Goal: Task Accomplishment & Management: Complete application form

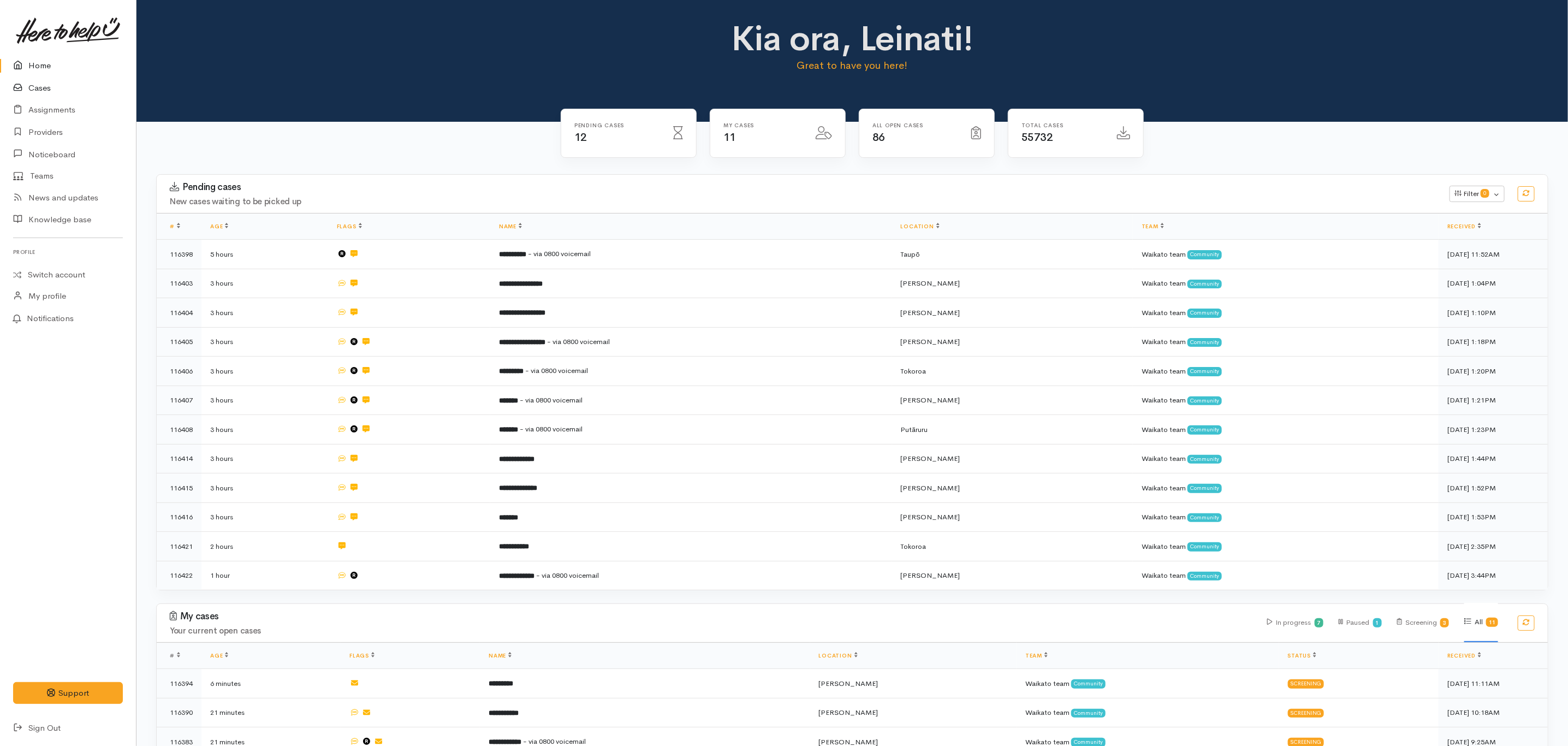
click at [38, 84] on link "Cases" at bounding box center [68, 88] width 136 height 22
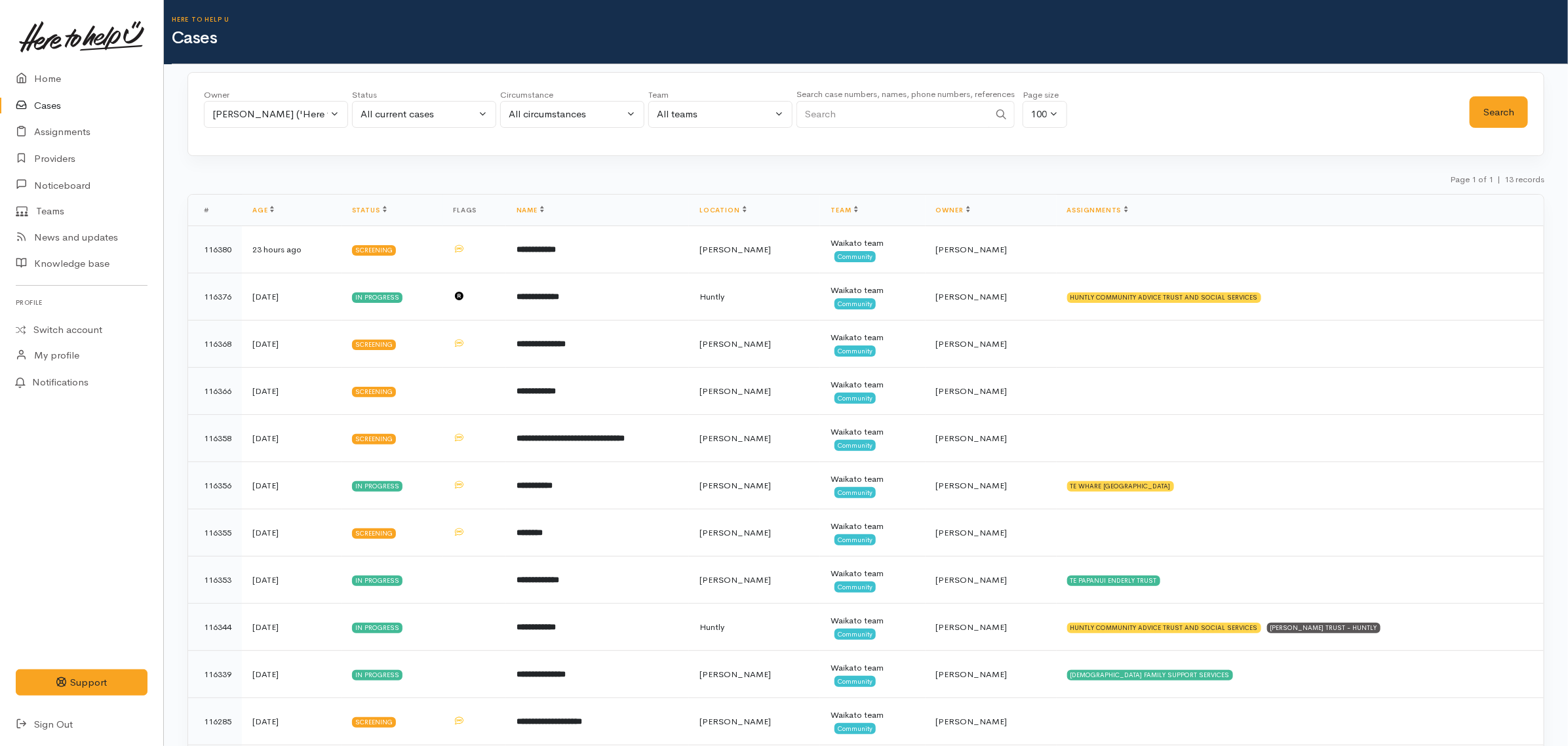
drag, startPoint x: 1867, startPoint y: 2, endPoint x: 953, endPoint y: 76, distance: 917.0
click at [953, 76] on div "Owner All My cases Aandrea Murray ('Here to help u') Akash Prakash ('Here to he…" at bounding box center [866, 113] width 1357 height 84
click at [250, 121] on div "Jeffin Gopi ('Here to help u')" at bounding box center [270, 114] width 116 height 15
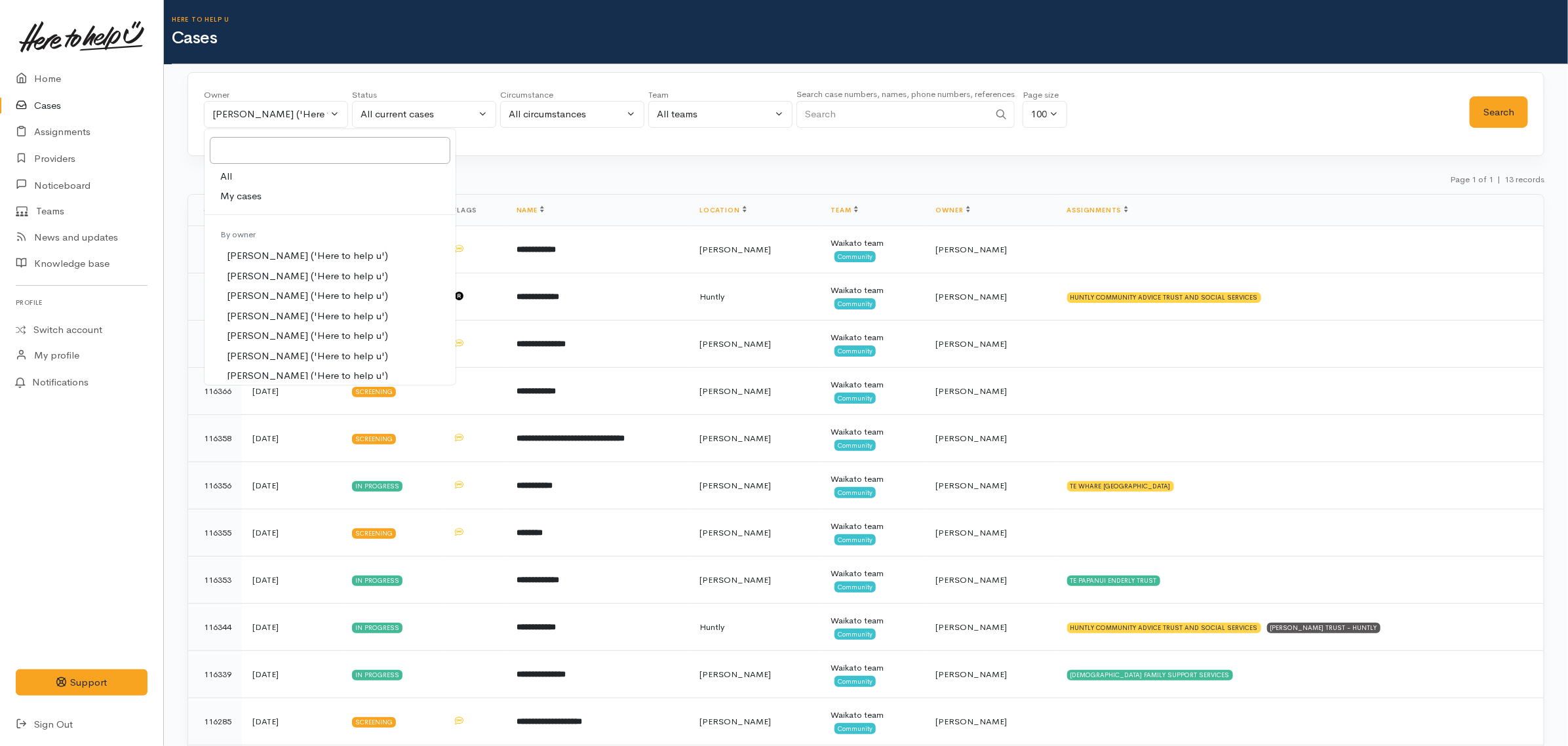
click at [236, 192] on span "My cases" at bounding box center [241, 196] width 41 height 15
select select "953"
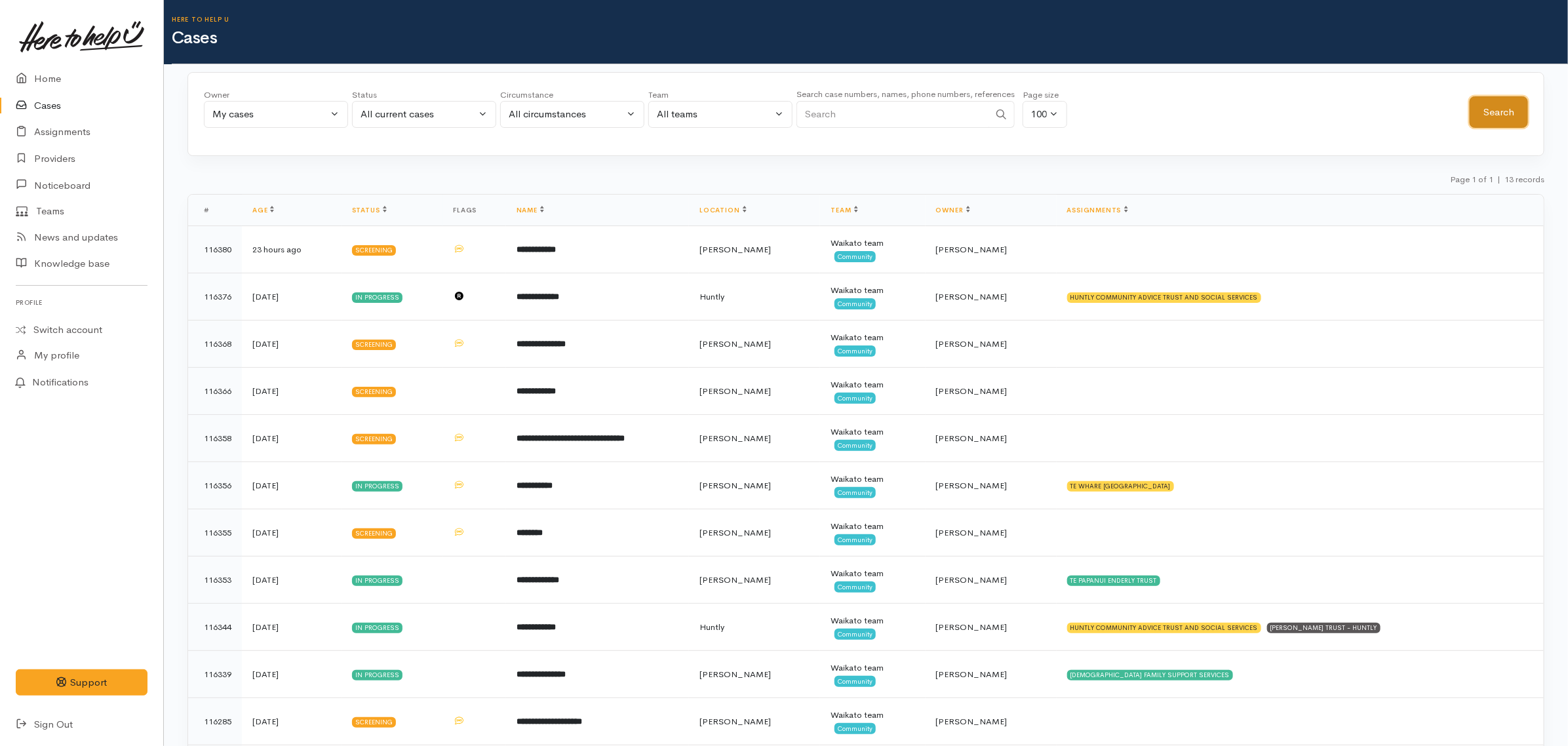
click at [1492, 113] on button "Search" at bounding box center [1499, 112] width 59 height 32
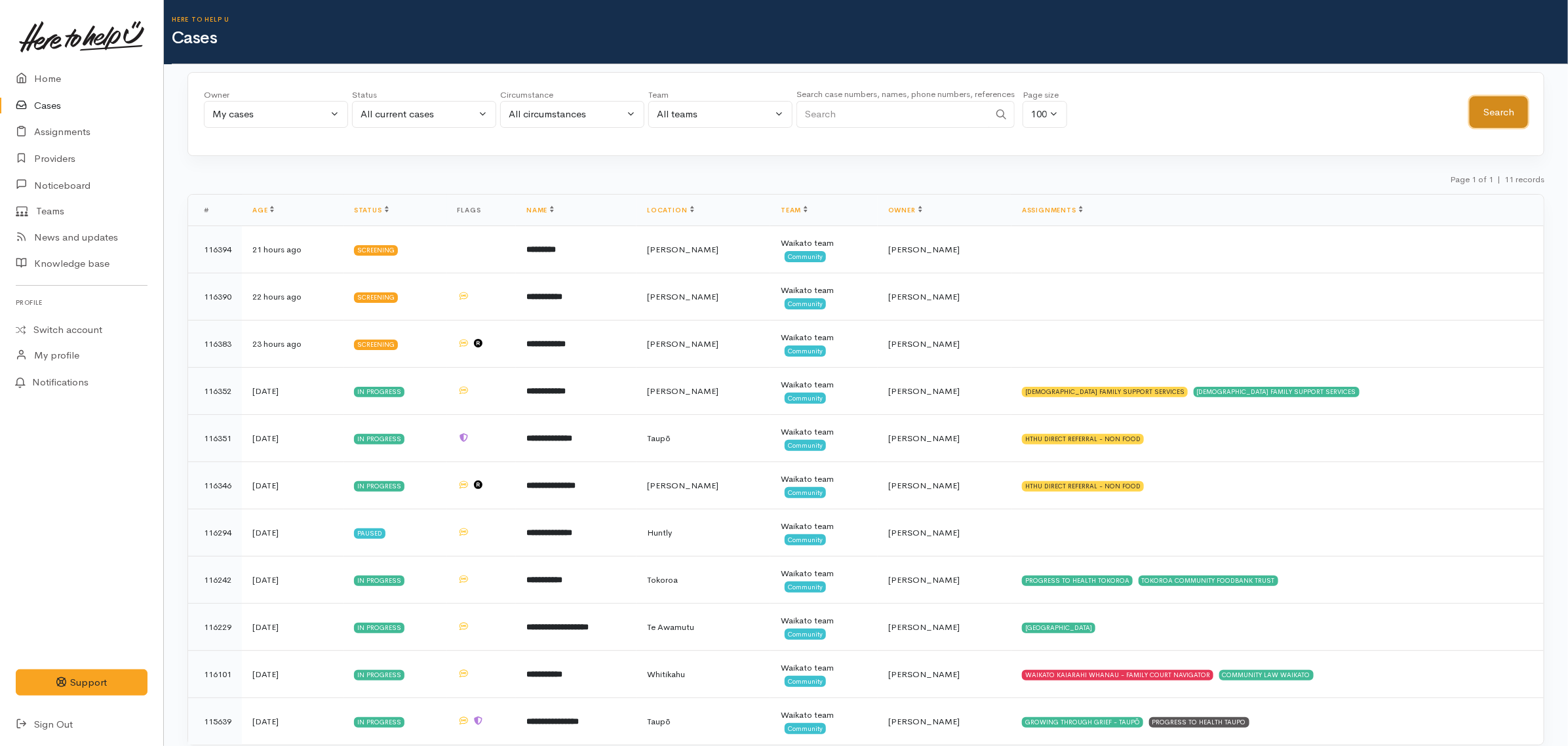
scroll to position [40, 0]
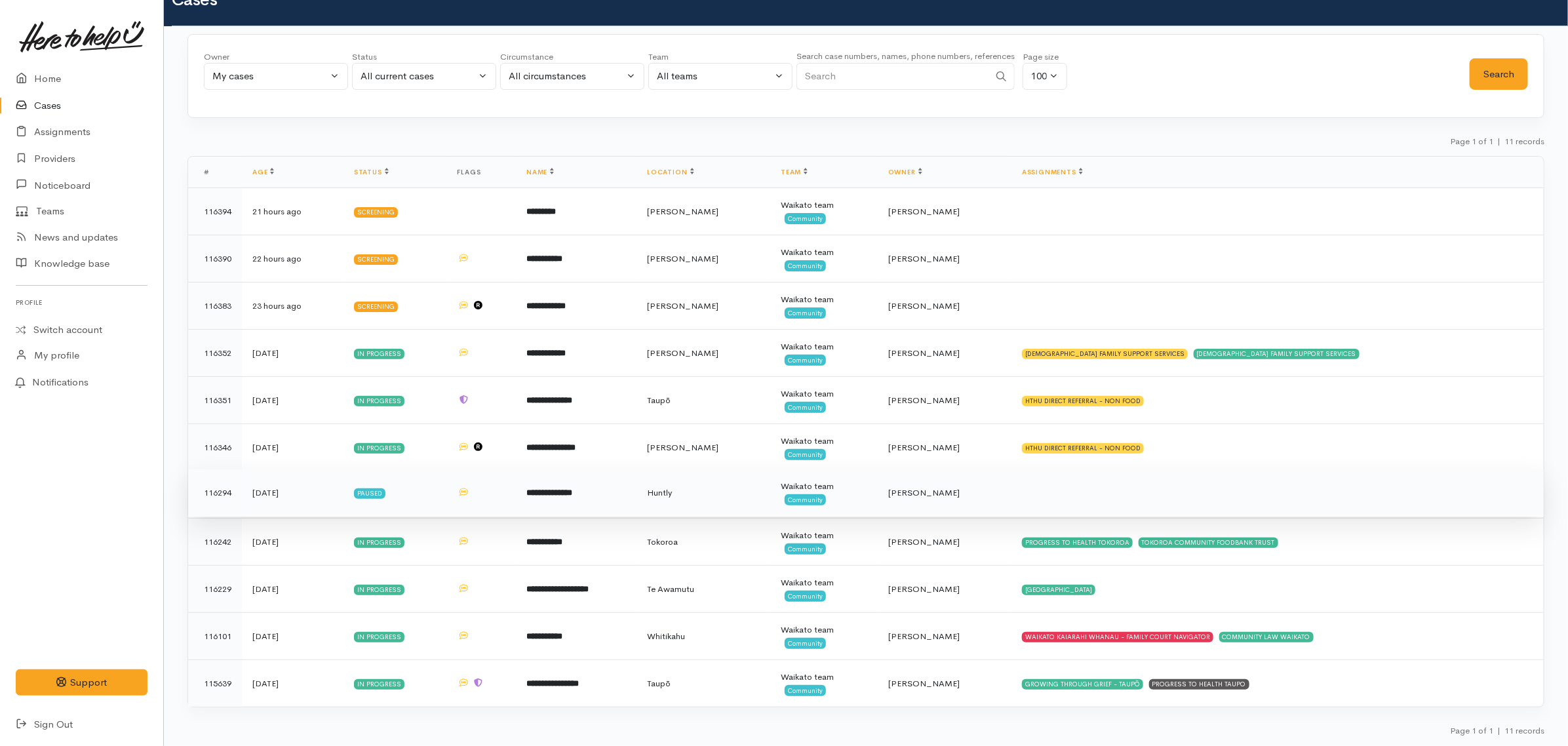
click at [637, 510] on td "**********" at bounding box center [576, 493] width 121 height 47
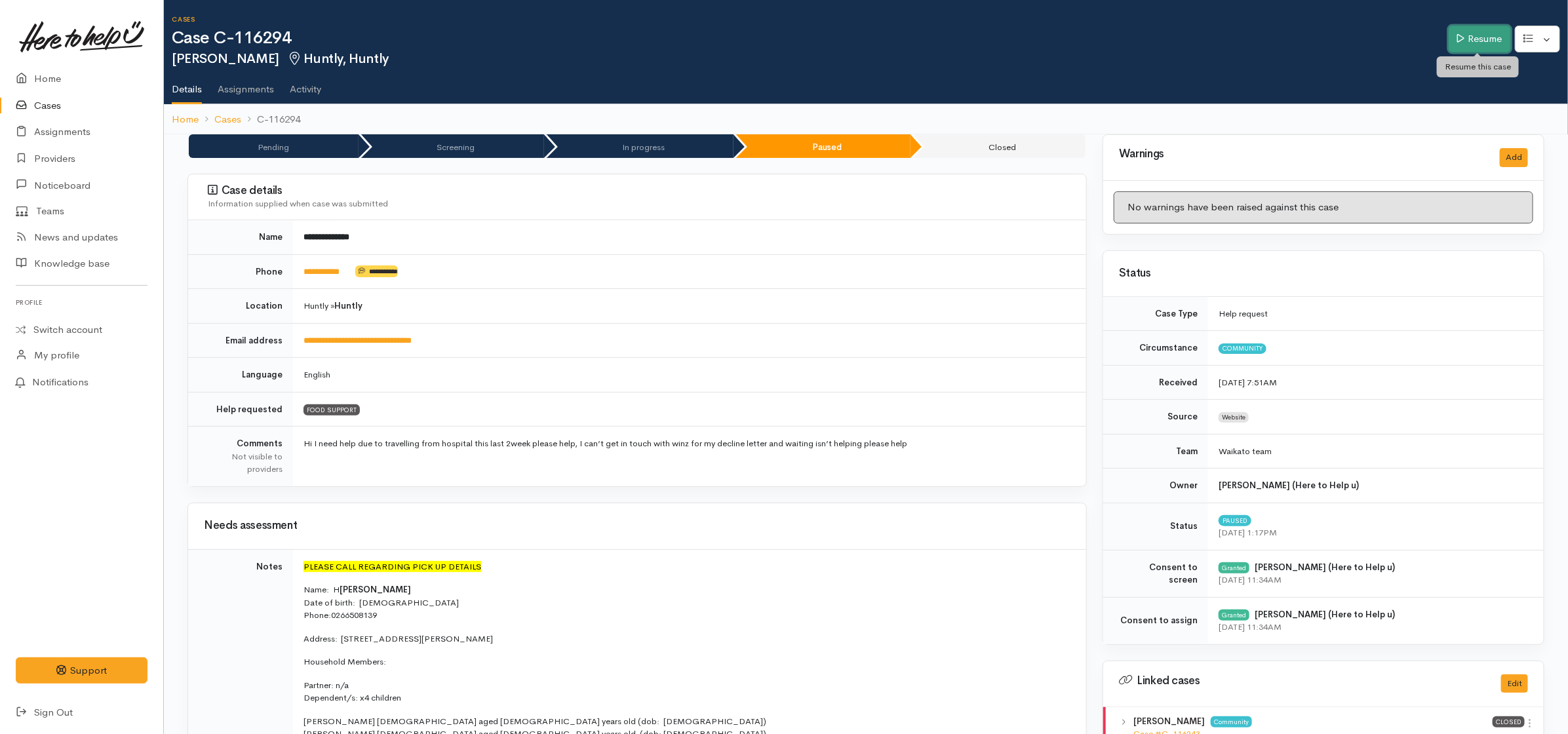
click at [1474, 34] on link "Resume" at bounding box center [1480, 39] width 62 height 27
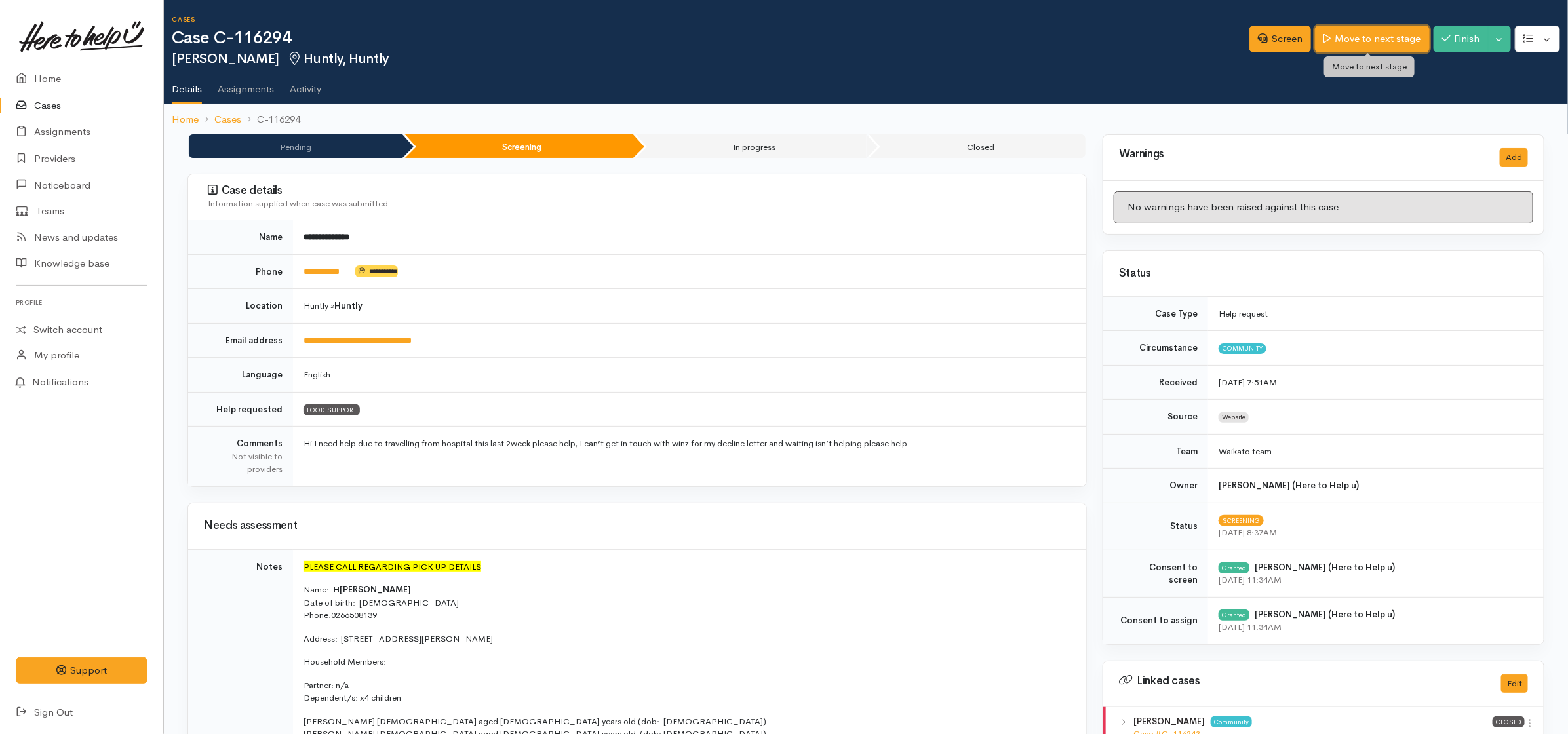
click at [1366, 35] on link "Move to next stage" at bounding box center [1372, 39] width 114 height 27
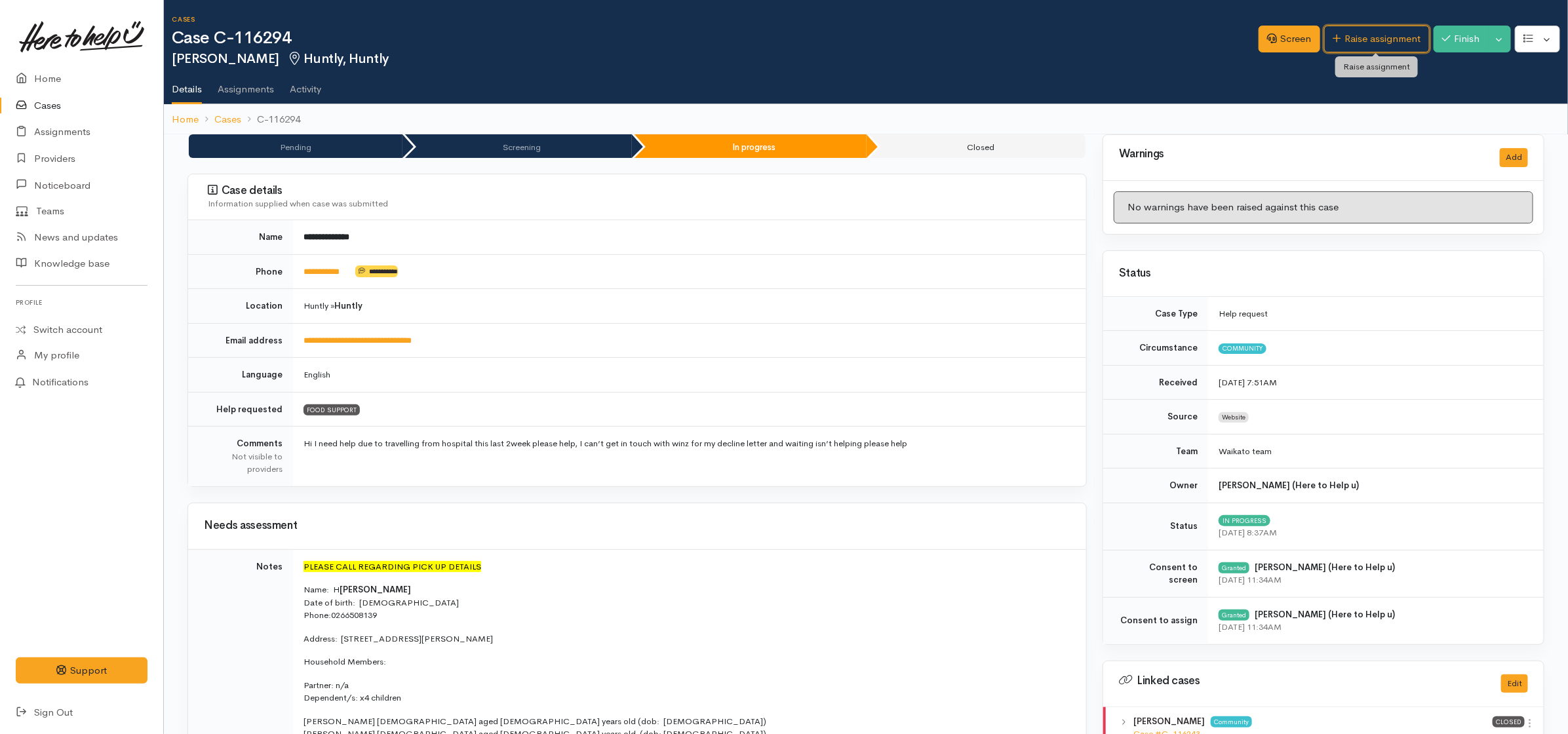
click at [1362, 38] on link "Raise assignment" at bounding box center [1377, 39] width 106 height 27
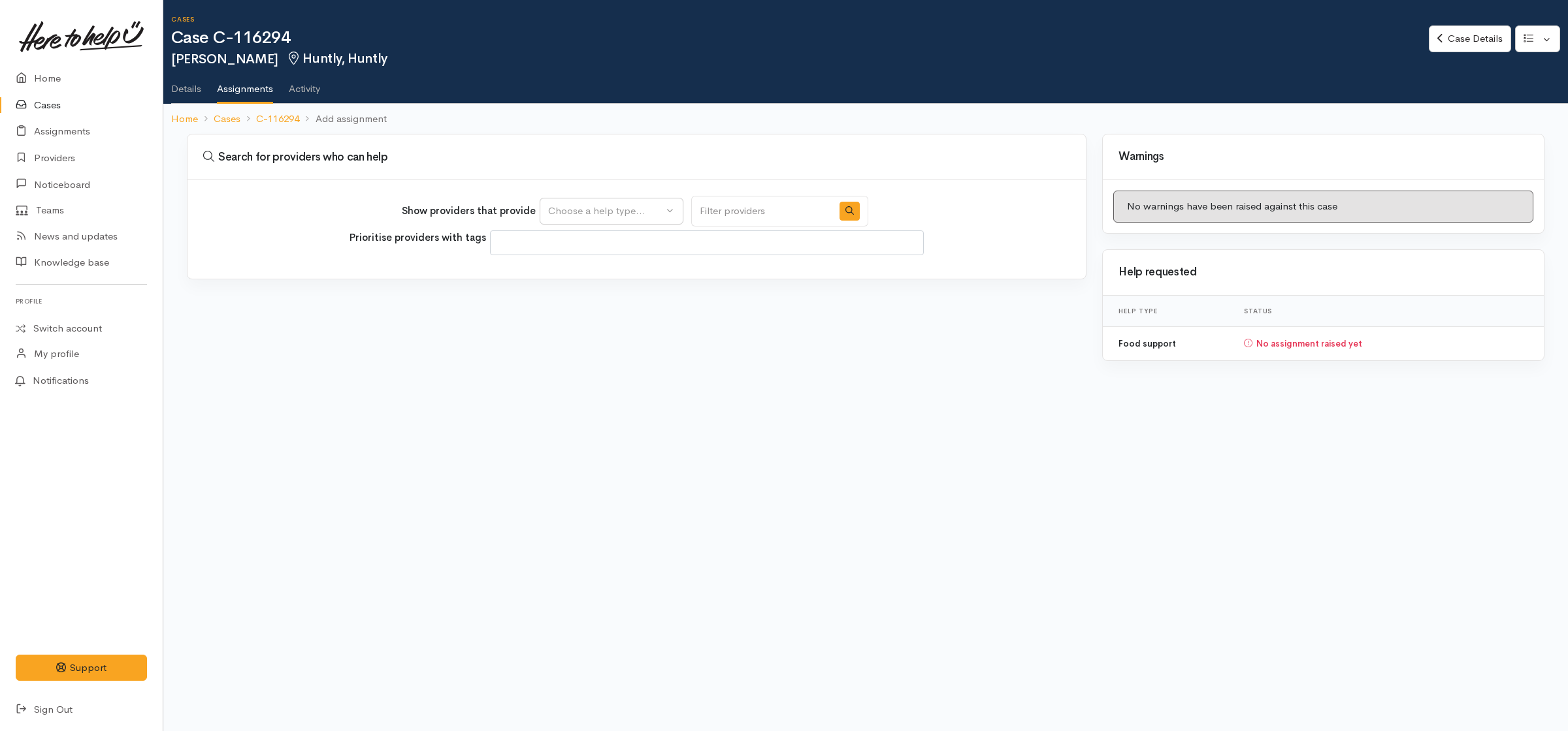
select select
click at [631, 214] on div "Choose a help type..." at bounding box center [606, 211] width 115 height 15
click at [593, 279] on span "Food support" at bounding box center [586, 273] width 61 height 15
select select "3"
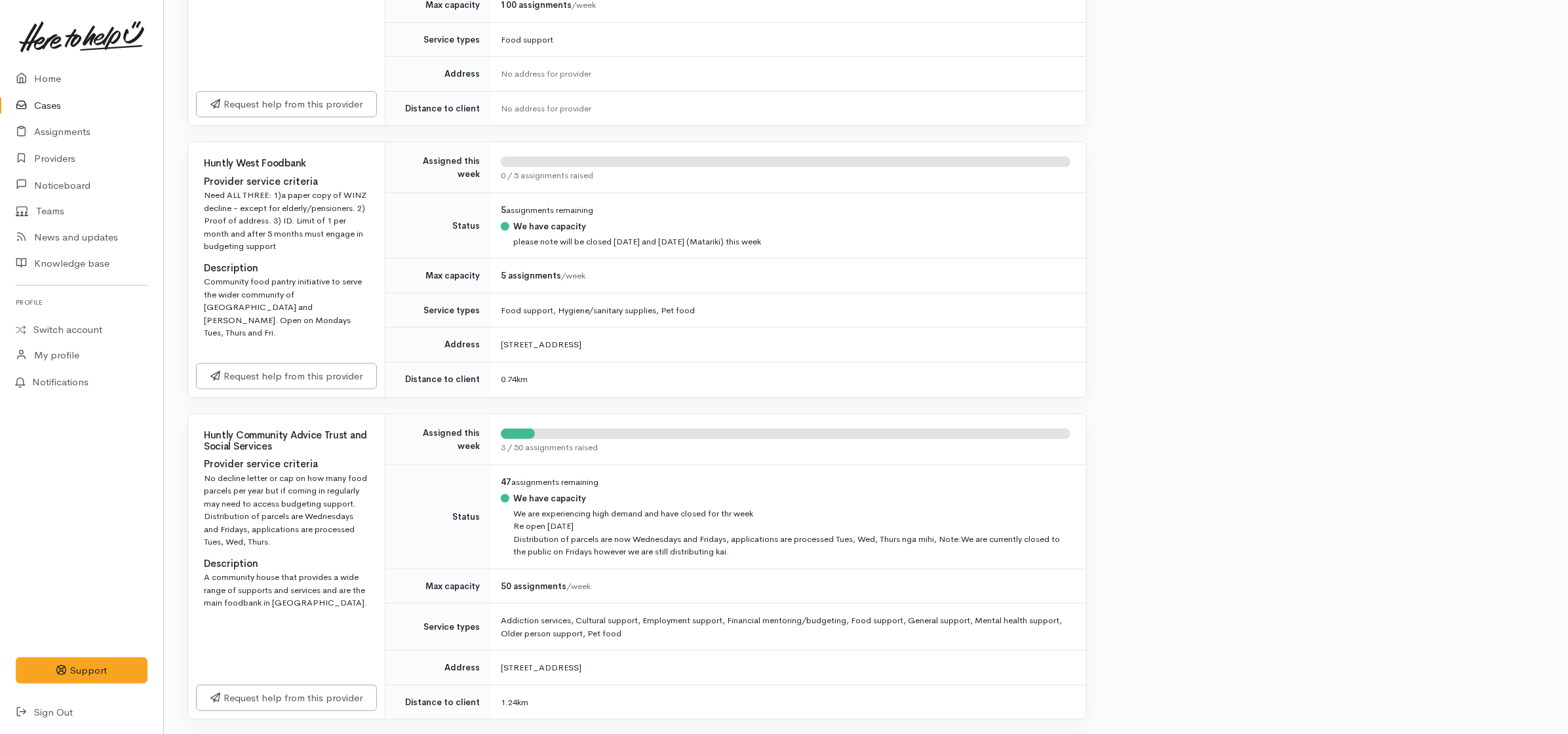
scroll to position [437, 0]
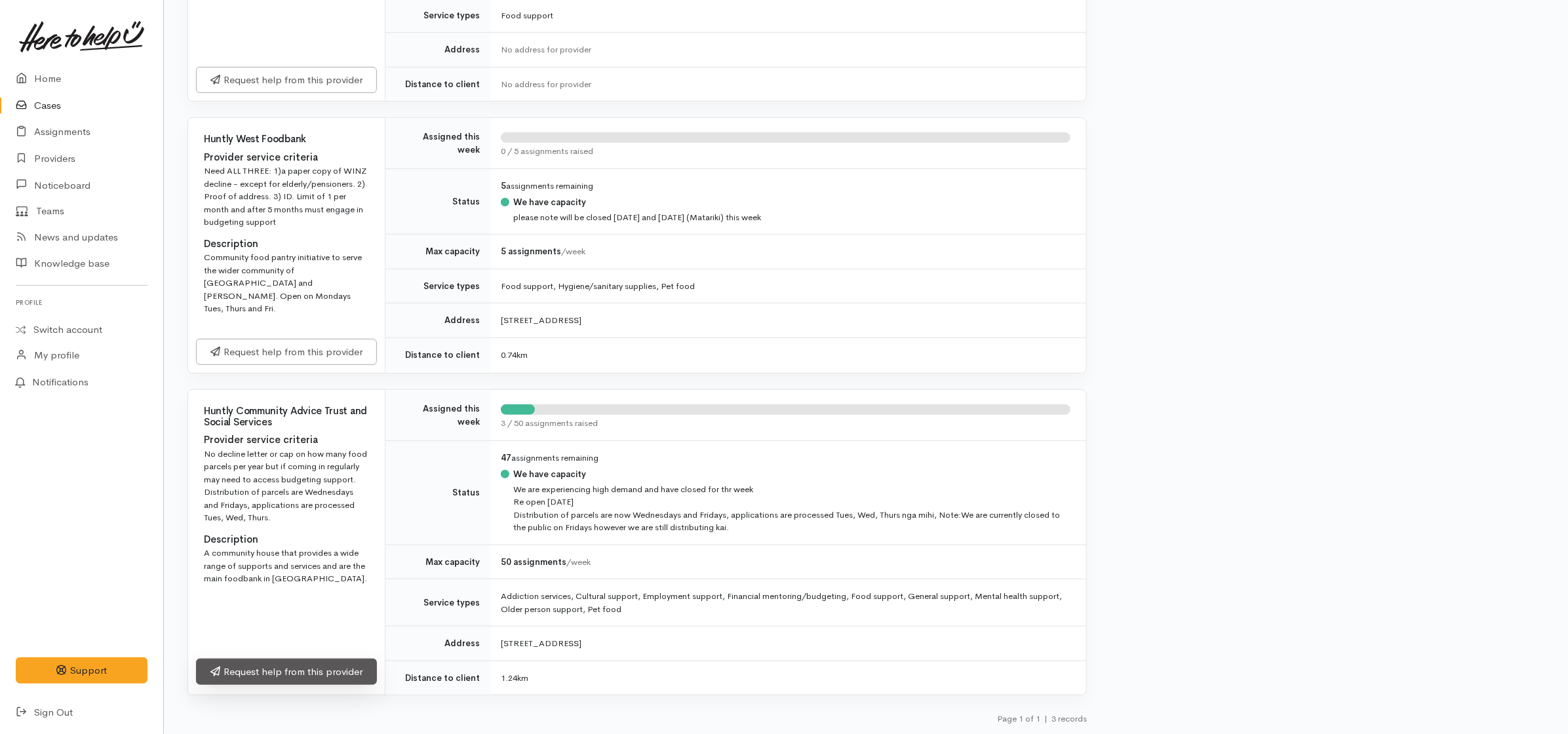
click at [316, 677] on link "Request help from this provider" at bounding box center [287, 673] width 181 height 27
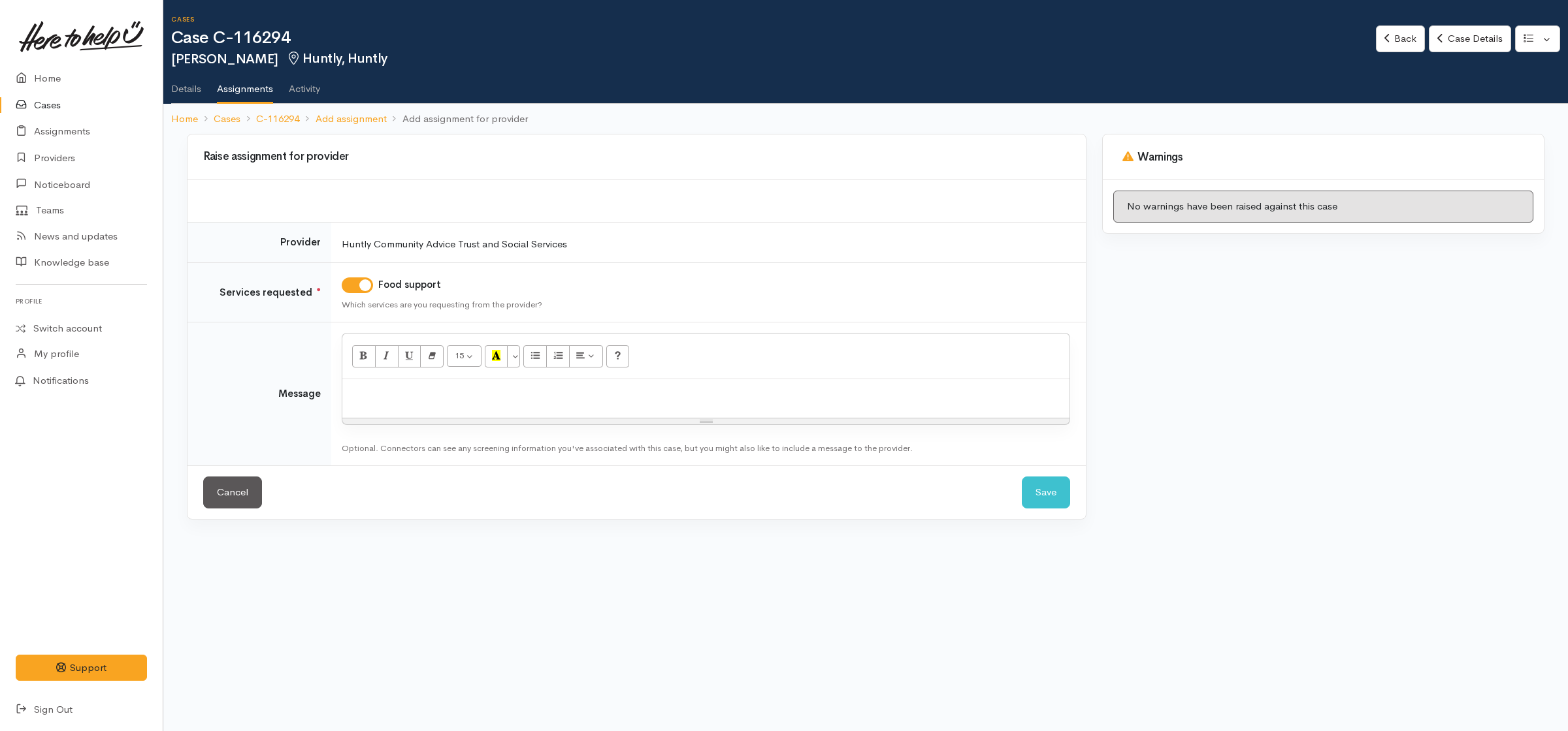
click at [502, 408] on div at bounding box center [705, 398] width 727 height 38
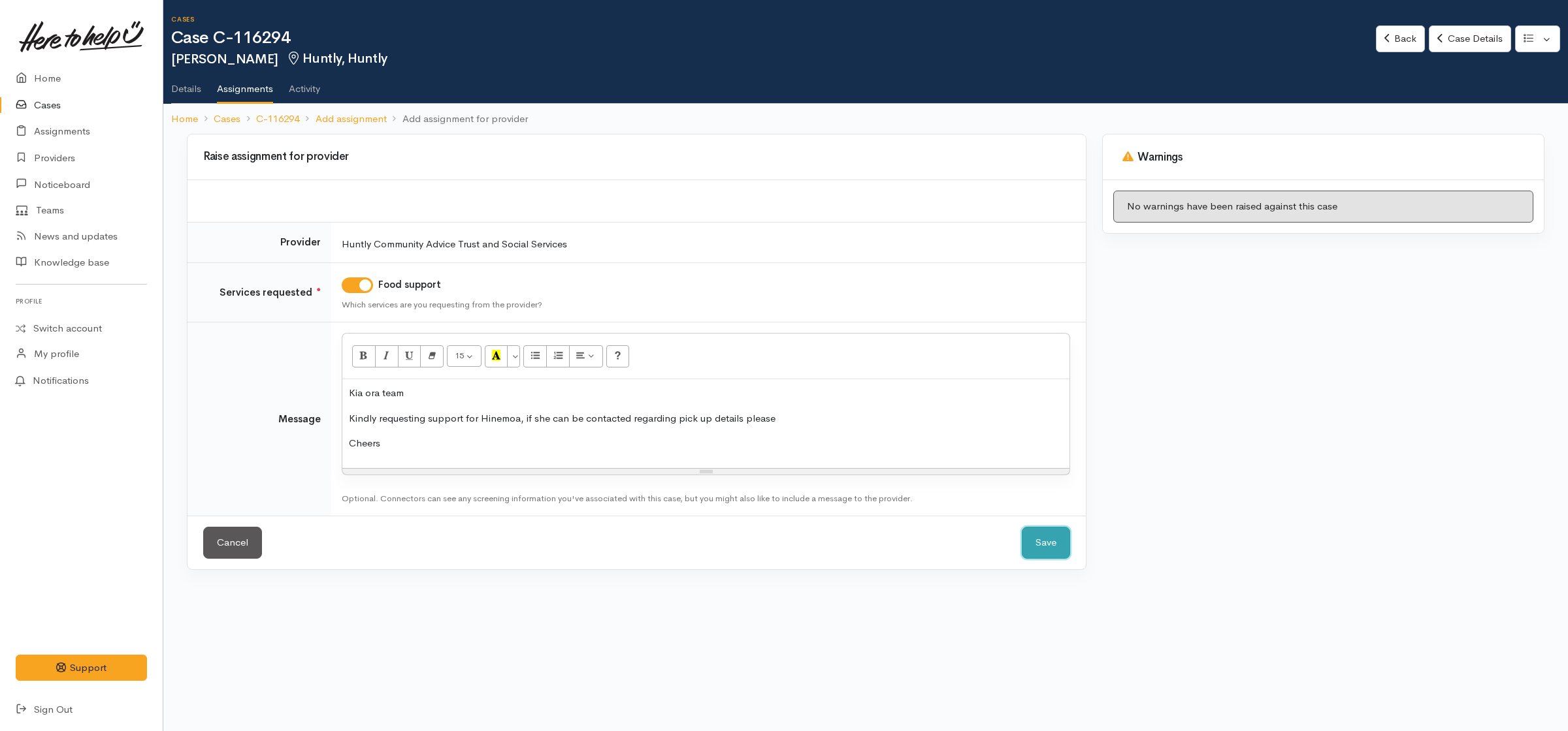
click at [1044, 539] on button "Save" at bounding box center [1046, 542] width 49 height 32
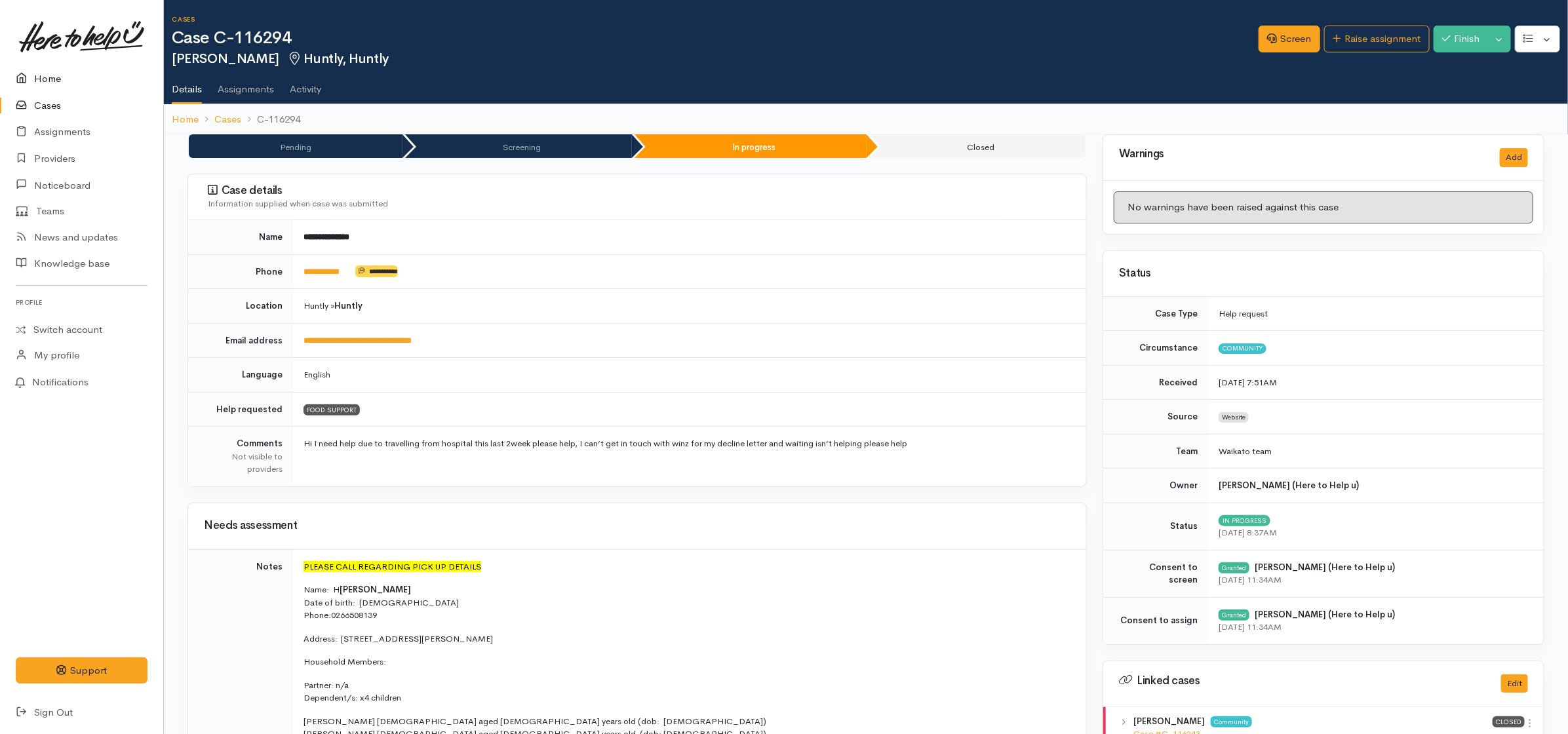
click at [35, 74] on link "Home" at bounding box center [81, 79] width 163 height 27
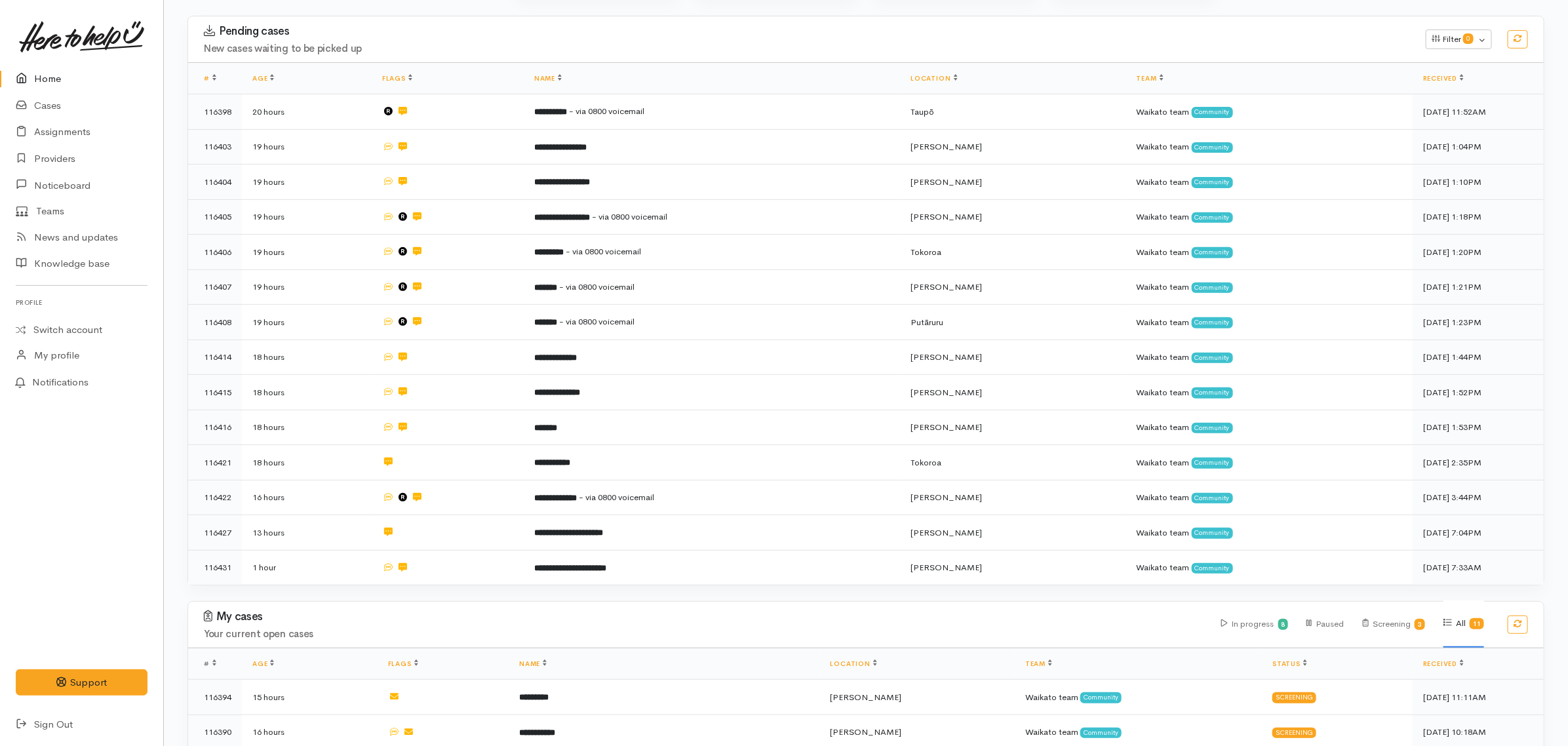
scroll to position [164, 0]
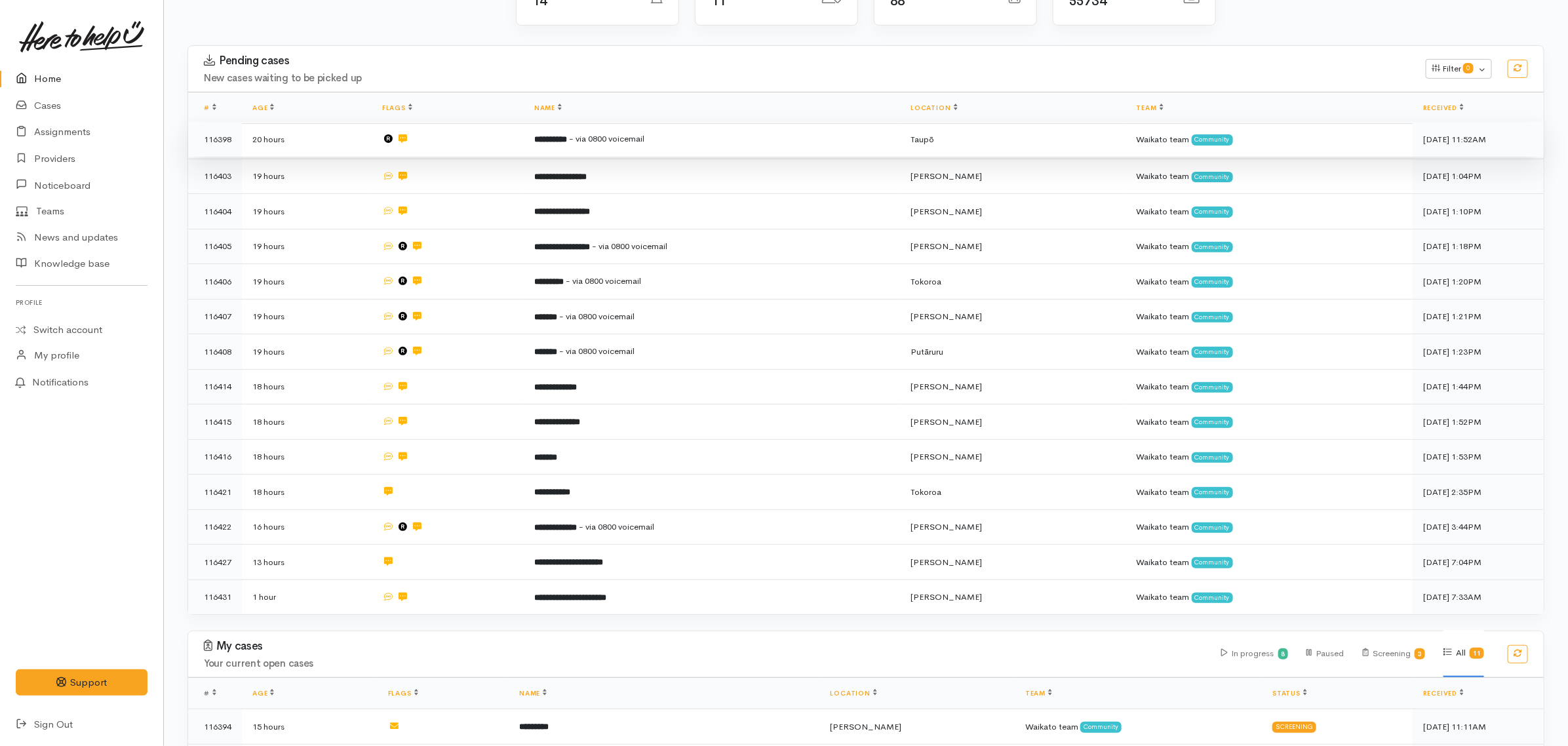
click at [707, 134] on td "**********" at bounding box center [712, 140] width 376 height 36
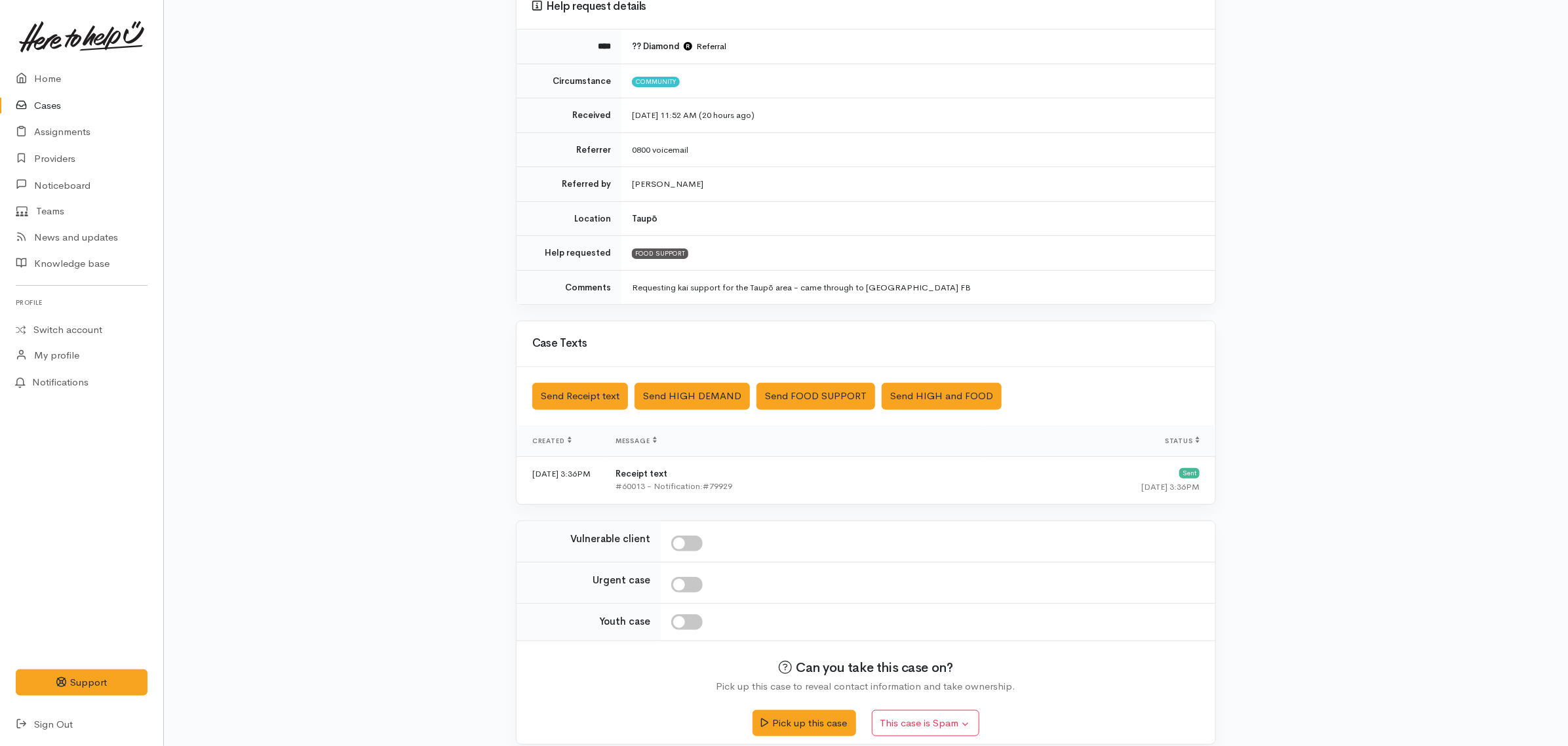
scroll to position [149, 0]
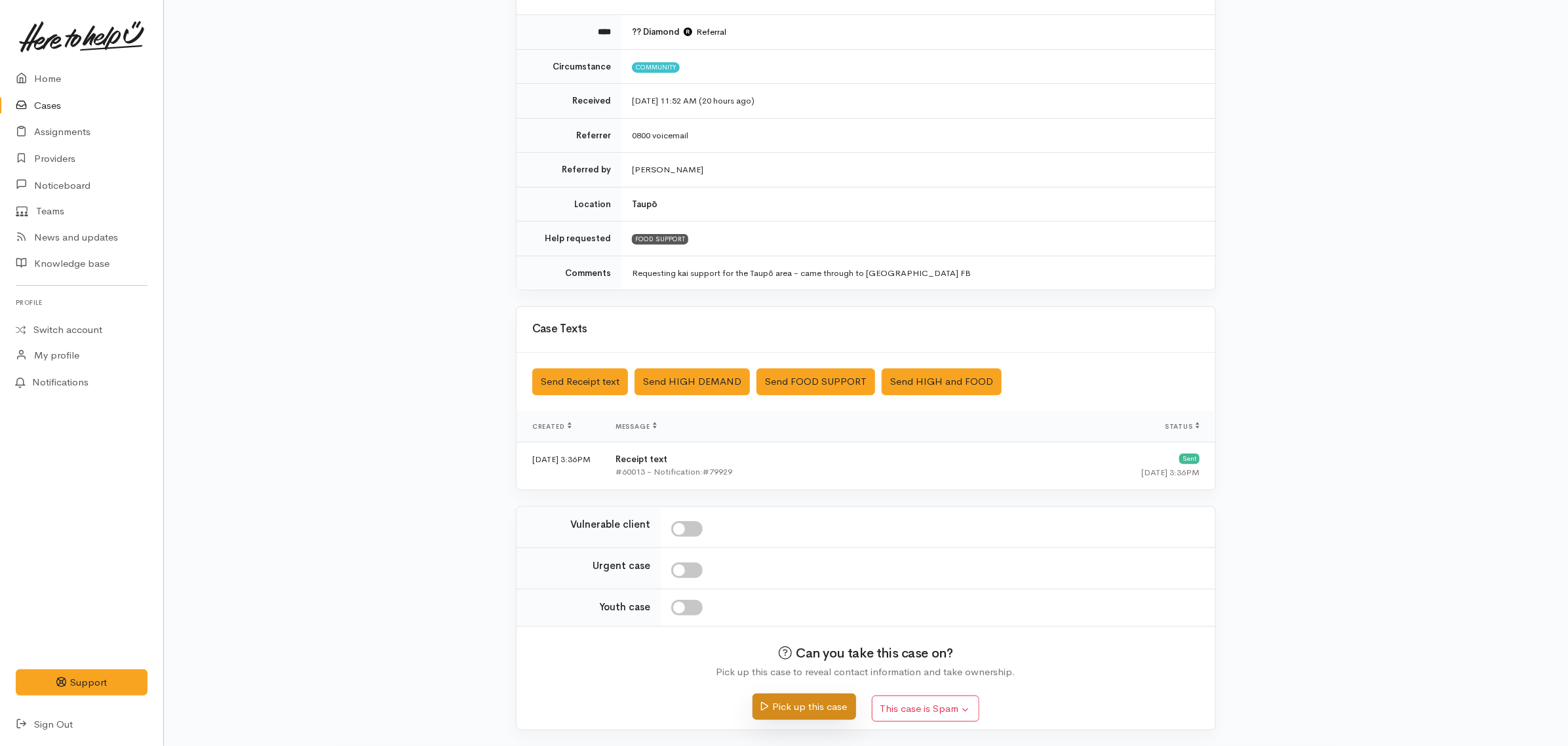
click at [800, 702] on button "Pick up this case" at bounding box center [804, 707] width 103 height 27
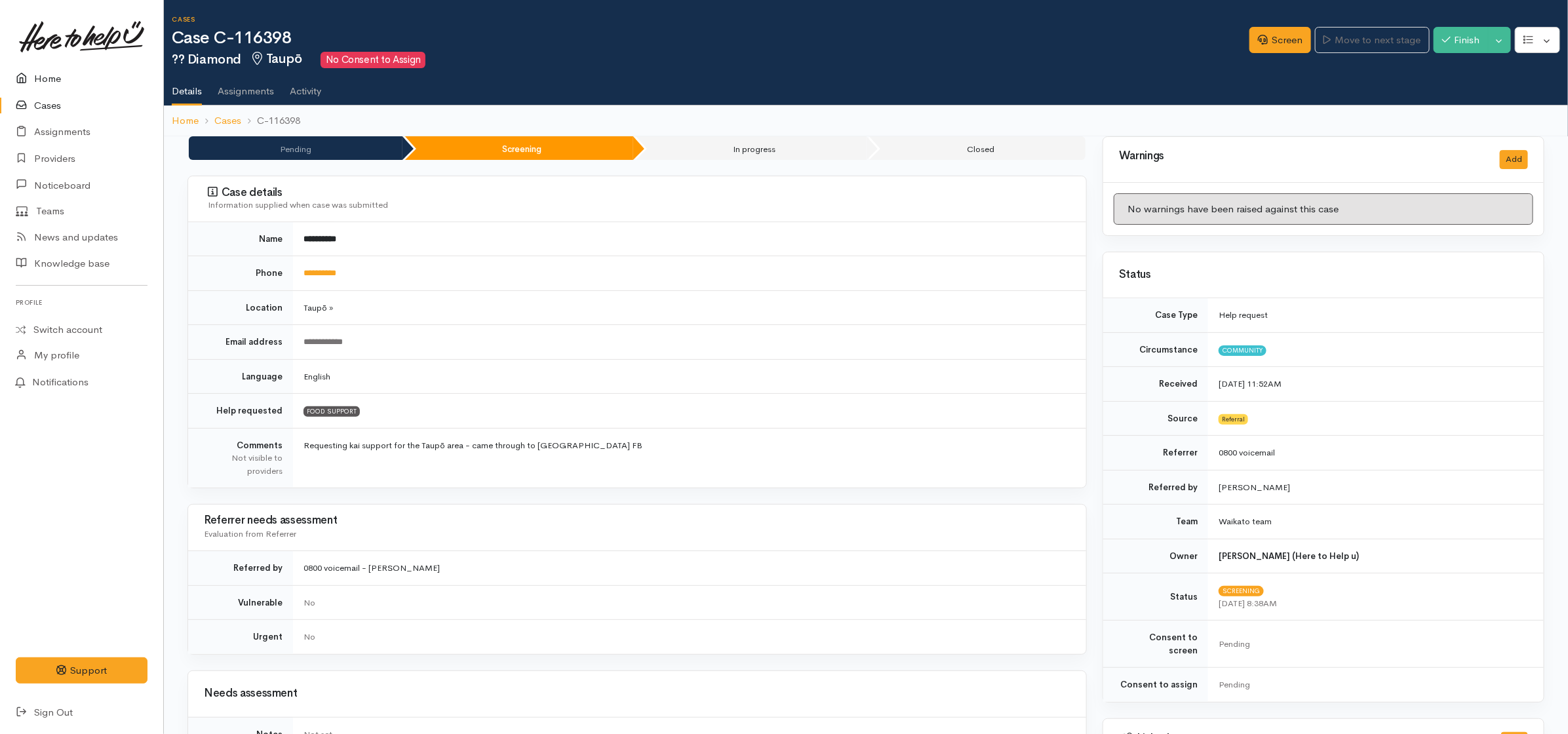
click at [38, 77] on link "Home" at bounding box center [81, 79] width 163 height 27
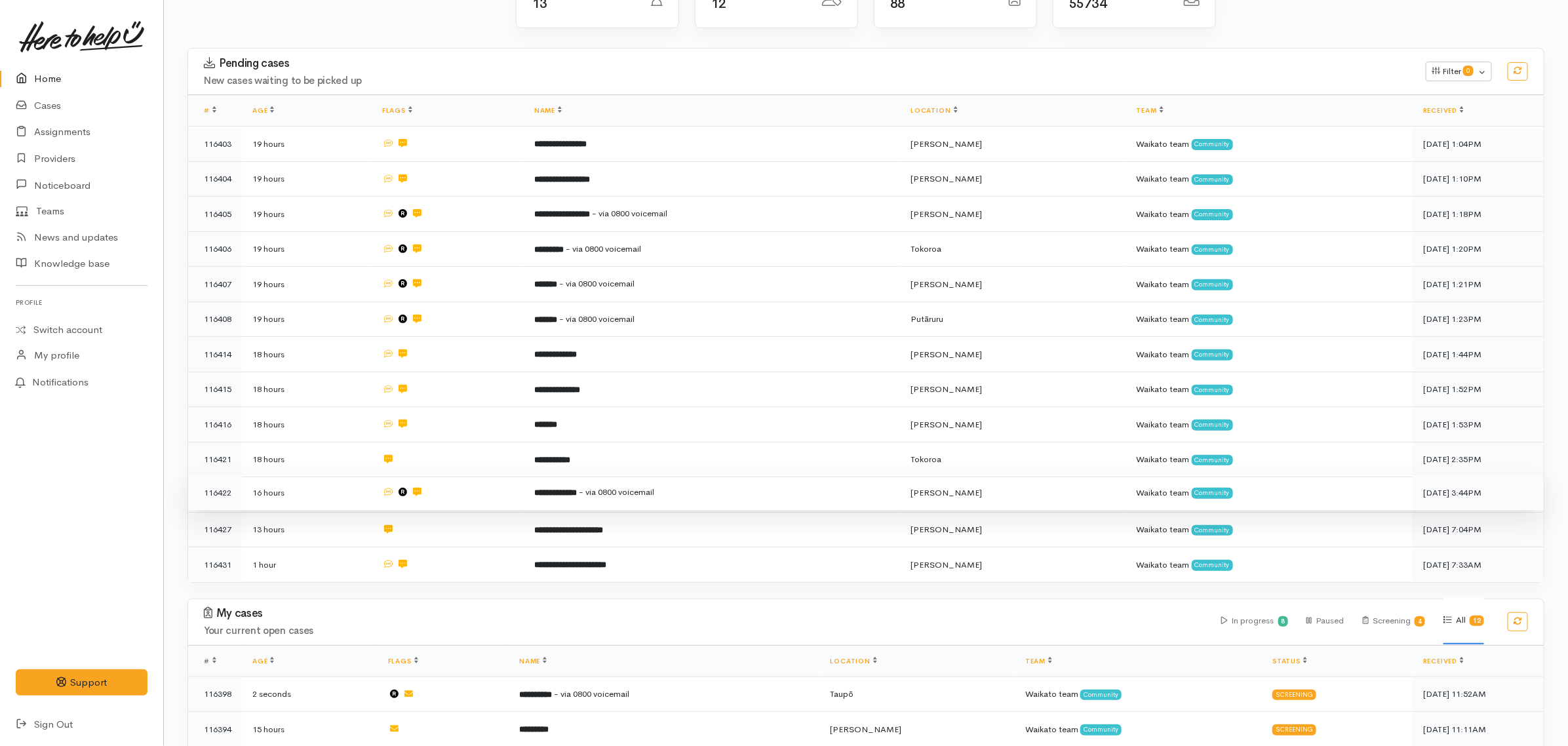
scroll to position [164, 0]
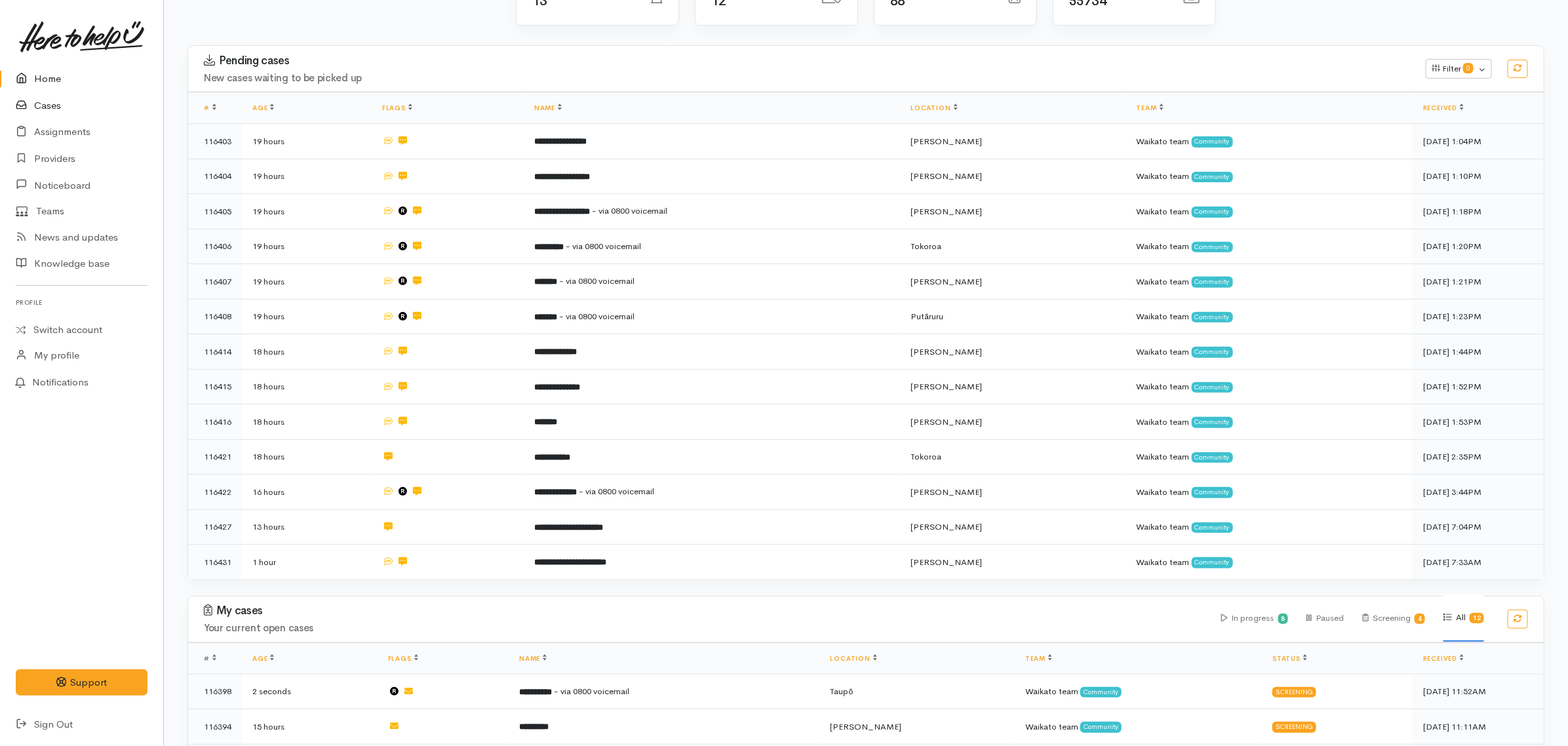
click at [39, 102] on link "Cases" at bounding box center [81, 106] width 163 height 27
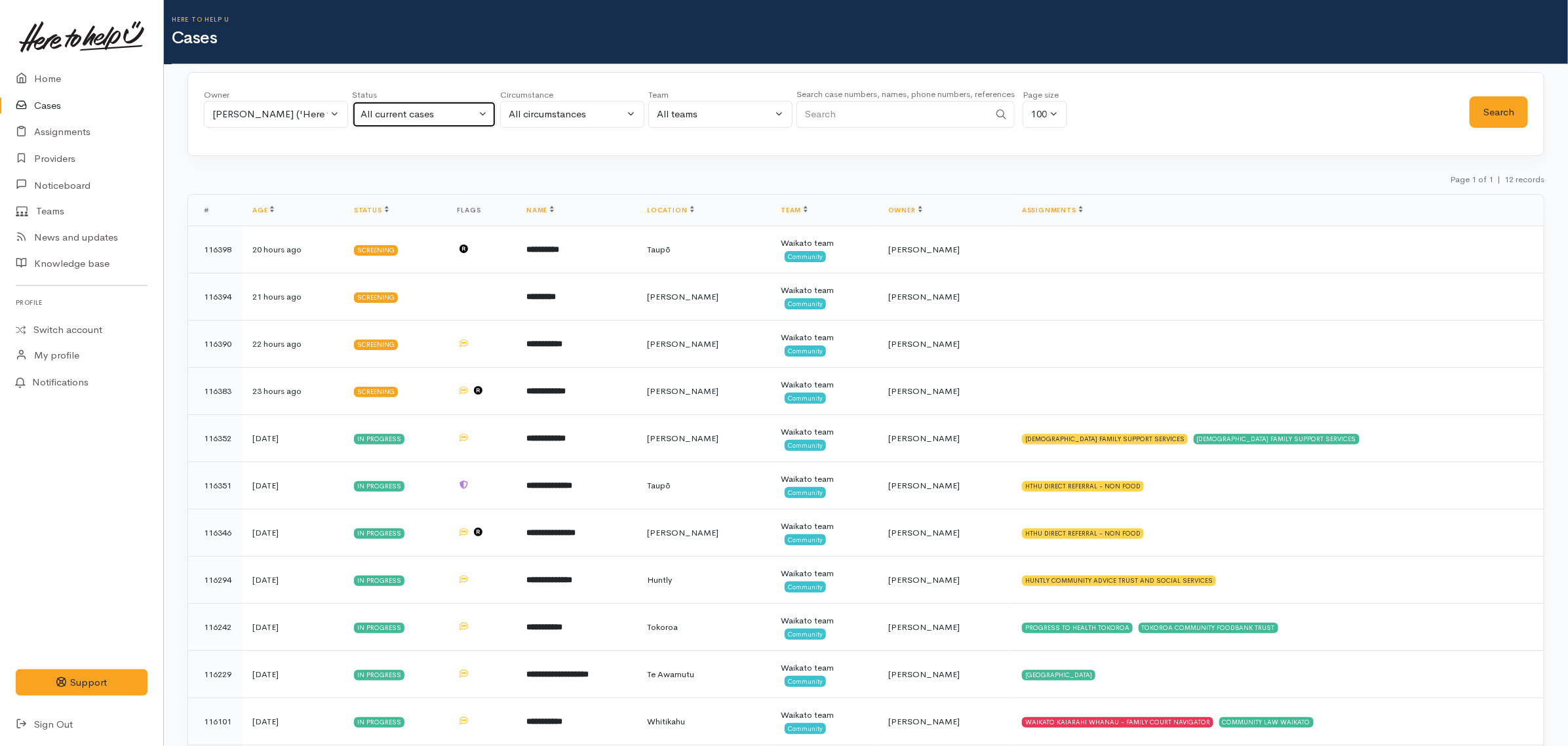
click at [434, 107] on div "All current cases" at bounding box center [418, 114] width 116 height 15
click at [401, 237] on span "Screening" at bounding box center [397, 239] width 44 height 15
select select "Screening"
click at [1506, 115] on button "Search" at bounding box center [1499, 112] width 59 height 32
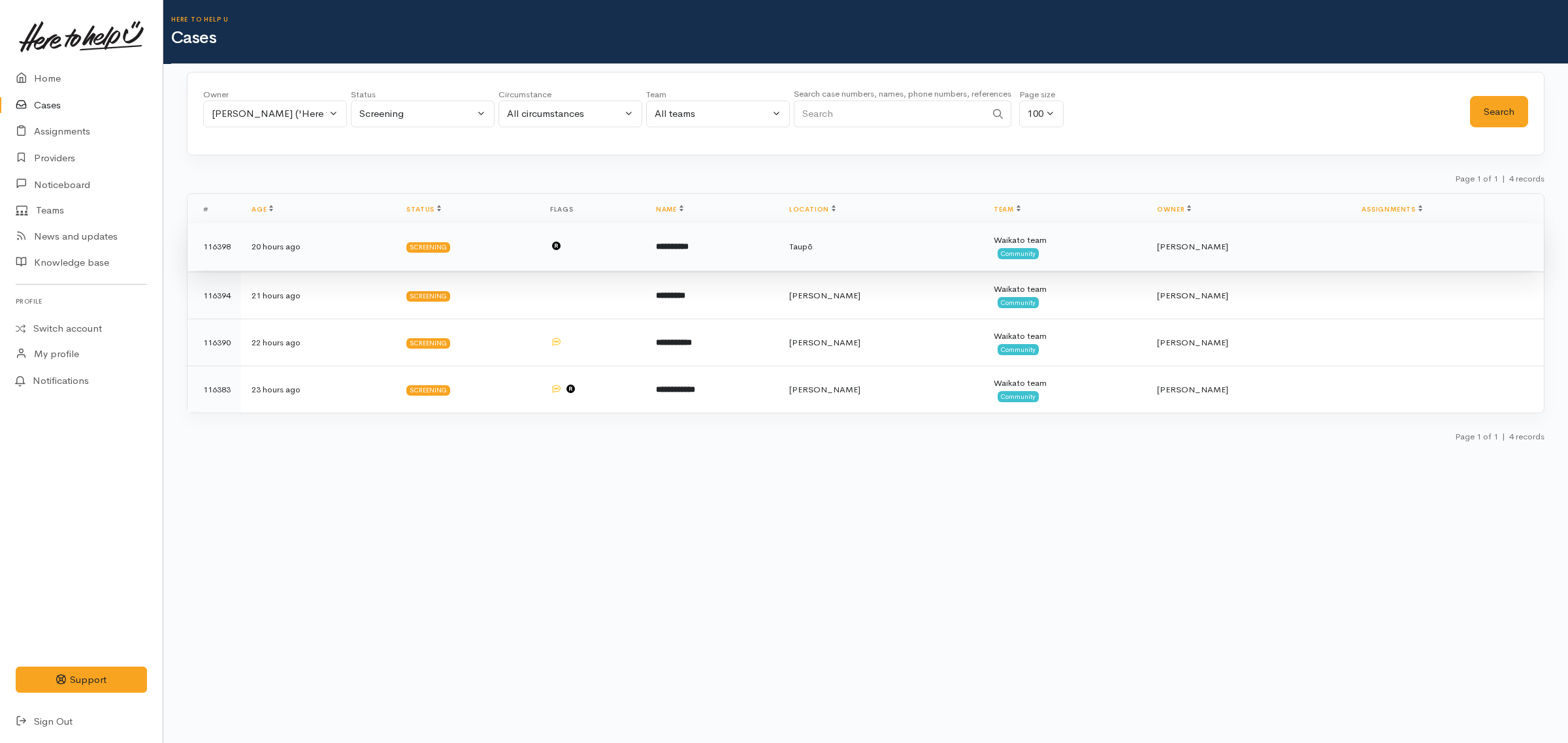
click at [771, 253] on td "**********" at bounding box center [712, 247] width 134 height 47
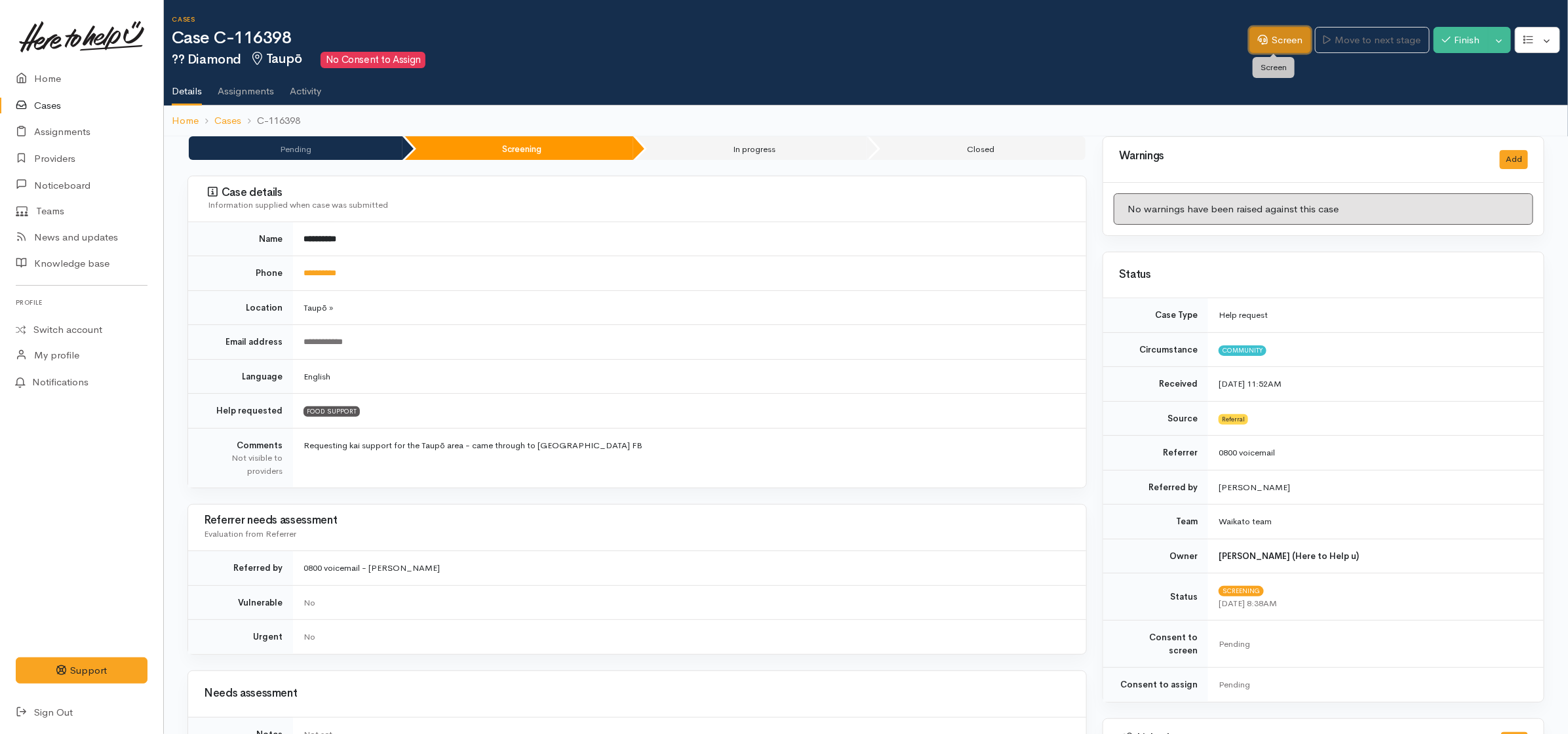
click at [1276, 44] on link "Screen" at bounding box center [1280, 40] width 61 height 27
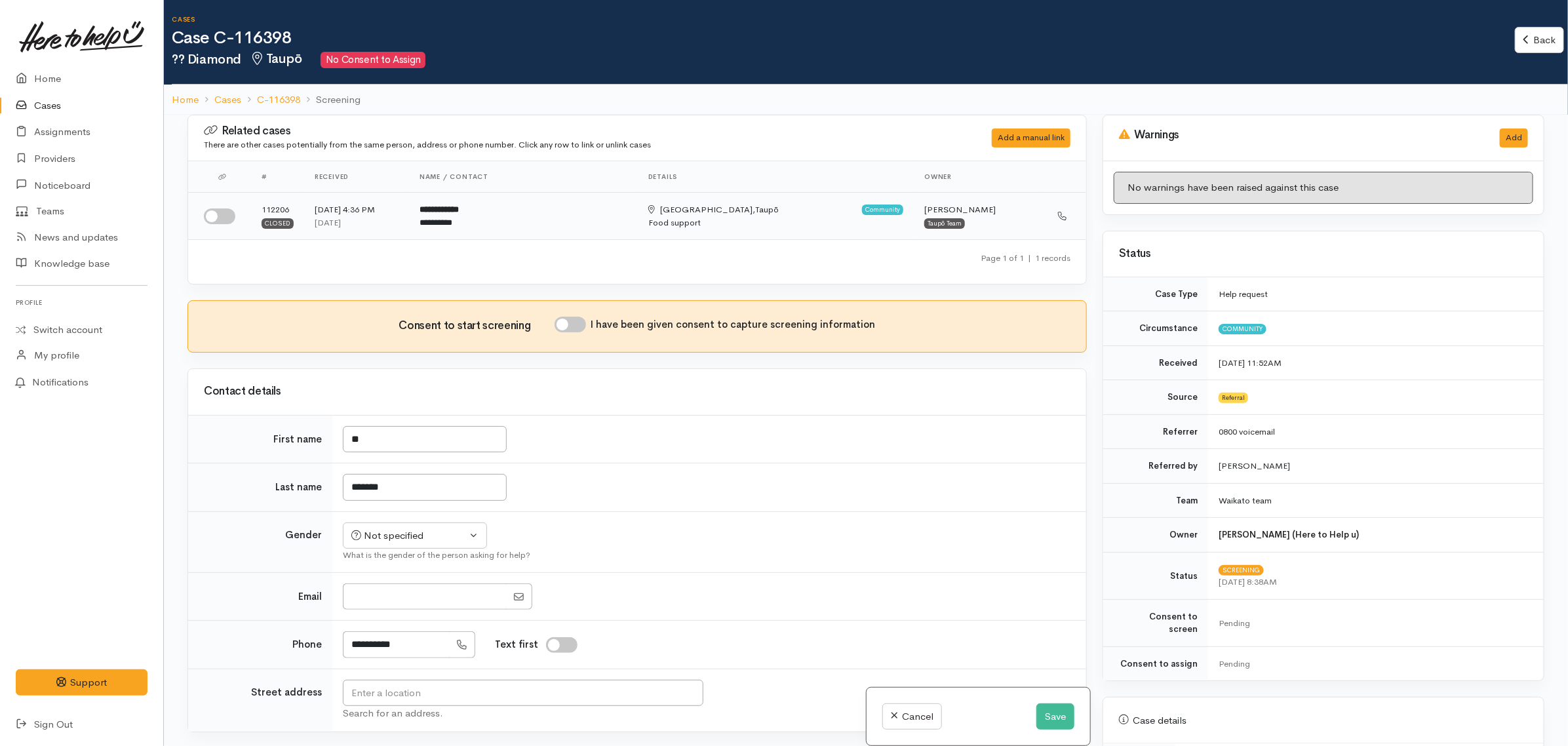
click at [233, 214] on input "checkbox" at bounding box center [219, 216] width 31 height 16
checkbox input "true"
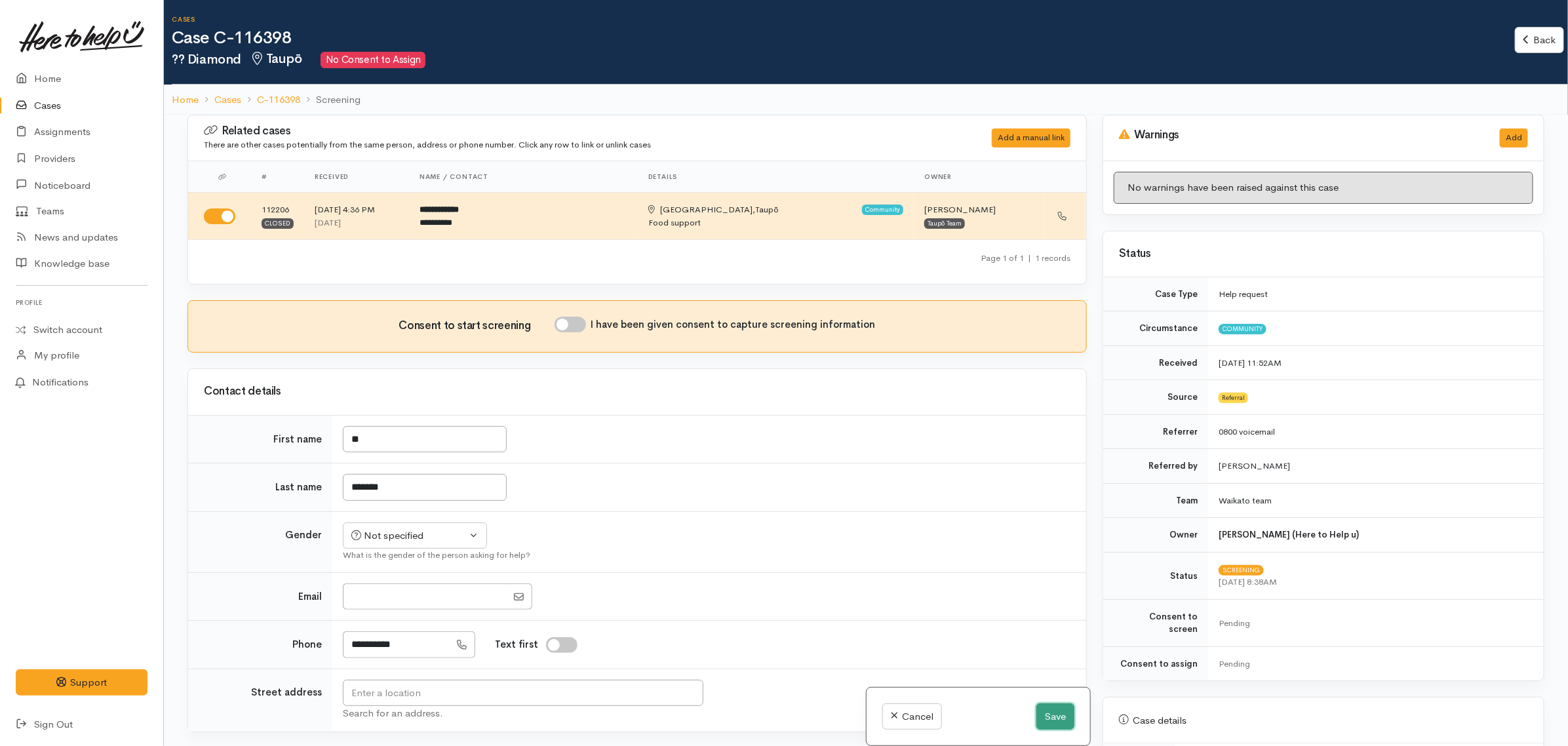
click at [1044, 710] on button "Save" at bounding box center [1055, 717] width 38 height 27
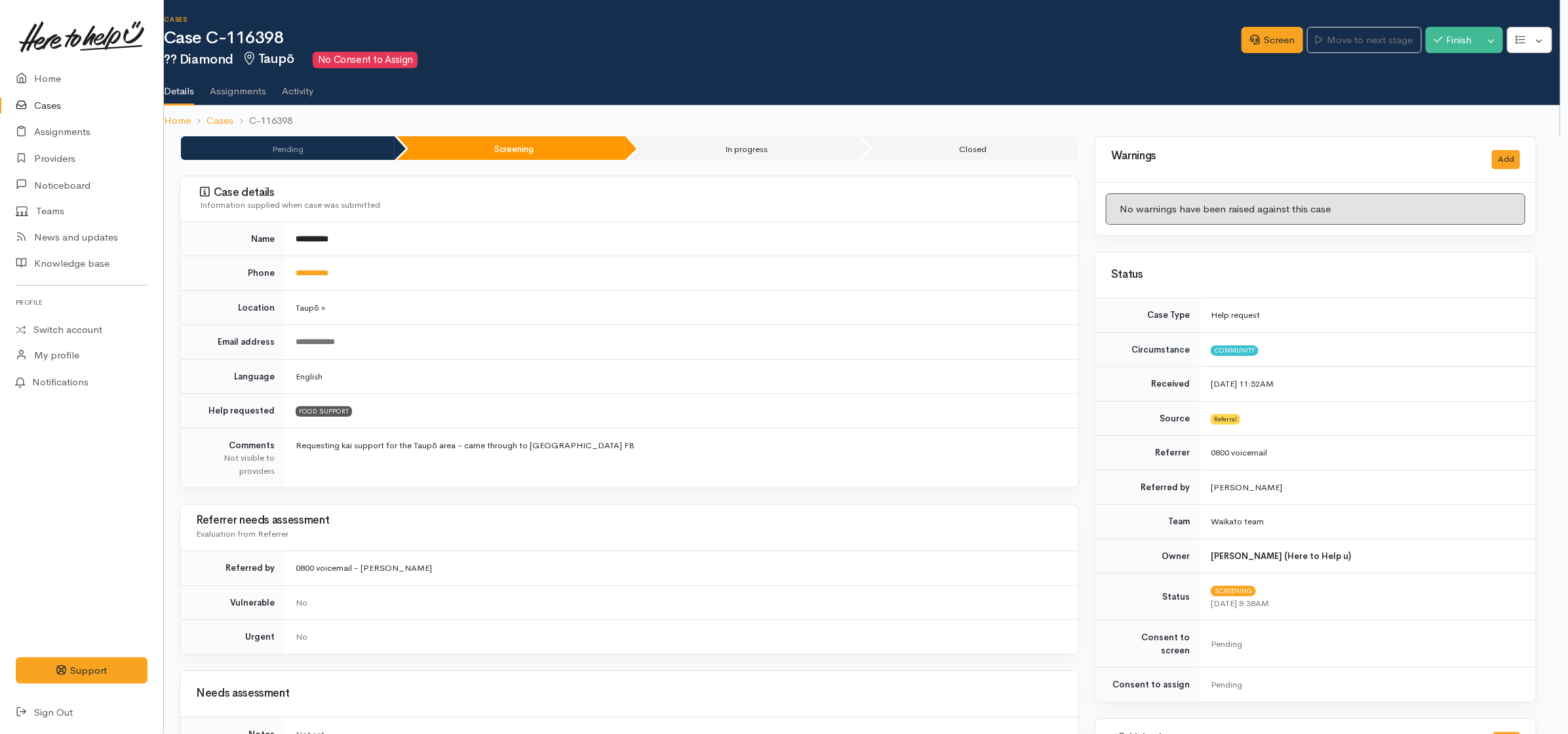
scroll to position [246, 8]
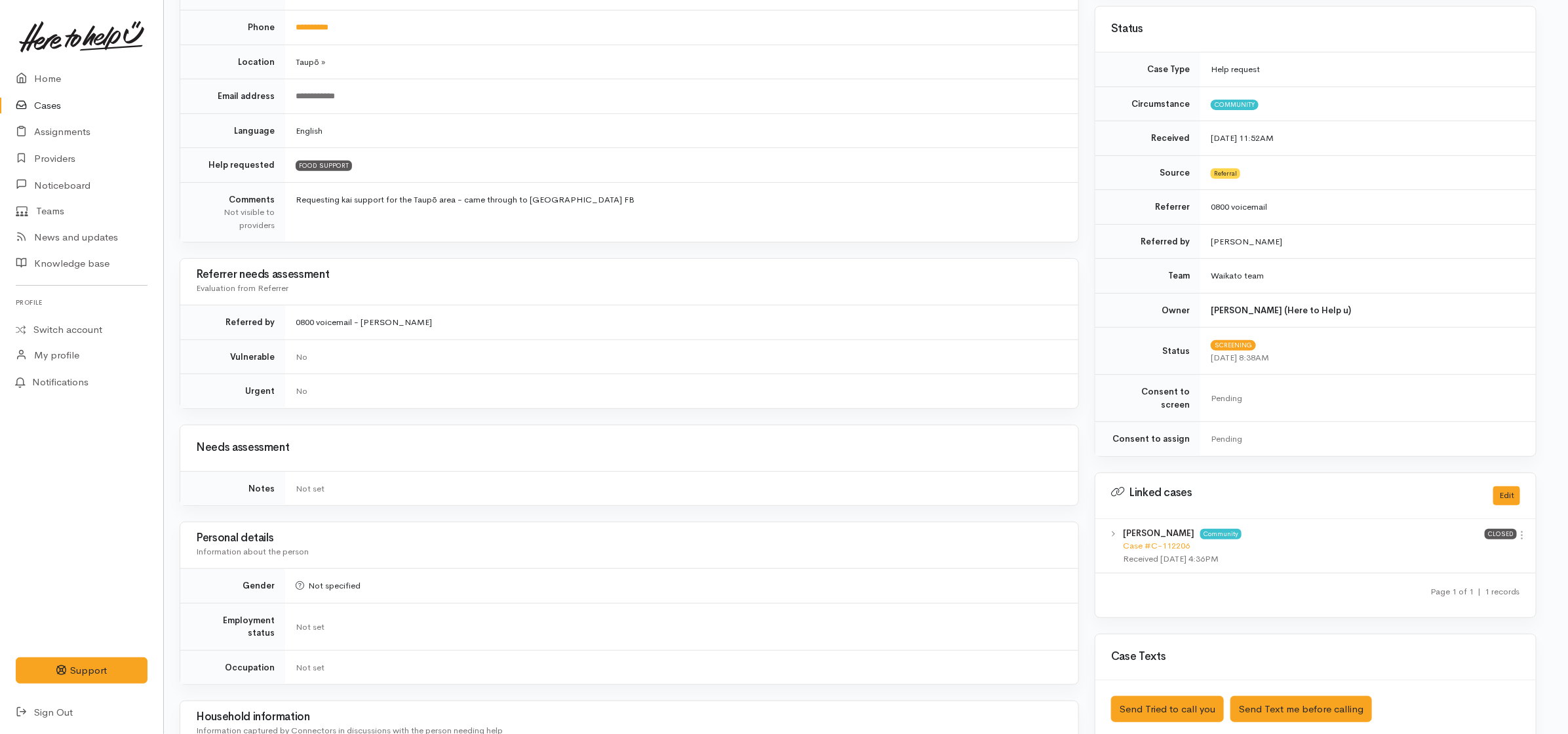
click at [1170, 528] on div "[PERSON_NAME] Community Case #C-112206 Received [DATE] 4:36PM" at bounding box center [1304, 547] width 362 height 39
click at [1167, 540] on link "Case #C-112206" at bounding box center [1156, 545] width 67 height 11
click at [16, 99] on icon at bounding box center [24, 106] width 19 height 16
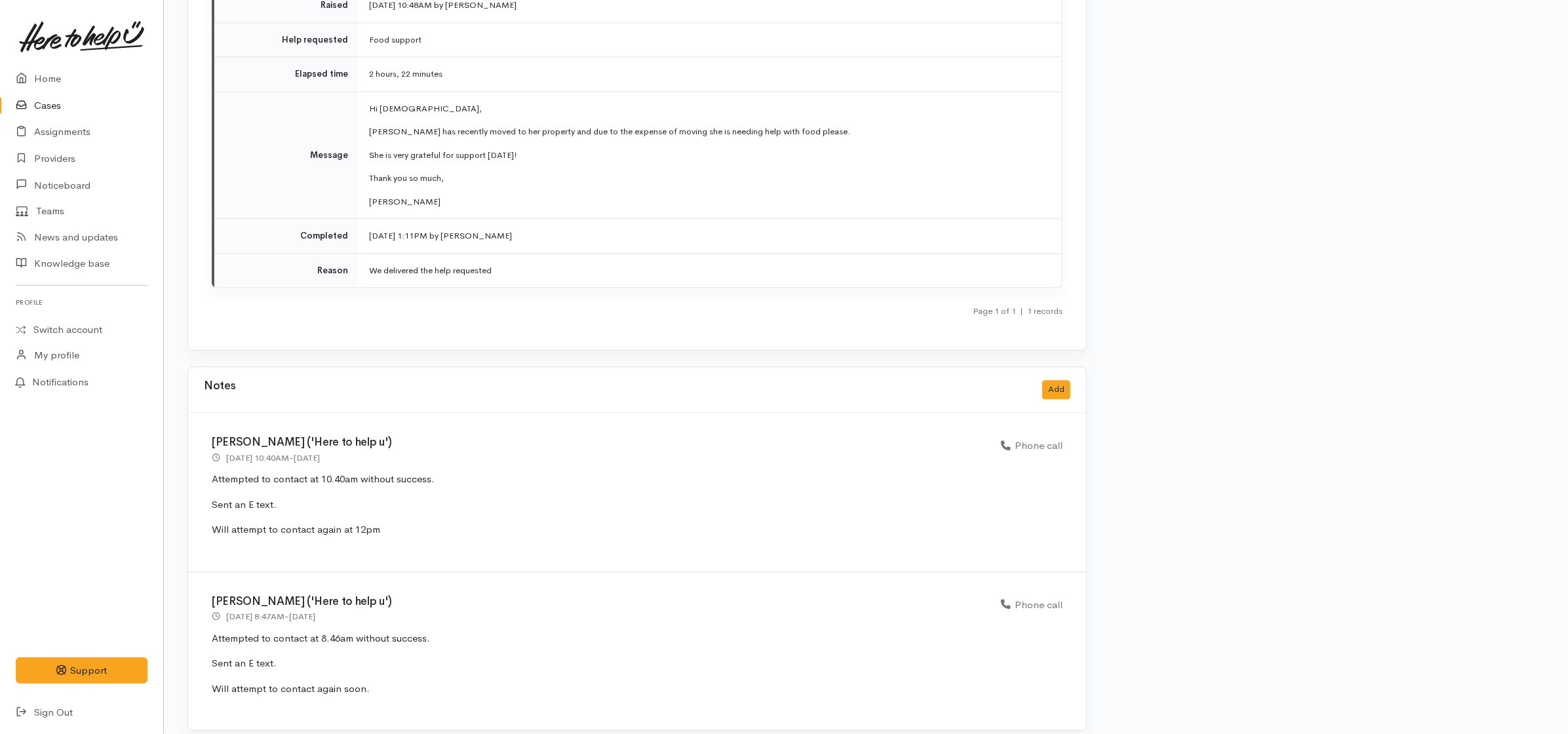
scroll to position [1818, 0]
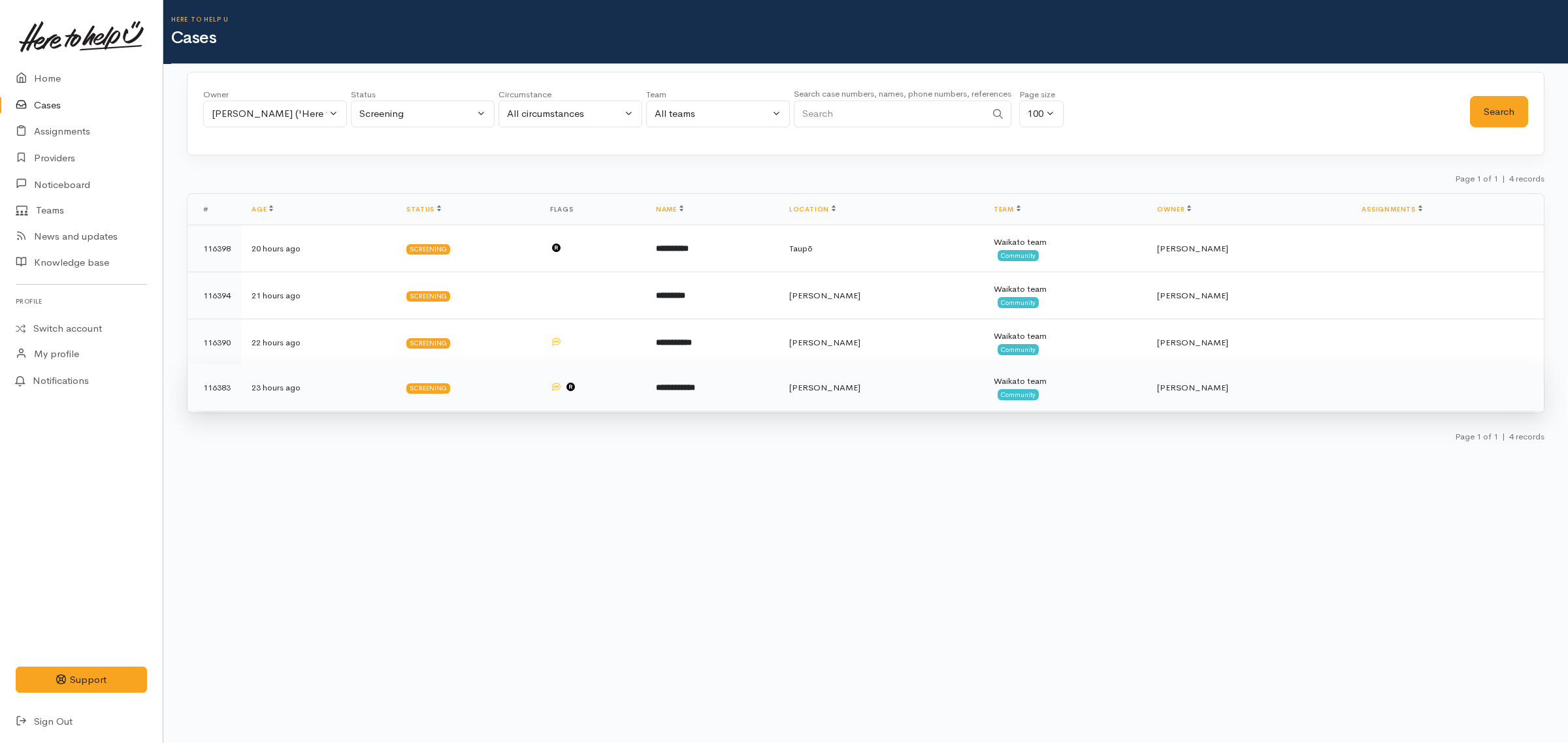
click at [756, 367] on td "**********" at bounding box center [712, 388] width 134 height 47
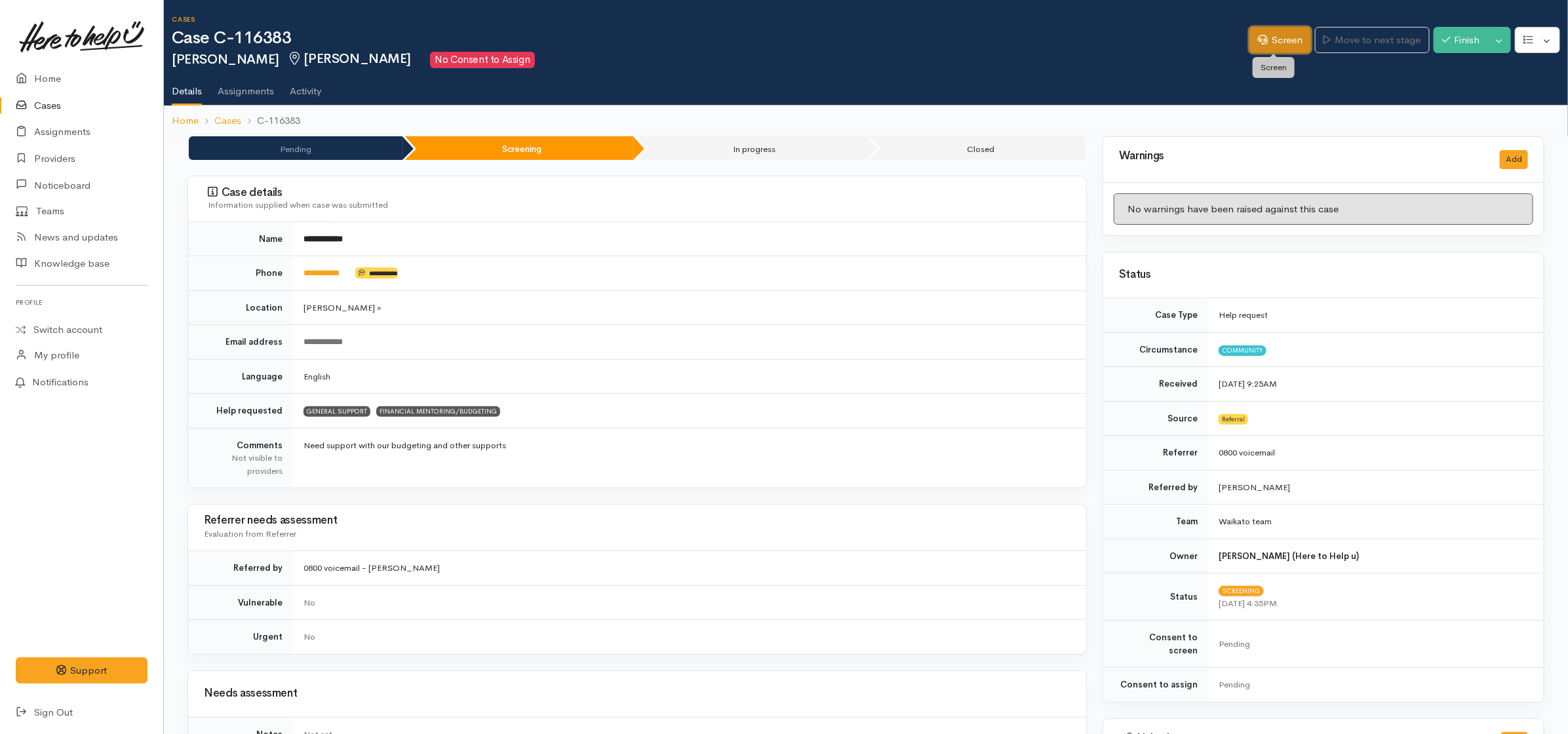
click at [1284, 33] on link "Screen" at bounding box center [1280, 40] width 61 height 27
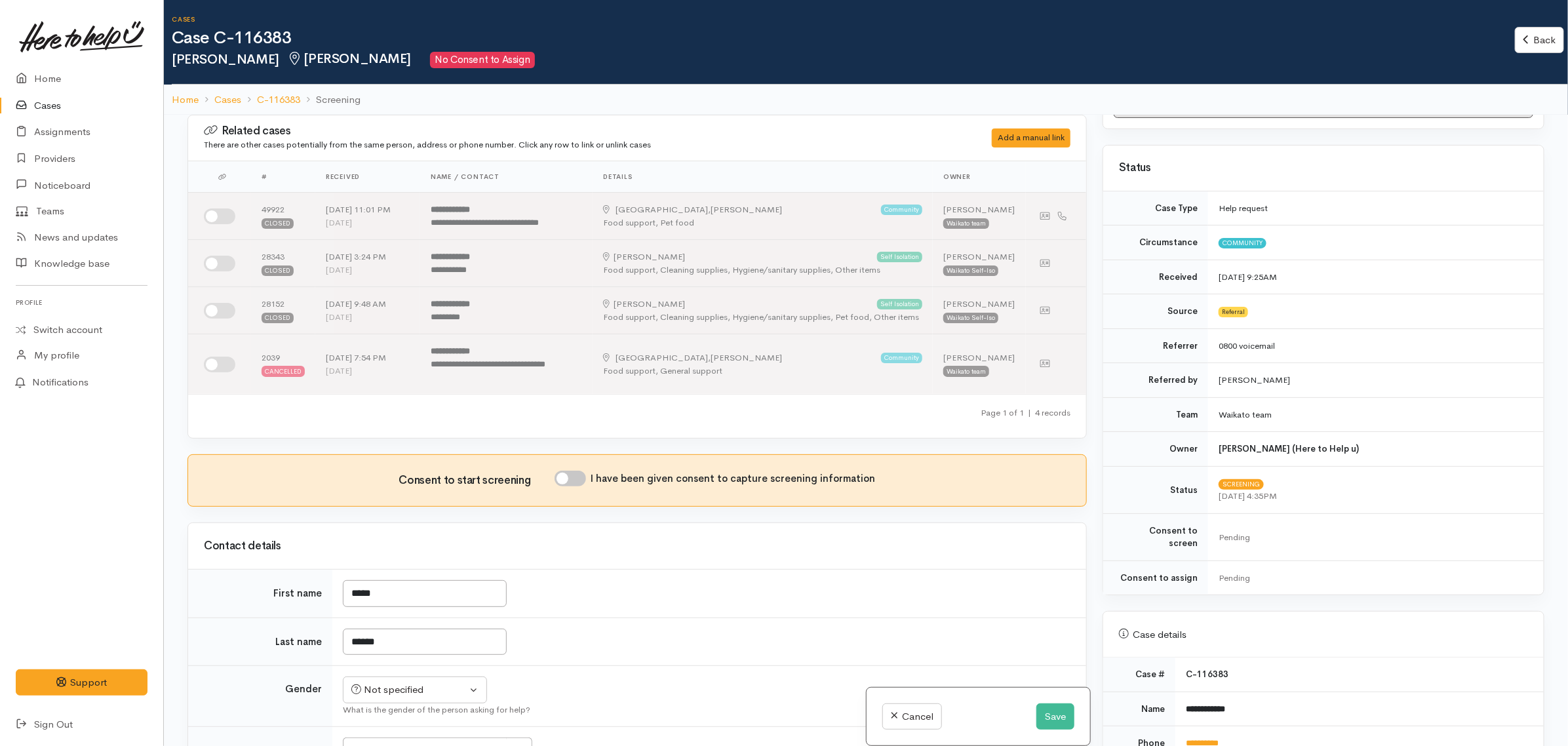
scroll to position [328, 0]
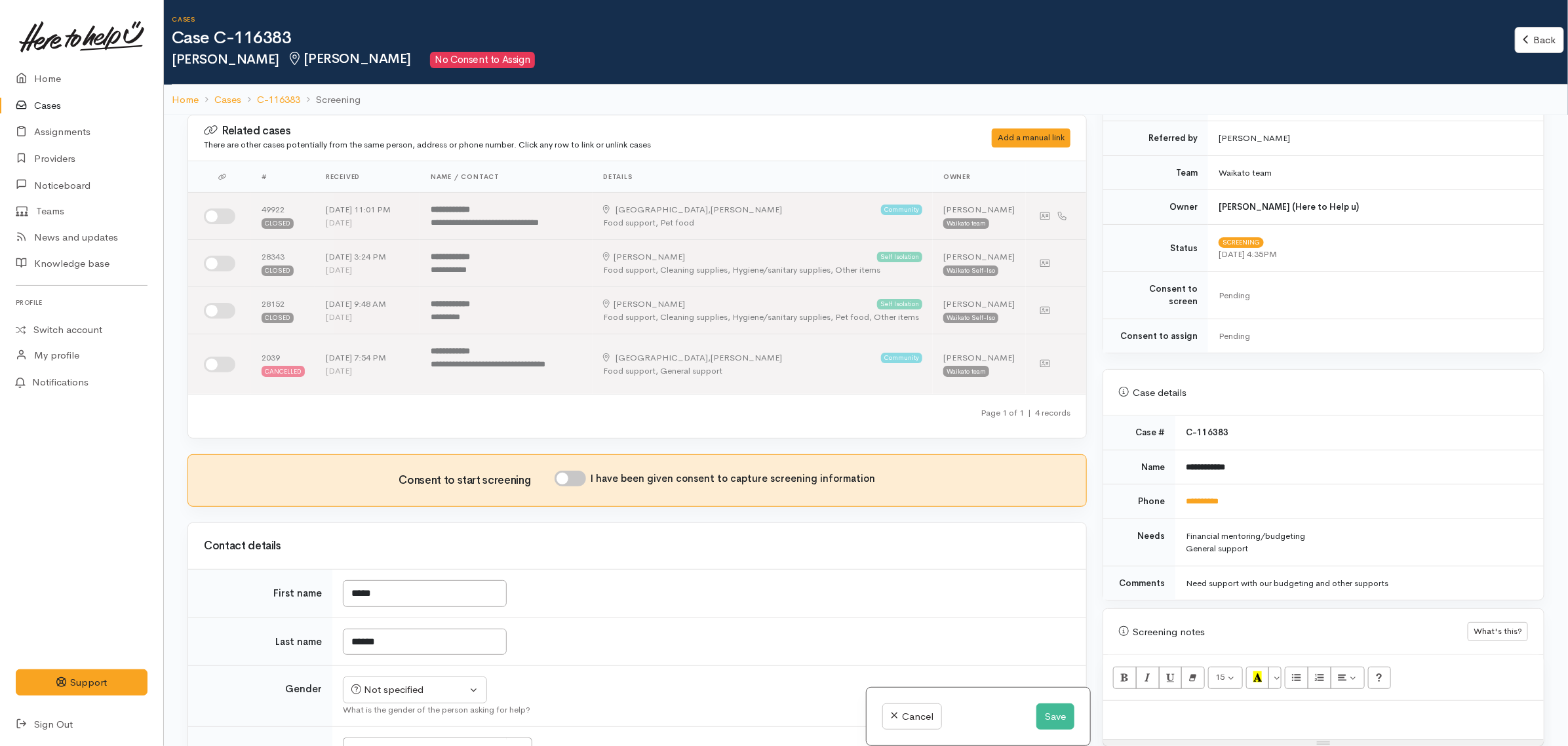
click at [1224, 707] on p at bounding box center [1324, 715] width 427 height 15
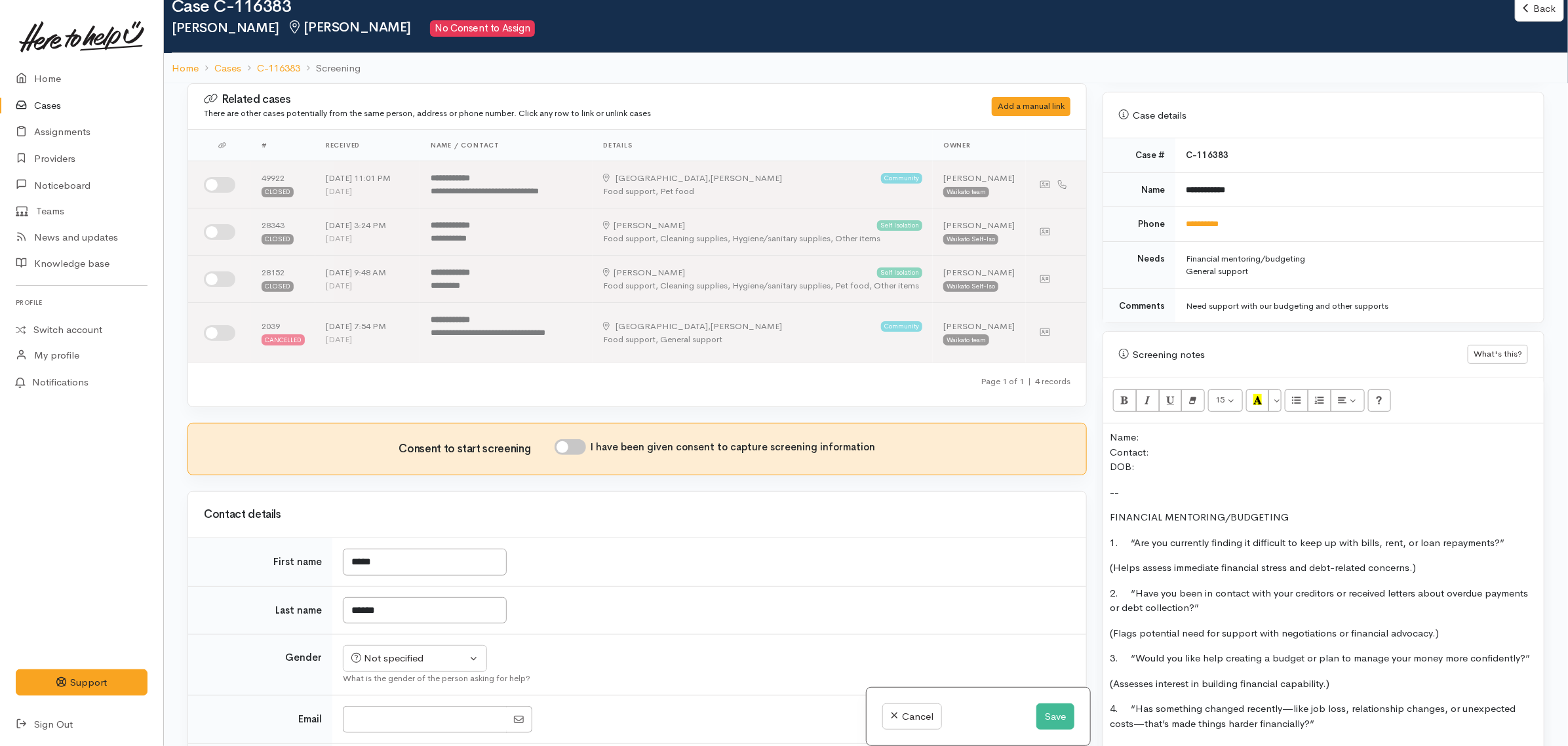
scroll to position [656, 0]
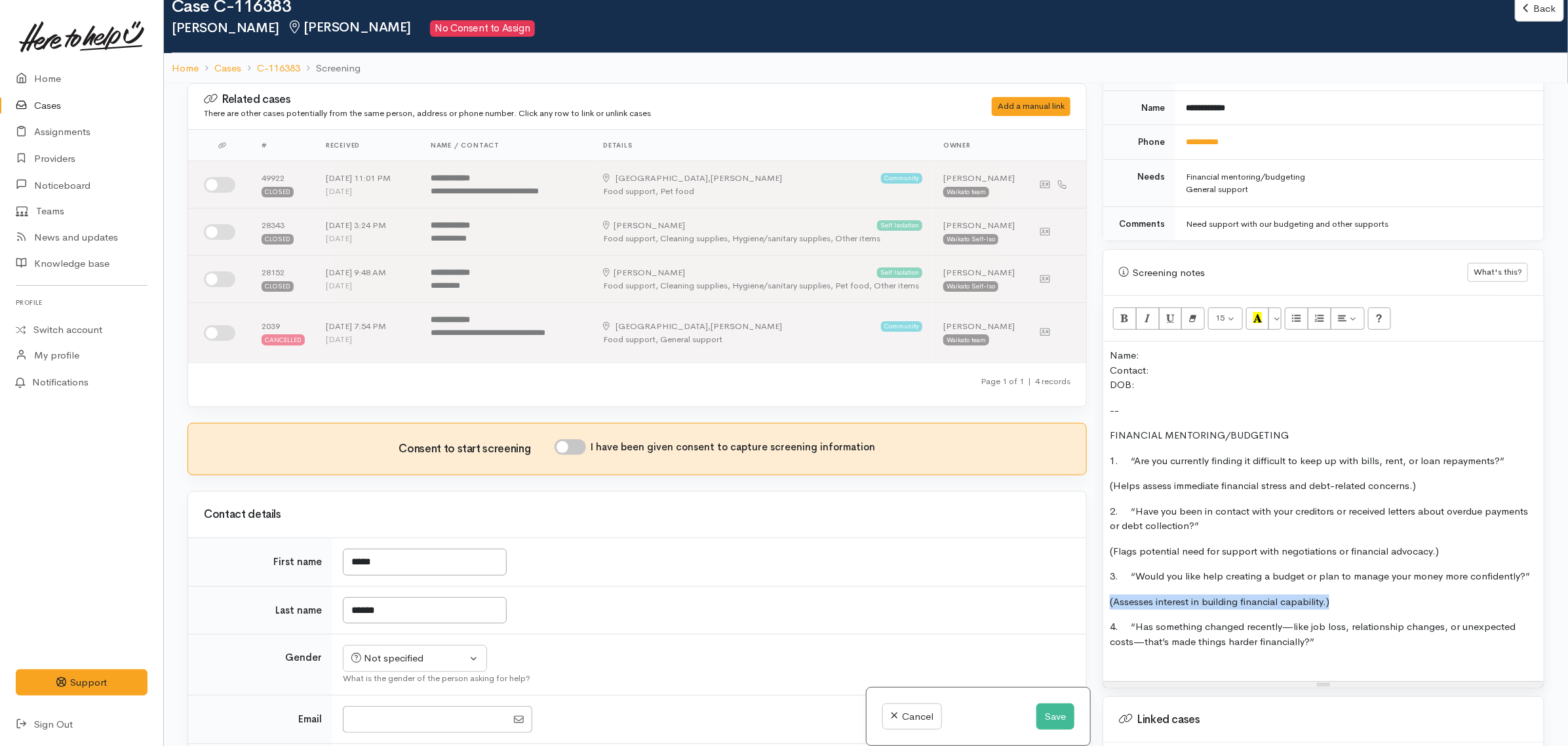
drag, startPoint x: 1351, startPoint y: 592, endPoint x: 1072, endPoint y: 577, distance: 279.4
click at [1072, 577] on div "Related cases There are other cases potentially from the same person, address o…" at bounding box center [867, 456] width 1373 height 746
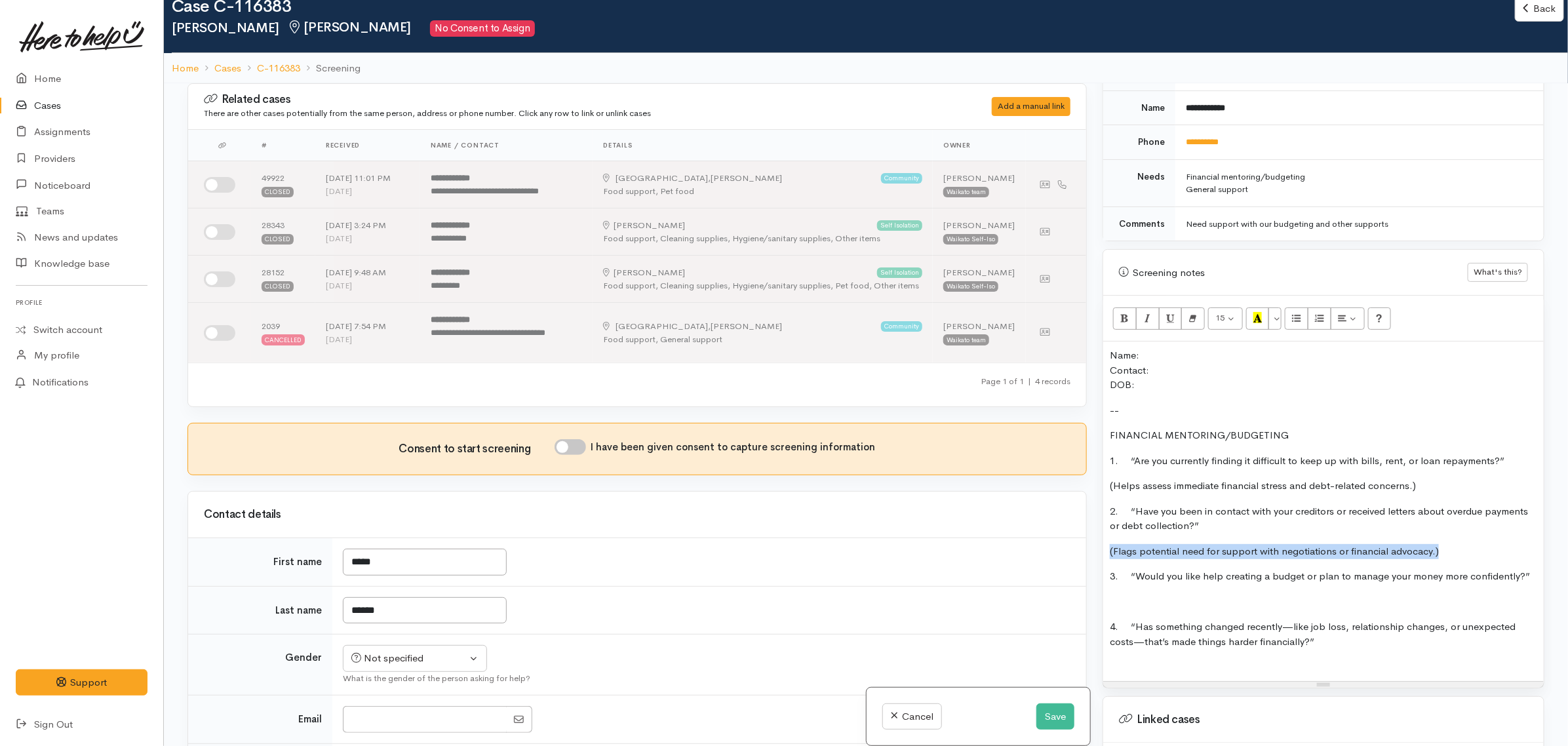
drag, startPoint x: 1447, startPoint y: 544, endPoint x: 1154, endPoint y: 518, distance: 294.2
click at [1099, 542] on div "Warnings Add No warnings have been raised against this case Add Warning Title ●…" at bounding box center [1324, 456] width 458 height 746
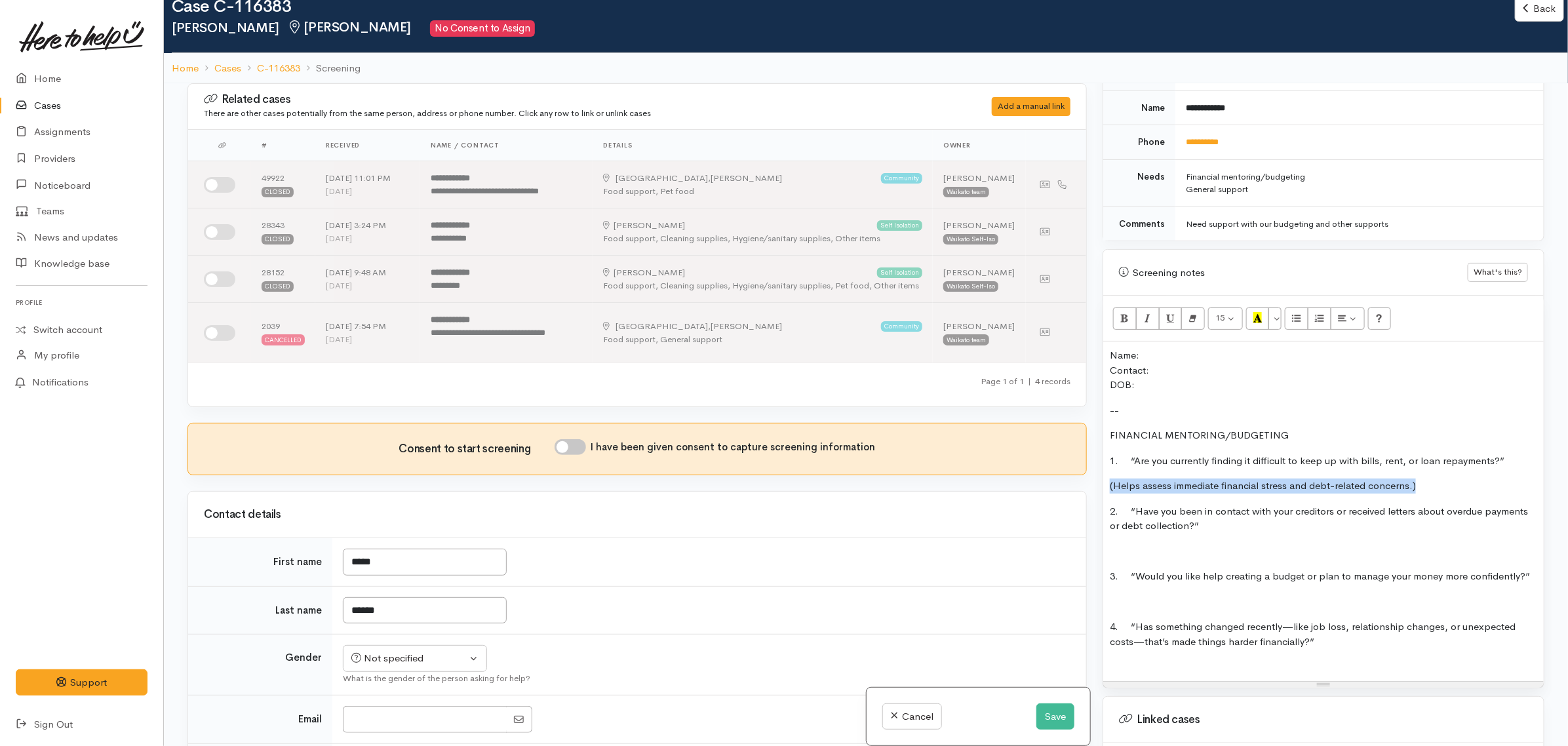
drag, startPoint x: 1456, startPoint y: 476, endPoint x: 1072, endPoint y: 481, distance: 384.0
click at [1072, 481] on div "Related cases There are other cases potentially from the same person, address o…" at bounding box center [867, 456] width 1373 height 746
click at [1212, 516] on p "2. “Have you been in contact with your creditors or received letters about over…" at bounding box center [1324, 519] width 427 height 30
click at [1135, 504] on p "2. “Have you been in contact with your creditors or received letters about over…" at bounding box center [1324, 519] width 427 height 30
click at [1135, 454] on p "1. “Are you currently finding it difficult to keep up with bills, rent, or loan…" at bounding box center [1324, 462] width 427 height 15
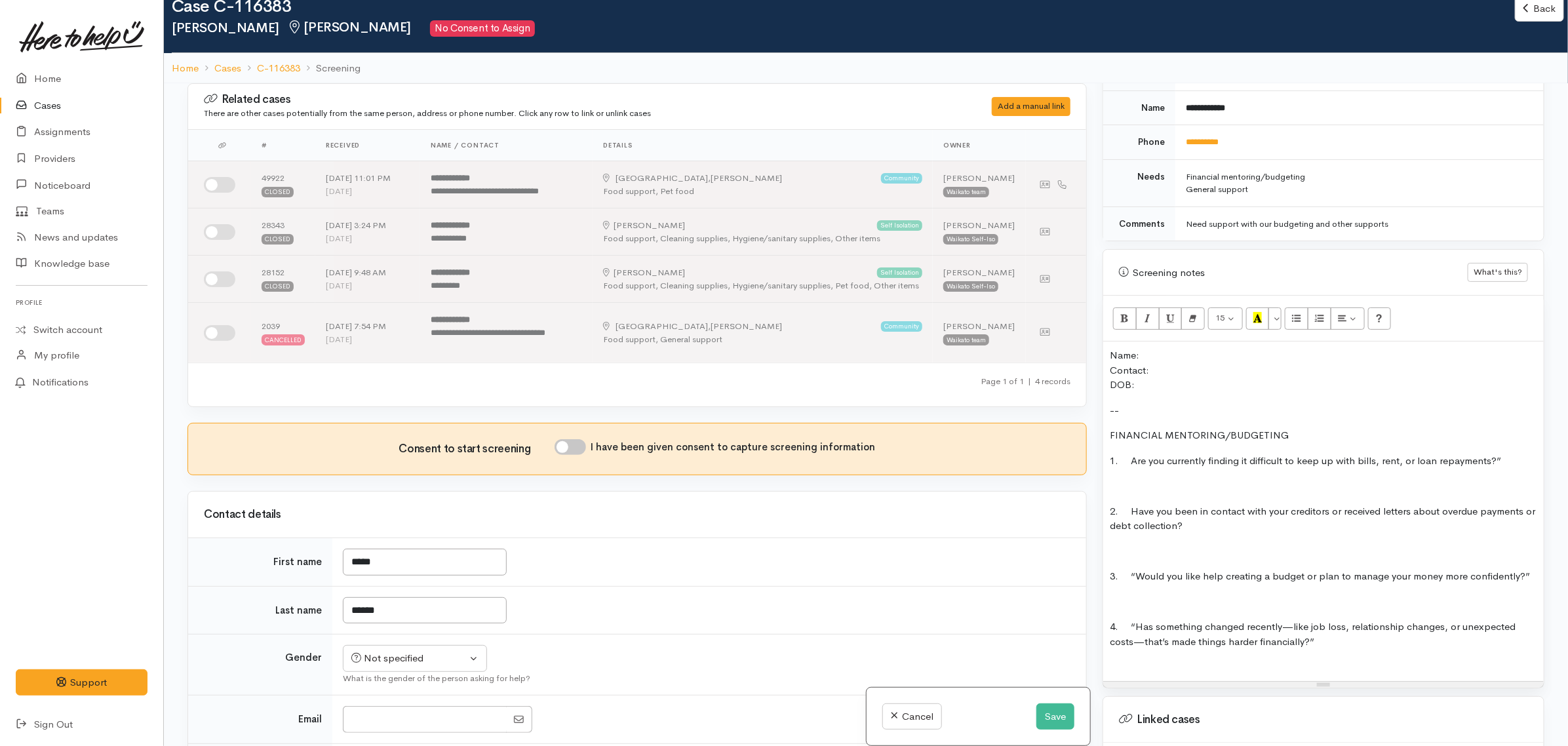
click at [1502, 454] on p "1. Are you currently finding it difficult to keep up with bills, rent, or loan …" at bounding box center [1324, 462] width 427 height 15
click at [1528, 569] on p "3. “Would you like help creating a budget or plan to manage your money more con…" at bounding box center [1324, 576] width 427 height 15
click at [1135, 569] on p "3. “Would you like help creating a budget or plan to manage your money more con…" at bounding box center [1324, 576] width 427 height 15
click at [1135, 620] on p "4. “Has something changed recently—like job loss, relationship changes, or unex…" at bounding box center [1324, 635] width 427 height 30
click at [1333, 636] on p "4. Has something changed recently—like job loss, relationship changes, or unexp…" at bounding box center [1324, 635] width 427 height 30
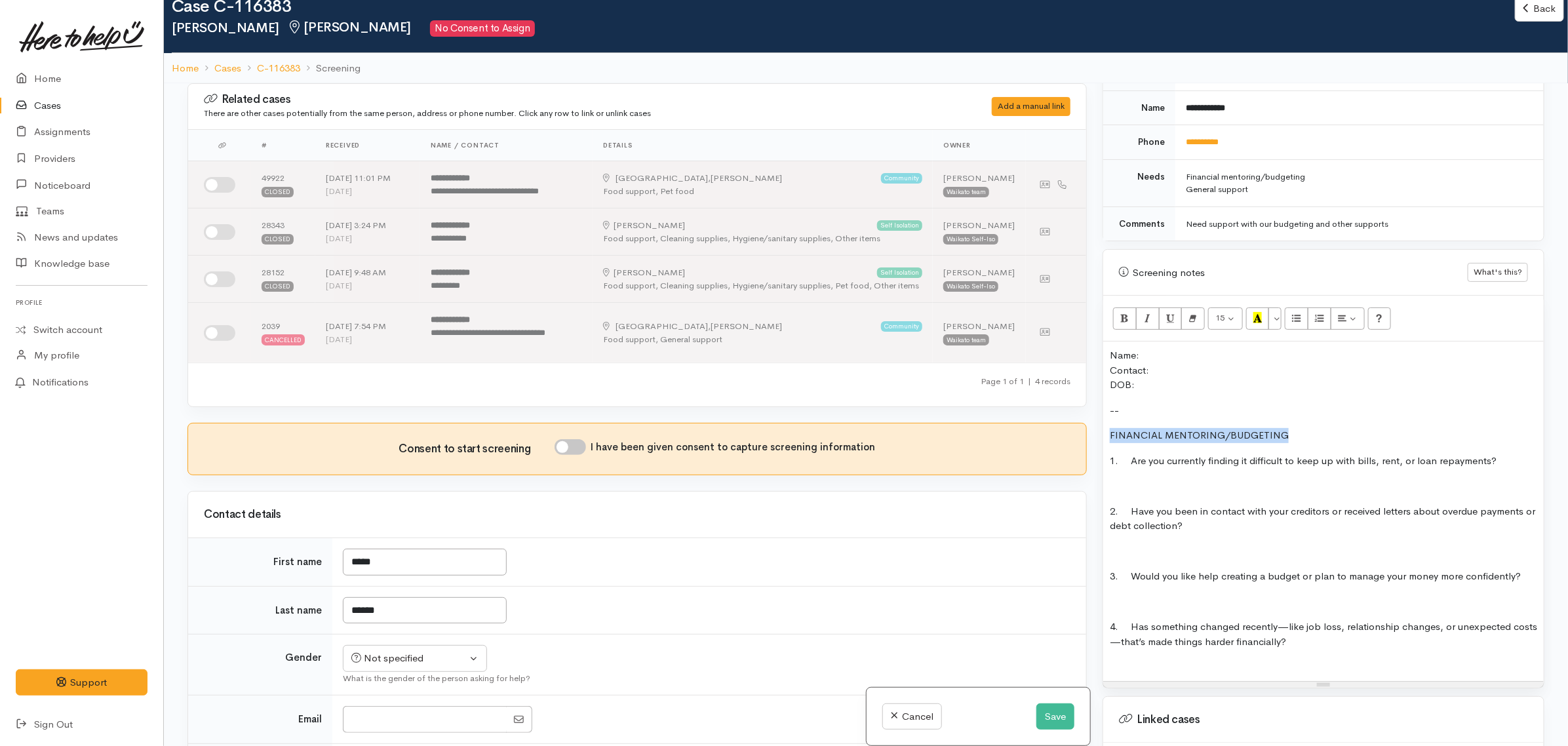
drag, startPoint x: 1292, startPoint y: 426, endPoint x: 1087, endPoint y: 433, distance: 205.1
click at [1087, 433] on div "Related cases There are other cases potentially from the same person, address o…" at bounding box center [867, 456] width 1373 height 746
click at [1118, 307] on button "Bold (CTRL+B)" at bounding box center [1125, 319] width 24 height 22
click at [1253, 307] on button "Recent Color" at bounding box center [1258, 319] width 24 height 22
click at [1363, 643] on div "Name: Contact: DOB: -- FINANCIAL MENTORING/BUDGETING 1. Are you currently findi…" at bounding box center [1324, 511] width 441 height 340
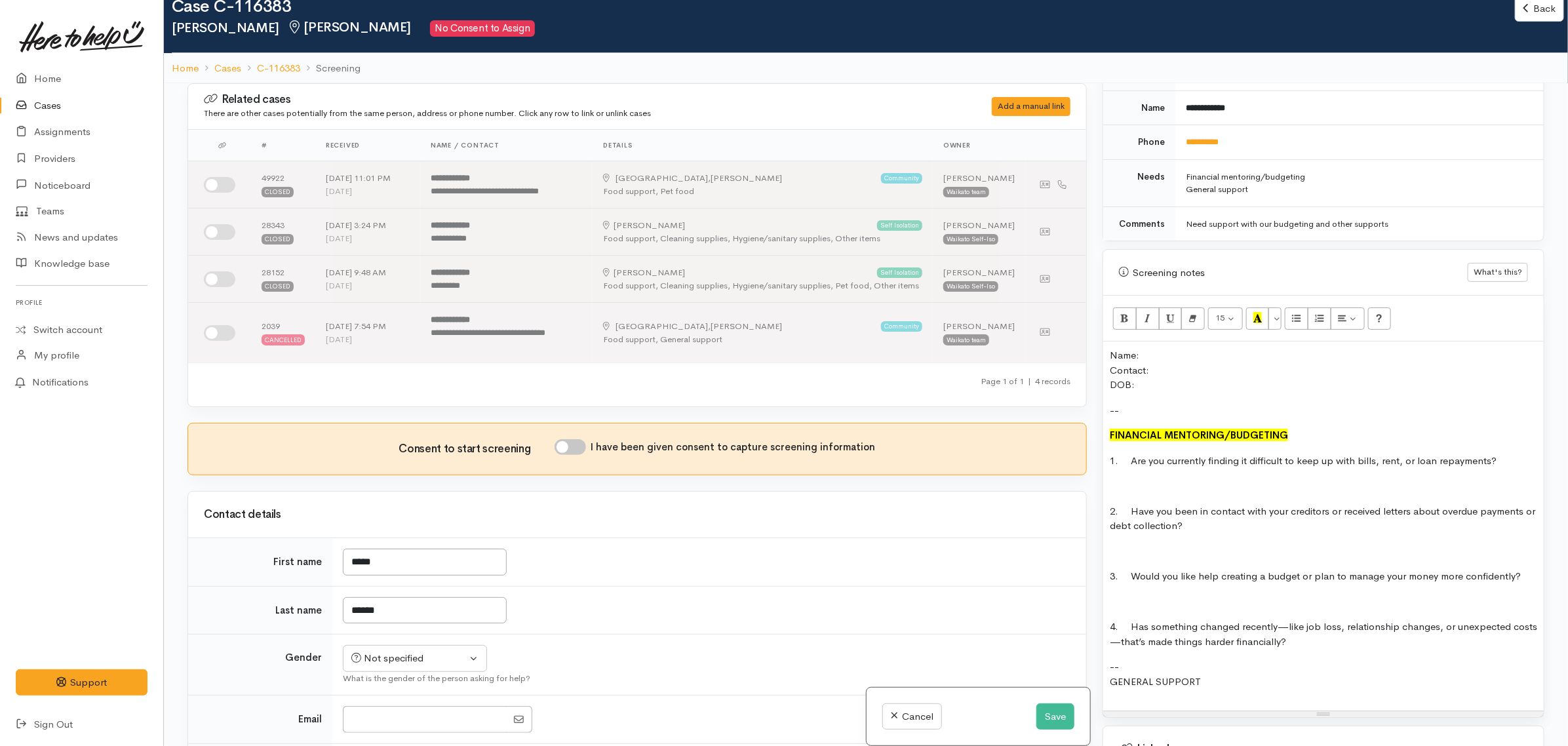
click at [1316, 630] on p "4. Has something changed recently—like job loss, relationship changes, or unexp…" at bounding box center [1324, 635] width 427 height 30
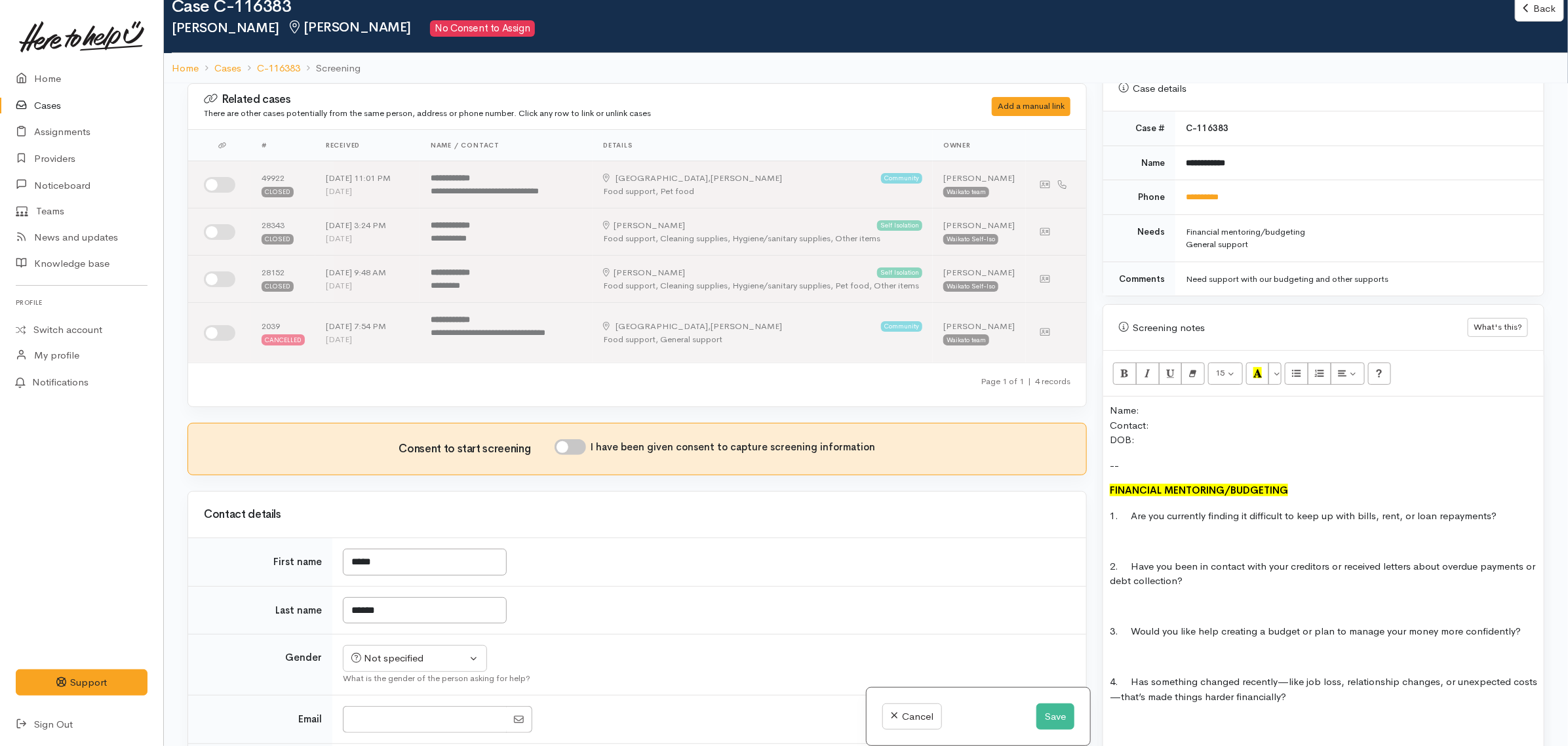
scroll to position [492, 0]
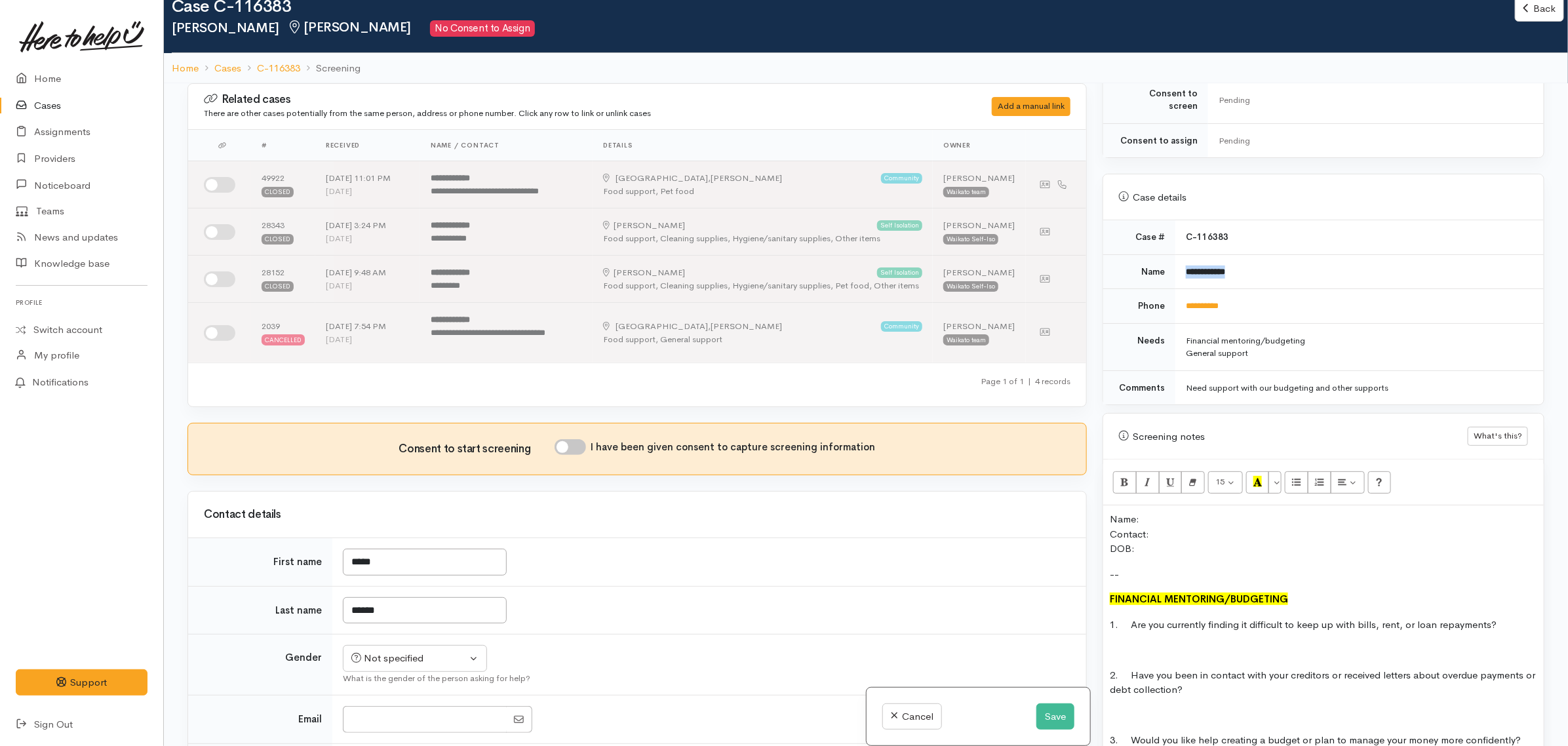
drag, startPoint x: 1181, startPoint y: 256, endPoint x: 1241, endPoint y: 262, distance: 60.3
click at [1241, 262] on td "**********" at bounding box center [1359, 271] width 368 height 35
copy b "**********"
click at [1184, 512] on p "Name: Contact: DOB:" at bounding box center [1324, 534] width 427 height 44
drag, startPoint x: 1184, startPoint y: 305, endPoint x: 1231, endPoint y: 302, distance: 47.1
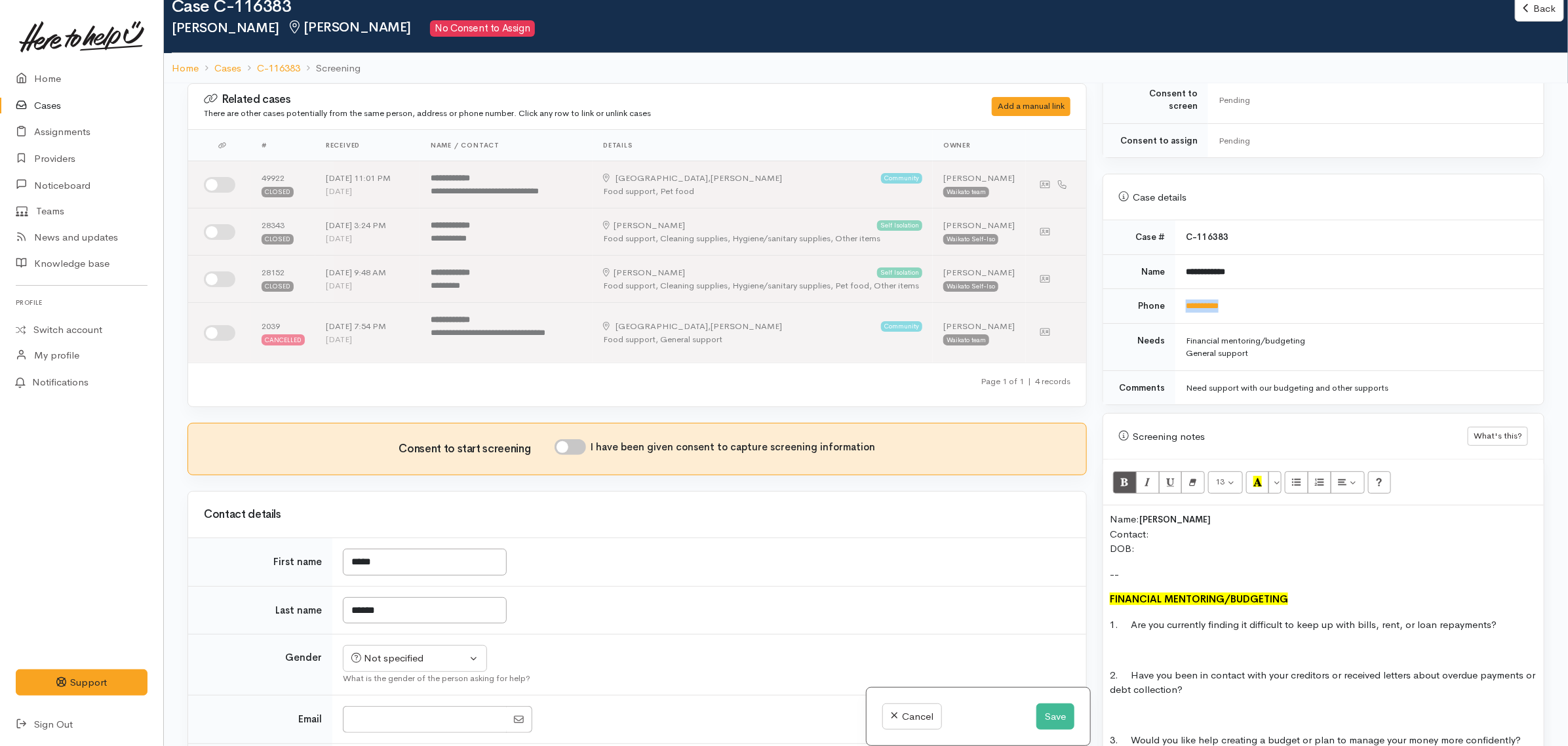
click at [1231, 302] on td "**********" at bounding box center [1359, 306] width 368 height 35
copy link "**********"
click at [1164, 520] on p "Name: Jodie Rapana Contact: DOB:" at bounding box center [1324, 534] width 427 height 44
click at [1138, 513] on p "Name: Jodie Rapana Contact: 0211551144 DOB:" at bounding box center [1324, 534] width 427 height 44
click at [1040, 710] on button "Save" at bounding box center [1055, 717] width 38 height 27
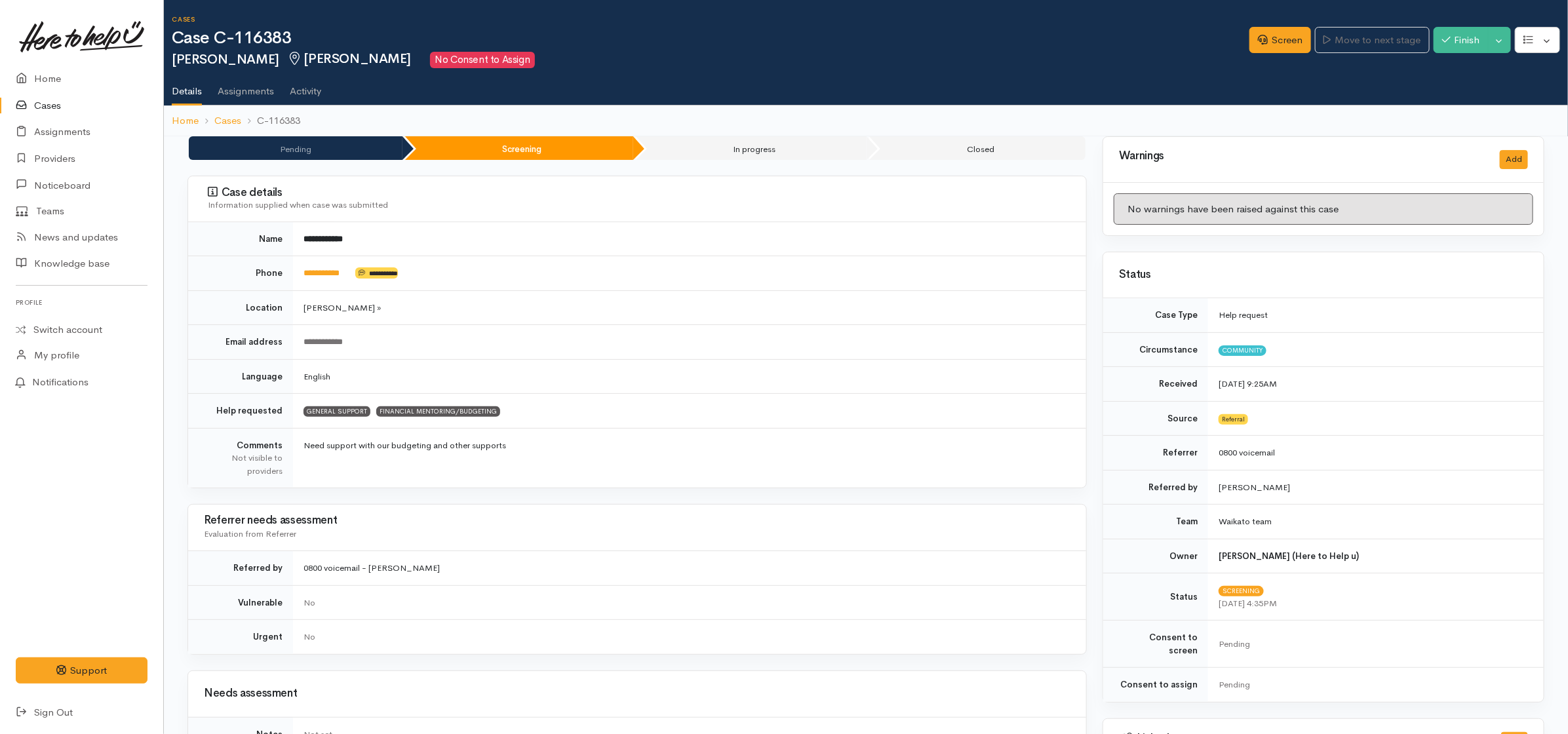
click at [44, 100] on link "Cases" at bounding box center [81, 106] width 163 height 27
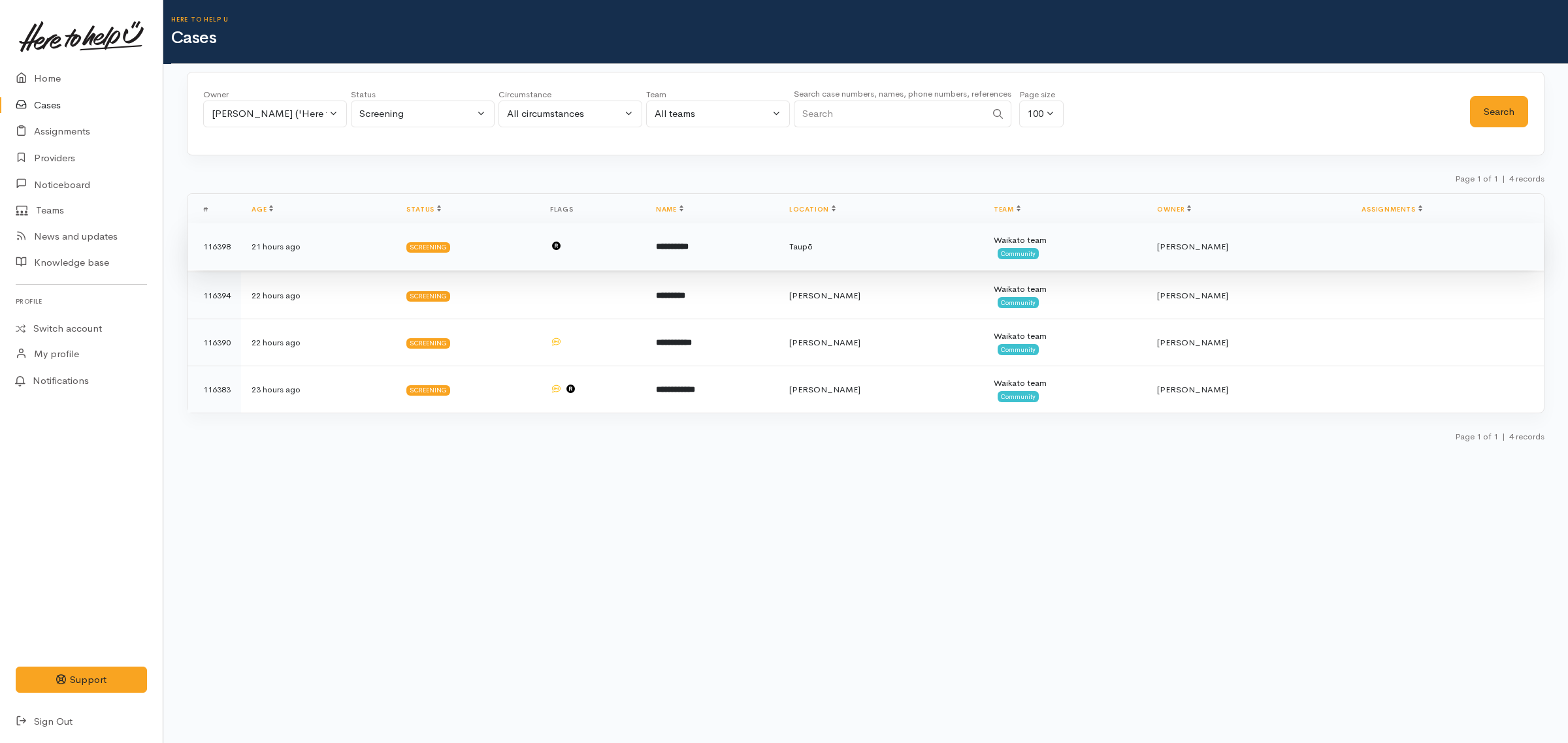
click at [646, 241] on td at bounding box center [592, 247] width 106 height 47
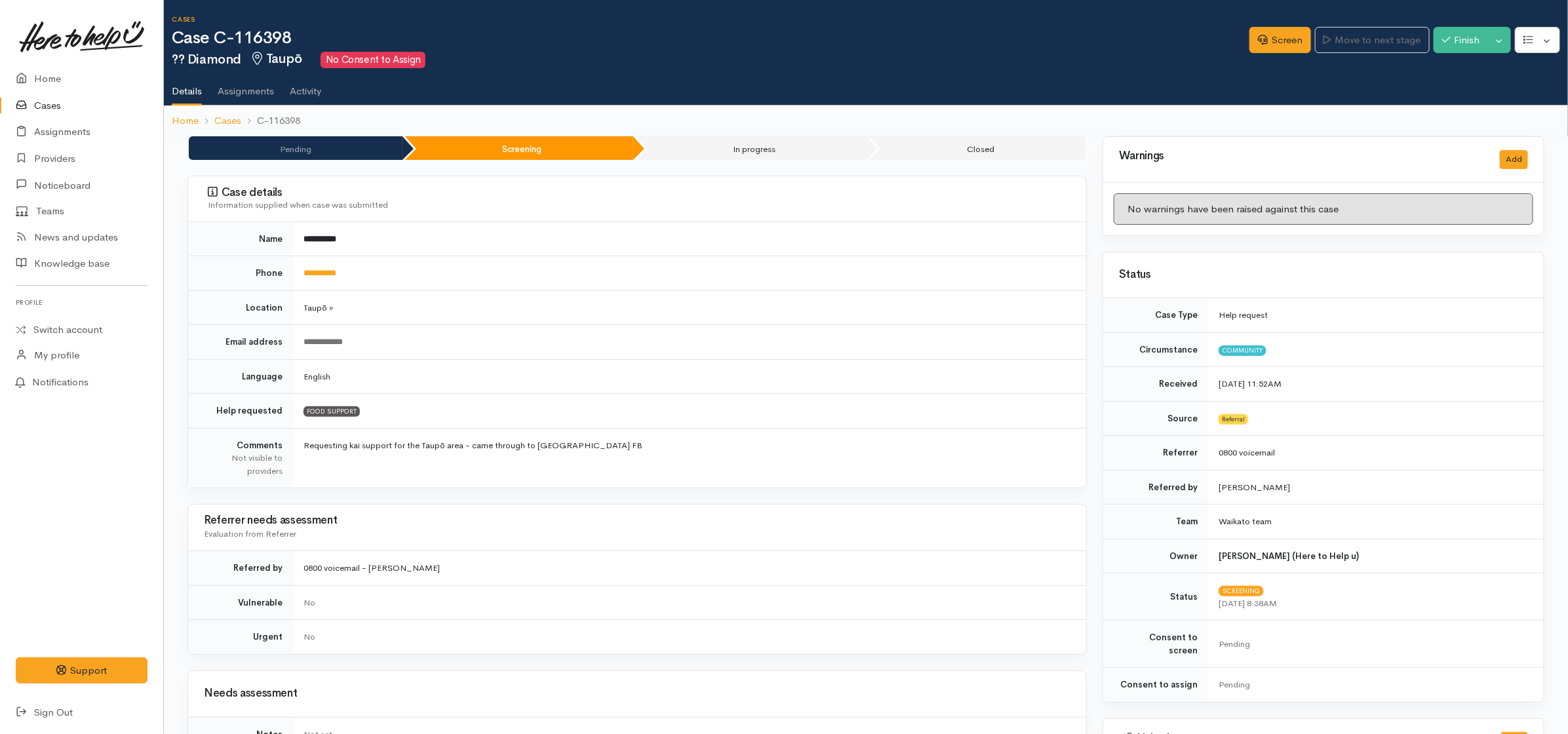
click at [338, 279] on td "**********" at bounding box center [690, 273] width 793 height 35
click at [330, 270] on link "**********" at bounding box center [320, 273] width 33 height 9
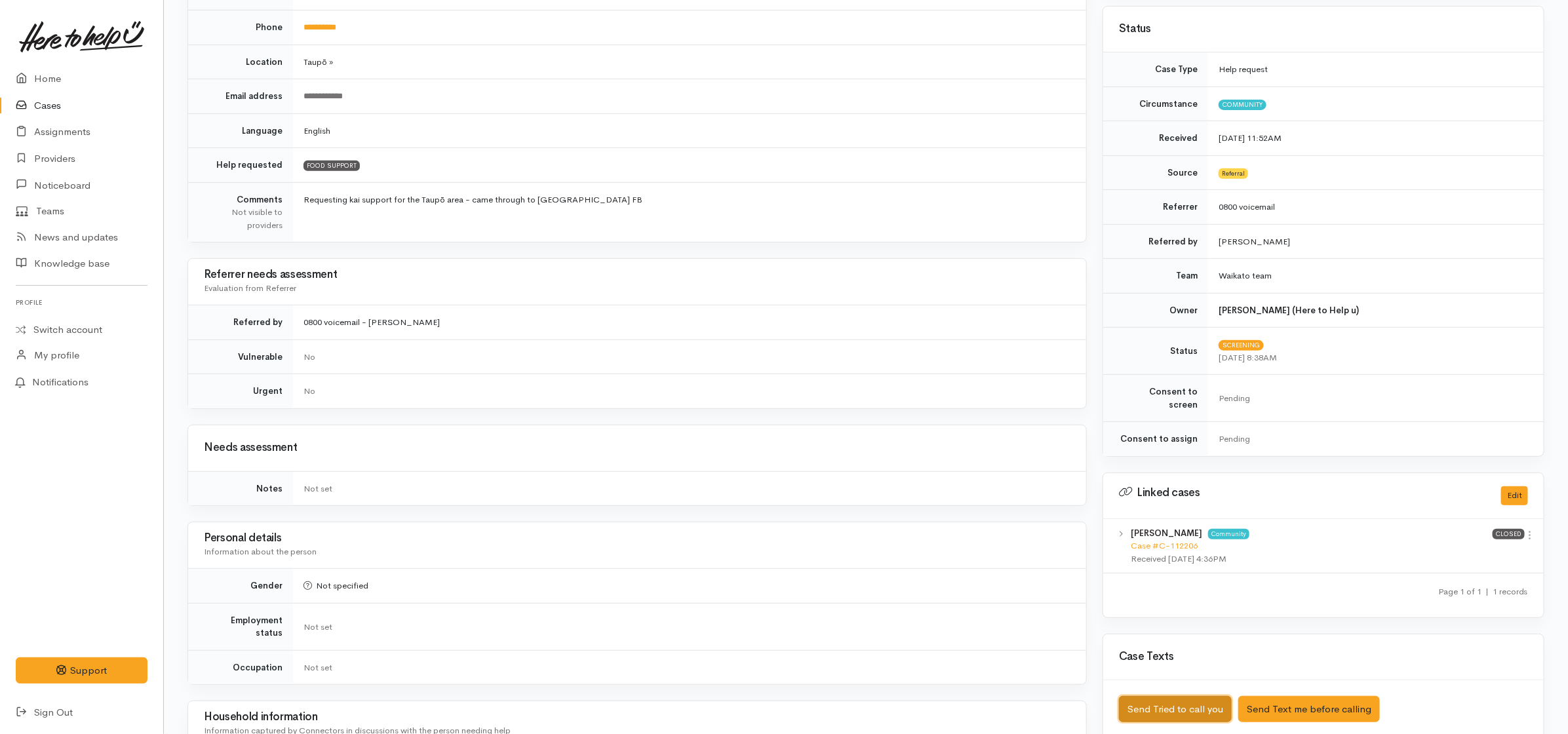
click at [1178, 710] on button "Send Tried to call you" at bounding box center [1175, 710] width 113 height 27
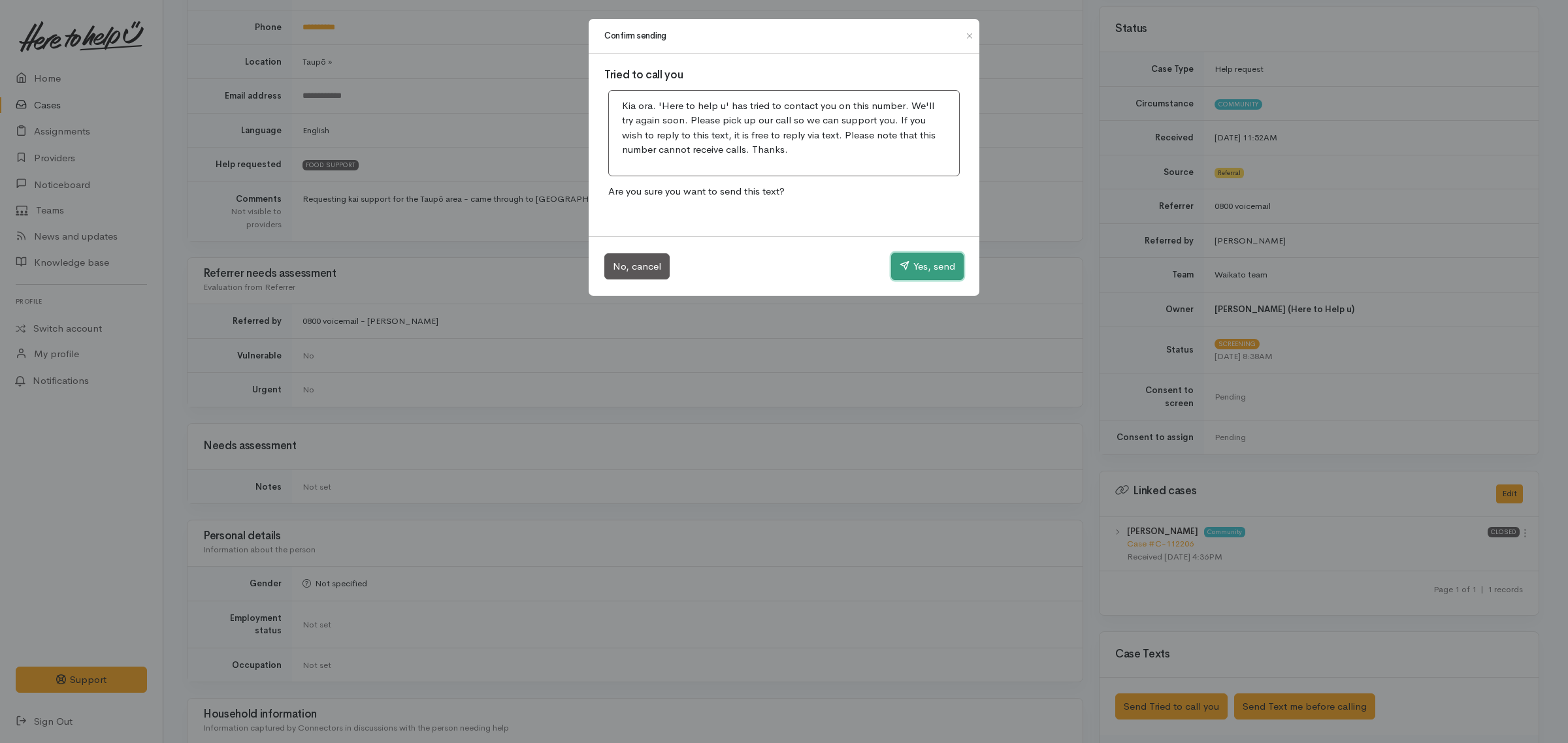
click at [922, 266] on button "Yes, send" at bounding box center [927, 266] width 72 height 27
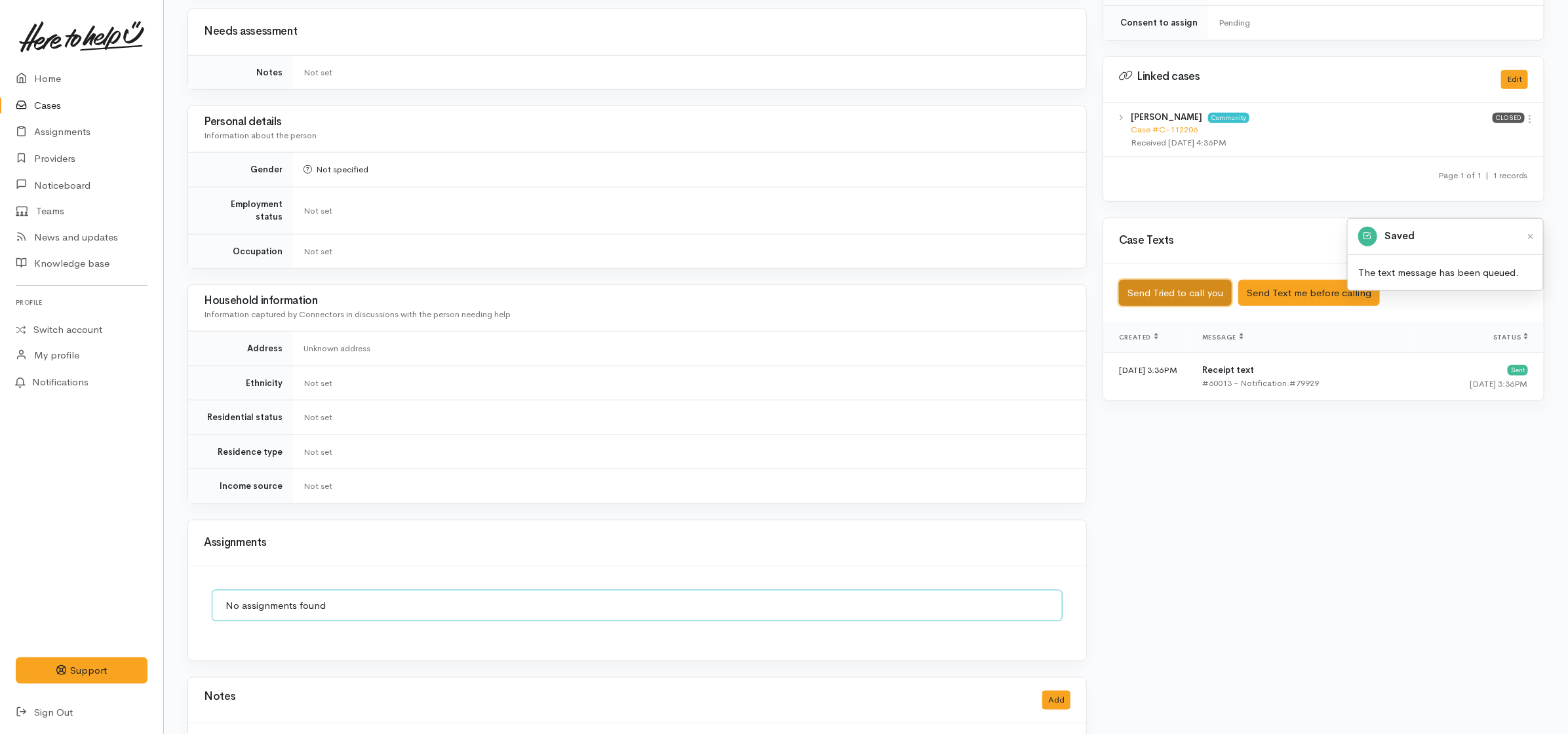
scroll to position [715, 0]
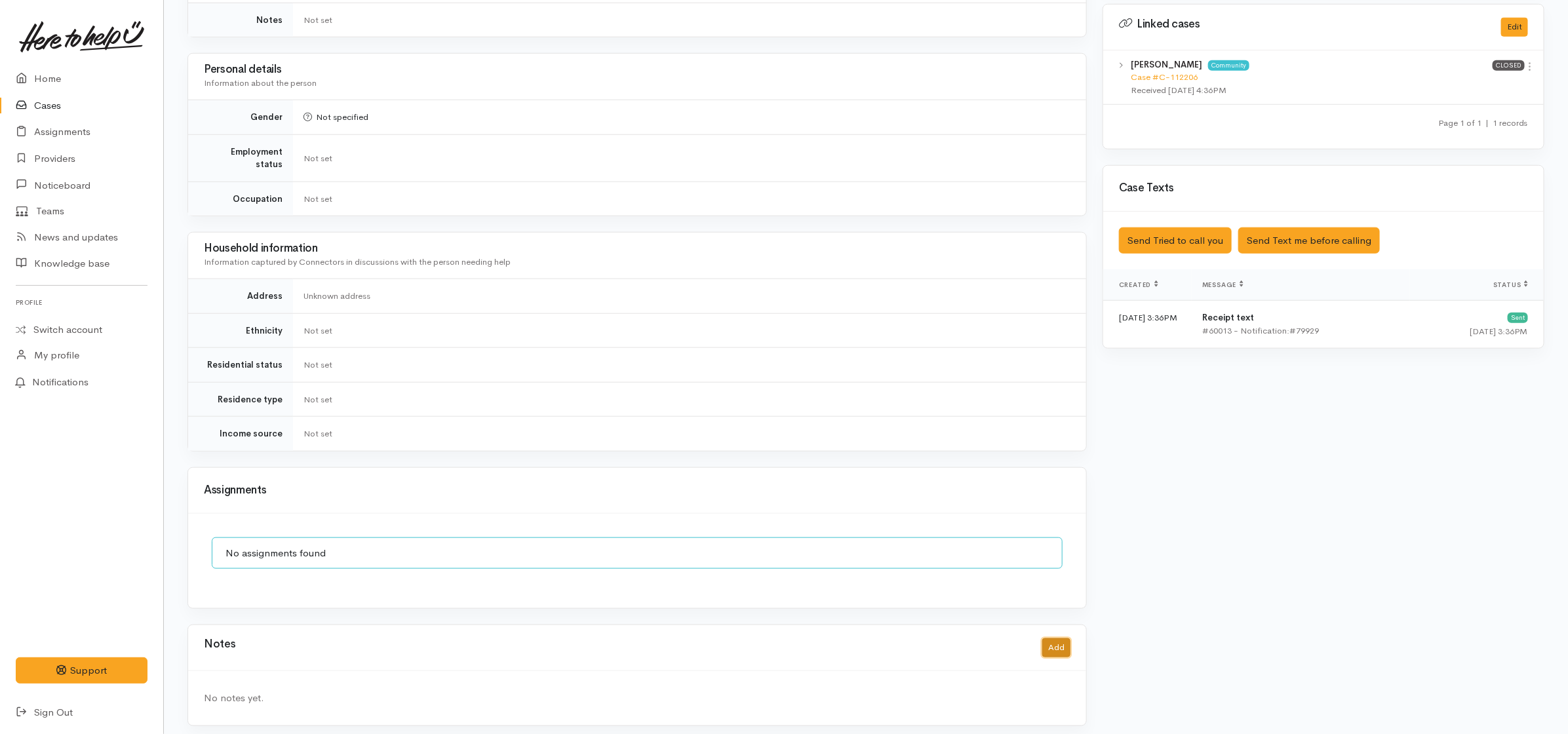
click at [1066, 640] on button "Add" at bounding box center [1057, 648] width 28 height 19
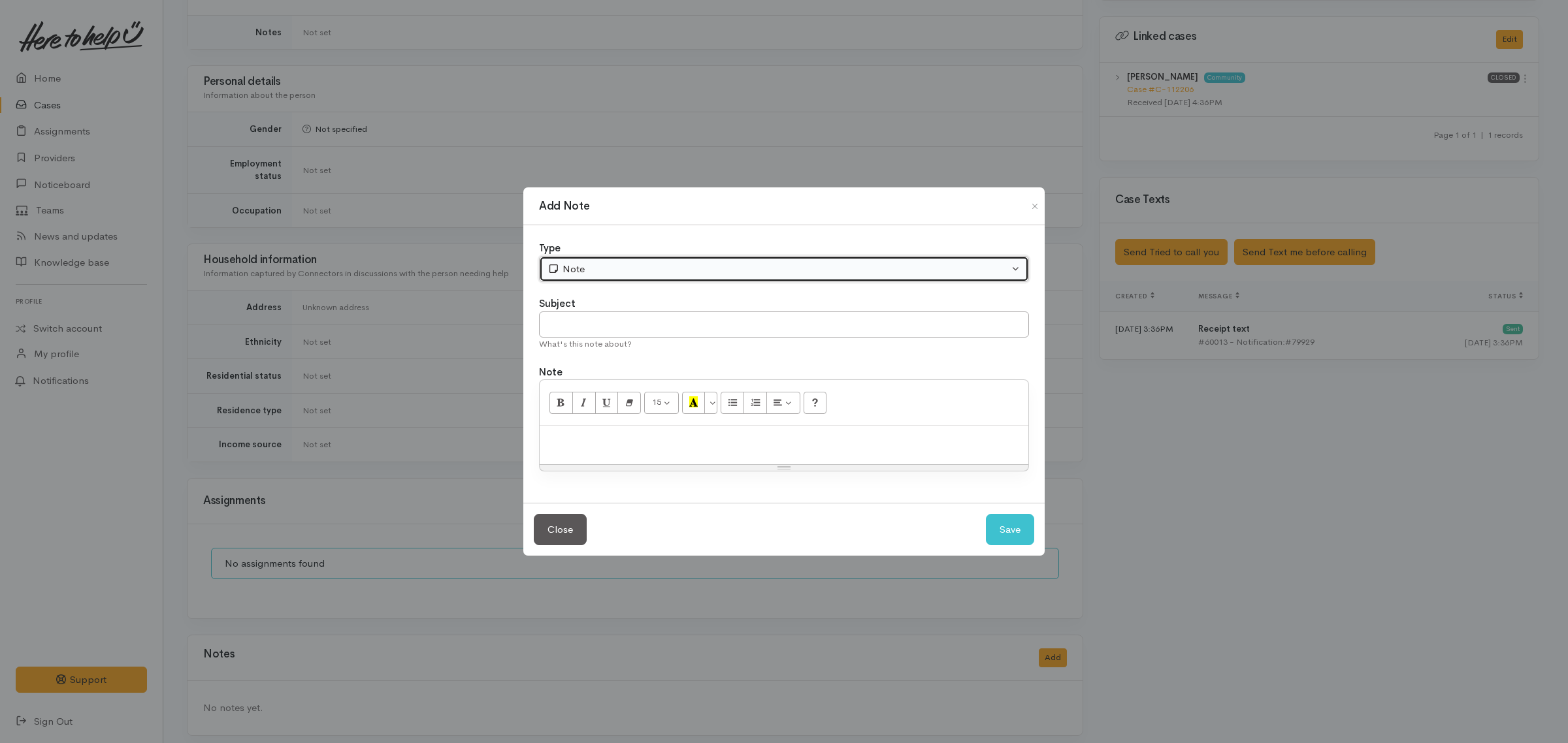
click at [601, 273] on div "Note" at bounding box center [778, 269] width 461 height 15
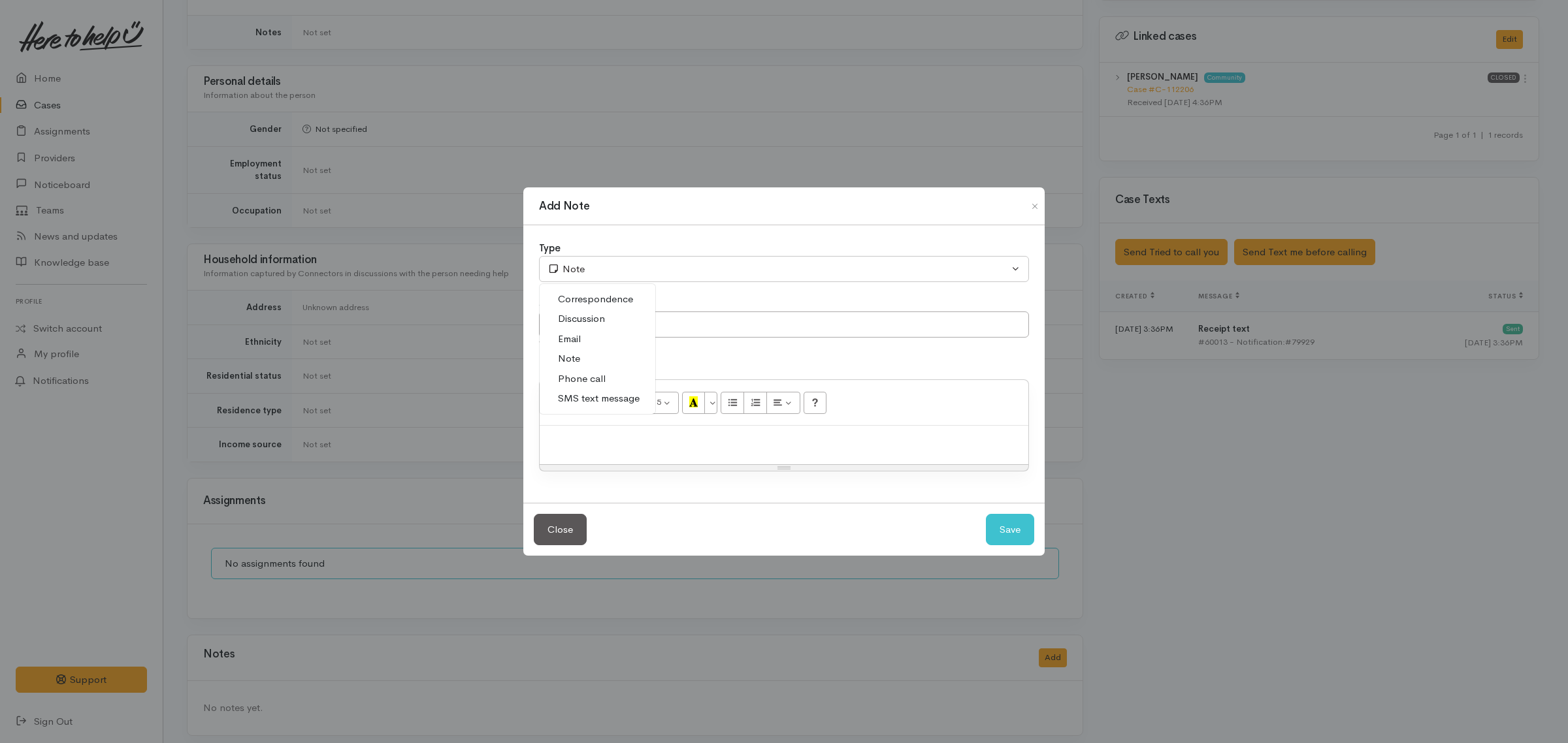
click at [592, 377] on span "Phone call" at bounding box center [581, 379] width 48 height 15
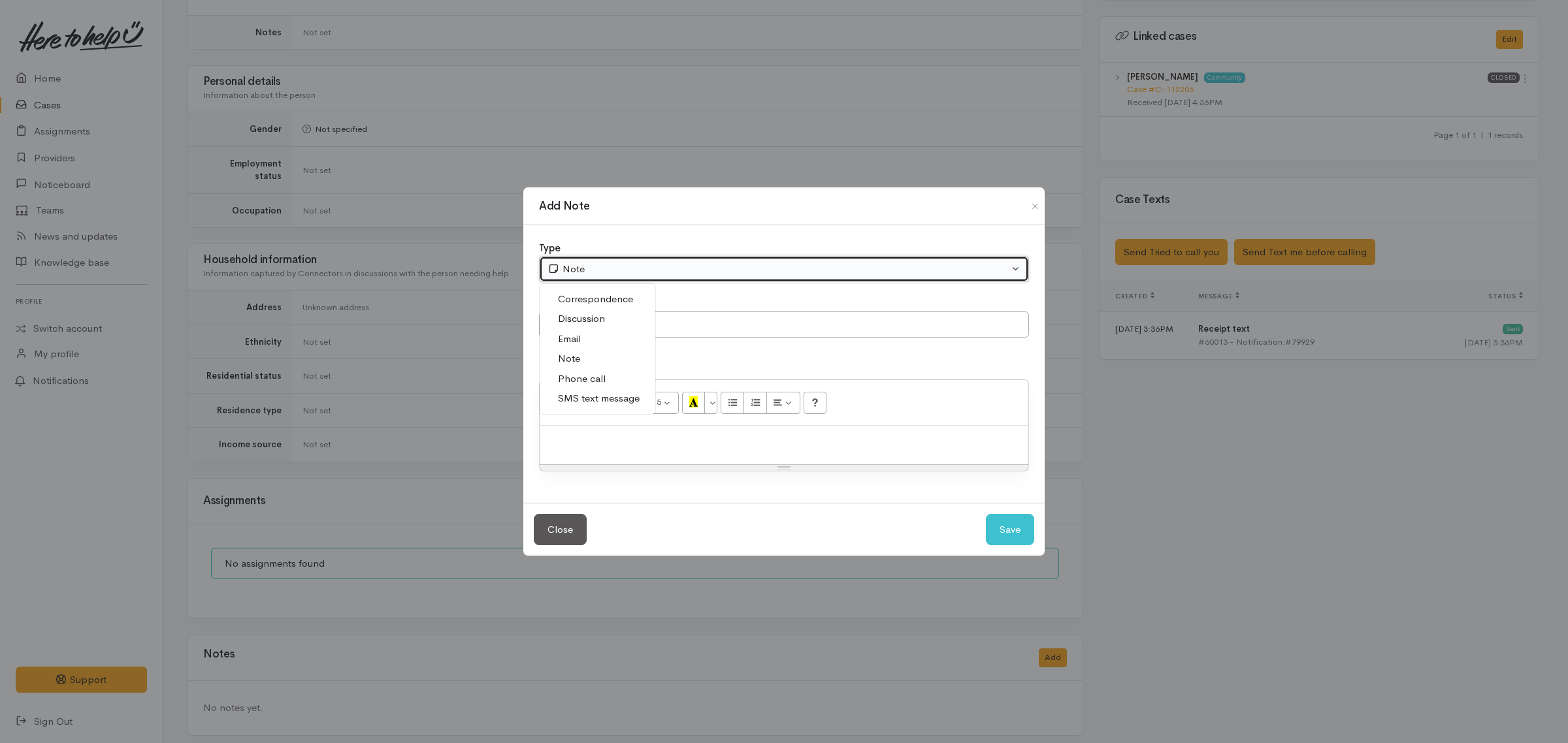
select select "3"
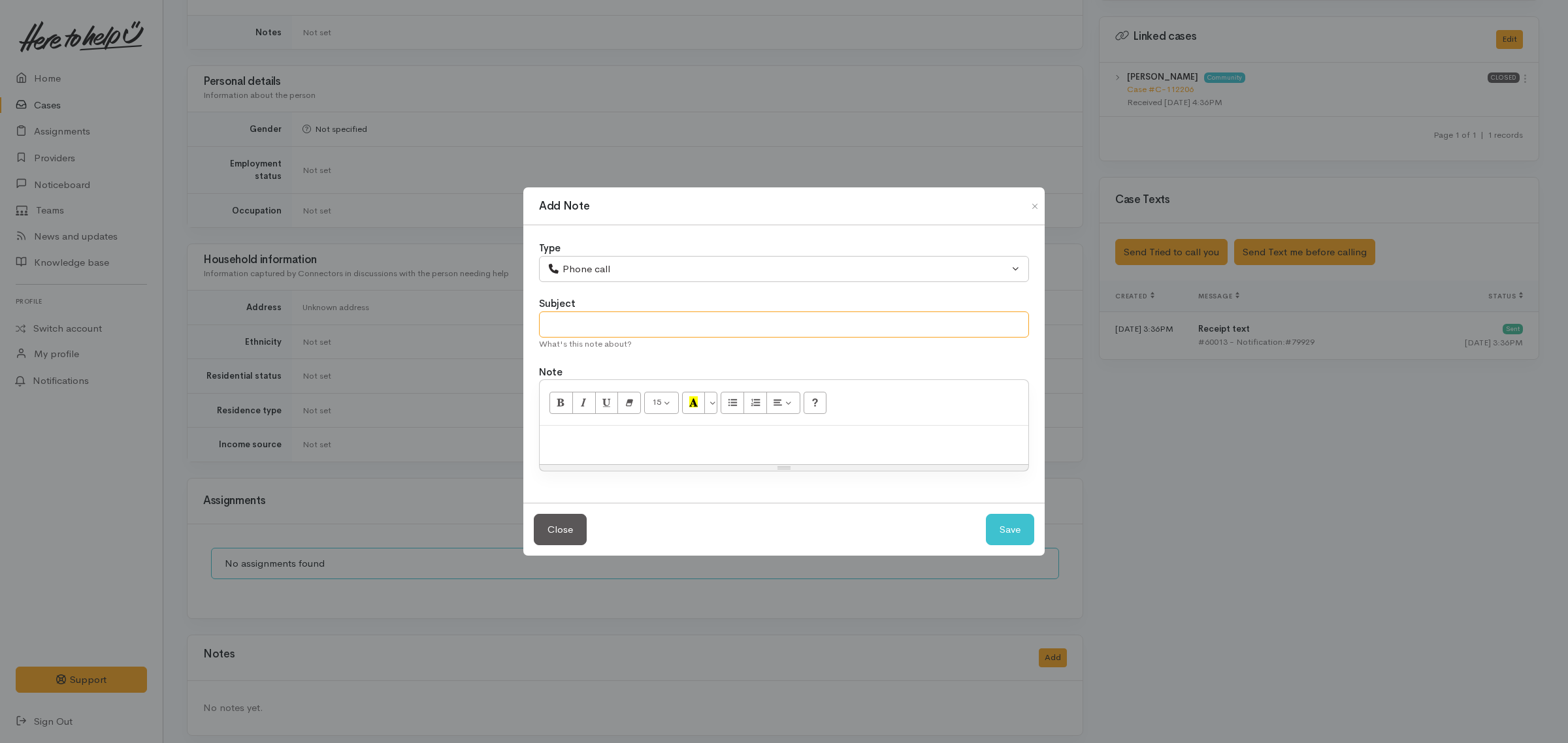
click at [596, 325] on input "text" at bounding box center [784, 325] width 490 height 27
type input "Attempt to contact"
click at [1004, 531] on button "Save" at bounding box center [1010, 530] width 49 height 32
select select "1"
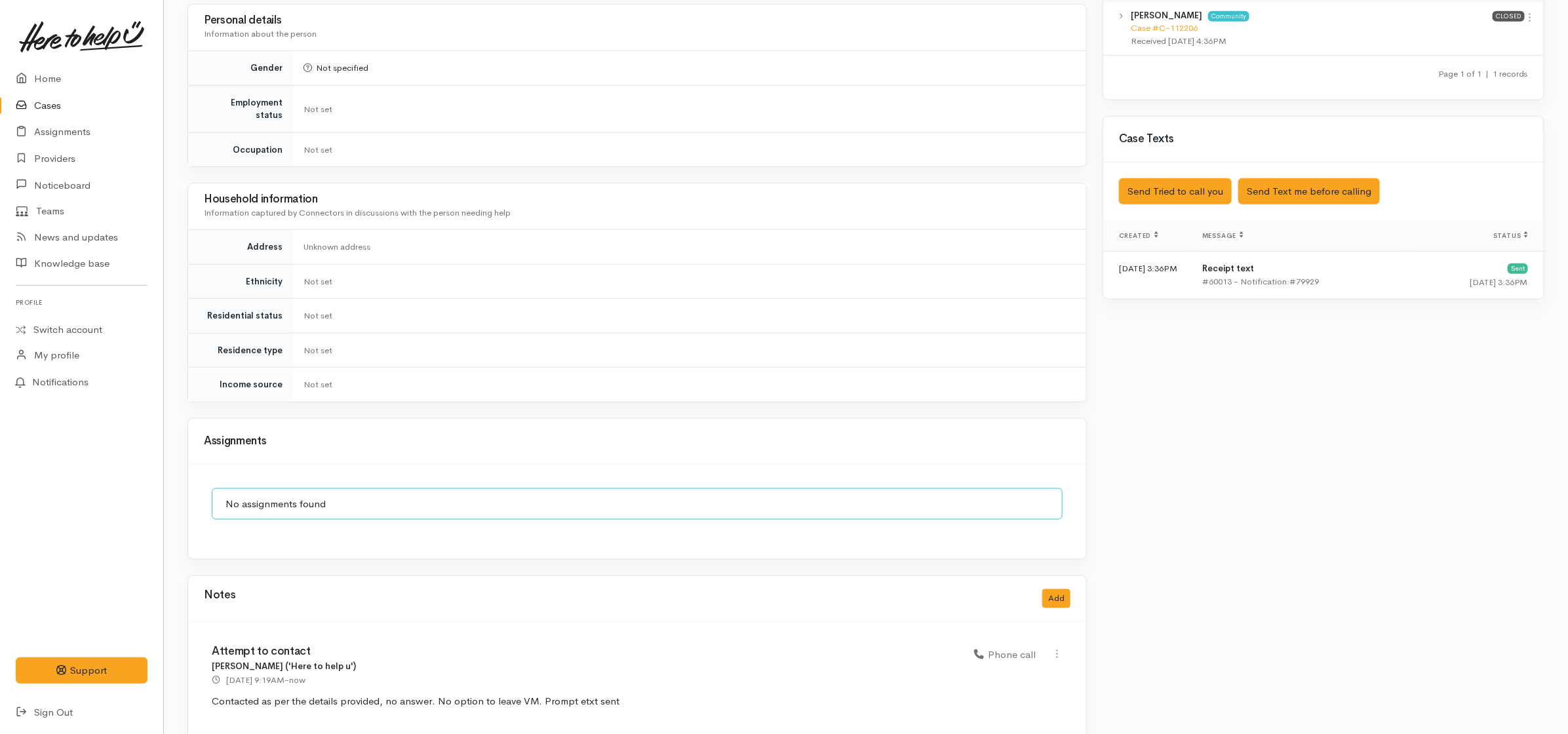
scroll to position [781, 0]
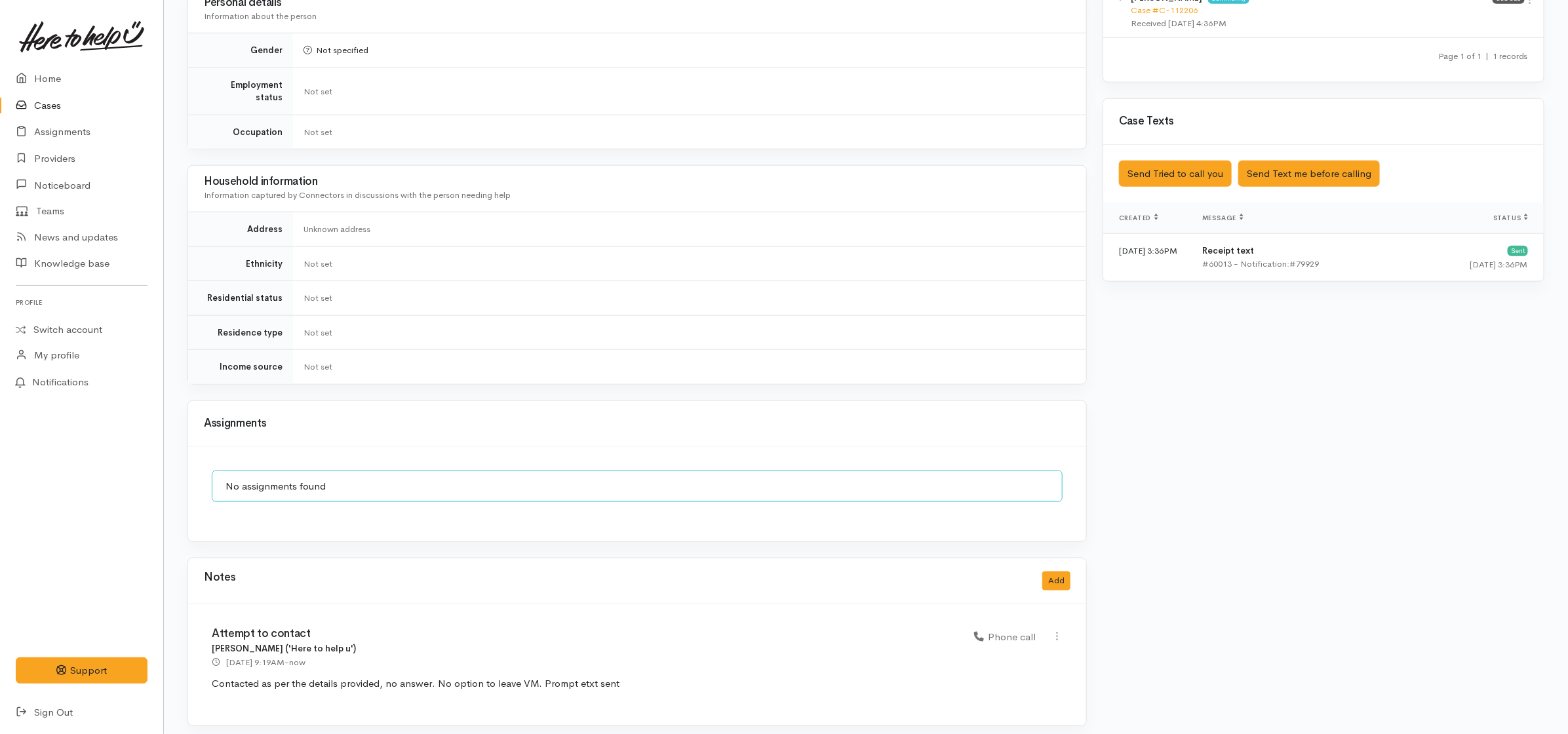
click at [43, 107] on link "Cases" at bounding box center [81, 106] width 163 height 27
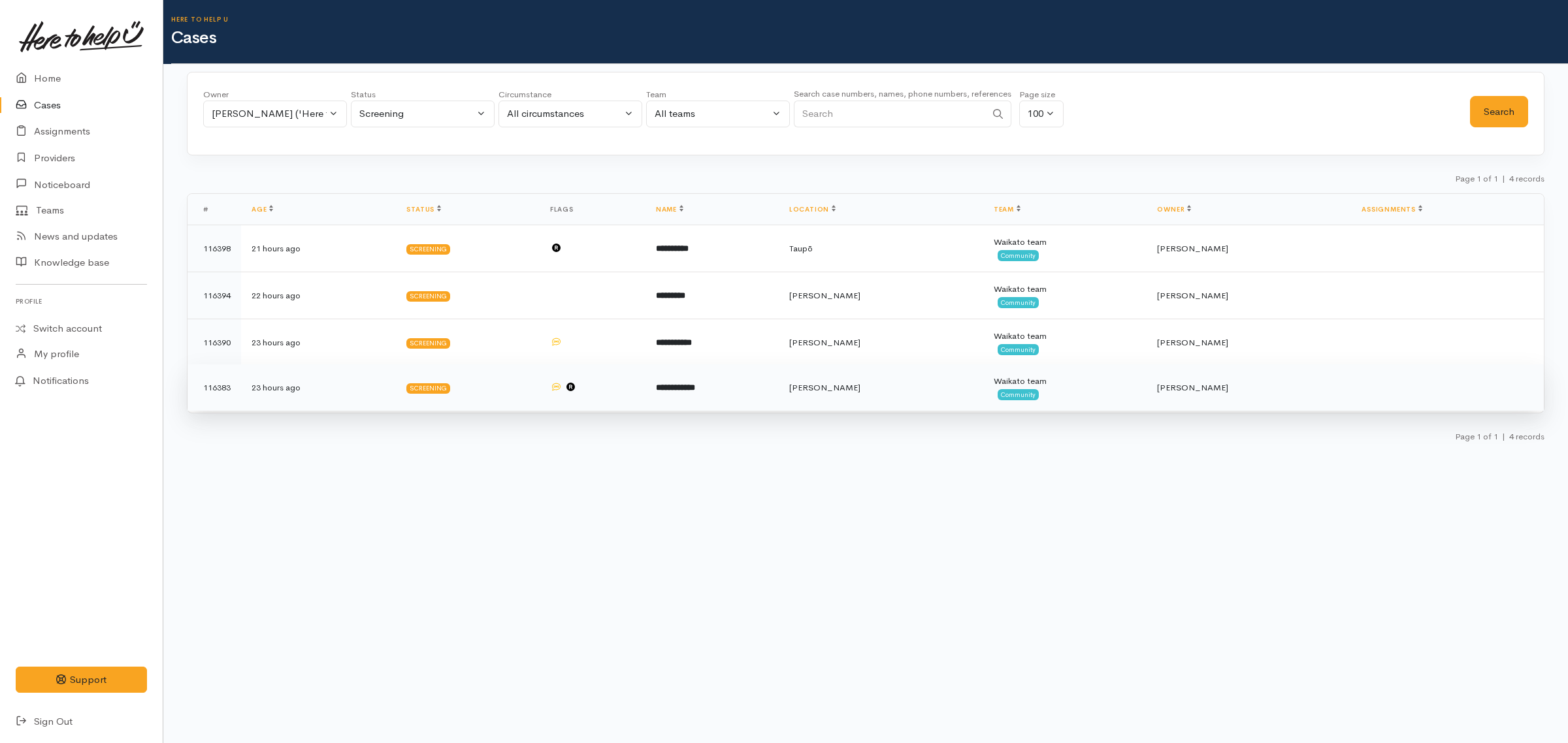
click at [754, 384] on td "**********" at bounding box center [712, 388] width 134 height 47
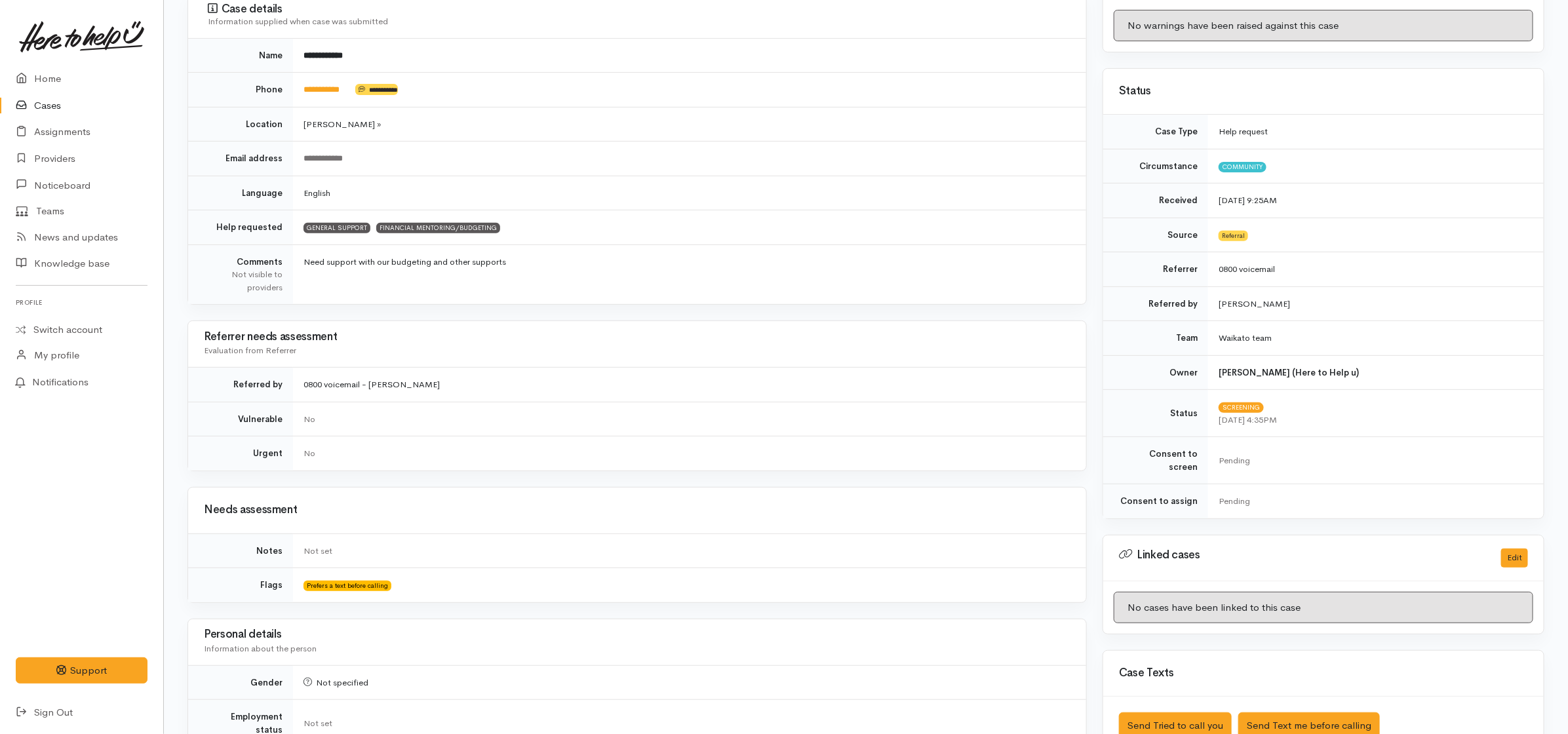
scroll to position [180, 0]
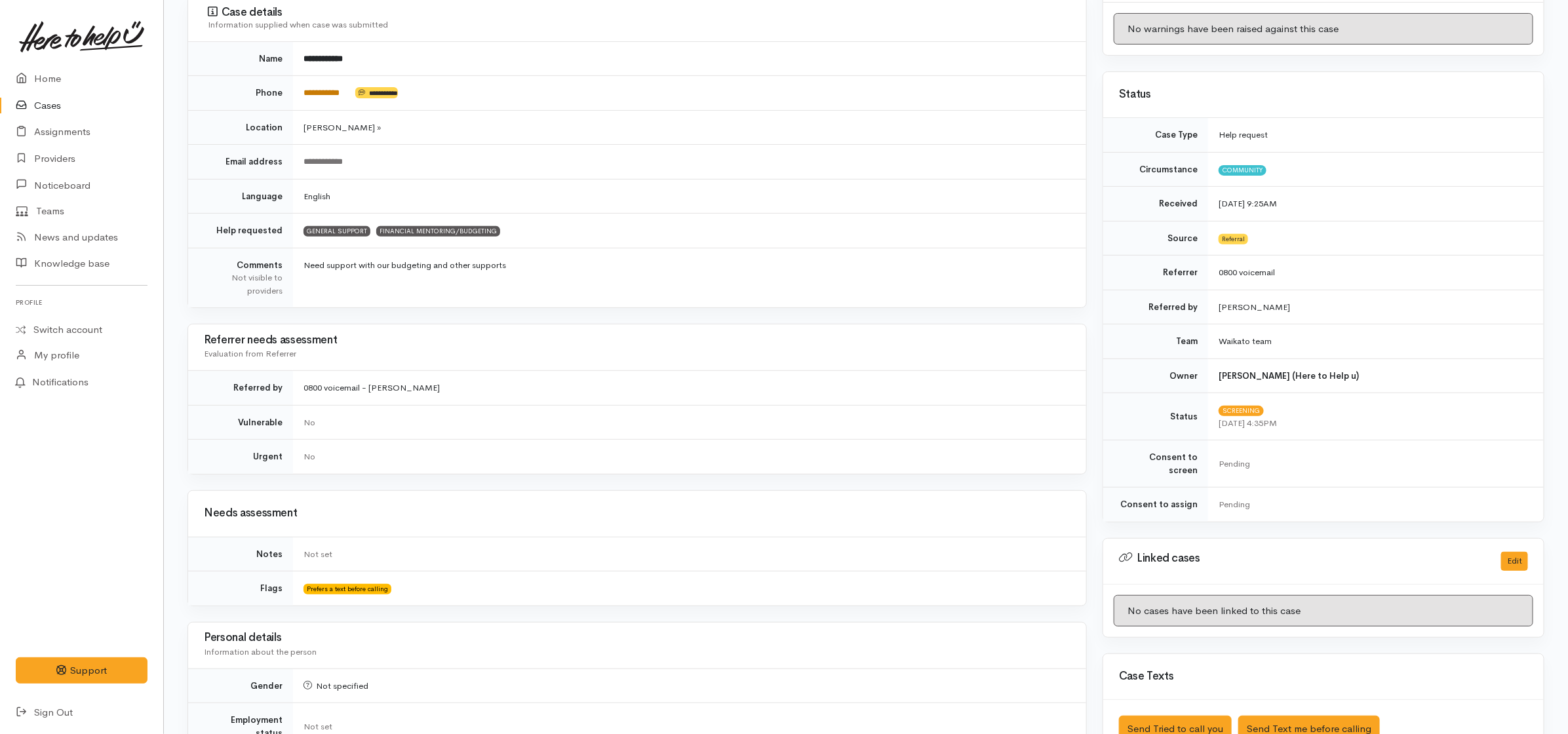
click at [318, 94] on link "**********" at bounding box center [321, 93] width 36 height 9
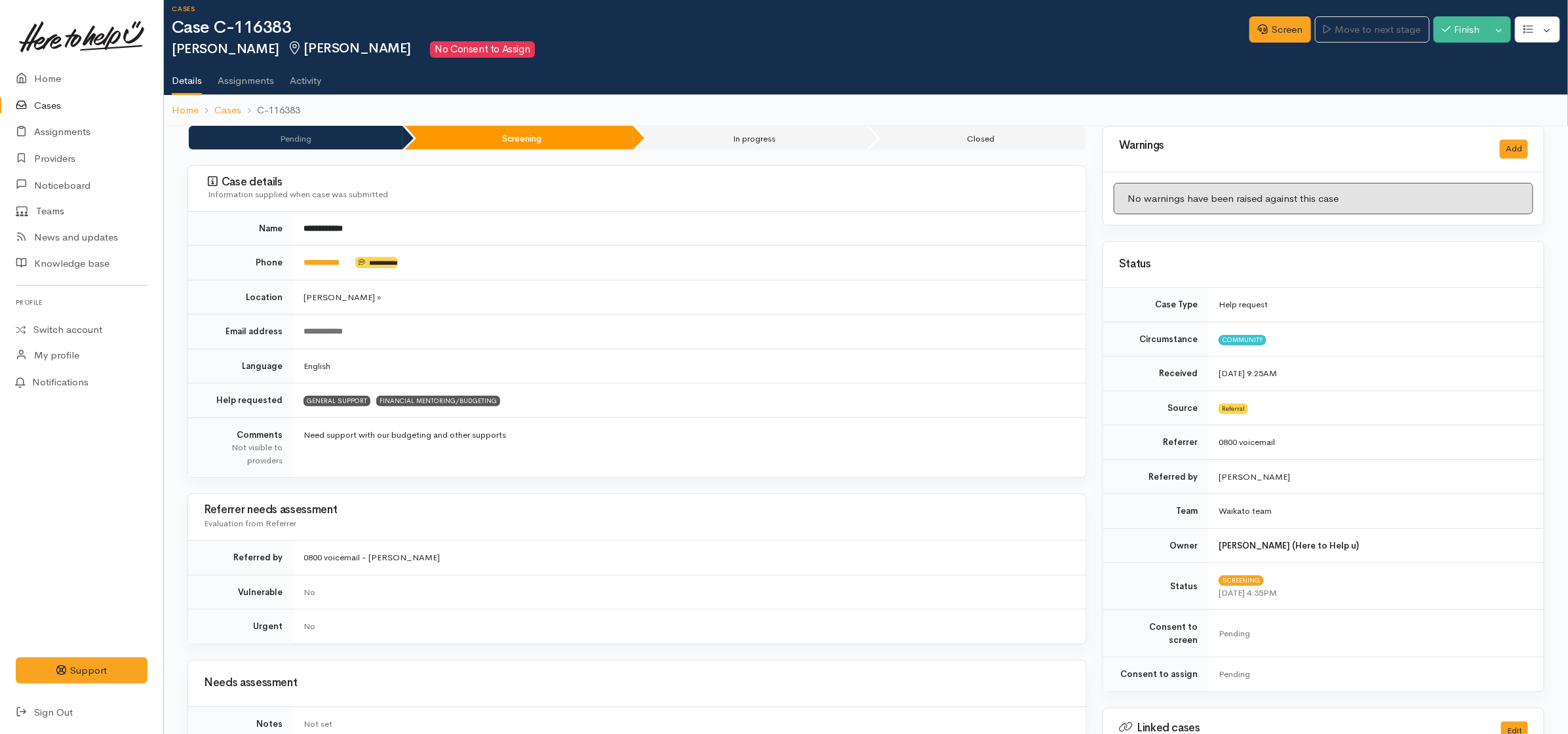
scroll to position [0, 0]
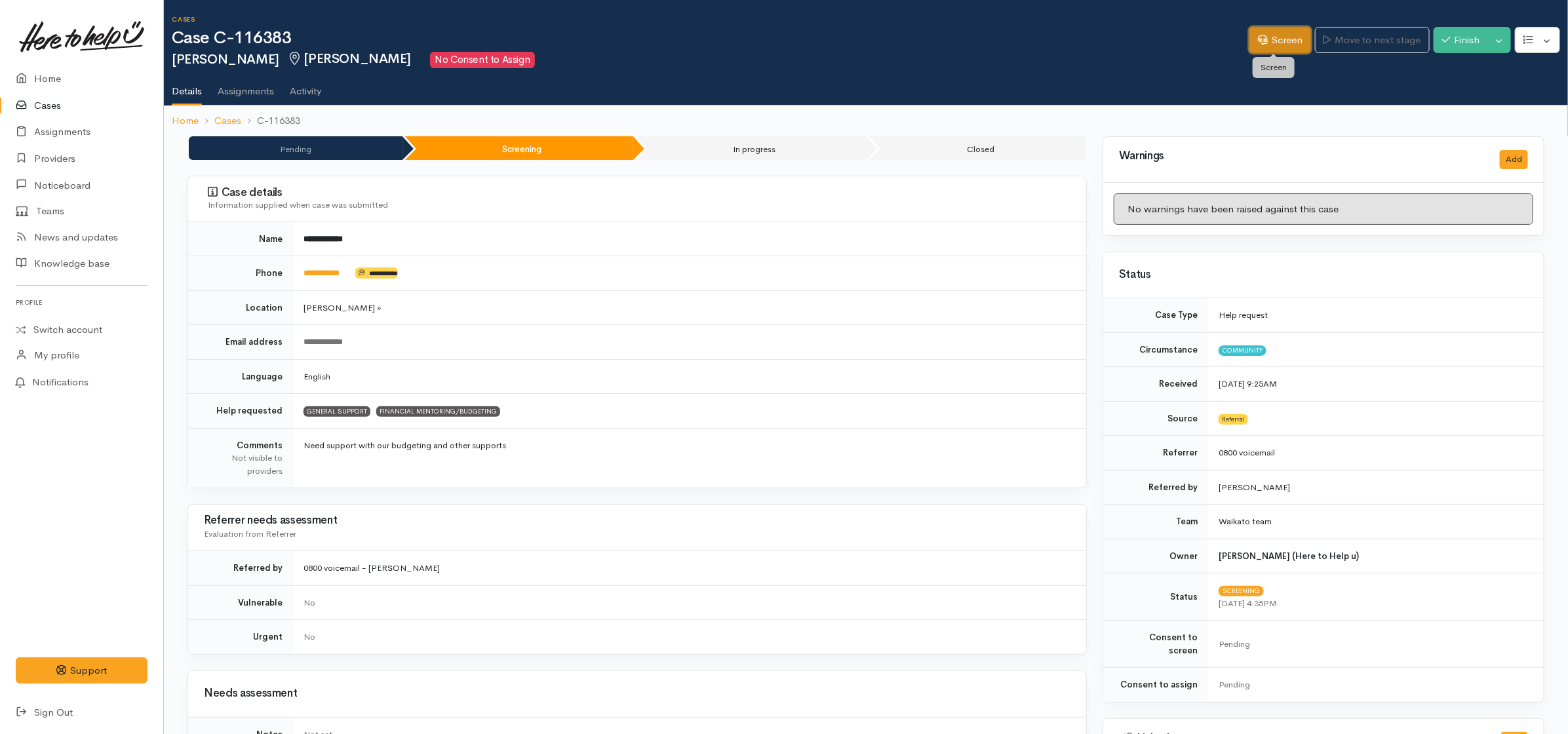
click at [1282, 37] on link "Screen" at bounding box center [1280, 40] width 61 height 27
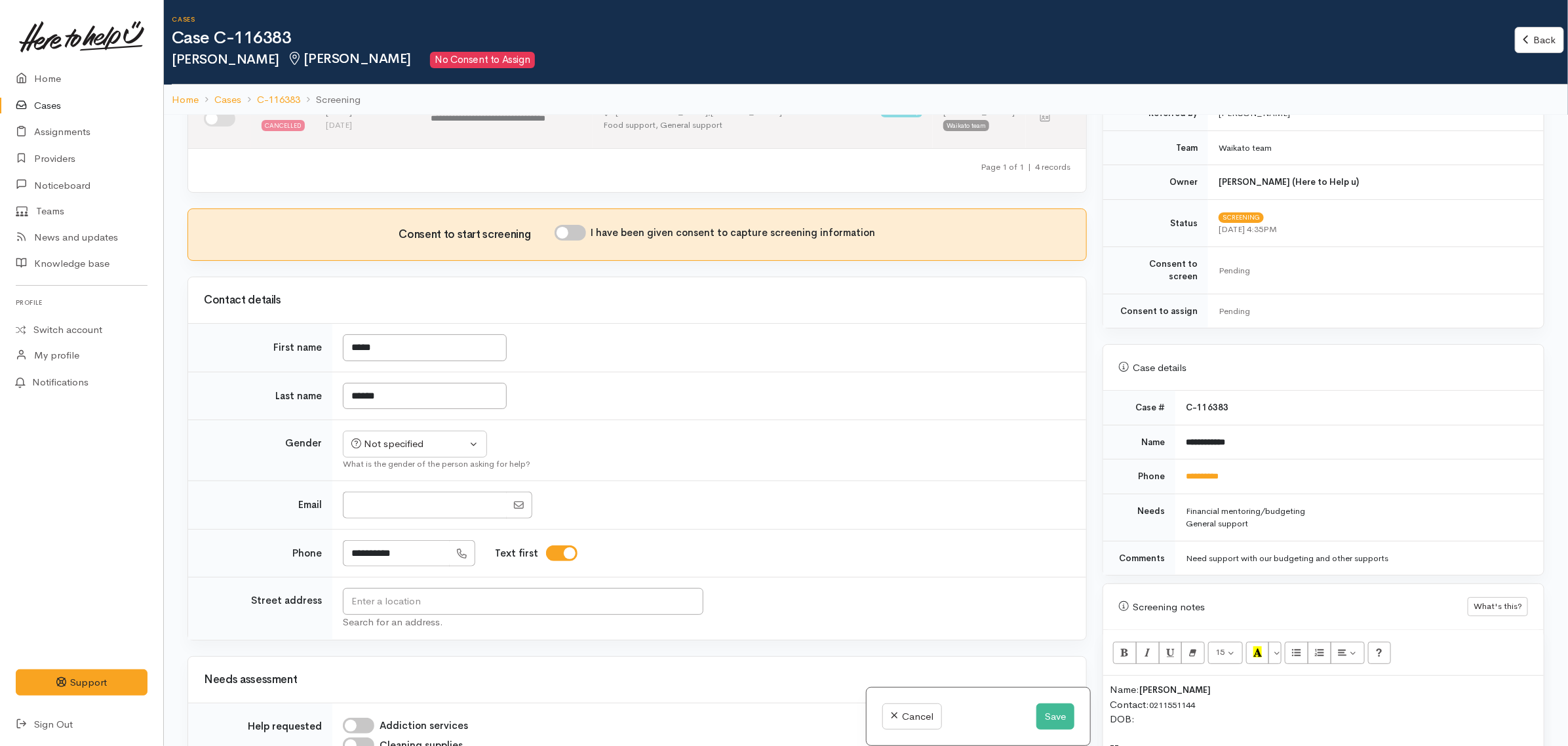
scroll to position [410, 0]
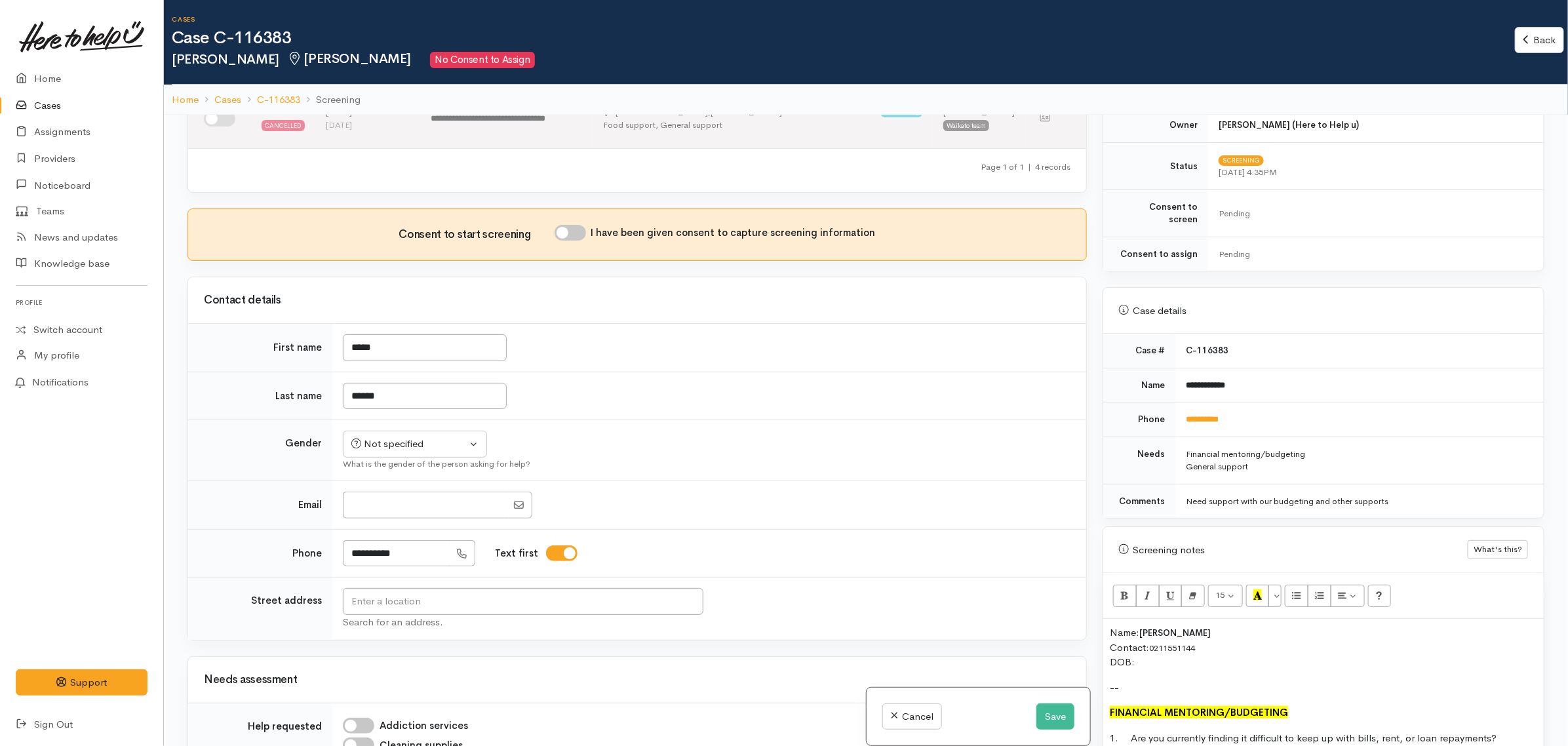
click at [1220, 656] on p "Name: Jodie Rapana Contact: 0211551144 DOB:" at bounding box center [1324, 648] width 427 height 44
click at [431, 444] on td "Not specified Male Female Diverse Not specified What is the gender of the perso…" at bounding box center [710, 450] width 754 height 61
click at [433, 452] on div "Not specified" at bounding box center [409, 444] width 116 height 15
click at [375, 522] on span "Female" at bounding box center [424, 514] width 112 height 15
select select "Female"
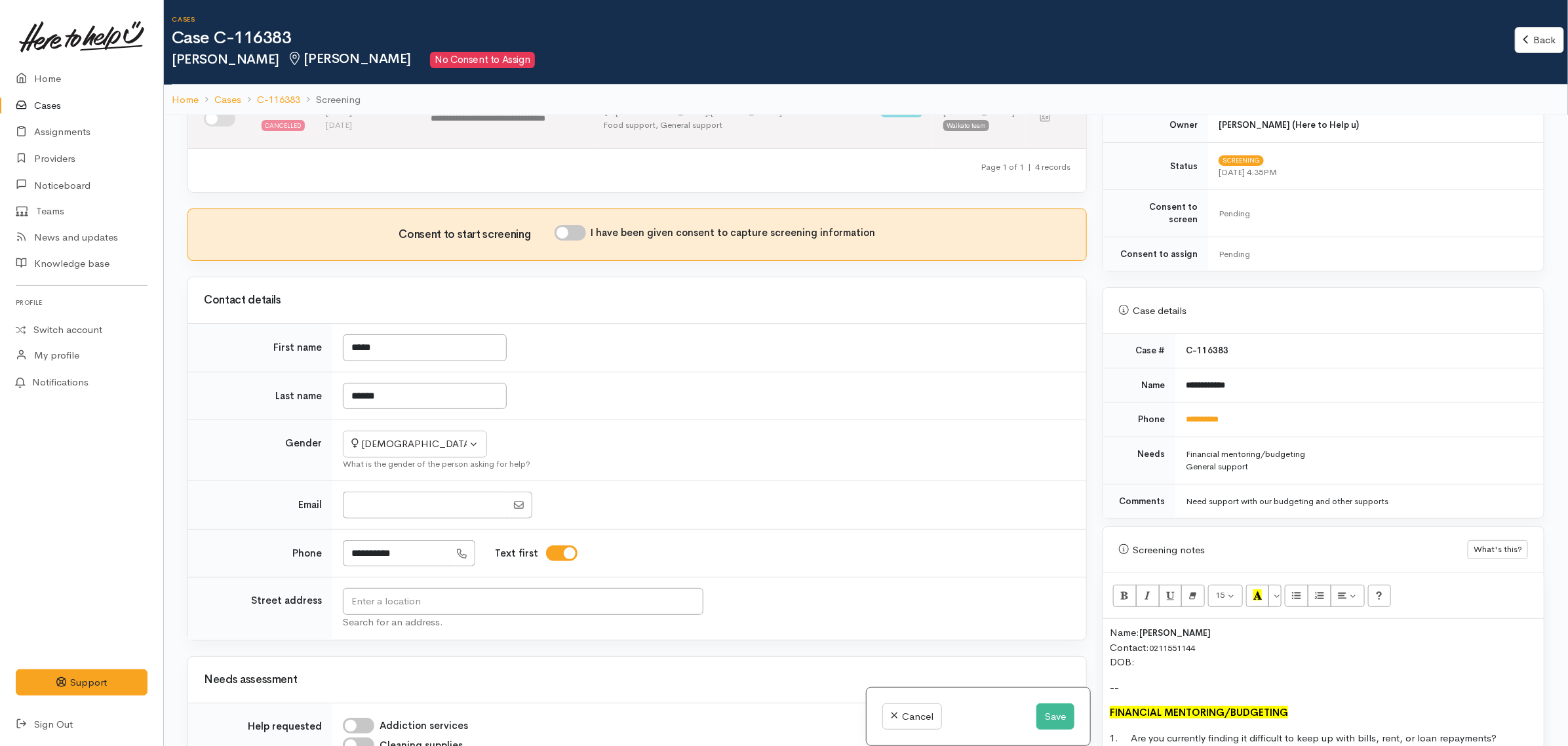
click at [1035, 454] on td "Not specified Male Female Diverse Female Not specified Male Female Diverse What…" at bounding box center [710, 450] width 754 height 61
click at [576, 241] on input "I have been given consent to capture screening information" at bounding box center [570, 233] width 31 height 16
checkbox input "true"
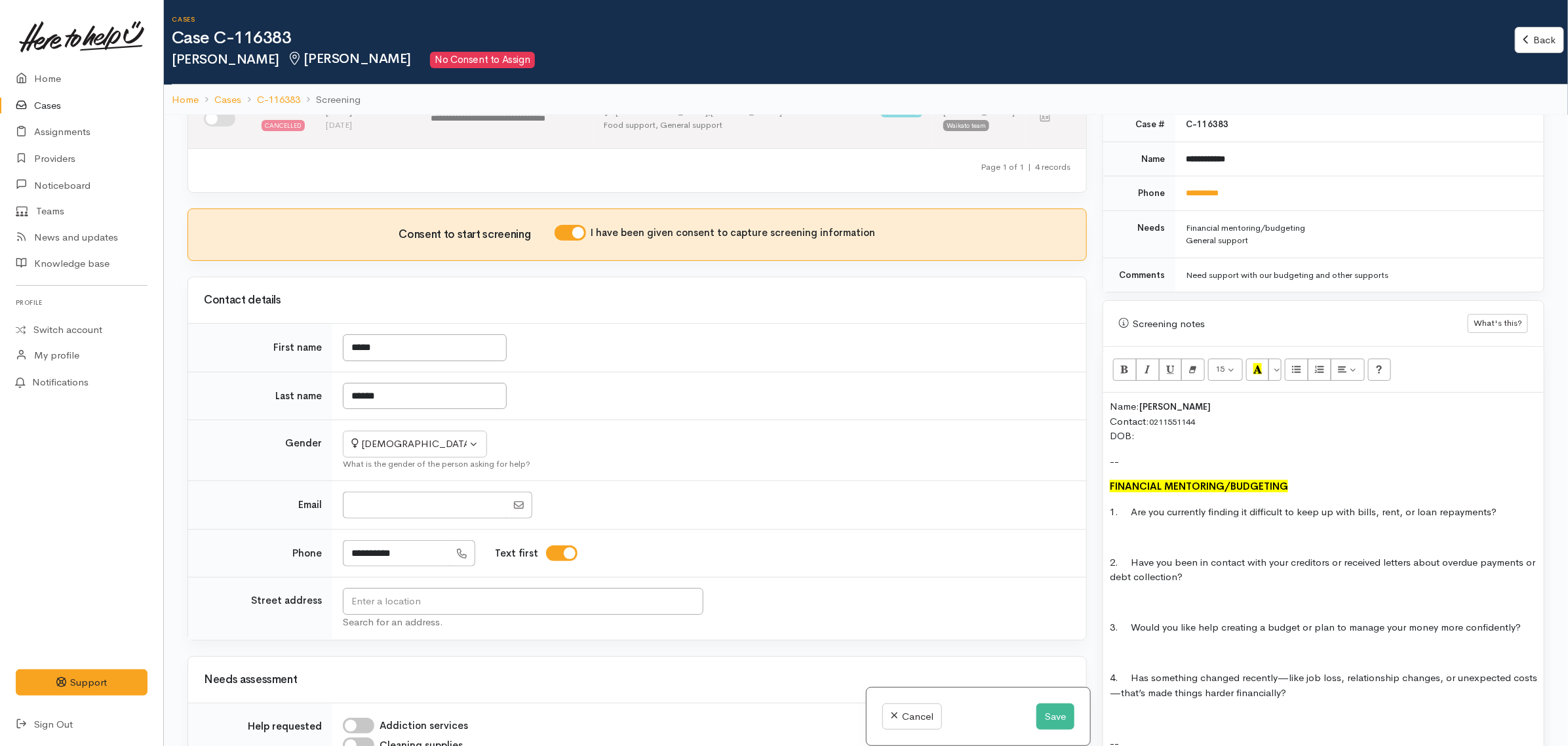
scroll to position [738, 0]
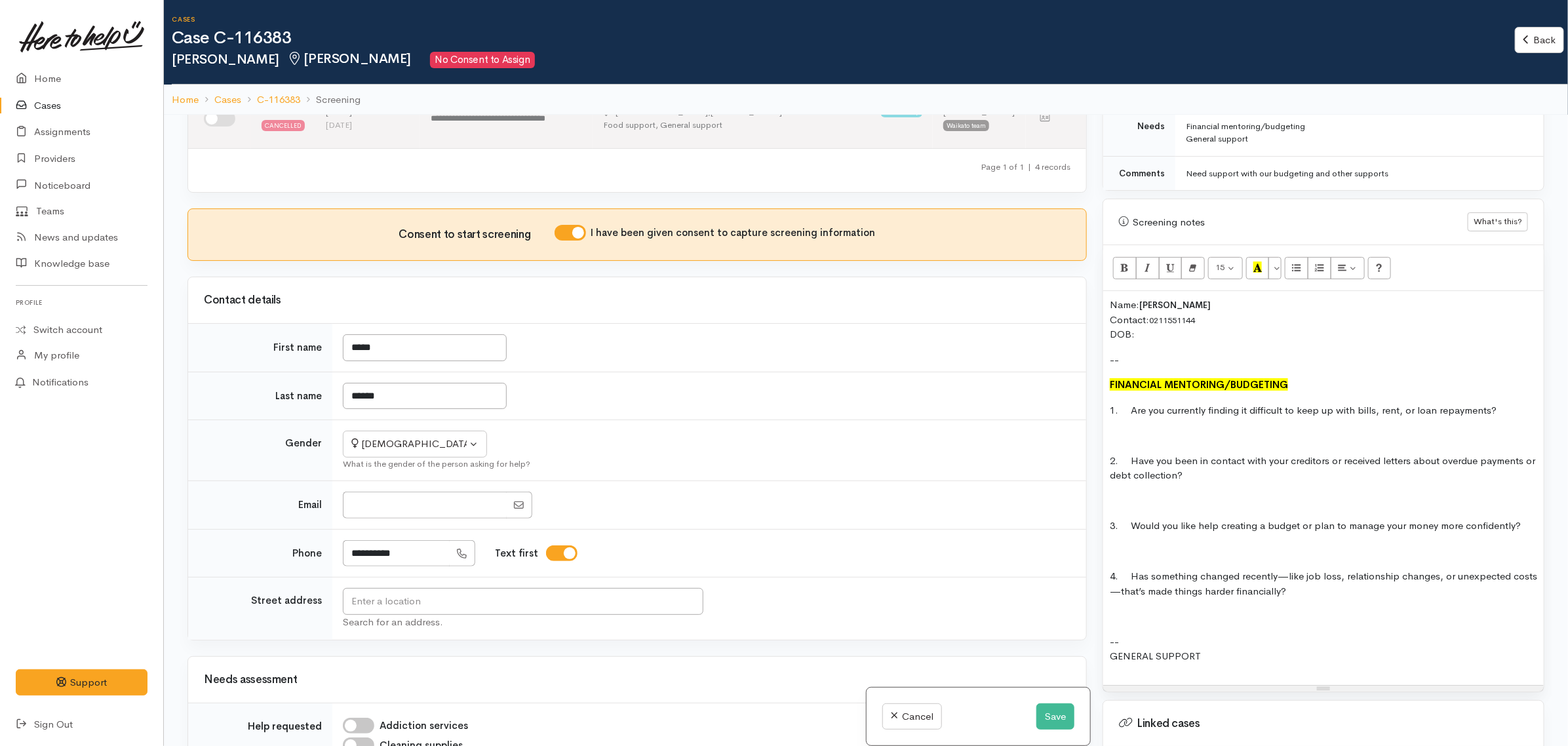
click at [1155, 609] on p at bounding box center [1324, 616] width 427 height 15
drag, startPoint x: 1272, startPoint y: 654, endPoint x: 1074, endPoint y: 648, distance: 198.1
click at [1074, 648] on div "Related cases There are other cases potentially from the same person, address o…" at bounding box center [867, 487] width 1373 height 746
click at [1126, 262] on icon "Bold (CTRL+B)" at bounding box center [1125, 267] width 9 height 11
click at [1260, 262] on icon "Recent Color" at bounding box center [1258, 267] width 9 height 11
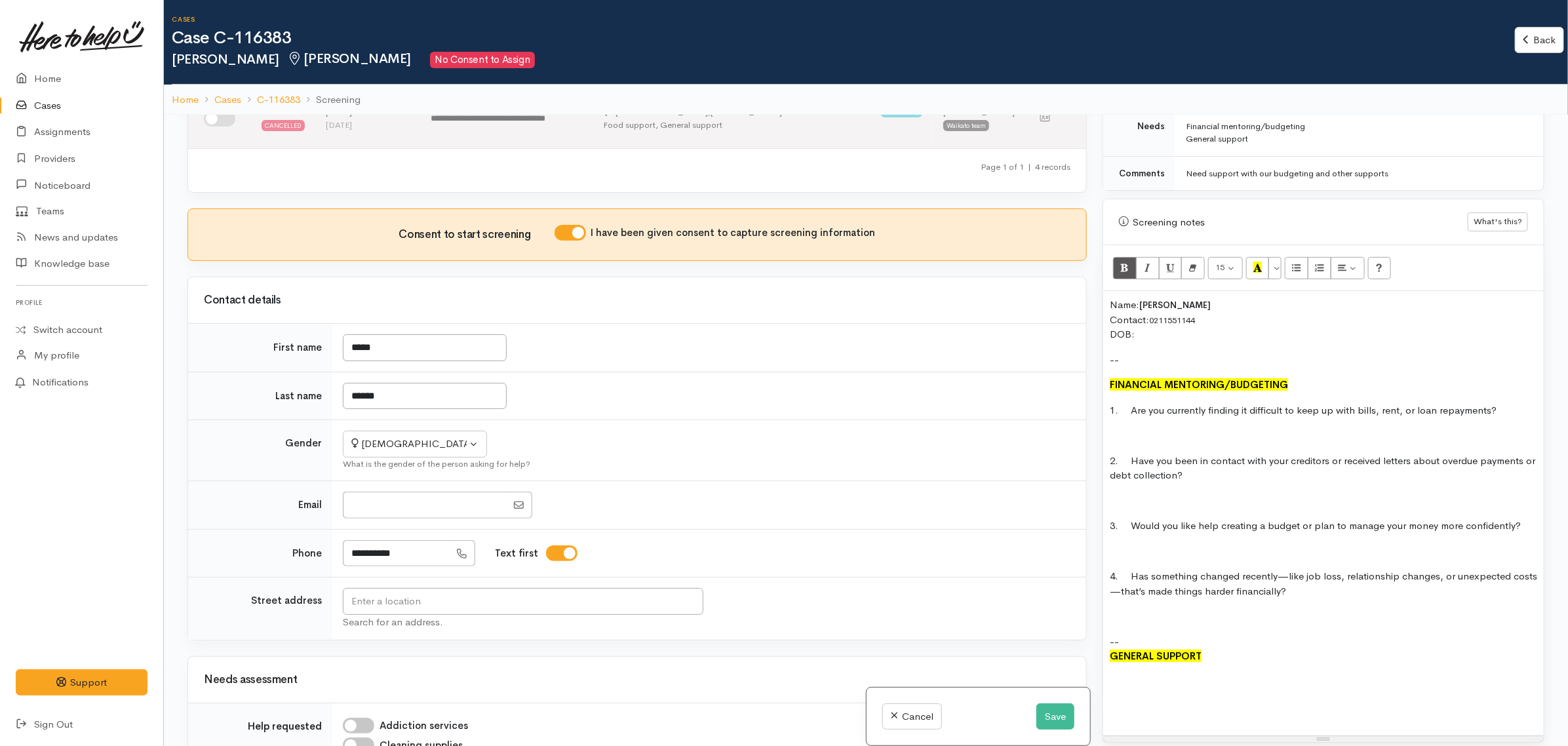
drag, startPoint x: 1207, startPoint y: 677, endPoint x: 1189, endPoint y: 739, distance: 64.6
click at [1202, 746] on html "Support Feedback I've got something to say Back" at bounding box center [784, 373] width 1568 height 746
click at [1141, 673] on div "Name: Jodie Rapana Contact: 0211551144 DOB: -- FINANCIAL MENTORING/BUDGETING 1.…" at bounding box center [1324, 529] width 441 height 476
click at [1110, 403] on p "1. Are you currently finding it difficult to keep up with bills, rent, or loan …" at bounding box center [1324, 410] width 427 height 15
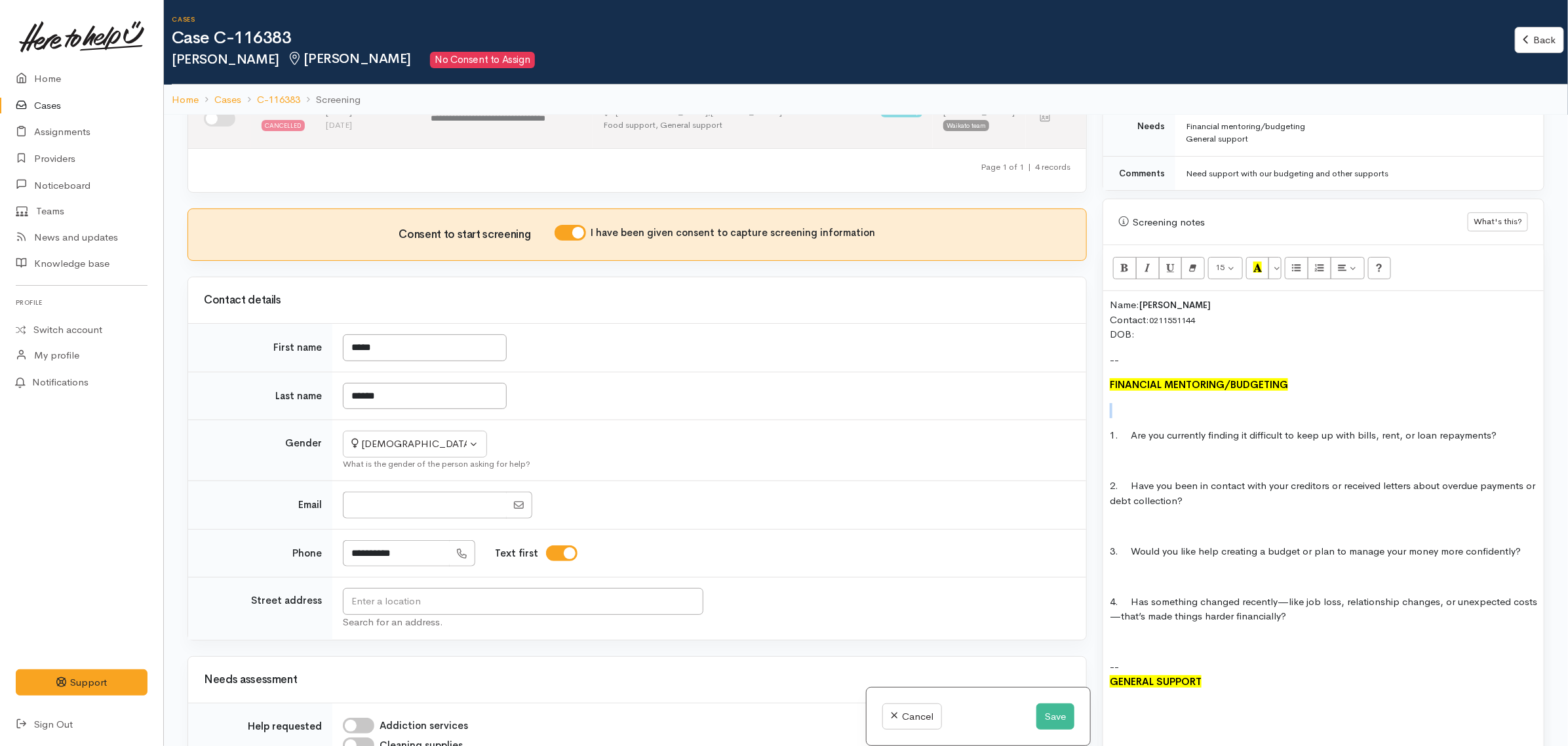
click at [1110, 403] on p at bounding box center [1324, 410] width 427 height 15
click at [1174, 332] on p "Name: Jodie Rapana Contact: 0211551144 DOB:" at bounding box center [1324, 320] width 427 height 44
click at [1178, 404] on p "Situation" at bounding box center [1324, 410] width 427 height 15
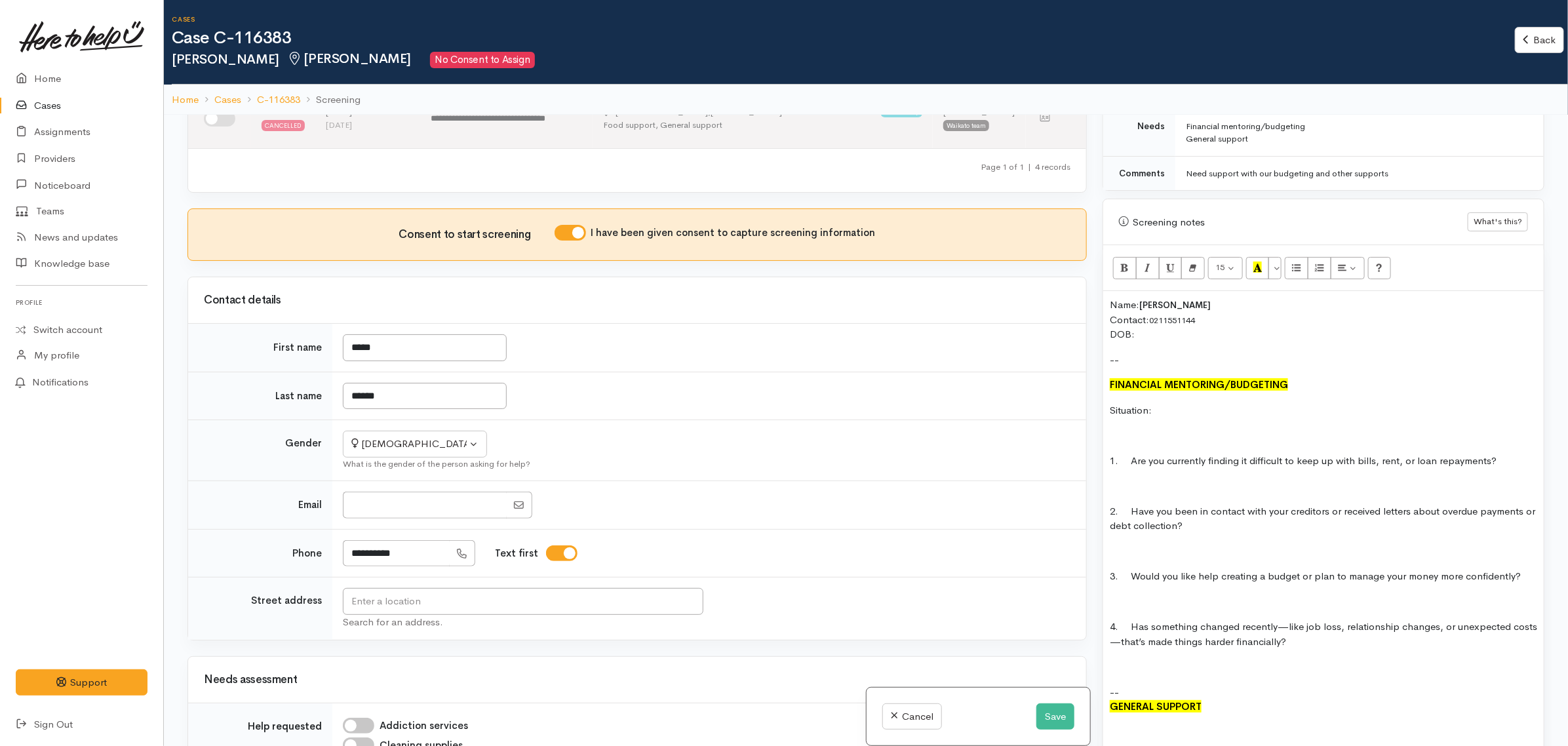
click at [1147, 329] on p "Name: Jodie Rapana Contact: 0211551144 DOB:" at bounding box center [1324, 320] width 427 height 44
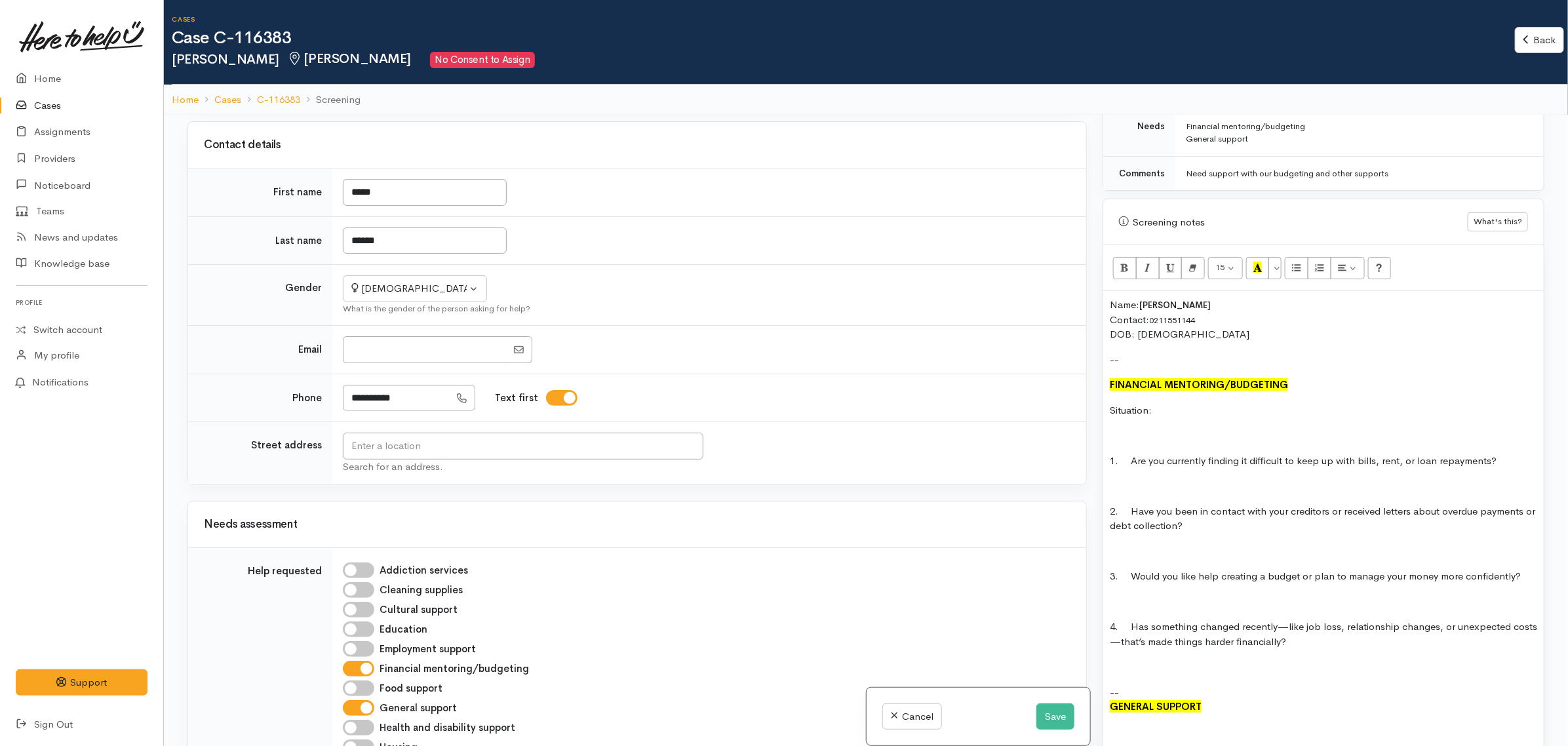
scroll to position [410, 0]
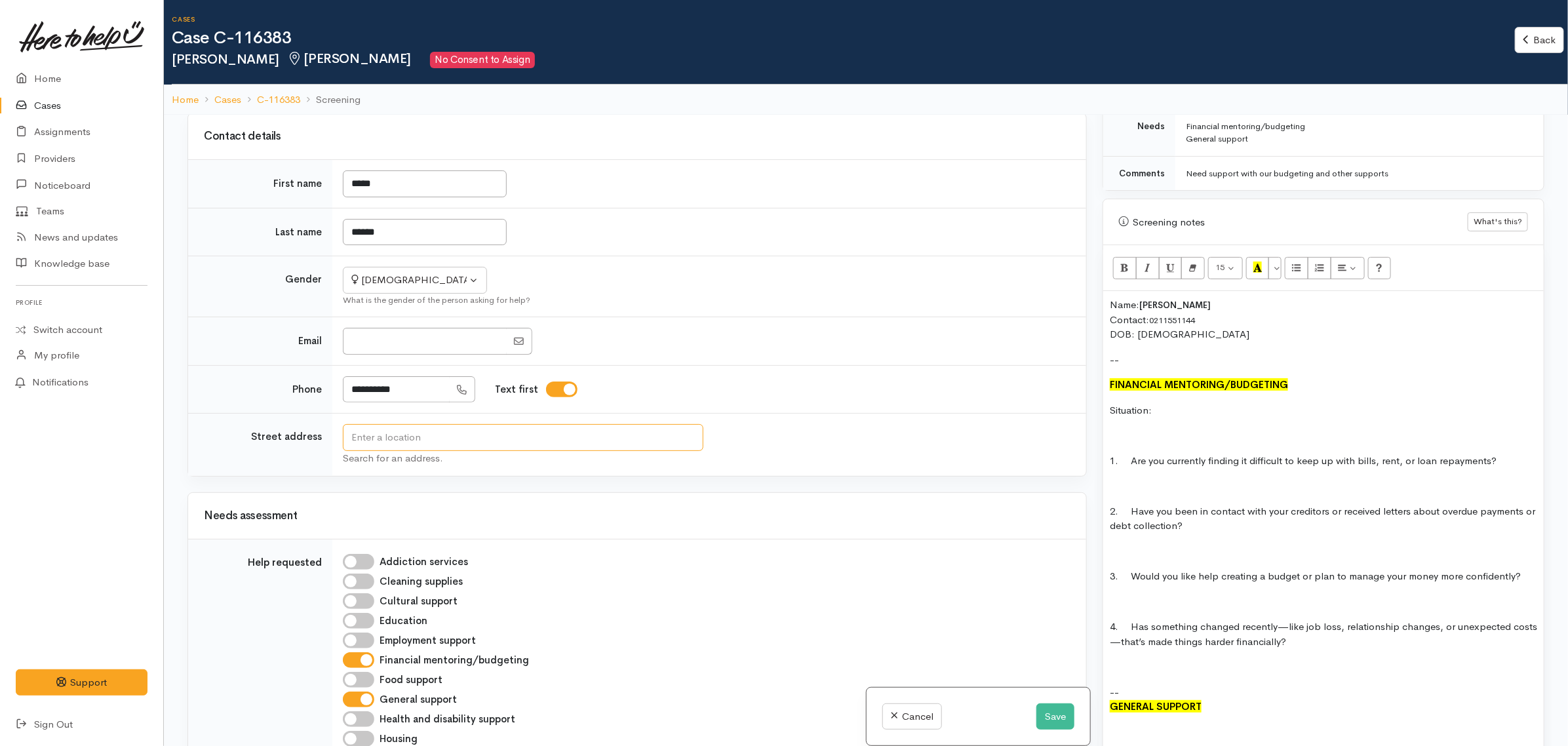
click at [453, 451] on input "text" at bounding box center [523, 438] width 361 height 27
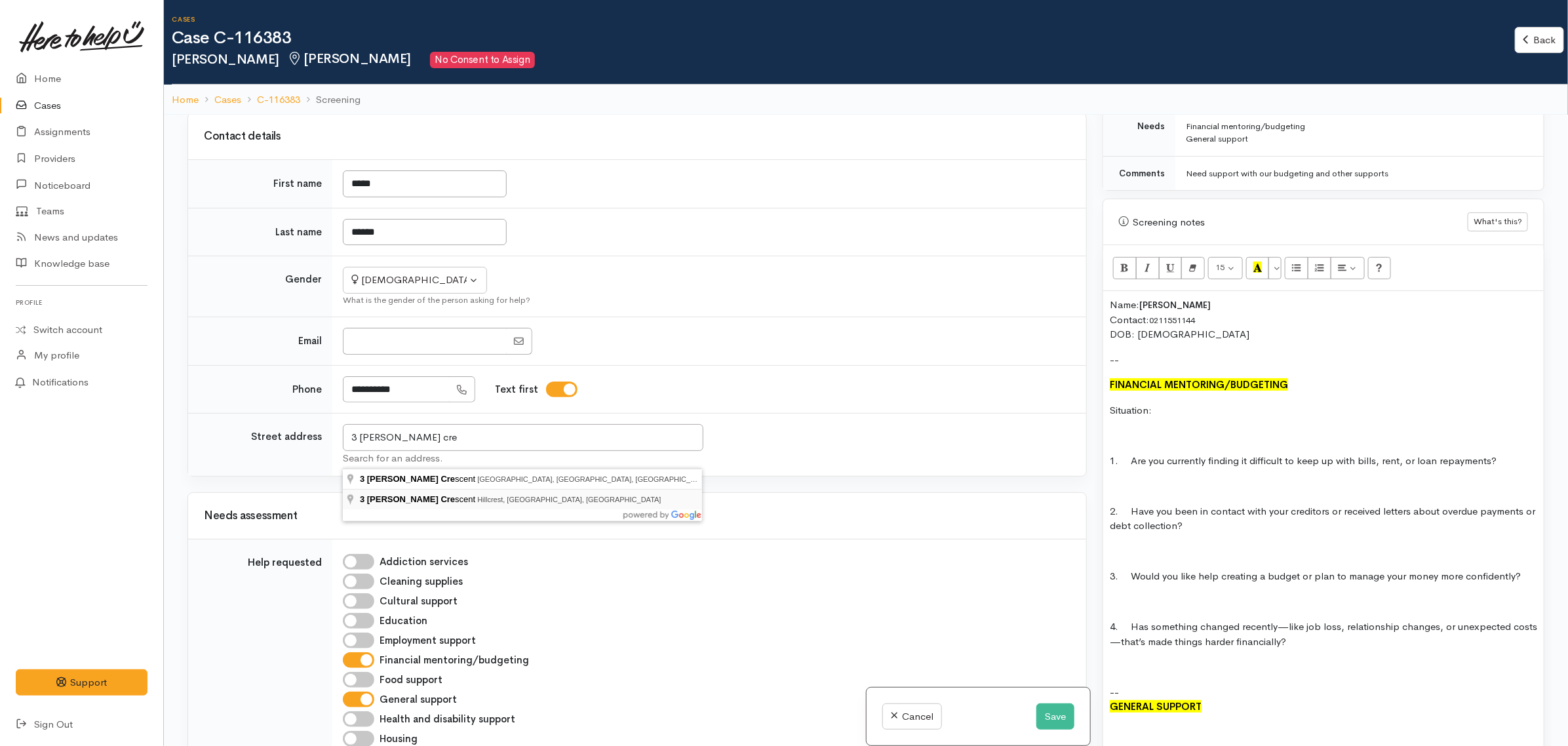
type input "3 Liston Crescent, Hillcrest, Hamilton, New Zealand"
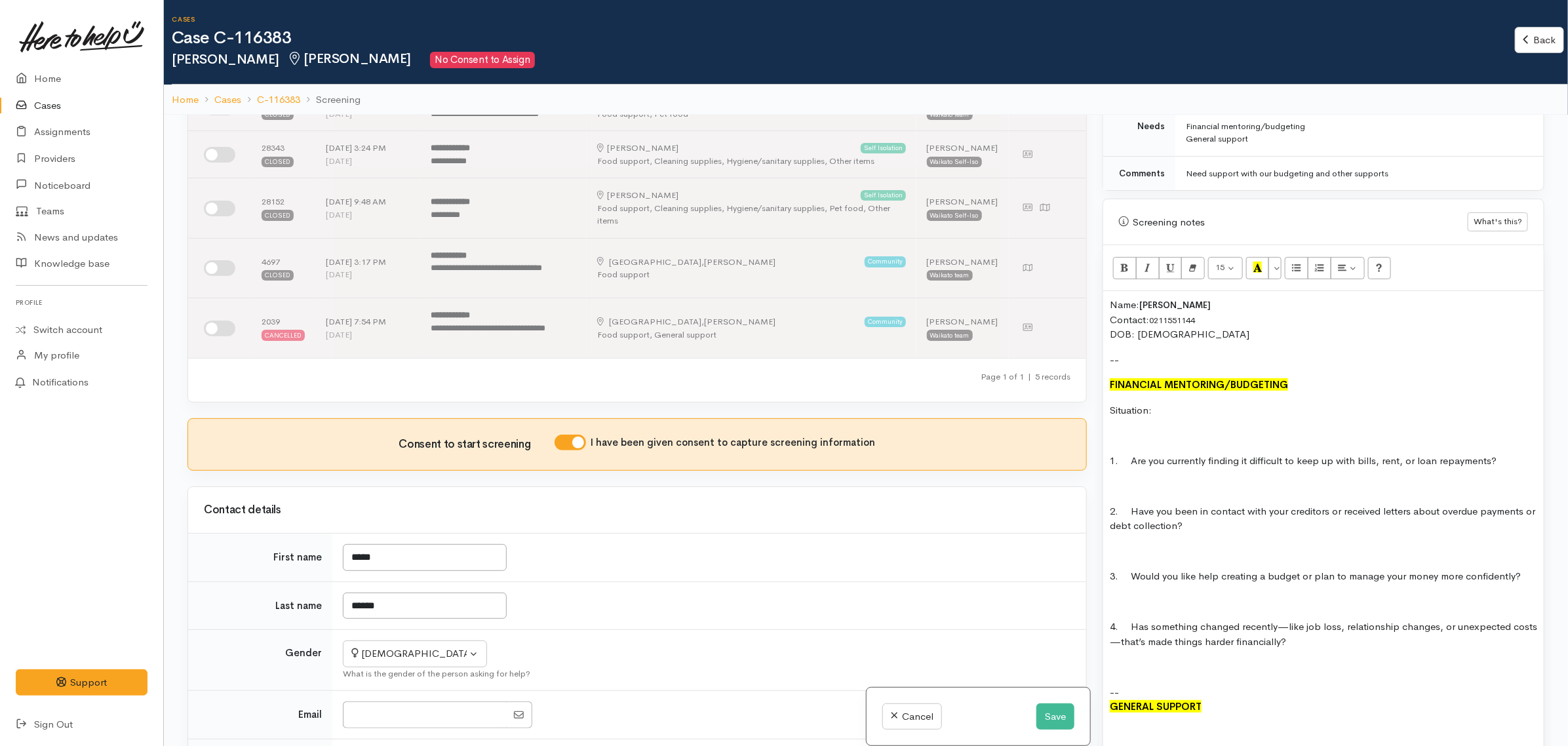
scroll to position [470, 0]
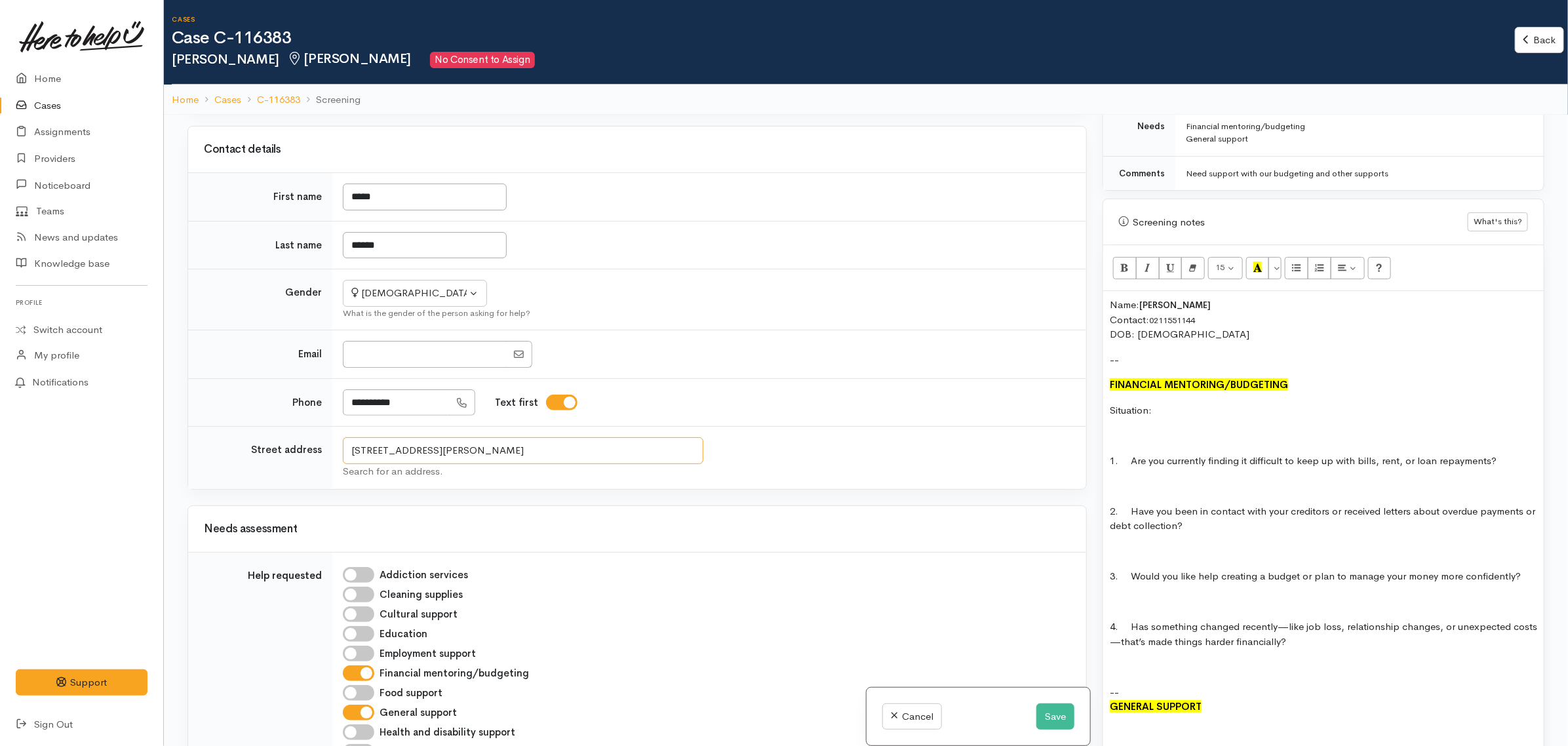
click at [483, 462] on input "3 Liston Crescent, Hillcrest, Hamilton, New Zealand" at bounding box center [523, 450] width 361 height 27
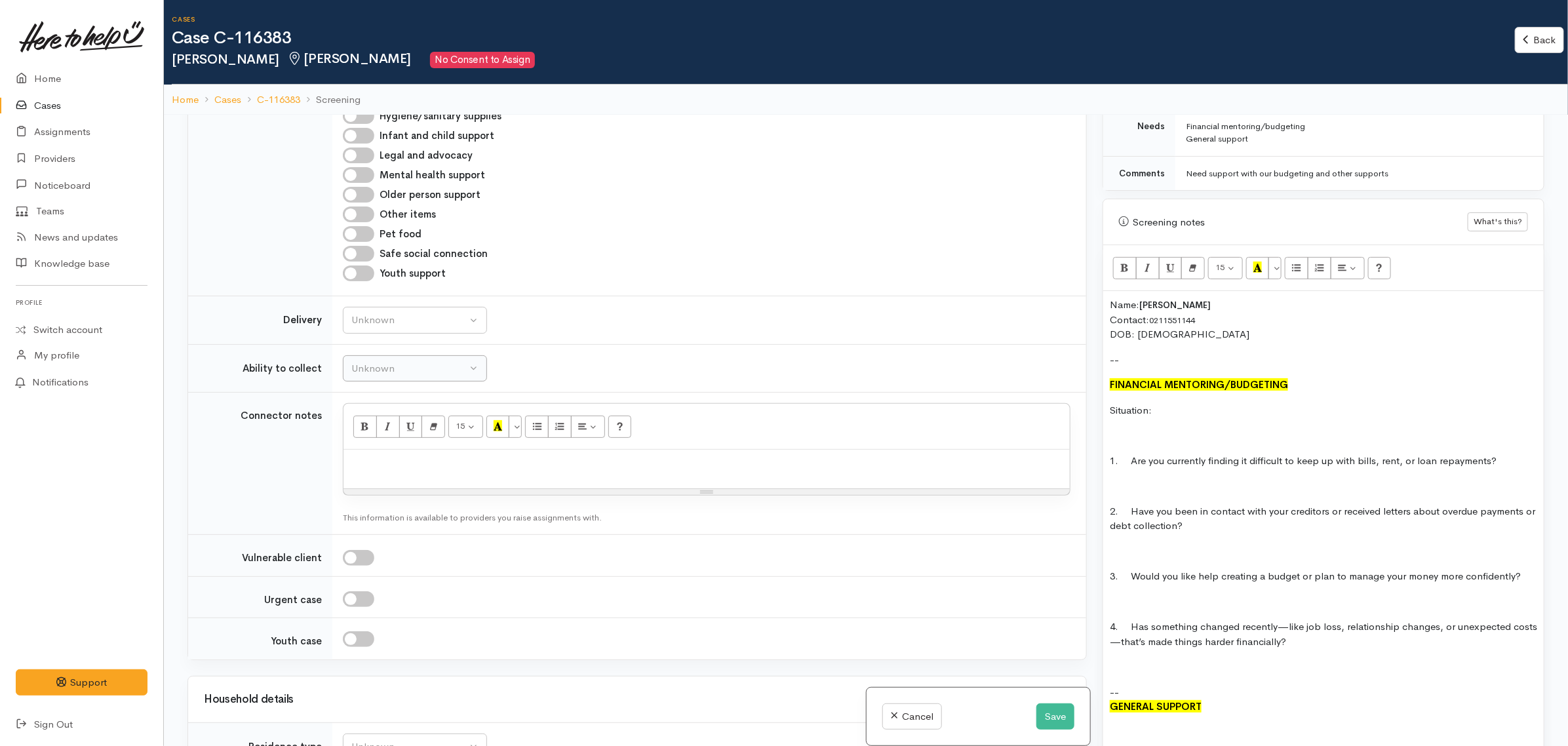
scroll to position [1535, 0]
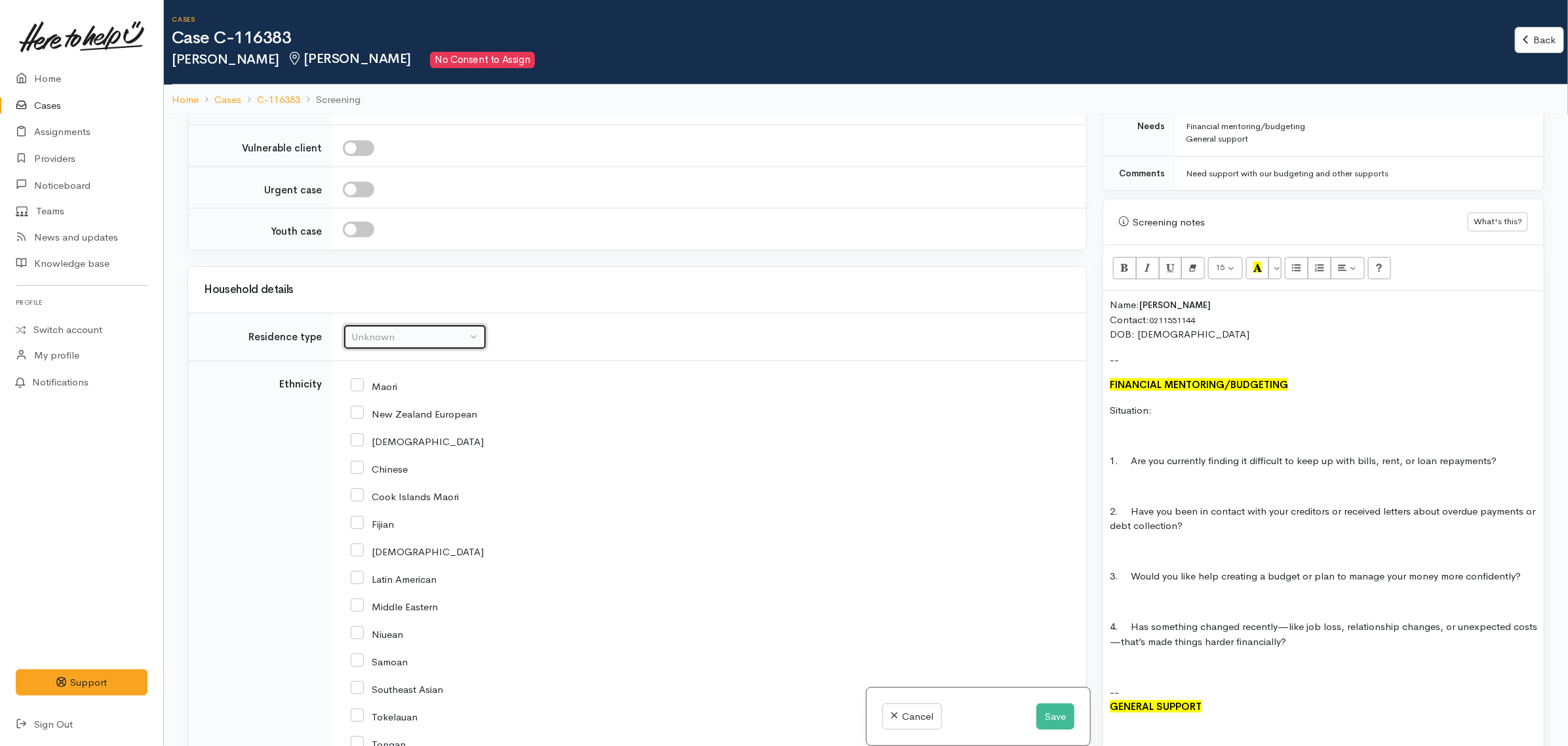
click at [394, 345] on div "Unknown" at bounding box center [409, 337] width 116 height 15
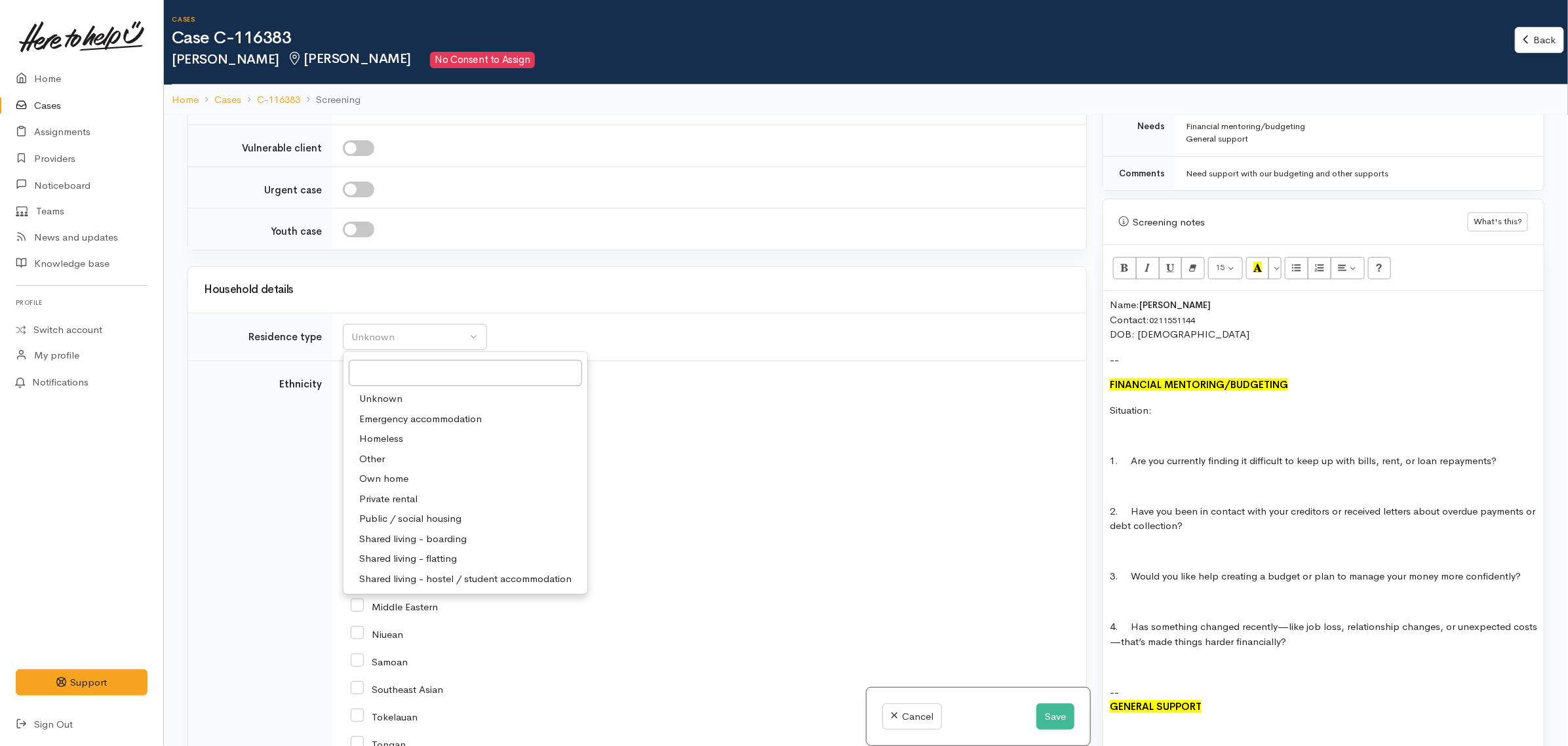
click at [394, 505] on span "Private rental" at bounding box center [388, 499] width 59 height 15
select select "2"
click at [365, 391] on input "Maori" at bounding box center [374, 386] width 47 height 12
checkbox input "true"
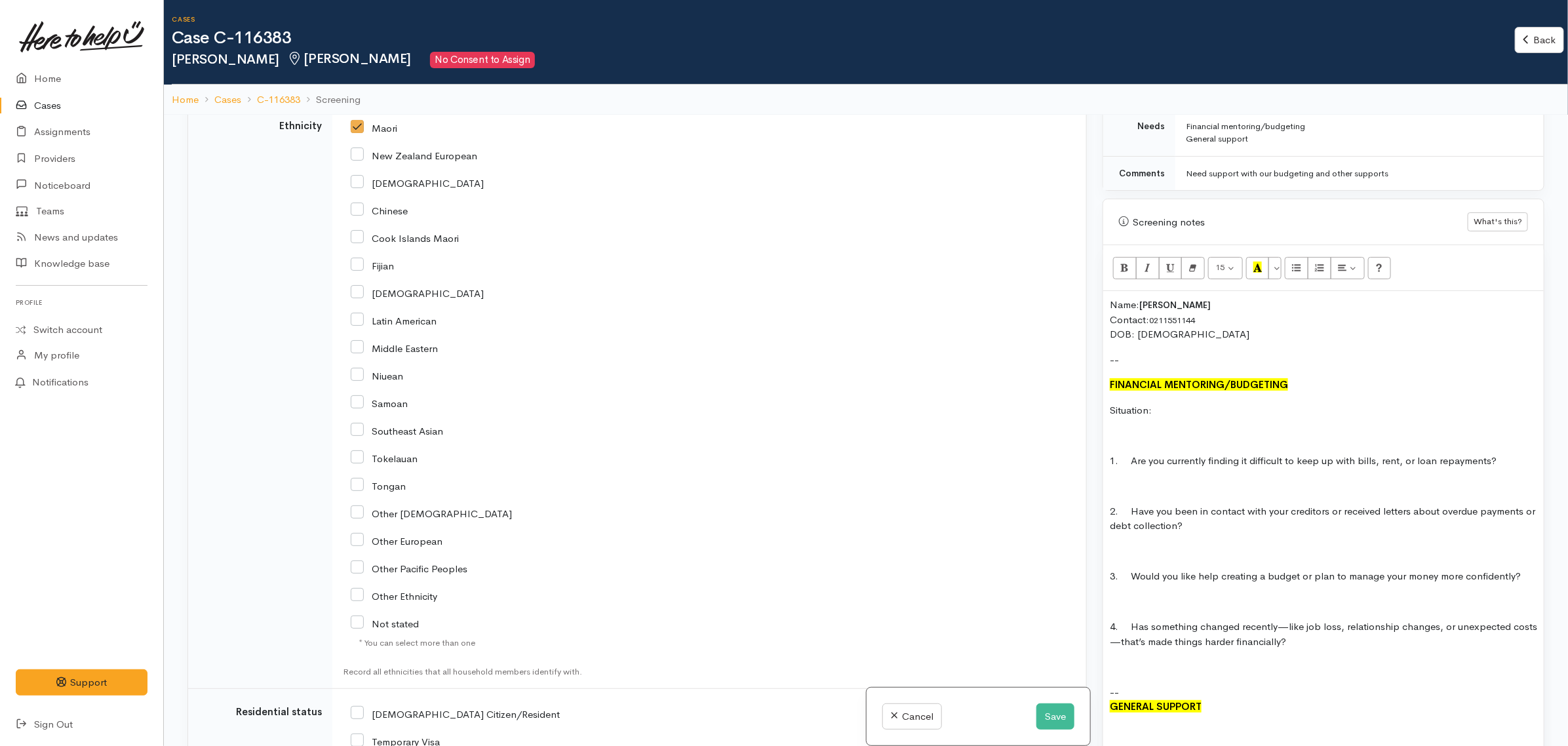
scroll to position [2191, 0]
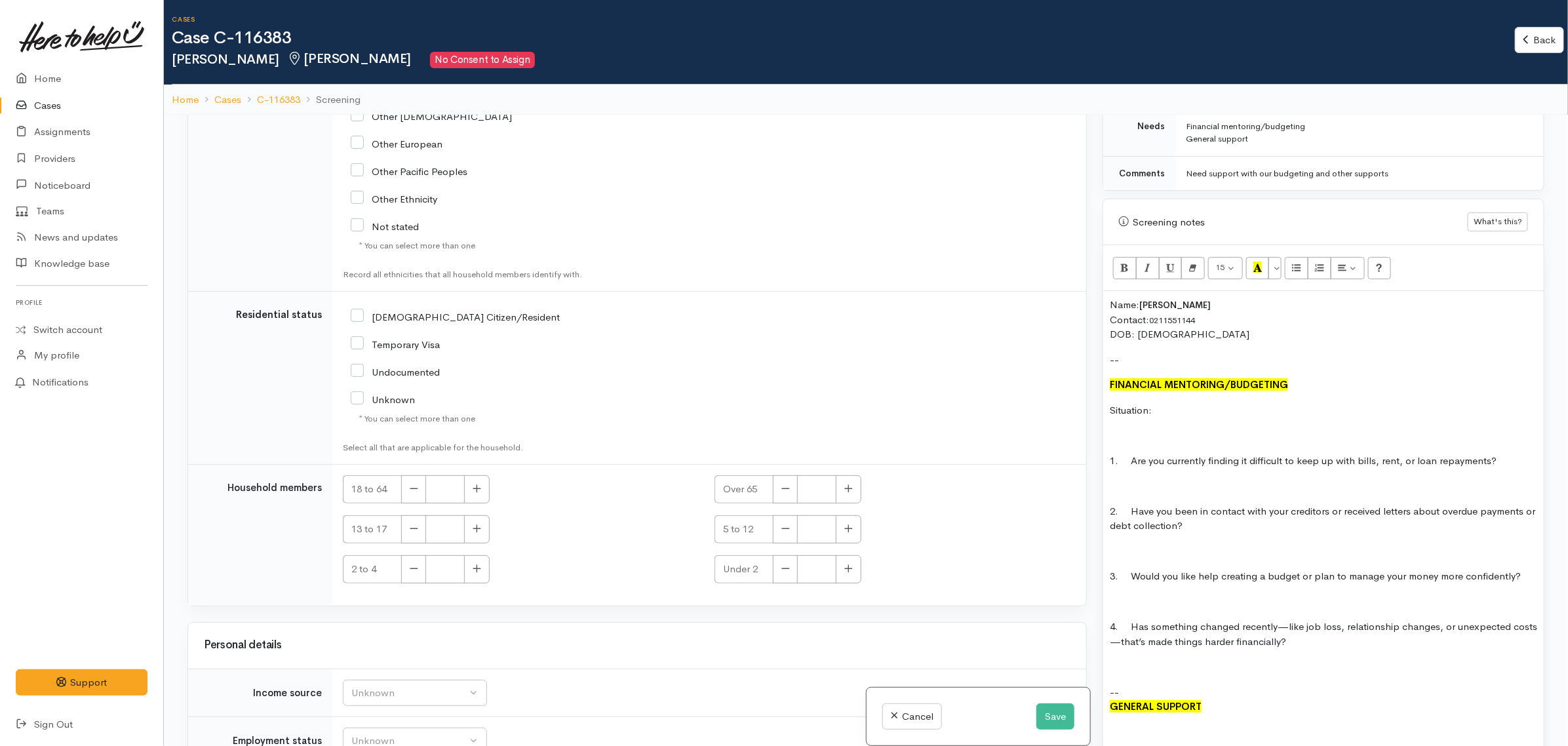
click at [424, 322] on input "[DEMOGRAPHIC_DATA] Citizen/Resident" at bounding box center [456, 316] width 209 height 12
checkbox input "true"
click at [472, 492] on button "button" at bounding box center [477, 490] width 26 height 28
type input "1"
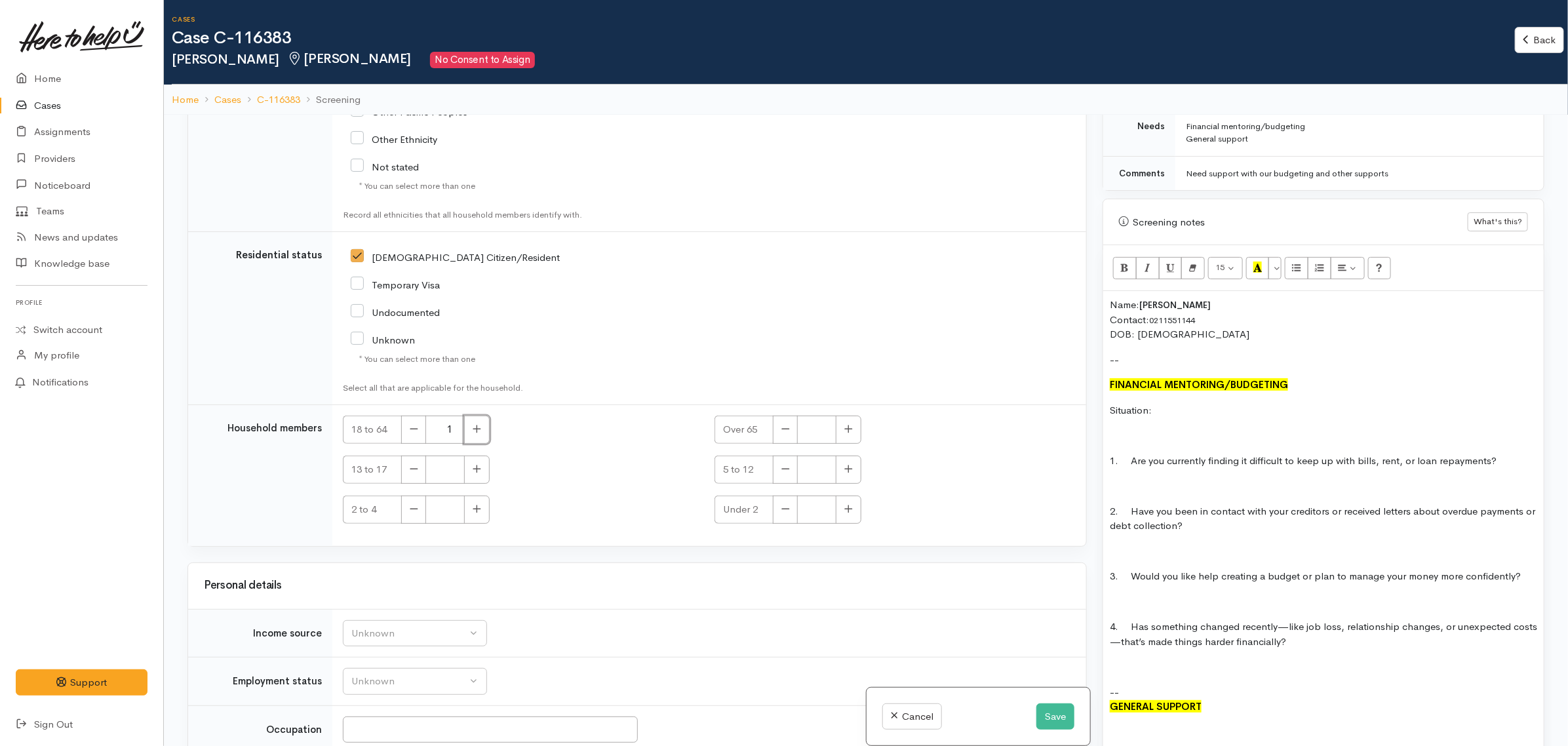
scroll to position [2351, 0]
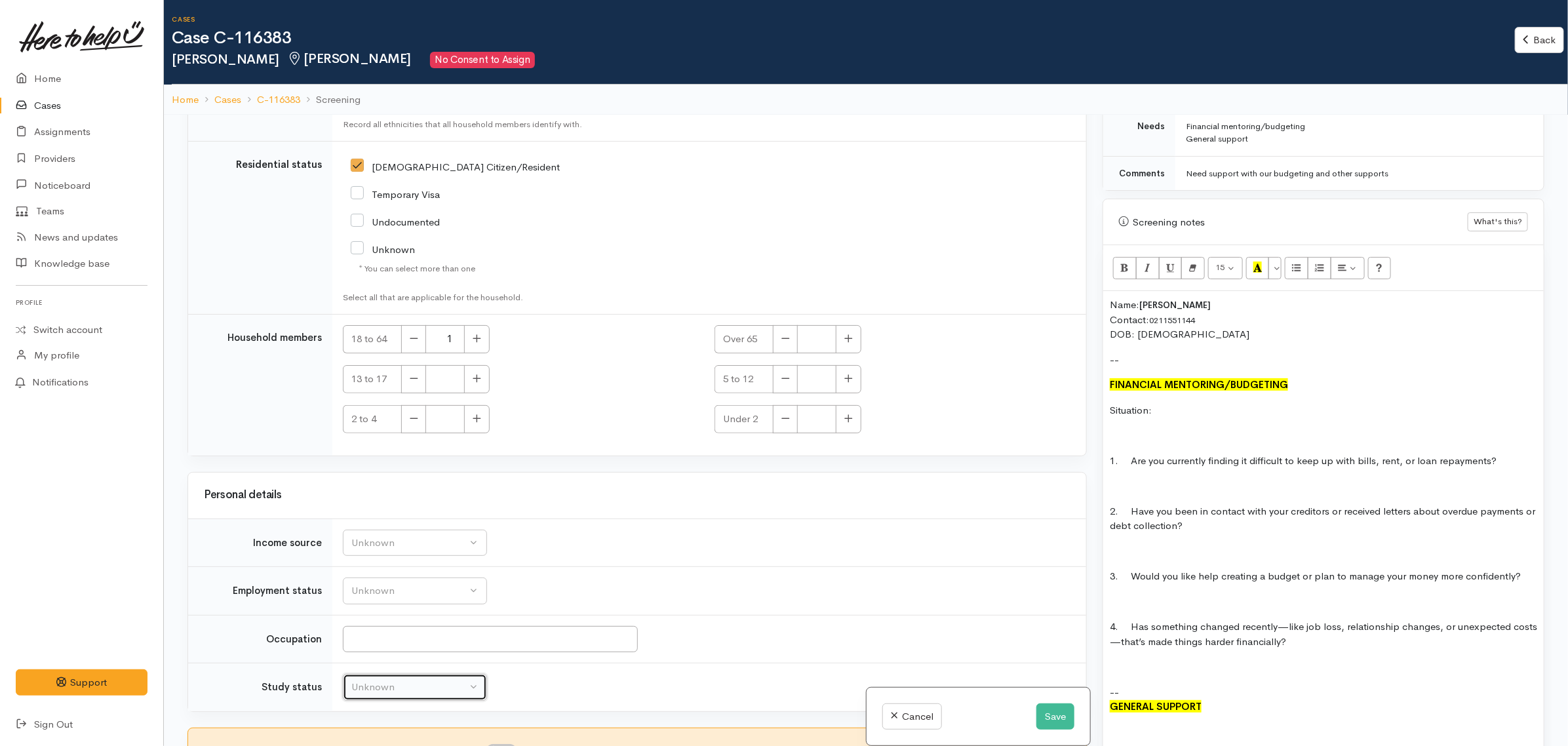
click at [434, 681] on div "Unknown" at bounding box center [409, 687] width 116 height 15
click at [403, 614] on span "Not studying" at bounding box center [387, 616] width 57 height 15
select select "1"
click at [405, 591] on div "Unknown" at bounding box center [409, 591] width 116 height 15
click at [400, 536] on span "Unemployed" at bounding box center [387, 541] width 56 height 15
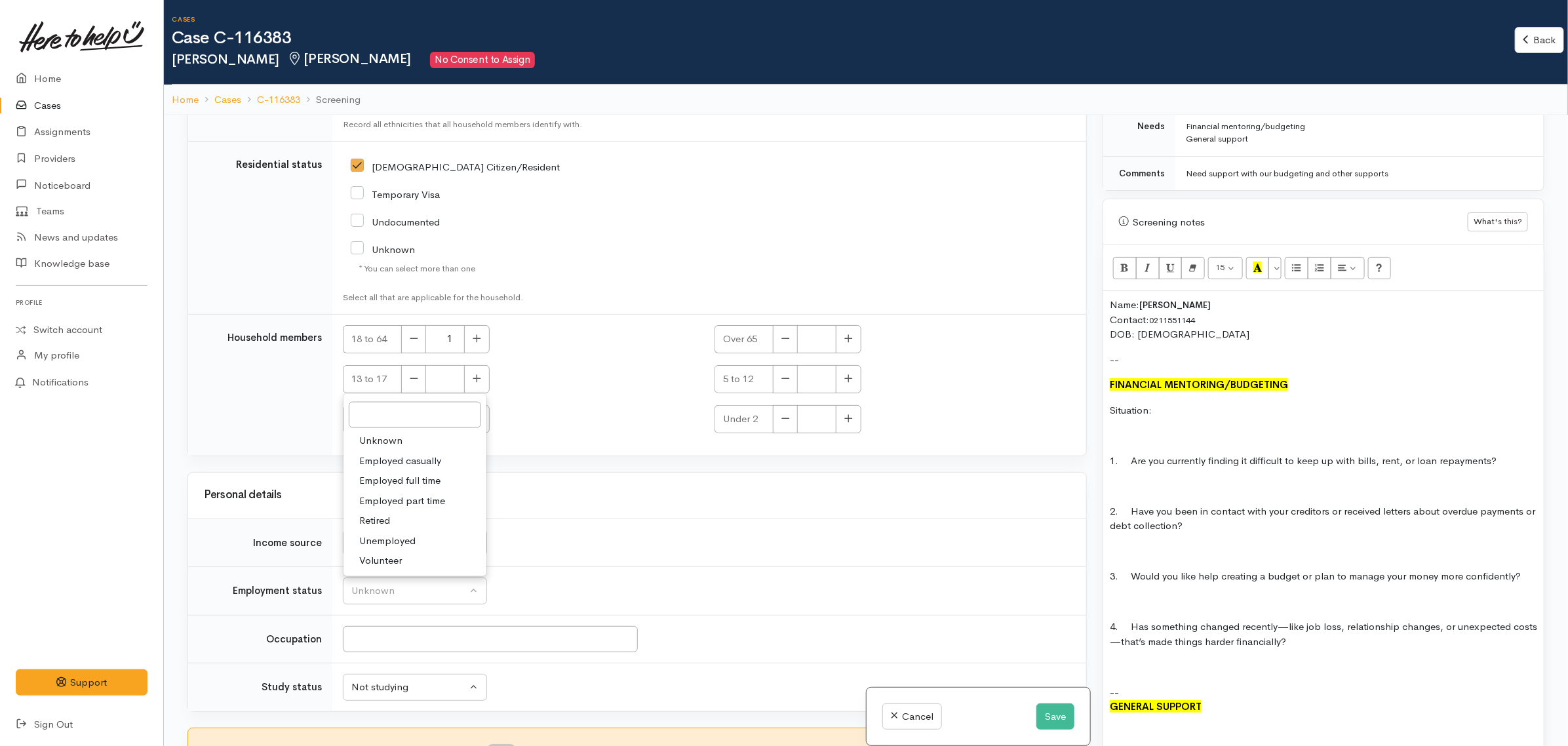
select select "1"
click at [396, 640] on input "Occupation" at bounding box center [490, 639] width 295 height 27
type input "n/a"
click at [404, 544] on div "Unknown" at bounding box center [409, 543] width 116 height 15
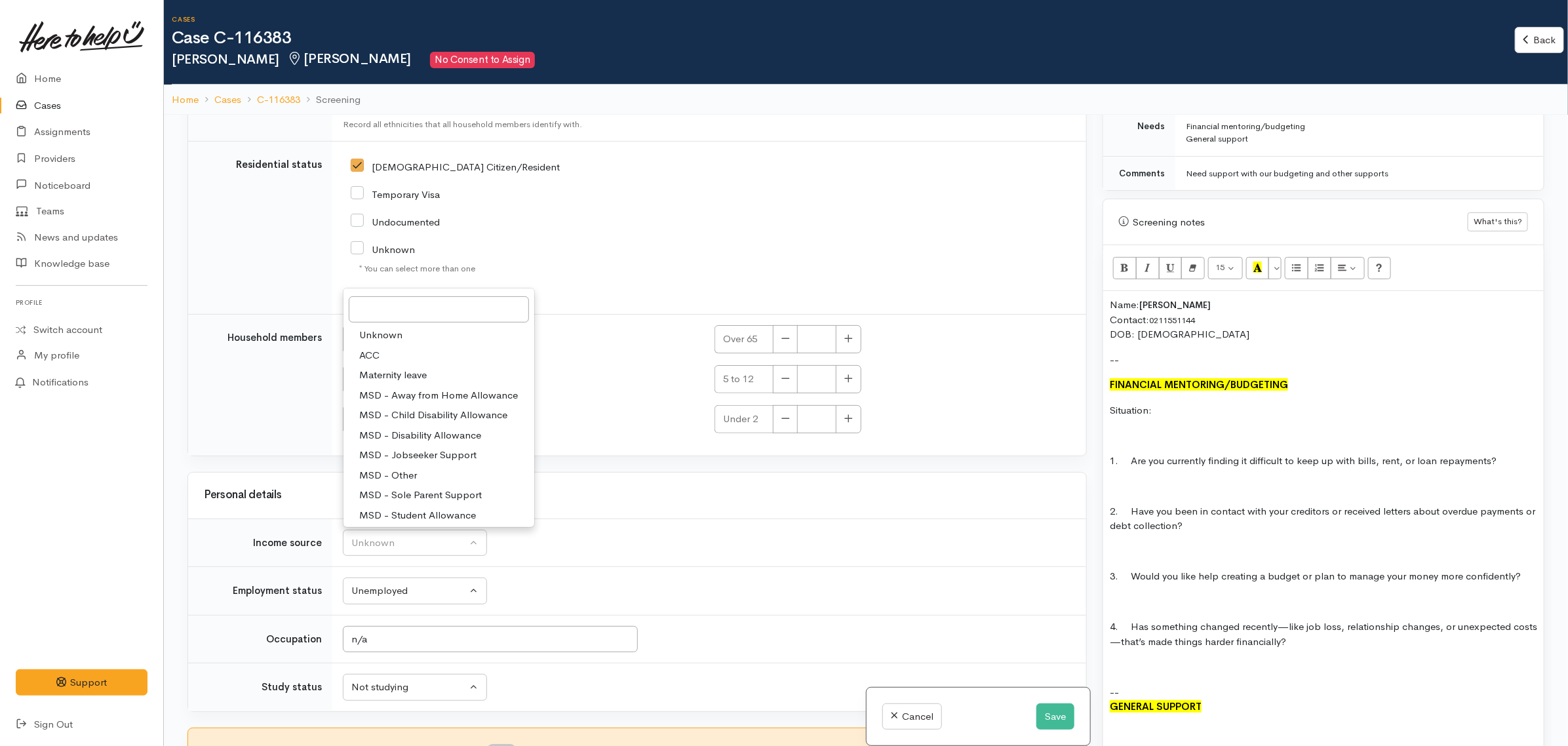
click at [421, 456] on span "MSD - Jobseeker Support" at bounding box center [418, 456] width 117 height 15
select select "4"
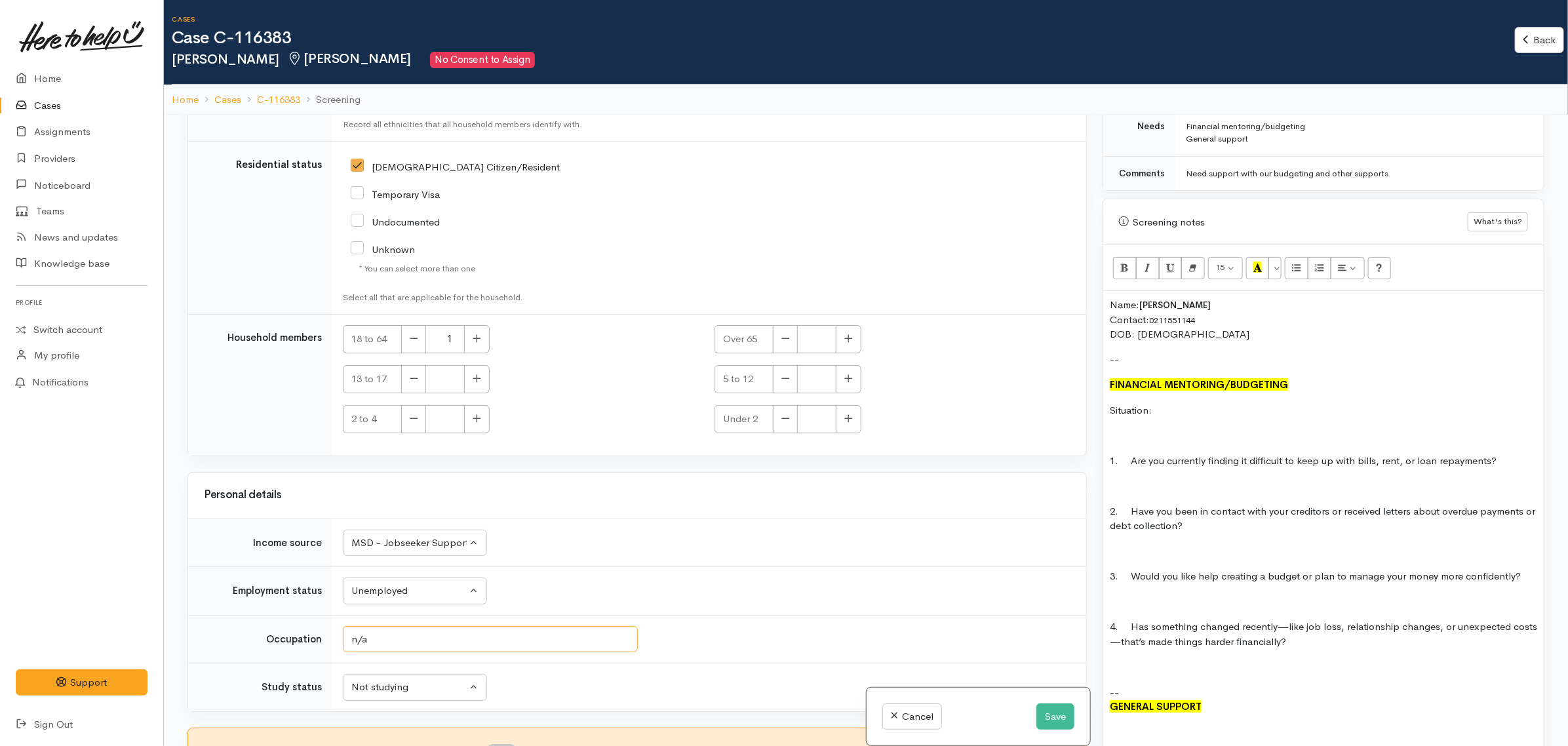
click at [398, 640] on input "n/a" at bounding box center [490, 639] width 295 height 27
type input "De-factor JS"
click at [396, 680] on div "Not studying" at bounding box center [409, 687] width 116 height 15
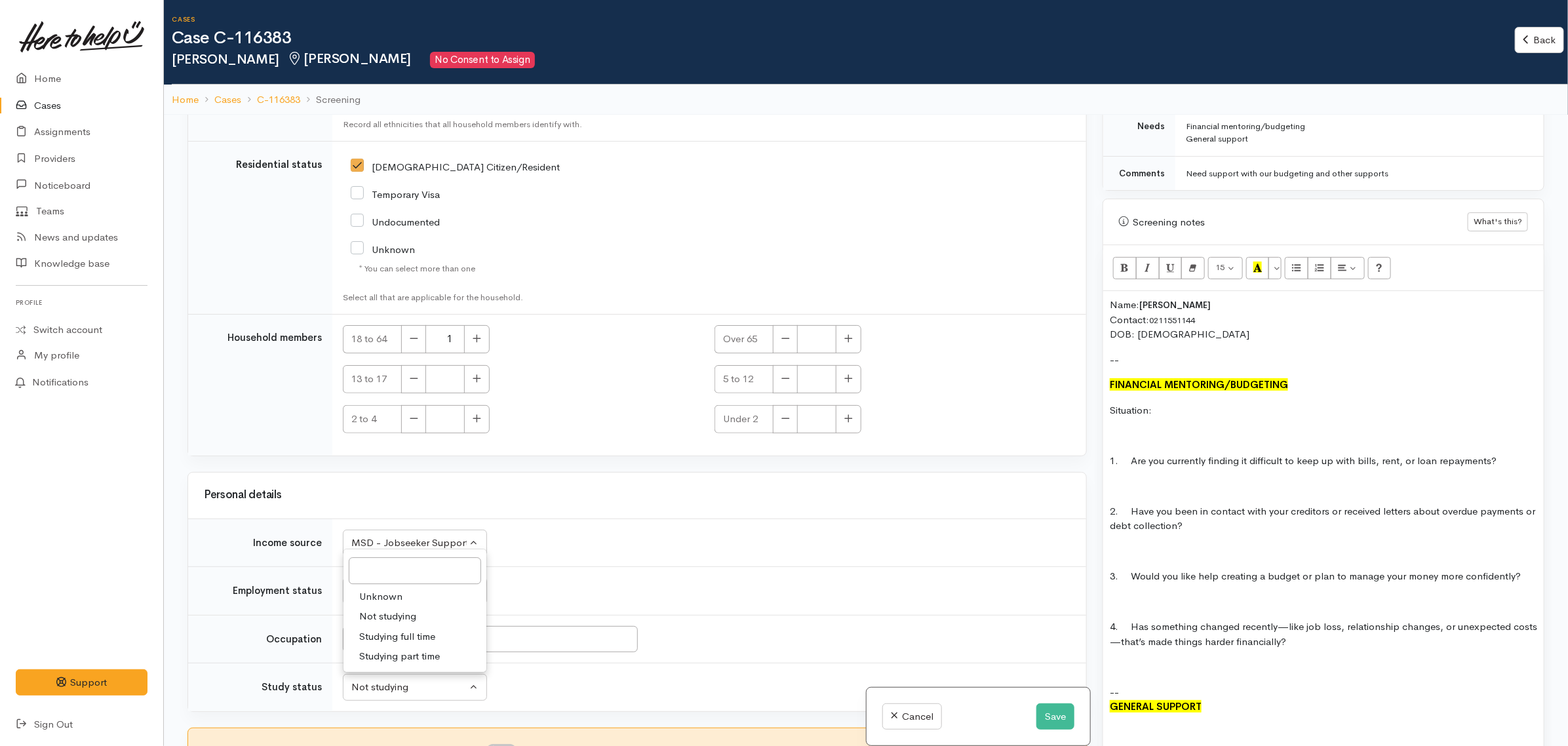
click at [403, 631] on span "Studying full time" at bounding box center [397, 637] width 76 height 15
select select "2"
click at [638, 535] on td "Unknown ACC Maternity leave MSD - Away from Home Allowance MSD - Child Disabili…" at bounding box center [710, 543] width 754 height 49
click at [415, 540] on div "MSD - Jobseeker Support" at bounding box center [409, 543] width 116 height 15
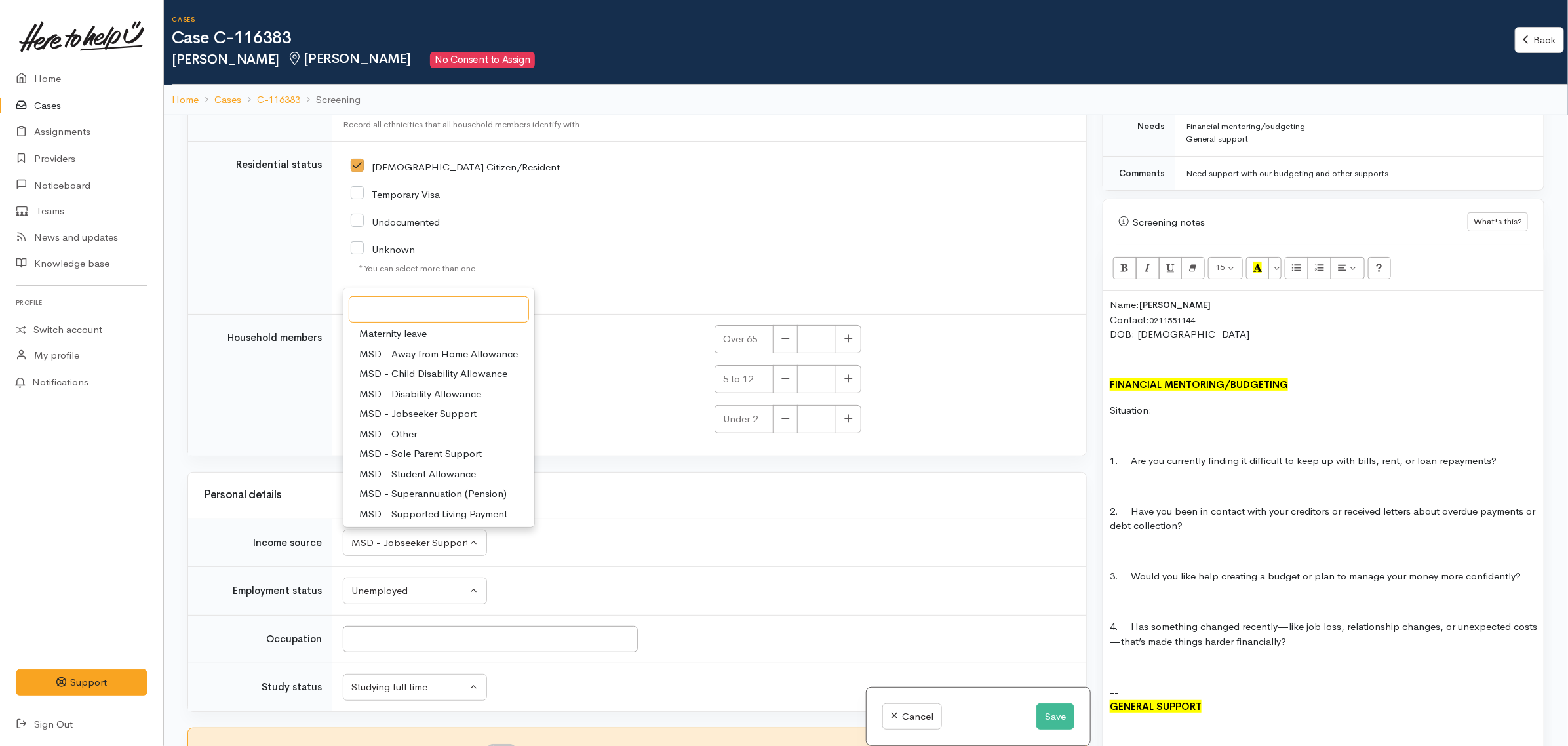
scroll to position [82, 0]
click at [430, 641] on input "Occupation" at bounding box center [490, 639] width 295 height 27
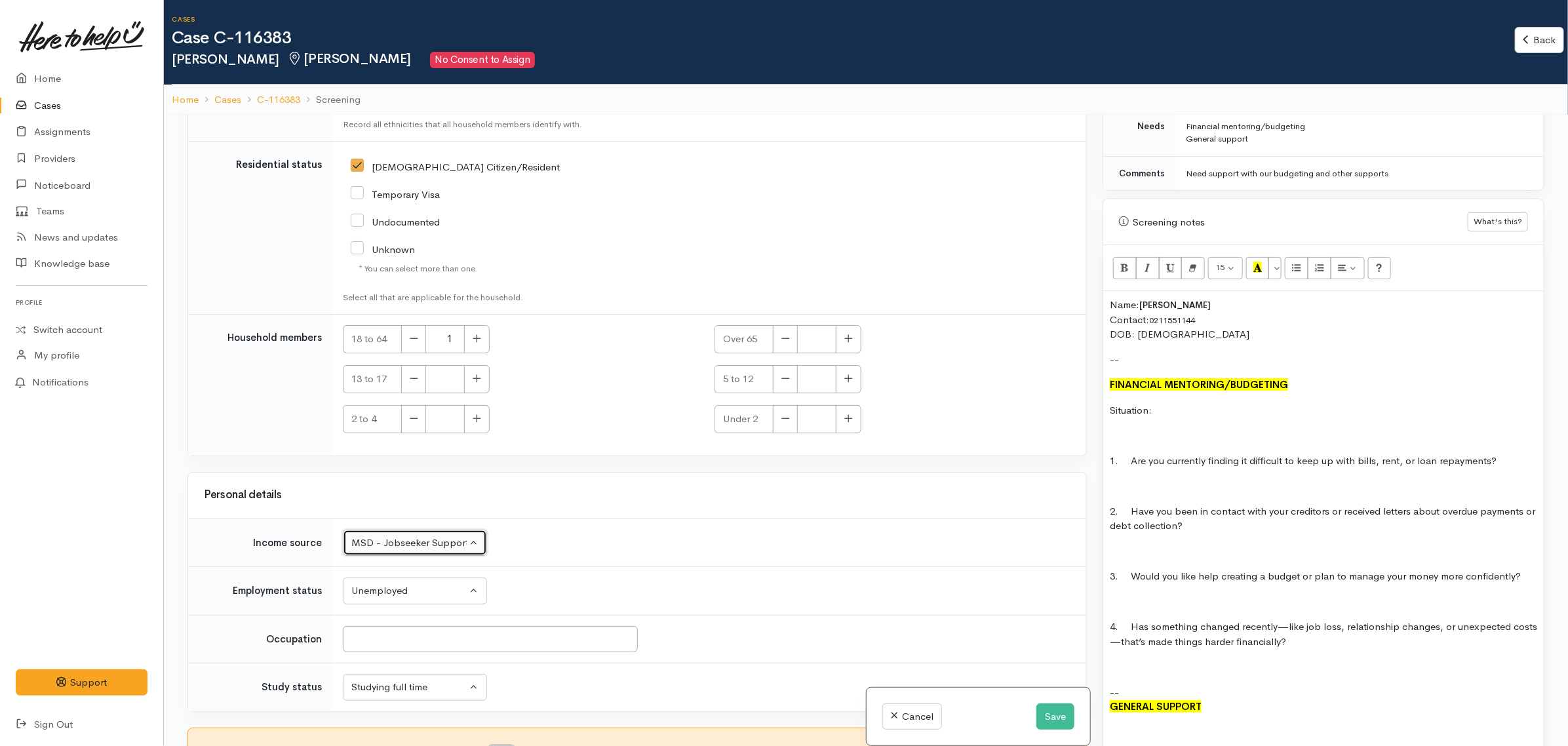
click at [426, 546] on div "MSD - Jobseeker Support" at bounding box center [409, 543] width 116 height 15
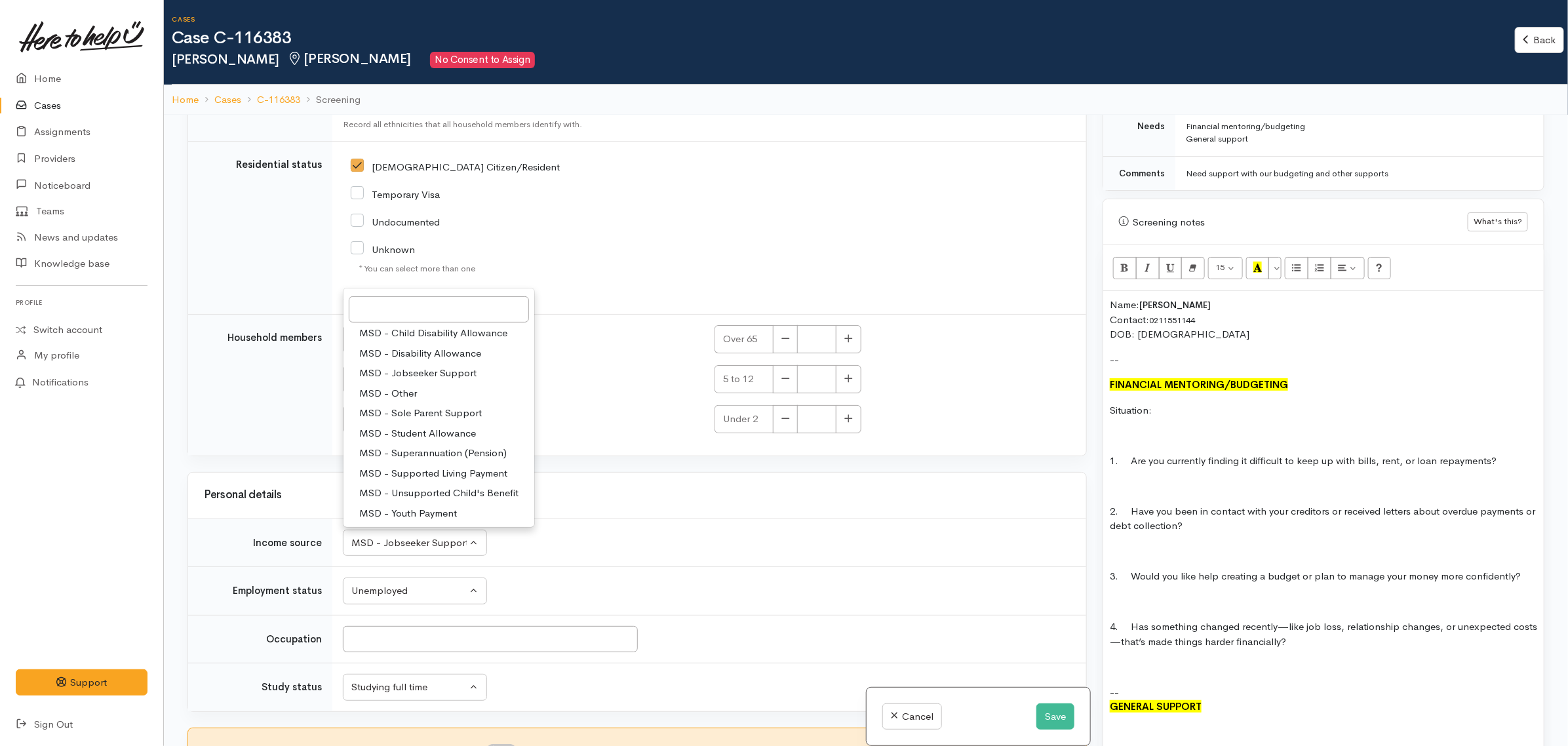
click at [418, 366] on span "MSD - Jobseeker Support" at bounding box center [418, 373] width 117 height 15
select select "4"
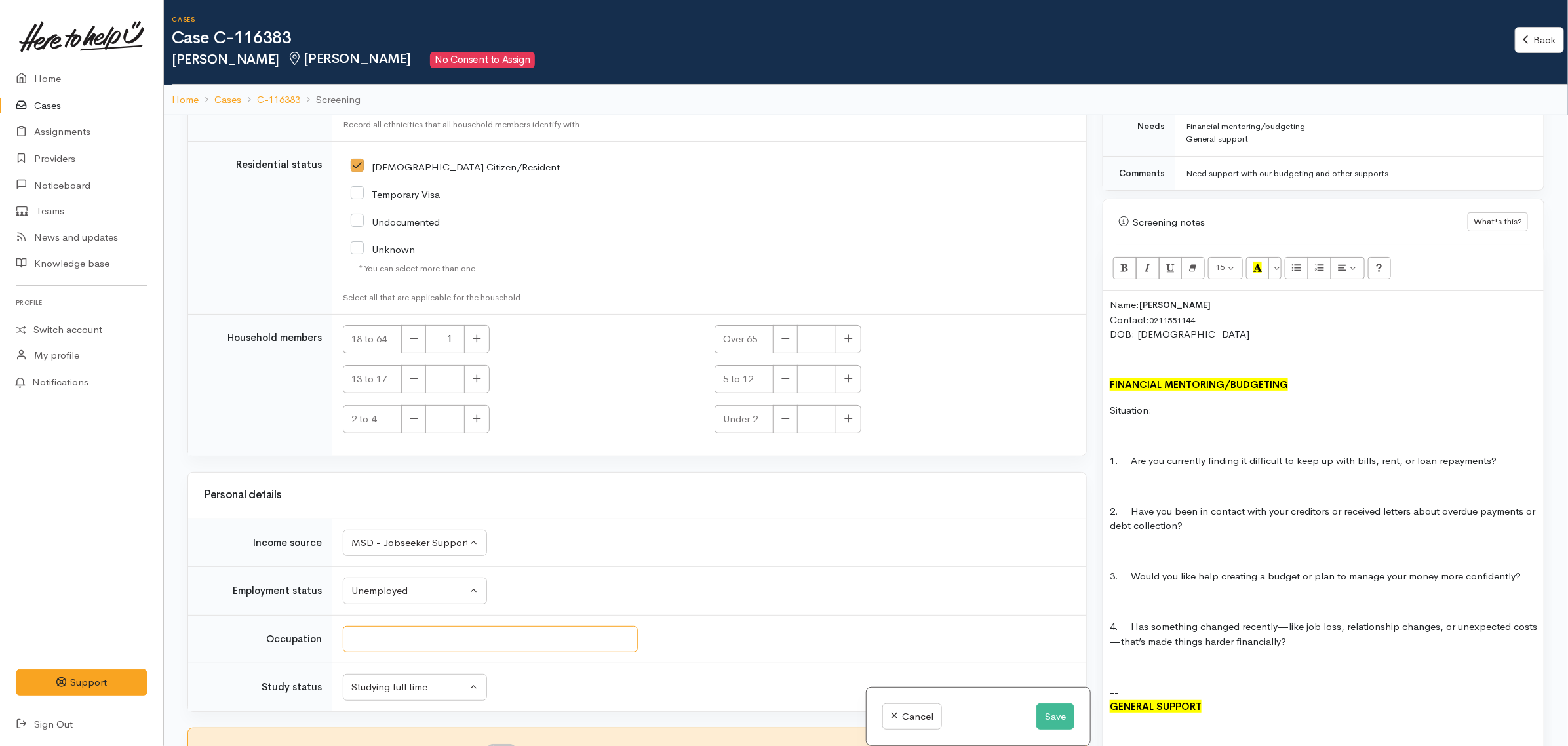
click at [424, 636] on input "Occupation" at bounding box center [490, 639] width 295 height 27
type input "Stude"
click at [437, 696] on button "Studying full time" at bounding box center [415, 687] width 144 height 27
click at [403, 616] on span "Not studying" at bounding box center [387, 616] width 57 height 15
select select "1"
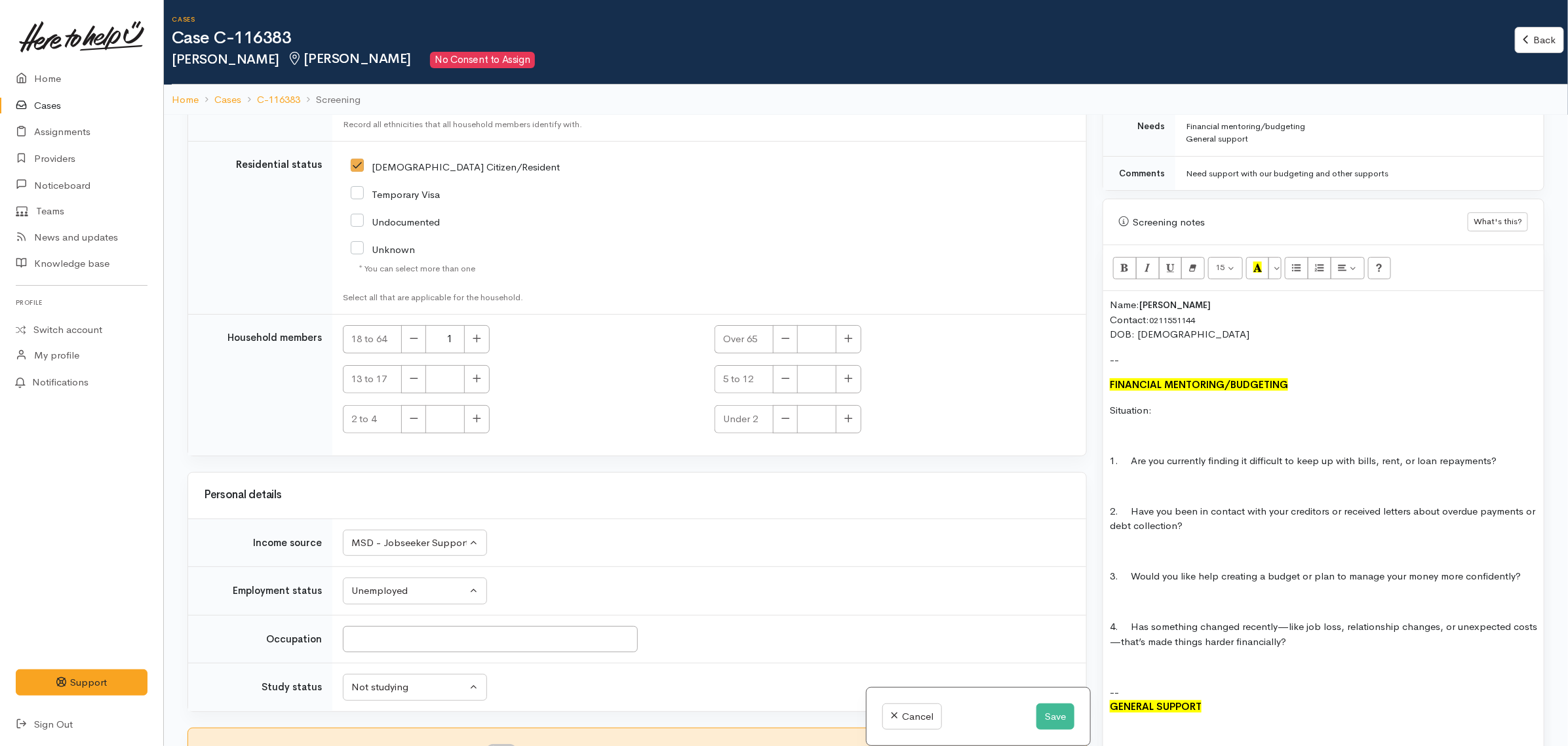
drag, startPoint x: 850, startPoint y: 545, endPoint x: 479, endPoint y: 633, distance: 381.3
click at [844, 545] on td "Unknown ACC Maternity leave MSD - Away from Home Allowance MSD - Child Disabili…" at bounding box center [710, 543] width 754 height 49
click at [460, 649] on input "Occupation" at bounding box center [490, 639] width 295 height 27
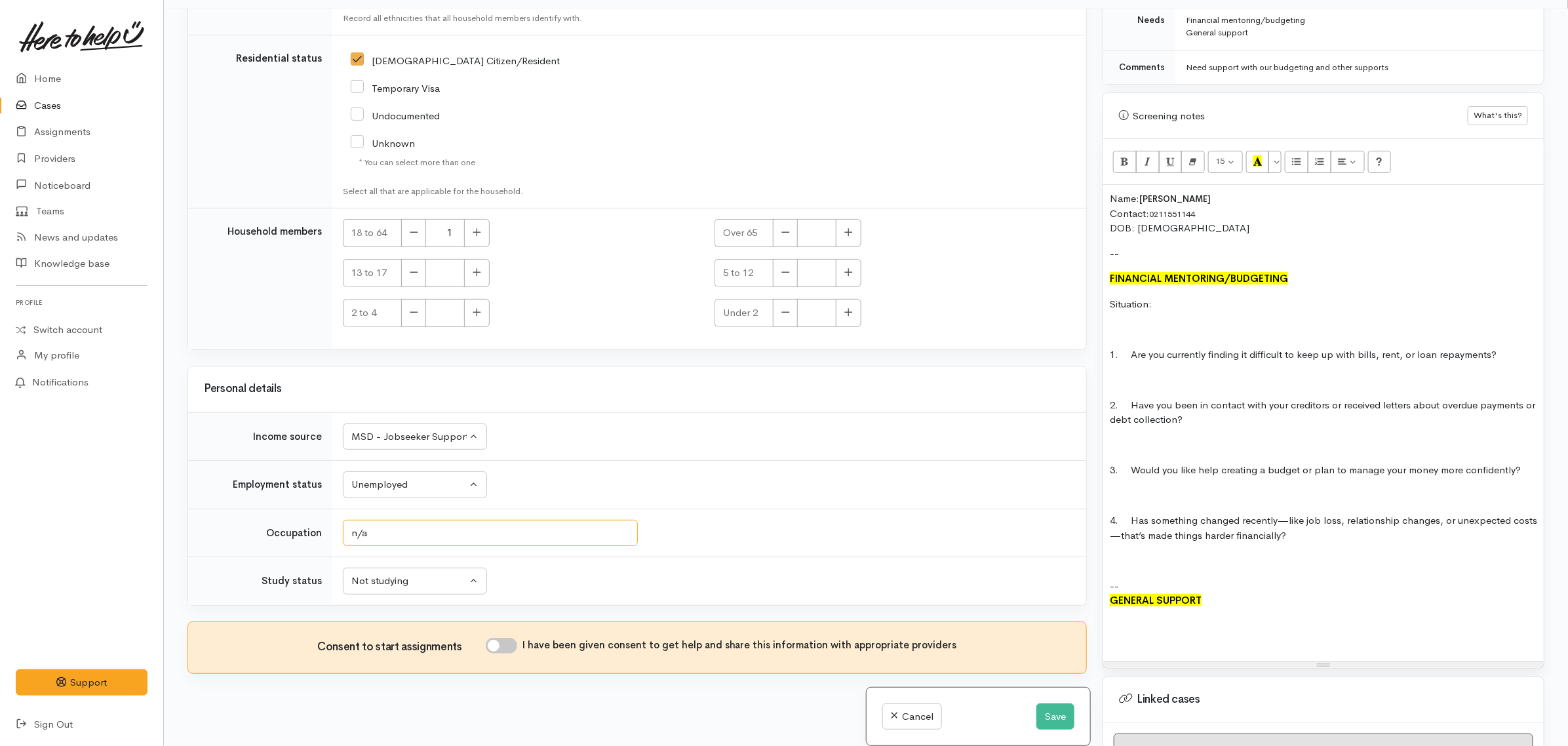
scroll to position [115, 0]
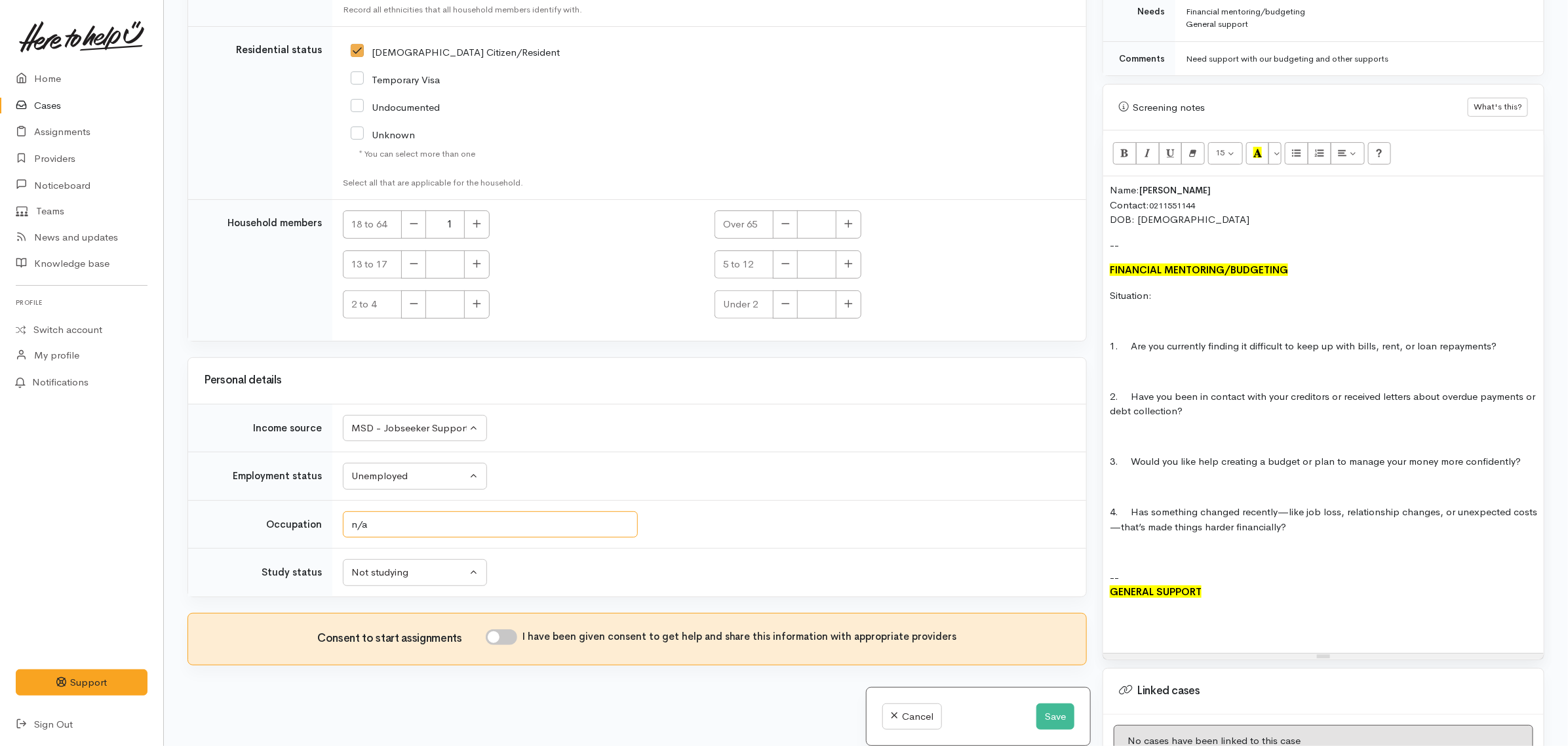
type input "n/a"
click at [792, 404] on td "Unknown ACC Maternity leave MSD - Away from Home Allowance MSD - Child Disabili…" at bounding box center [710, 428] width 754 height 49
click at [506, 637] on input "I have been given consent to get help and share this information with appropria…" at bounding box center [501, 637] width 31 height 16
checkbox input "true"
click at [787, 439] on td "Unknown ACC Maternity leave MSD - Away from Home Allowance MSD - Child Disabili…" at bounding box center [710, 428] width 754 height 49
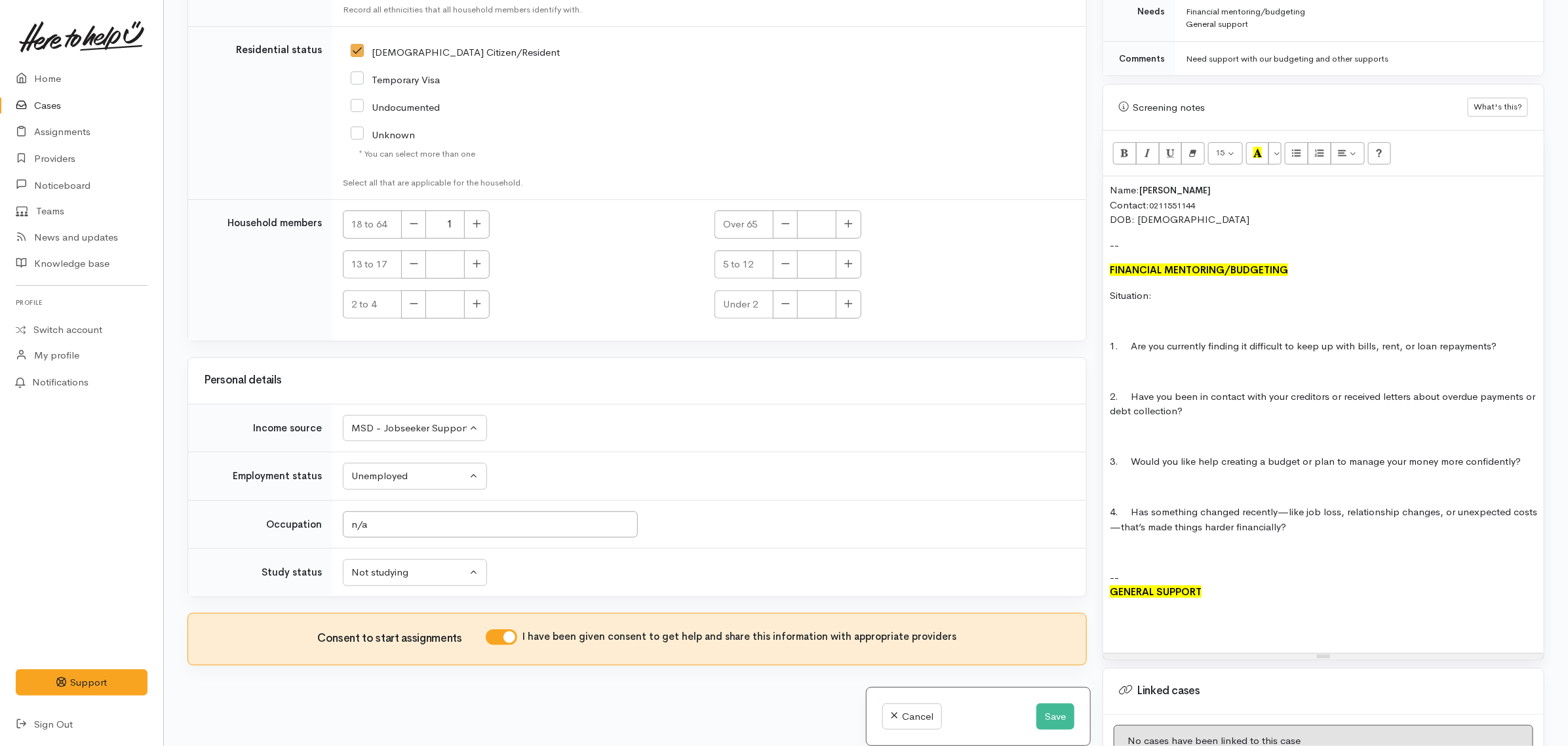
click at [1168, 313] on p at bounding box center [1324, 321] width 427 height 15
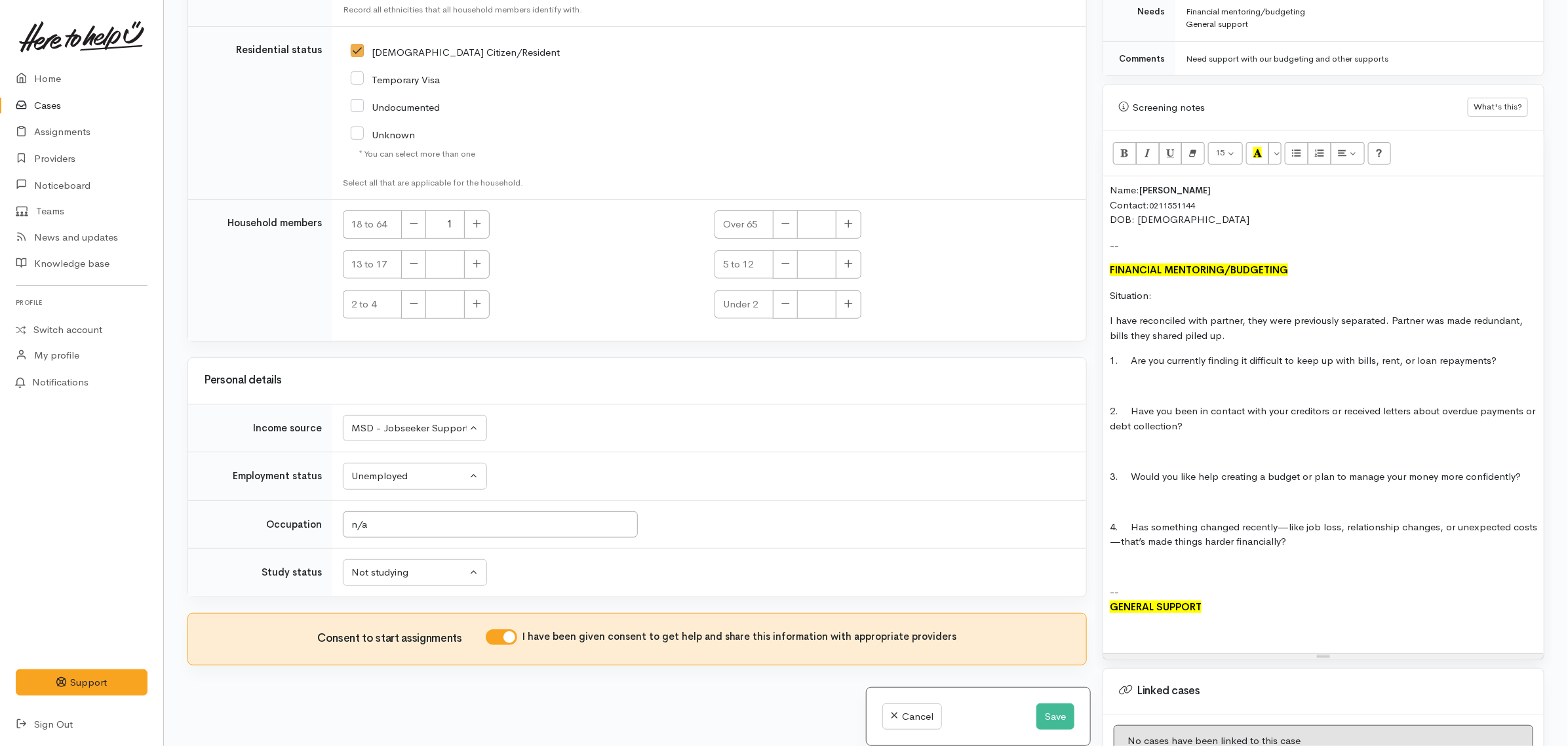
click at [1174, 431] on div "Name: Jodie Rapana Contact: 0211551144 DOB: 06/12/1969 -- FINANCIAL MENTORING/B…" at bounding box center [1324, 414] width 441 height 476
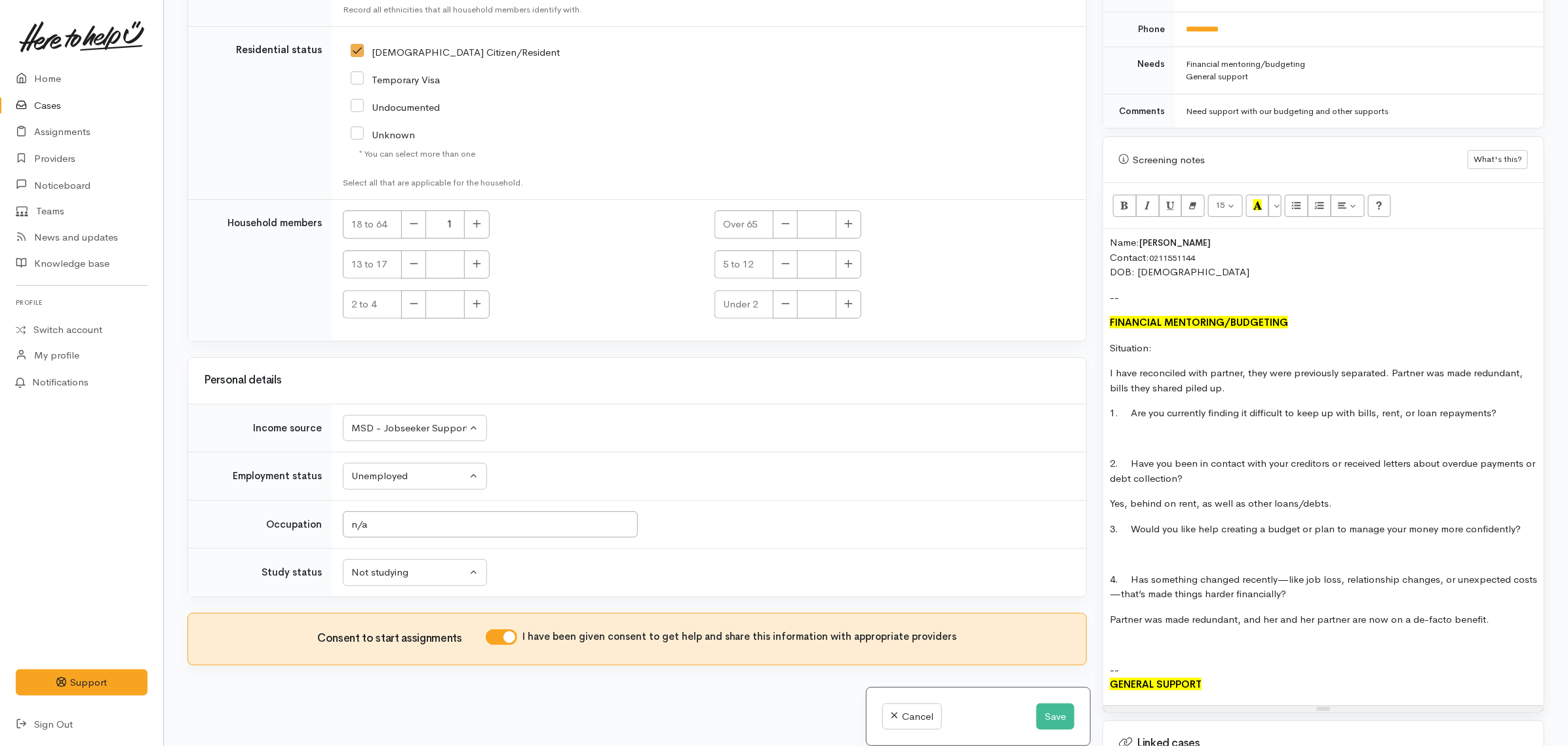
scroll to position [656, 0]
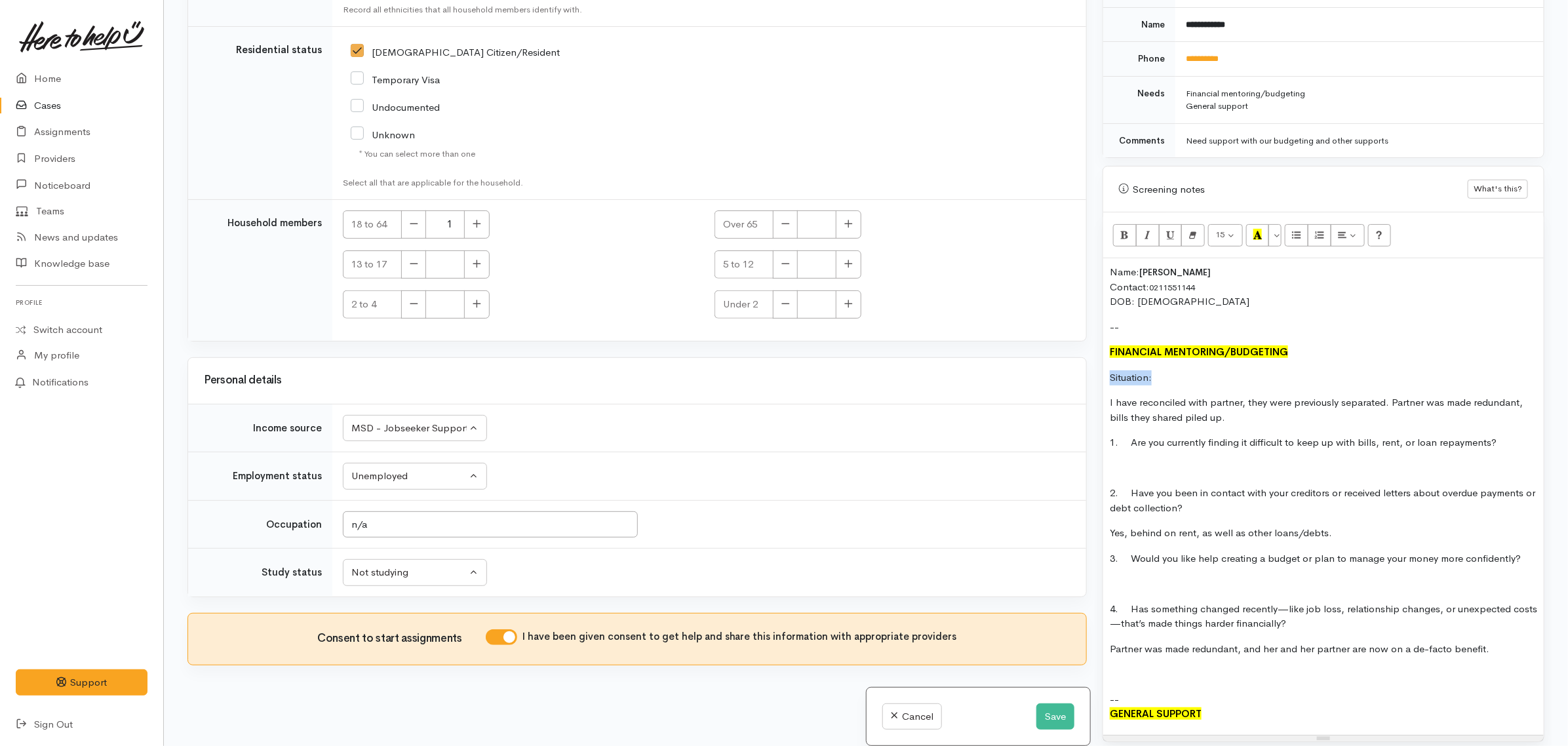
drag, startPoint x: 1168, startPoint y: 364, endPoint x: 1097, endPoint y: 364, distance: 71.0
click at [1097, 364] on div "Warnings Add No warnings have been raised against this case Add Warning Title ●…" at bounding box center [1324, 373] width 458 height 746
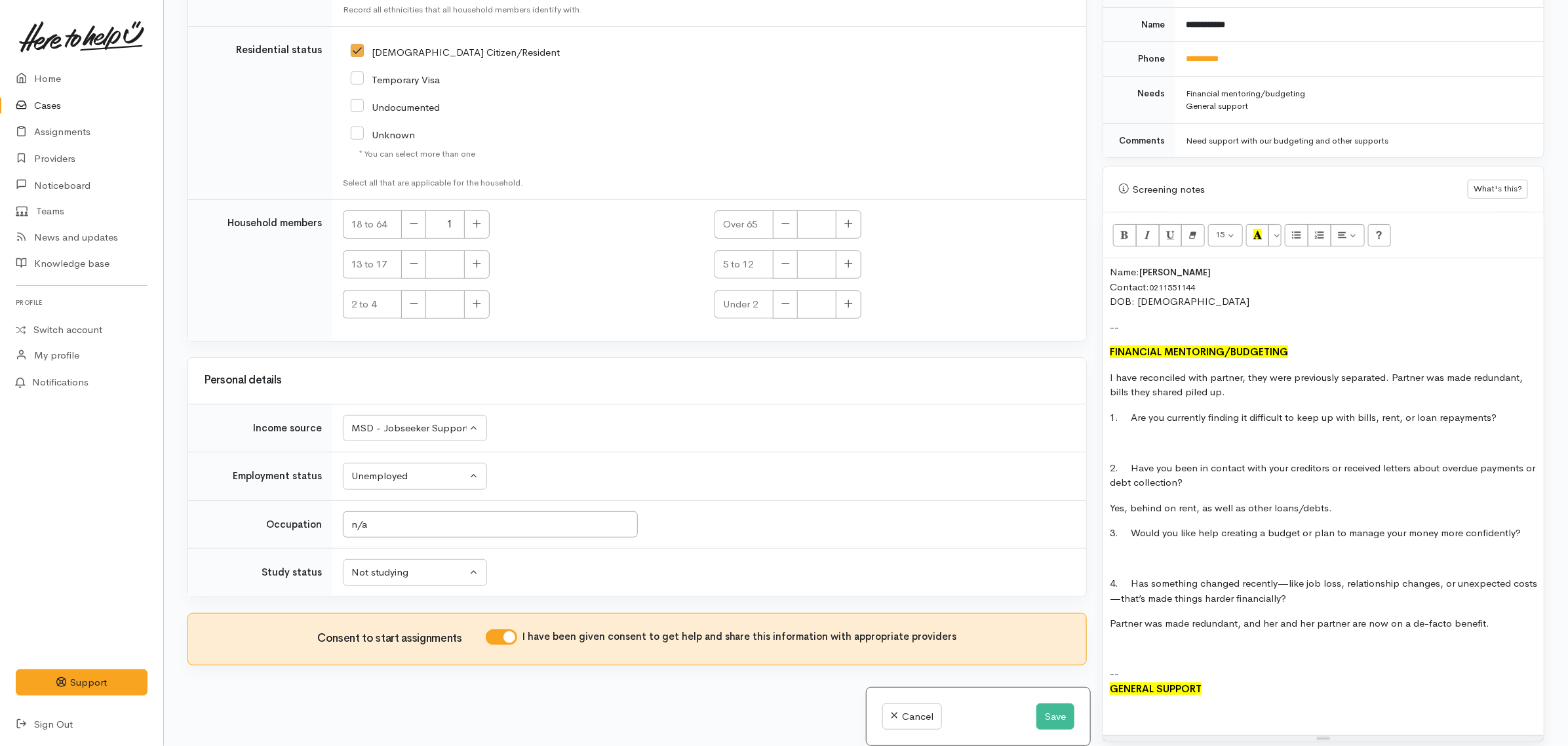
click at [1258, 380] on p "I have reconciled with partner, they were previously separated. Partner was mad…" at bounding box center [1324, 385] width 427 height 30
click at [1240, 489] on div "Name: Jodie Rapana Contact: 0211551144 DOB: 06/12/1969 -- FINANCIAL MENTORING/B…" at bounding box center [1324, 496] width 441 height 476
click at [1129, 552] on p at bounding box center [1324, 559] width 427 height 15
click at [1178, 630] on div "Name: Jodie Rapana Contact: 0211551144 DOB: 06/12/1969 -- FINANCIAL MENTORING/B…" at bounding box center [1324, 496] width 441 height 476
click at [1149, 642] on p at bounding box center [1324, 650] width 427 height 15
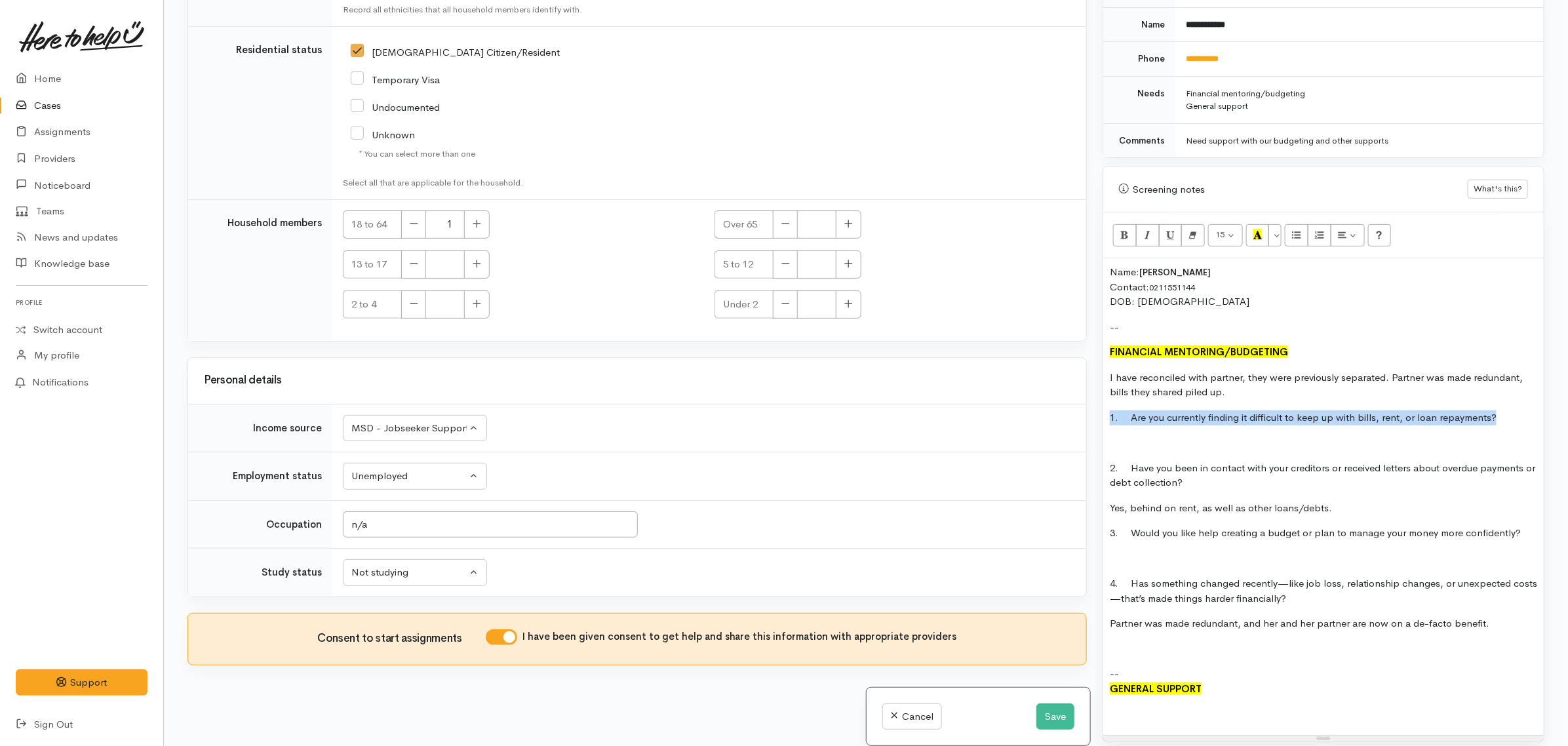
drag, startPoint x: 1517, startPoint y: 405, endPoint x: 1099, endPoint y: 411, distance: 418.0
click at [1099, 411] on div "Warnings Add No warnings have been raised against this case Add Warning Title ●…" at bounding box center [1324, 373] width 458 height 746
click at [1127, 229] on icon "Bold (CTRL+B)" at bounding box center [1125, 234] width 9 height 11
click at [1147, 229] on icon "Italic (CTRL+I)" at bounding box center [1148, 234] width 9 height 11
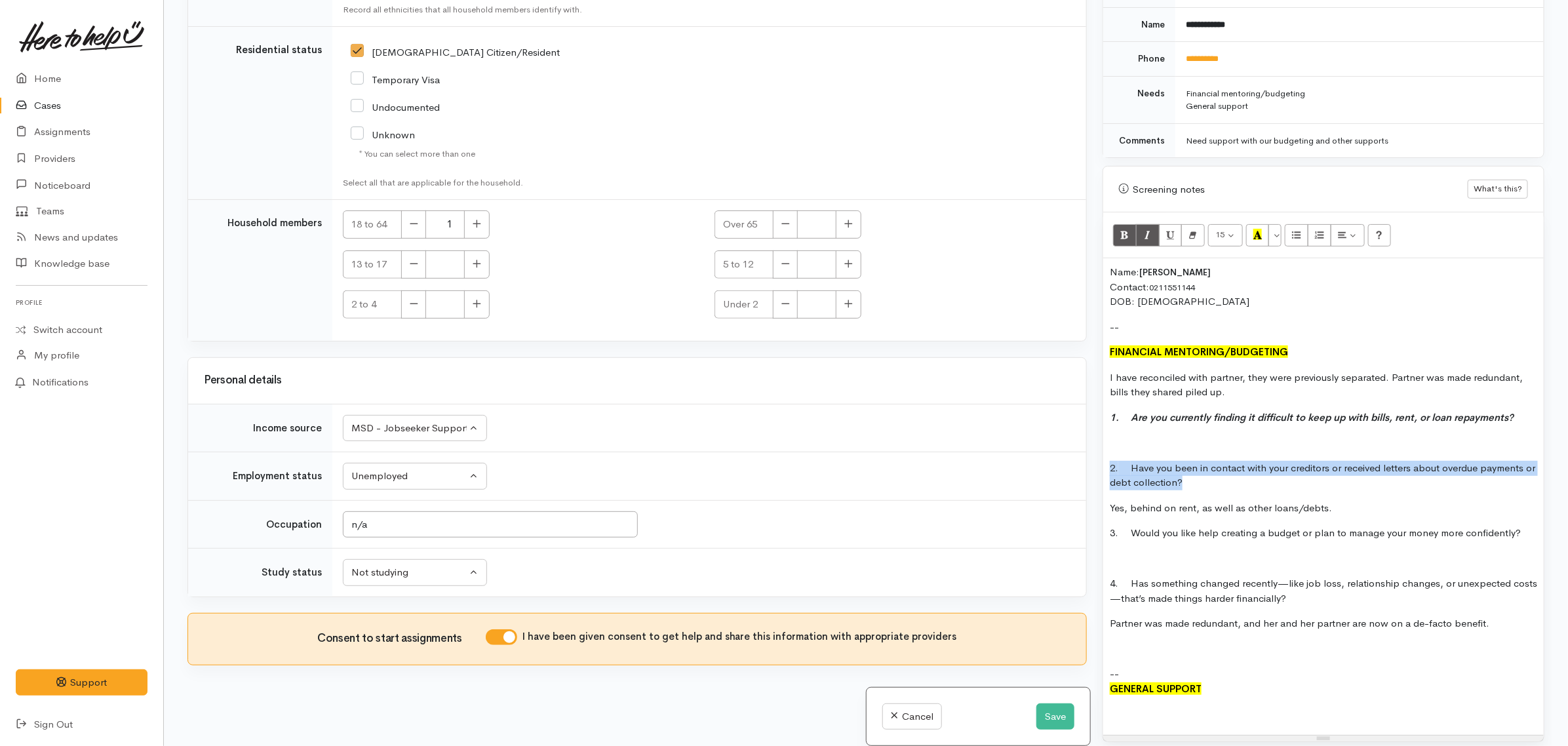
drag, startPoint x: 1194, startPoint y: 477, endPoint x: 1096, endPoint y: 449, distance: 101.9
click at [1096, 449] on div "Warnings Add No warnings have been raised against this case Add Warning Title ●…" at bounding box center [1324, 373] width 458 height 746
click at [1146, 230] on icon "Italic (CTRL+I)" at bounding box center [1148, 234] width 9 height 11
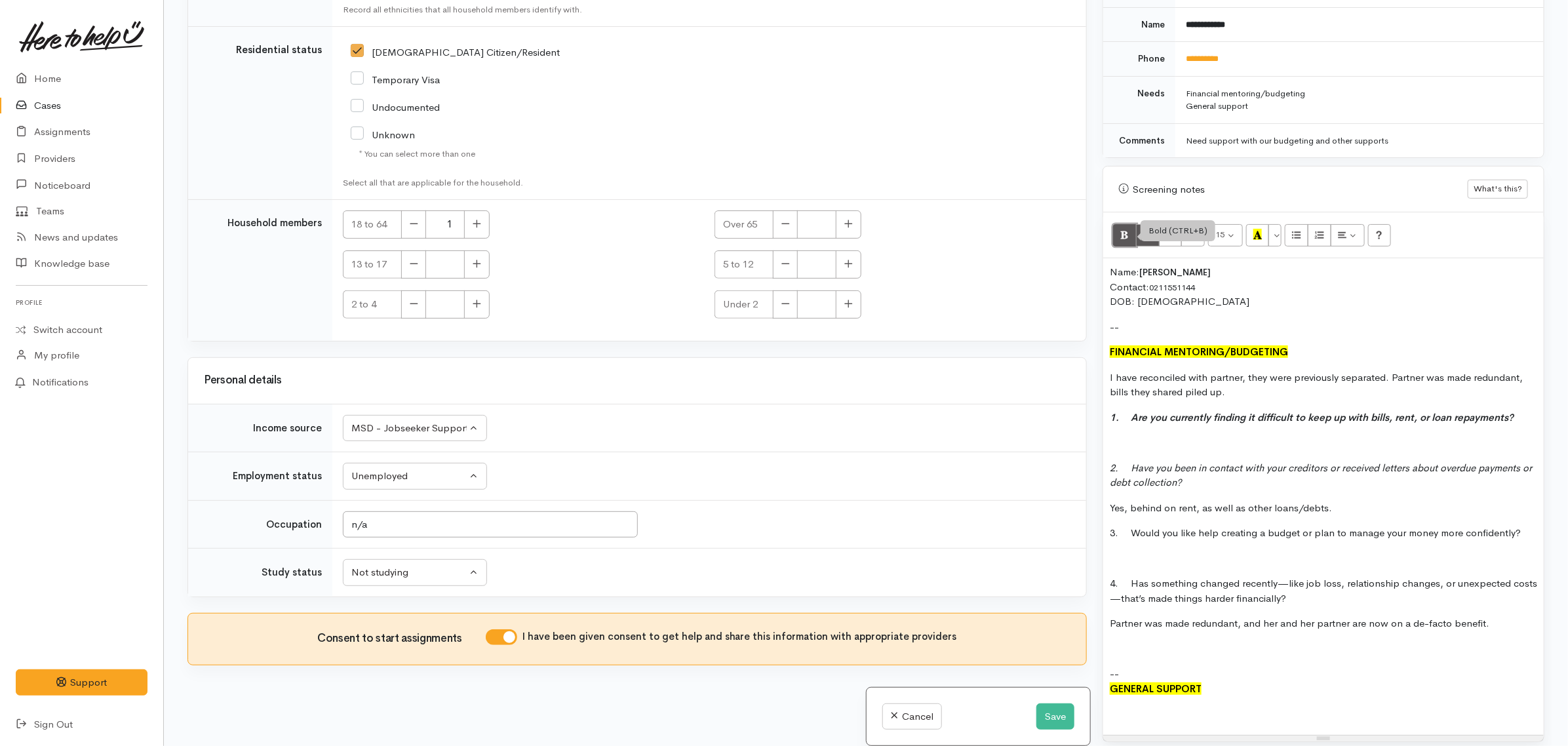
click at [1128, 229] on icon "Bold (CTRL+B)" at bounding box center [1125, 234] width 9 height 11
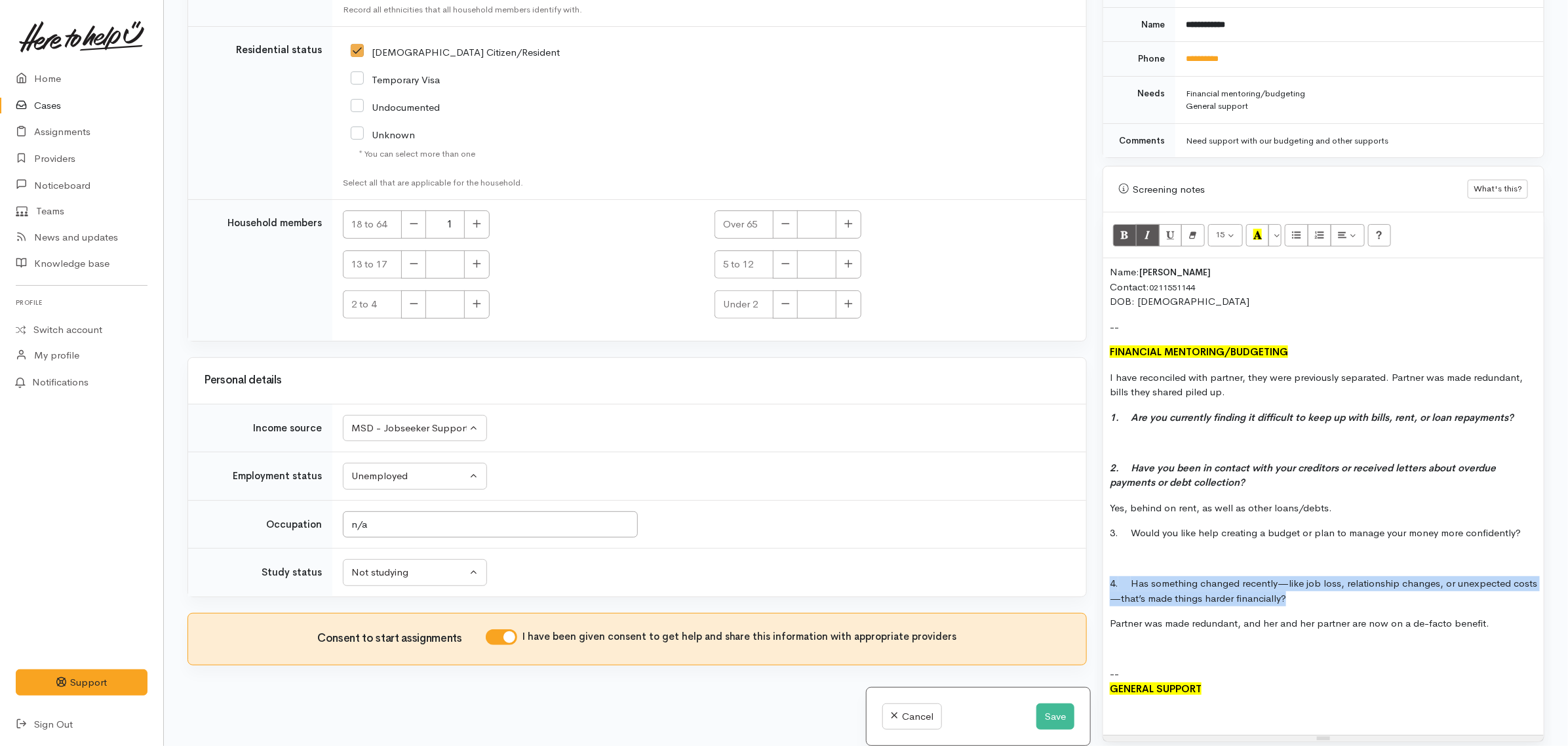
drag, startPoint x: 1237, startPoint y: 587, endPoint x: 1101, endPoint y: 568, distance: 137.3
click at [1101, 568] on div "Warnings Add No warnings have been raised against this case Add Warning Title ●…" at bounding box center [1324, 373] width 458 height 746
click at [1130, 224] on button "Bold (CTRL+B)" at bounding box center [1125, 236] width 24 height 22
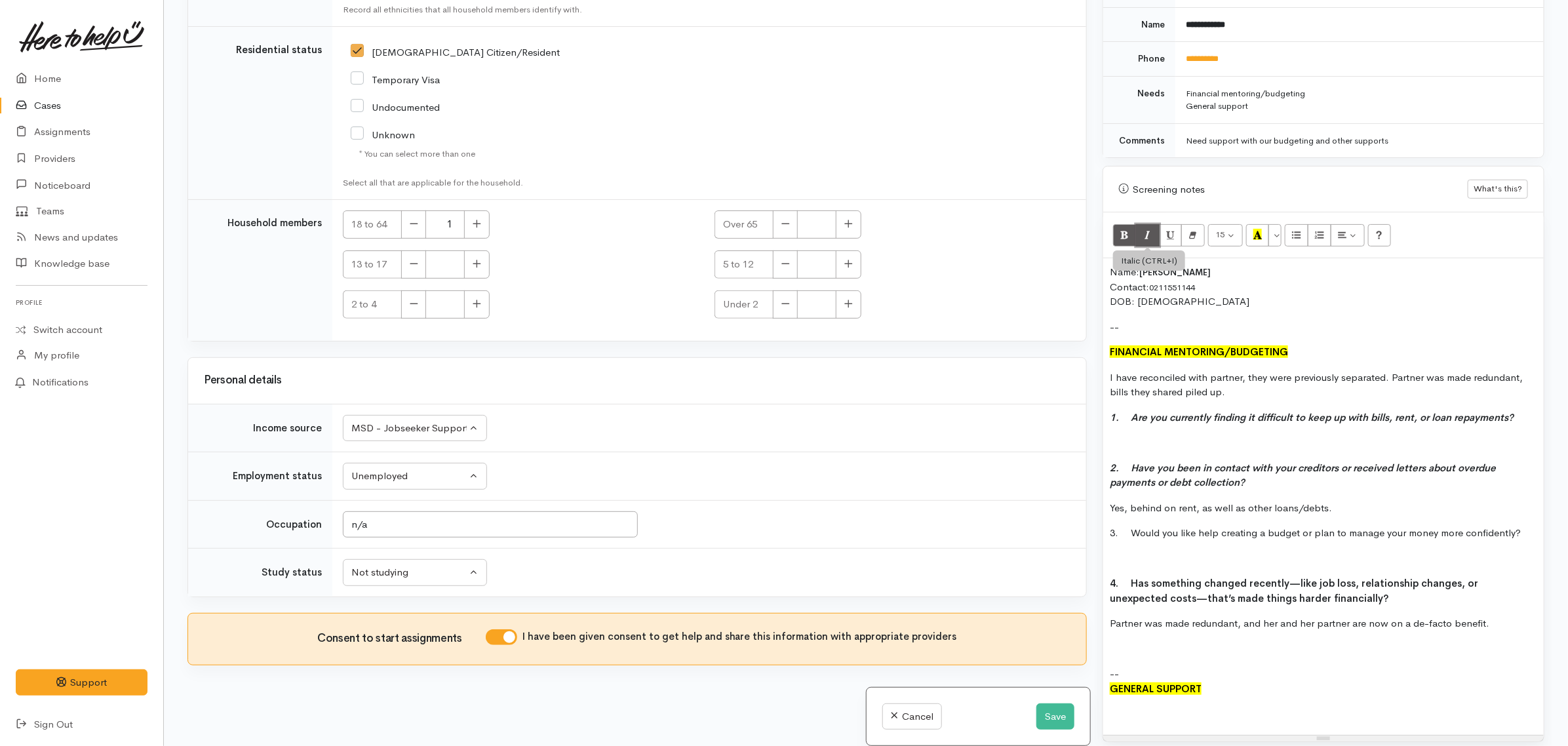
click at [1144, 229] on icon "Italic (CTRL+I)" at bounding box center [1148, 234] width 9 height 11
click at [1164, 650] on div "Name: Jodie Rapana Contact: 0211551144 DOB: 06/12/1969 -- FINANCIAL MENTORING/B…" at bounding box center [1324, 496] width 441 height 476
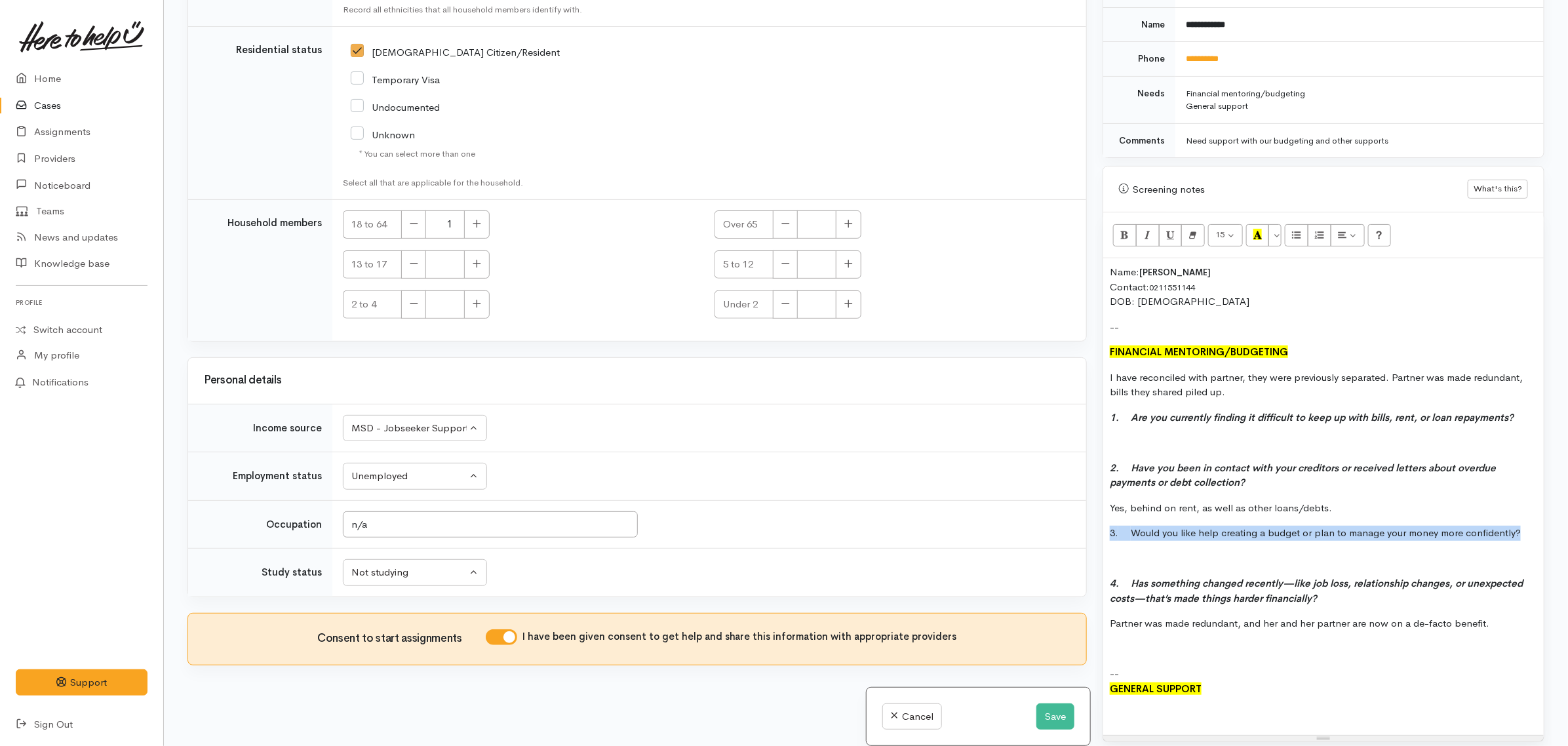
drag, startPoint x: 1525, startPoint y: 527, endPoint x: 1098, endPoint y: 523, distance: 427.0
click at [1098, 523] on div "Warnings Add No warnings have been raised against this case Add Warning Title ●…" at bounding box center [1324, 373] width 458 height 746
click at [1128, 230] on icon "Bold (CTRL+B)" at bounding box center [1125, 234] width 9 height 11
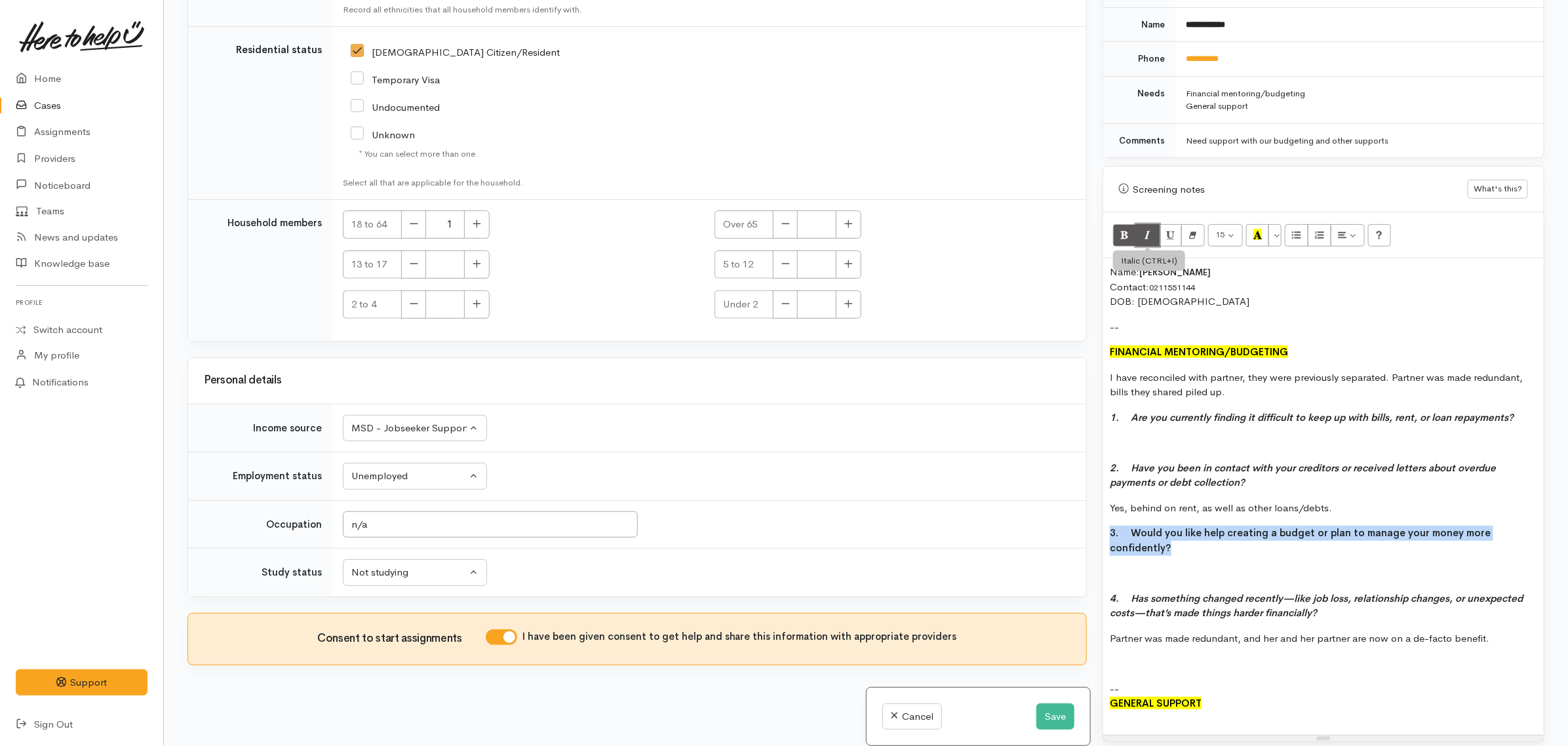
click at [1145, 229] on icon "Italic (CTRL+I)" at bounding box center [1148, 234] width 9 height 11
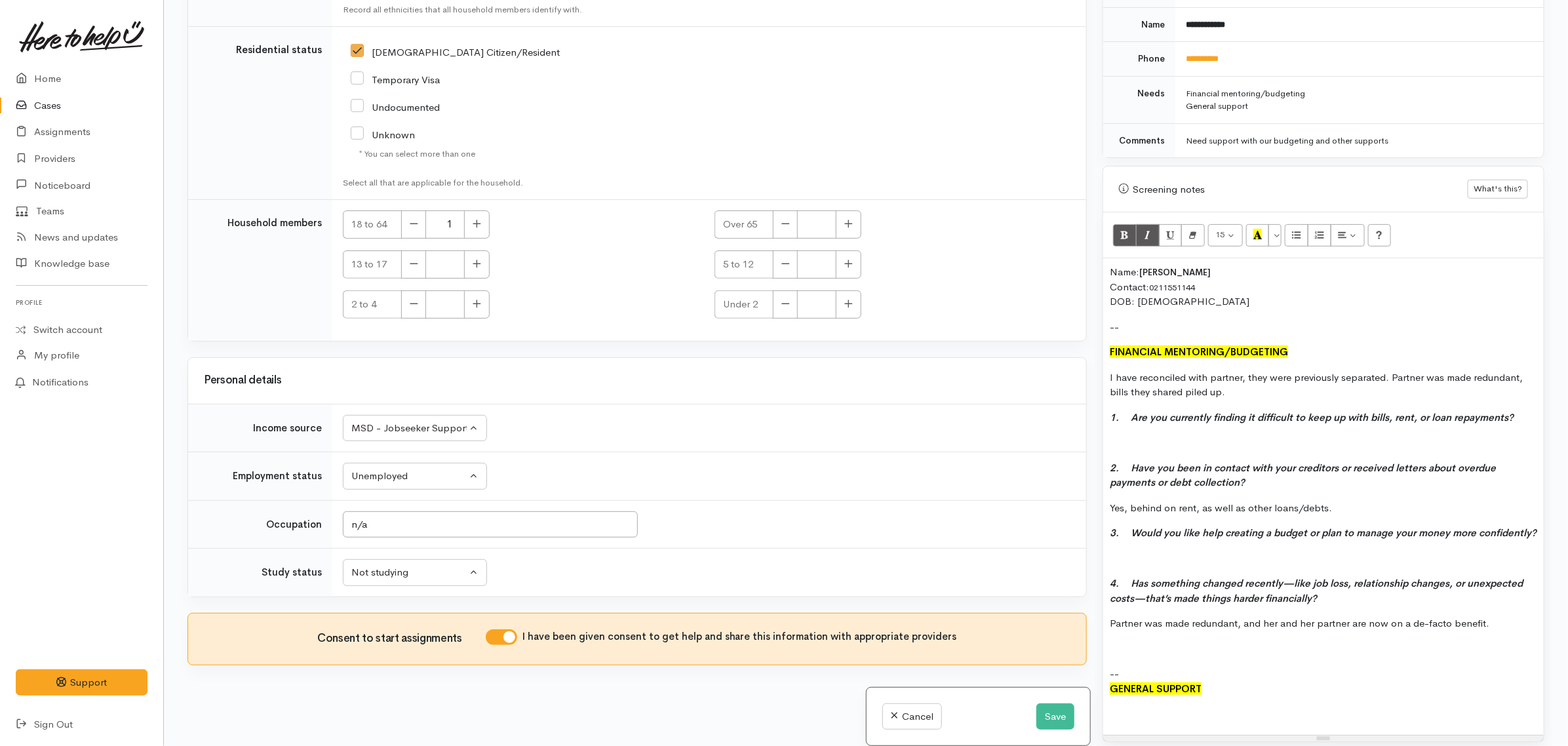
click at [1286, 562] on p at bounding box center [1324, 559] width 427 height 15
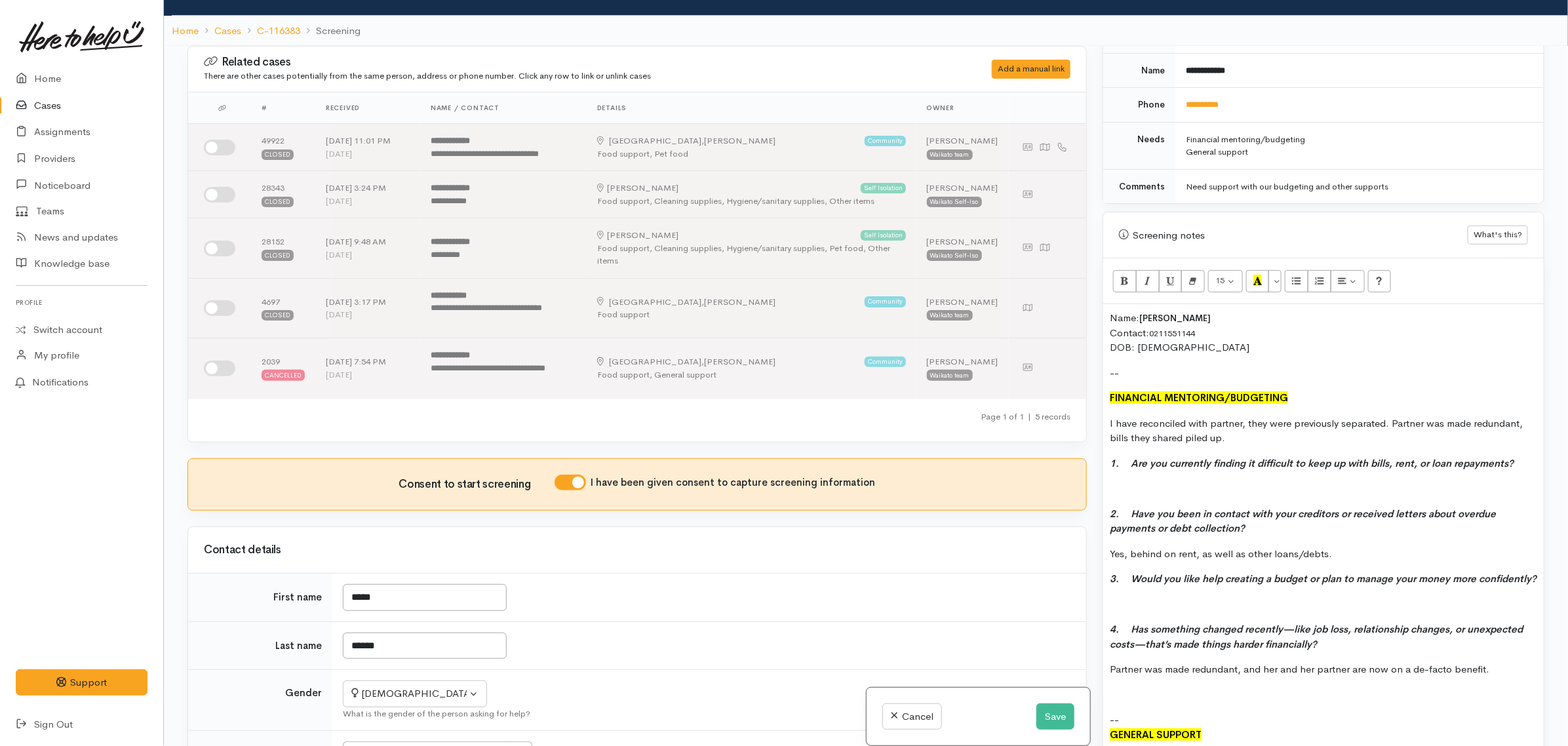
scroll to position [0, 0]
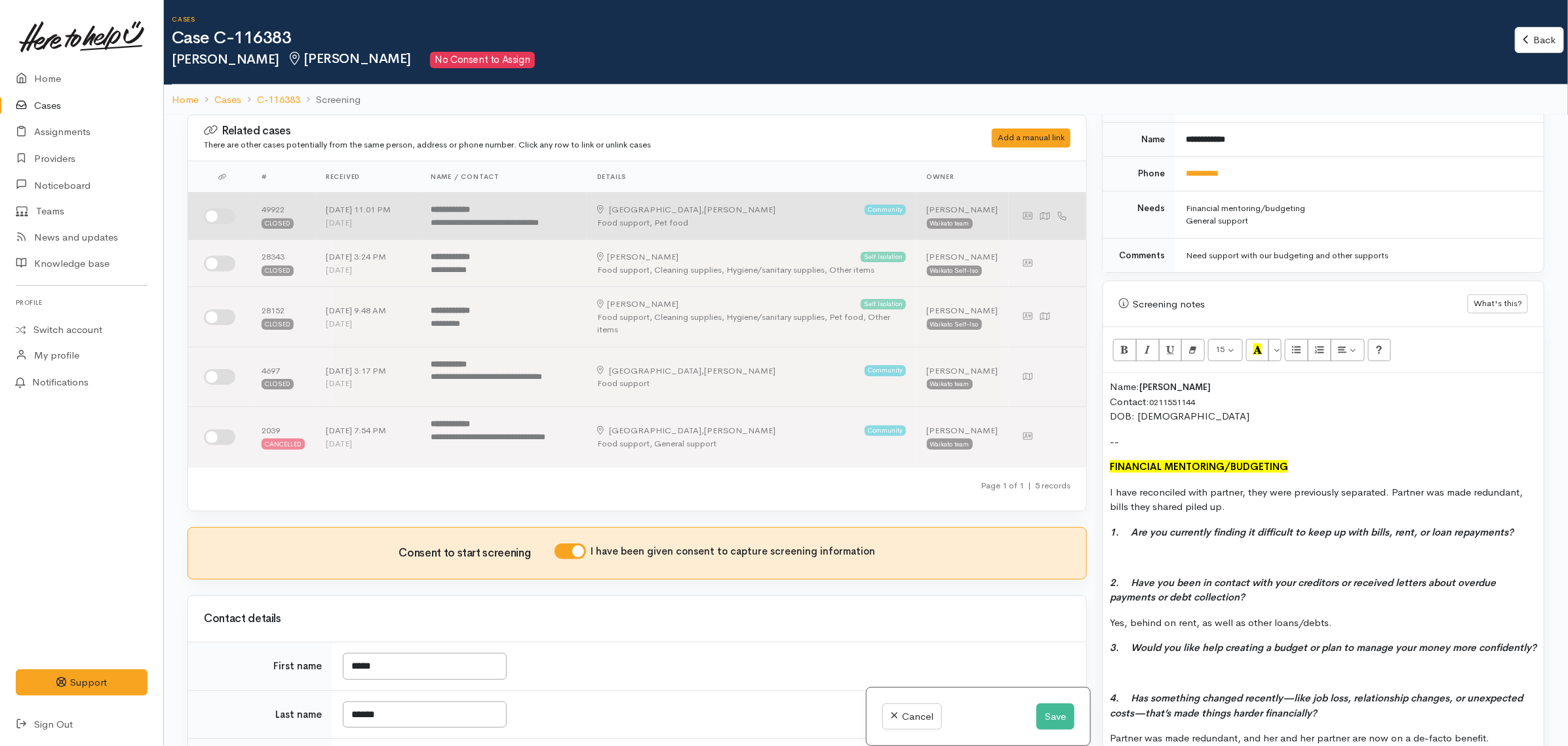
click at [209, 223] on input "checkbox" at bounding box center [219, 216] width 31 height 16
checkbox input "true"
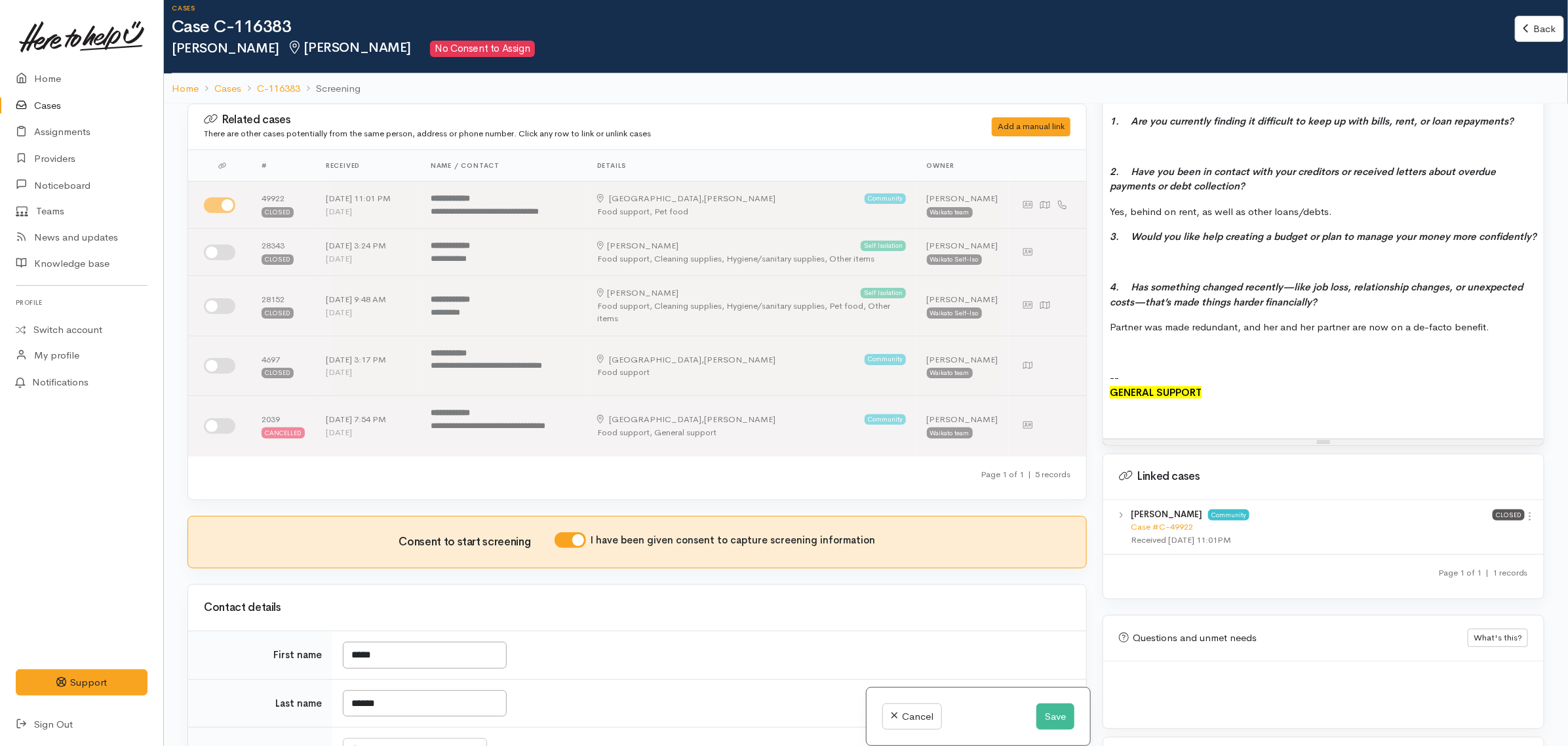
scroll to position [115, 0]
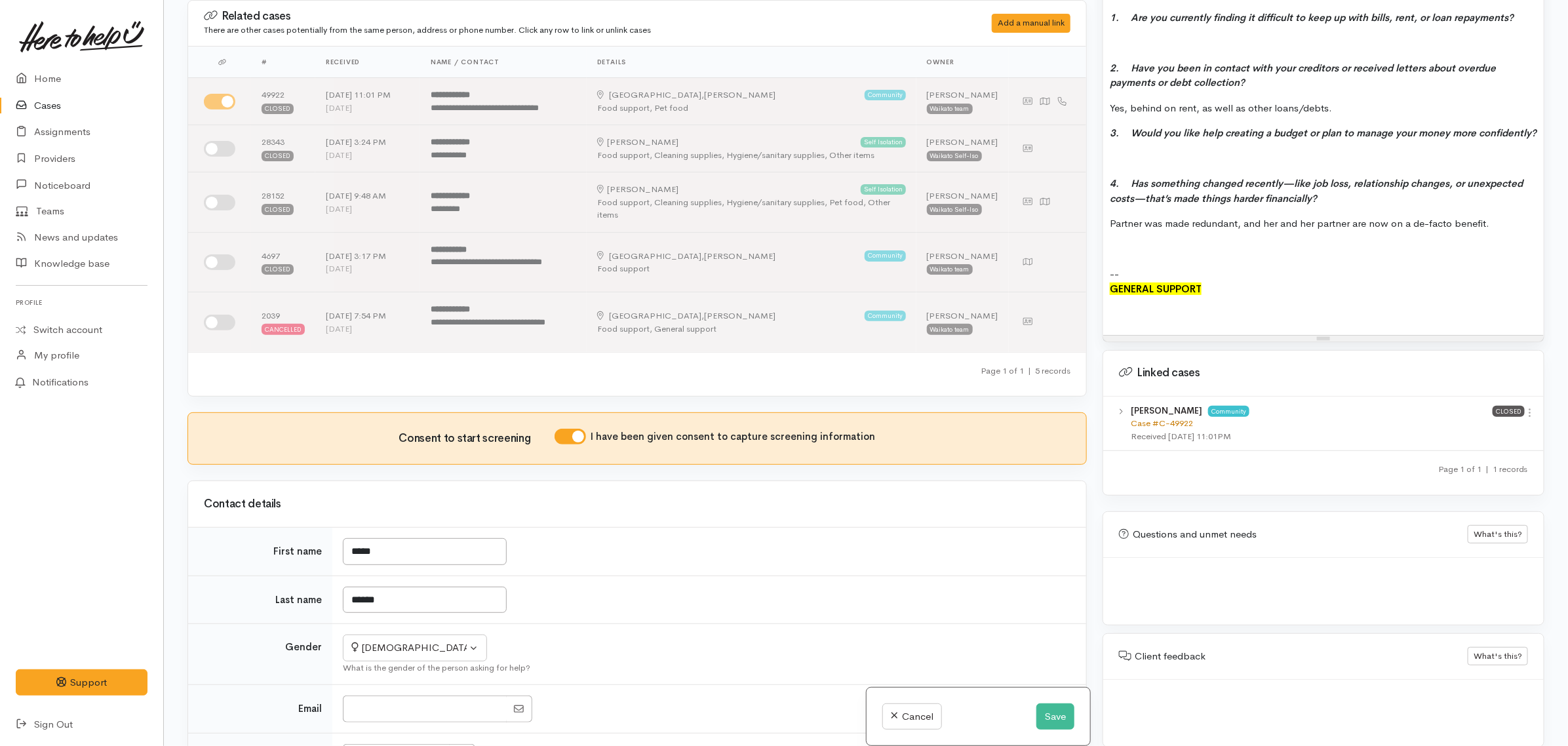
click at [1169, 418] on link "Case #C-49922" at bounding box center [1162, 423] width 62 height 11
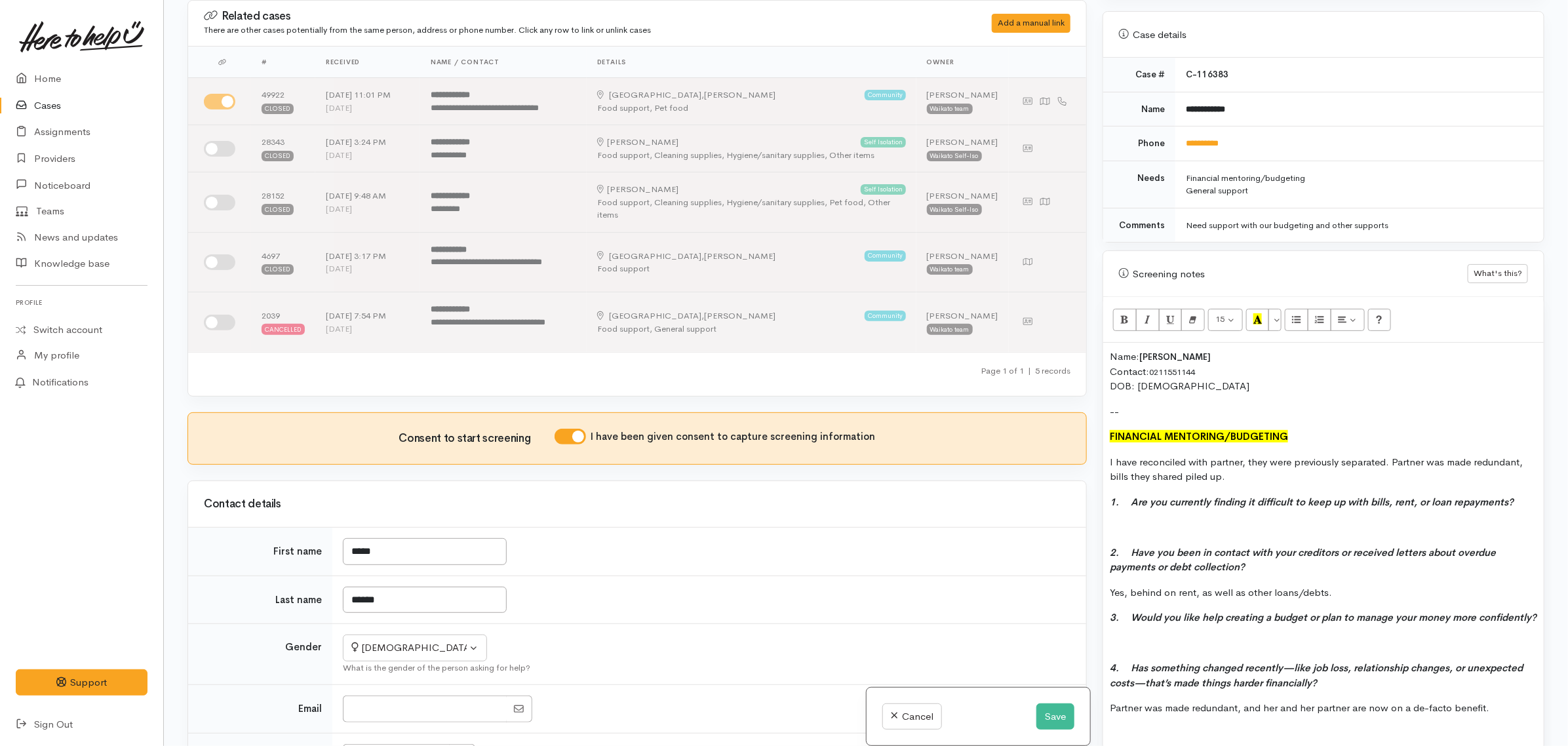
scroll to position [564, 0]
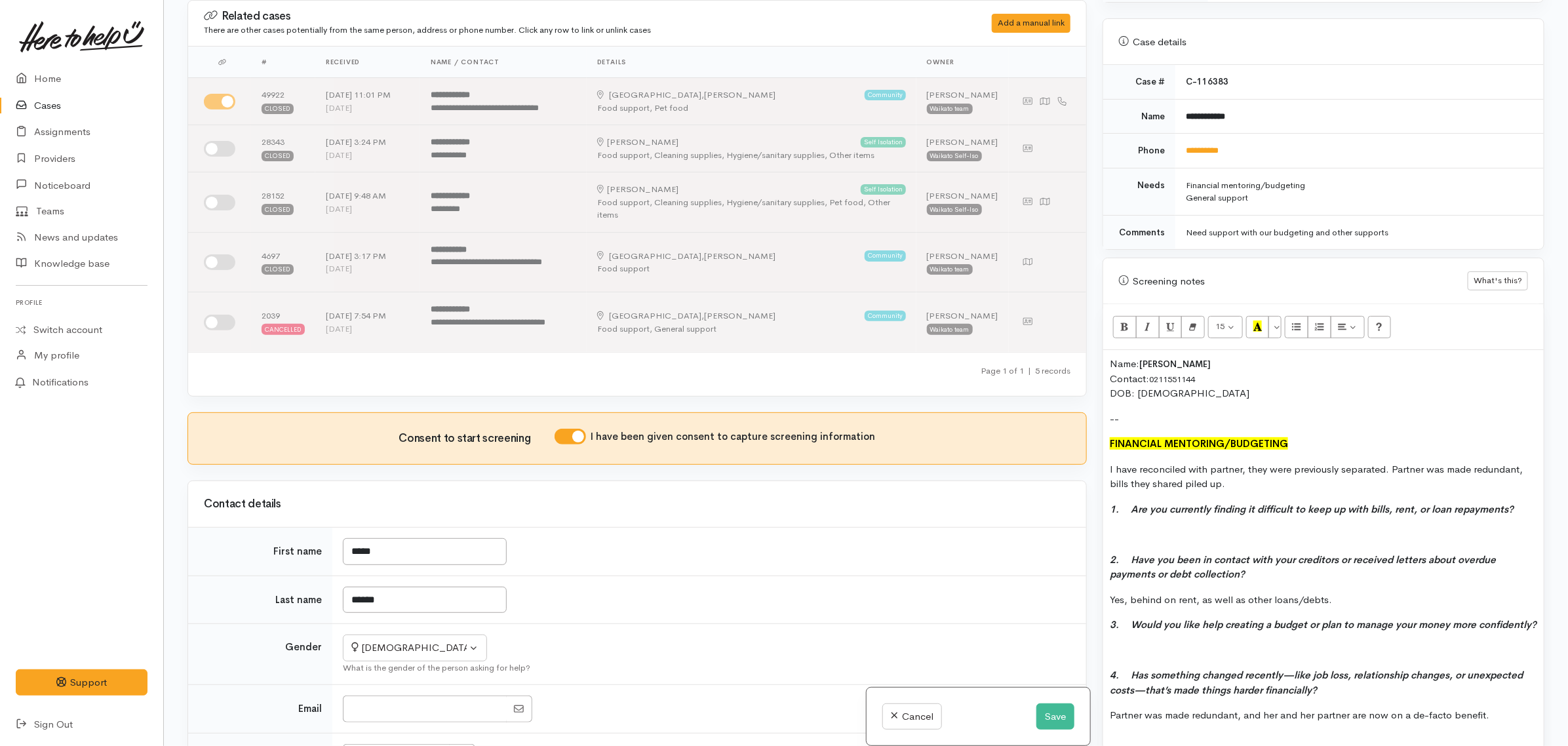
click at [1117, 527] on p at bounding box center [1324, 535] width 427 height 15
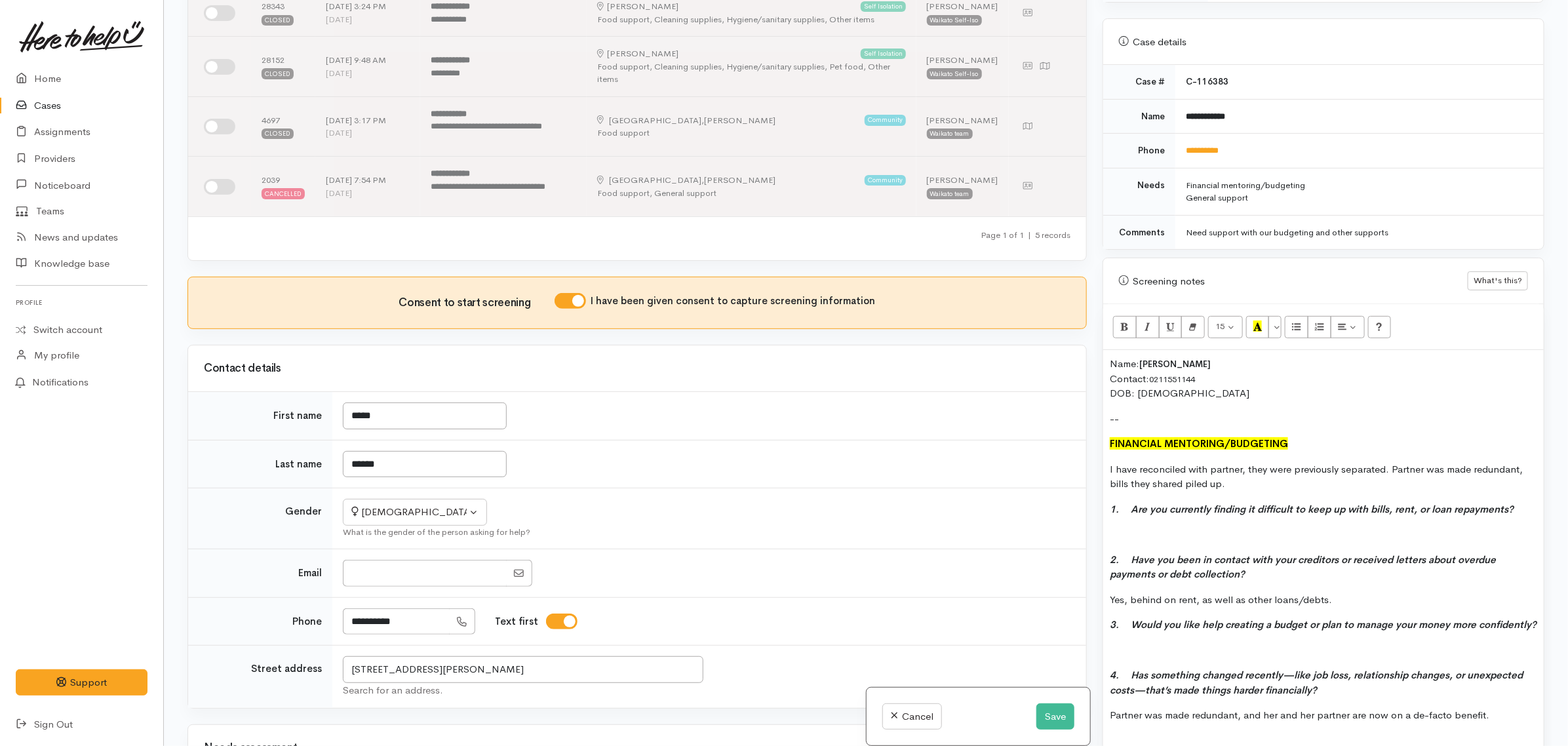
scroll to position [164, 0]
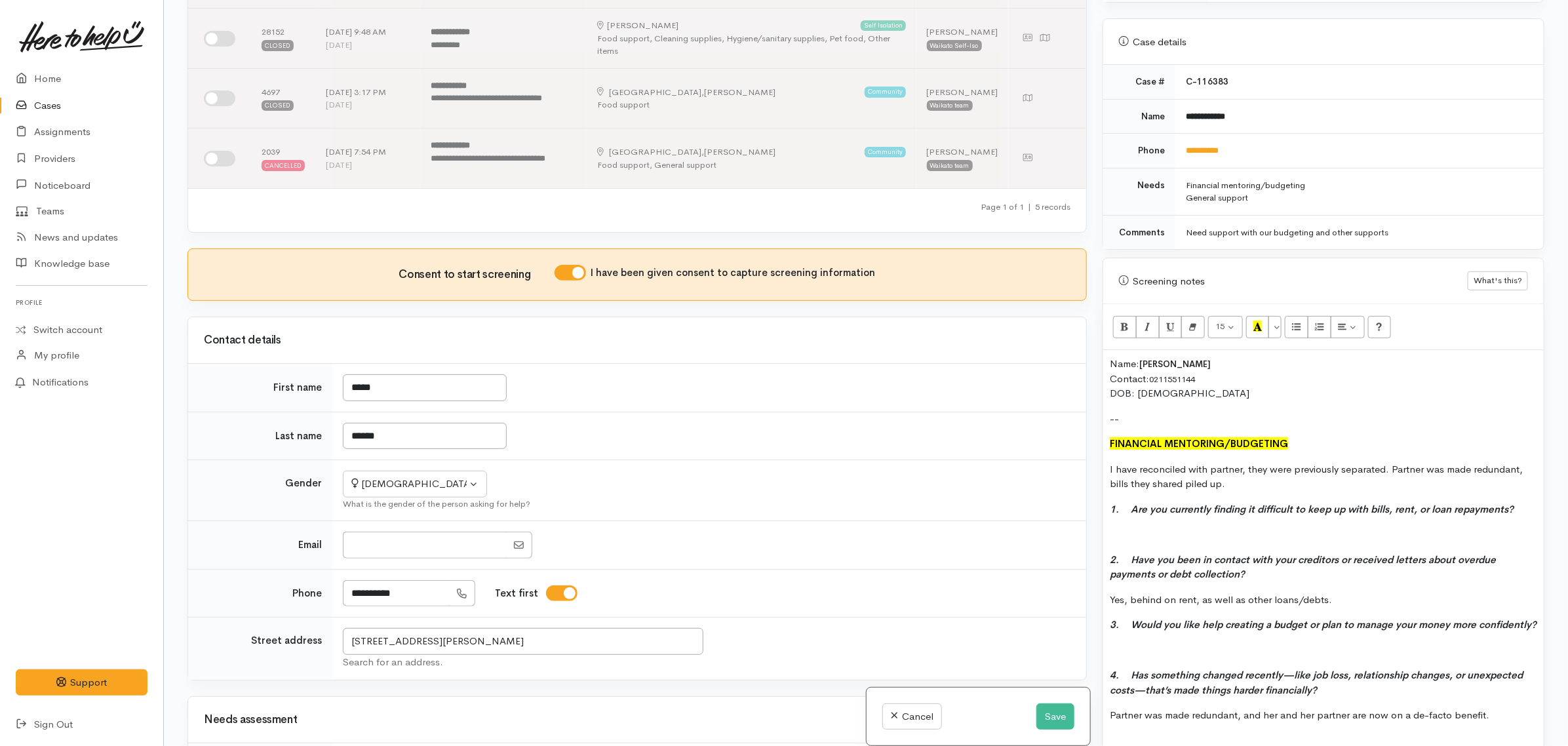
click at [1132, 527] on p at bounding box center [1324, 535] width 427 height 15
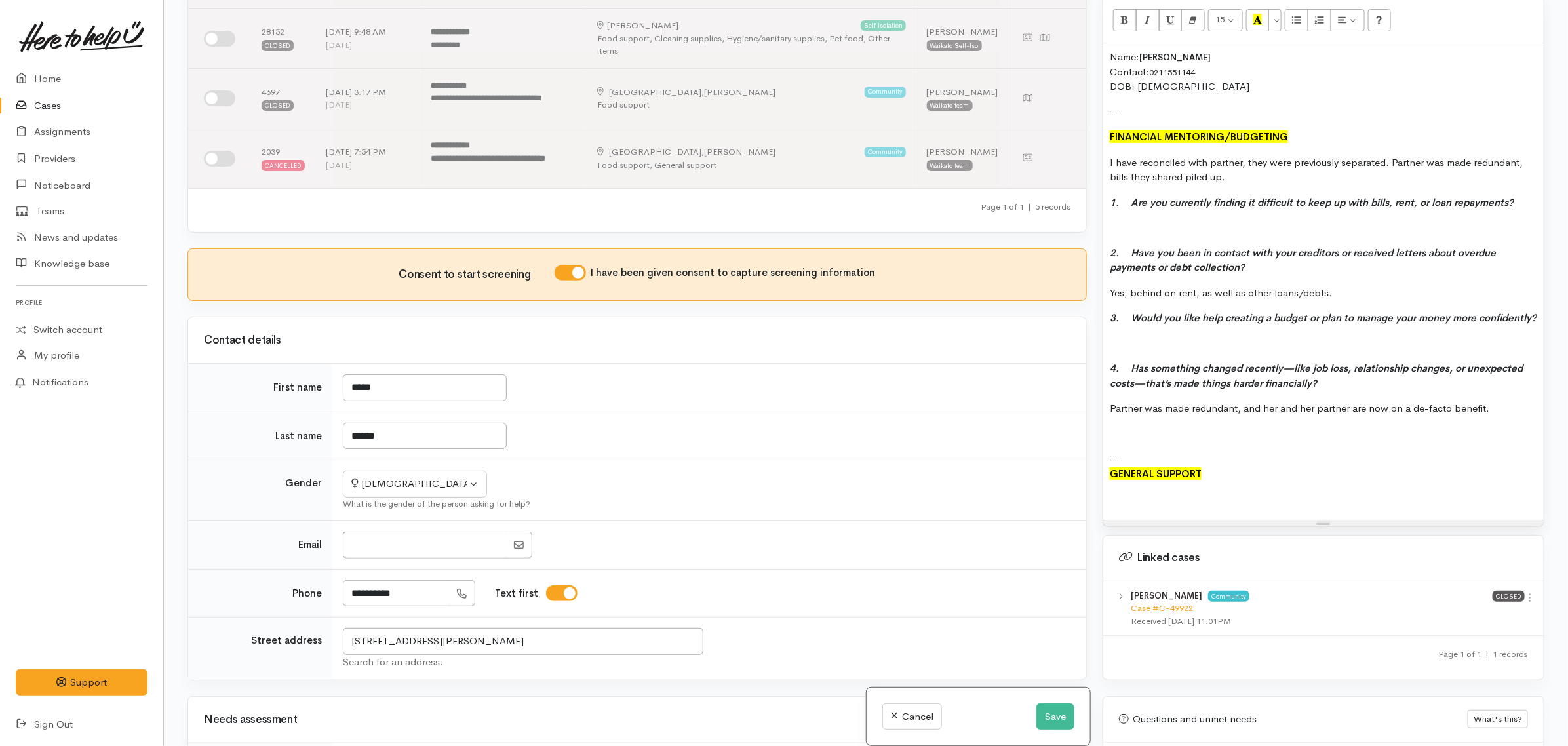
scroll to position [892, 0]
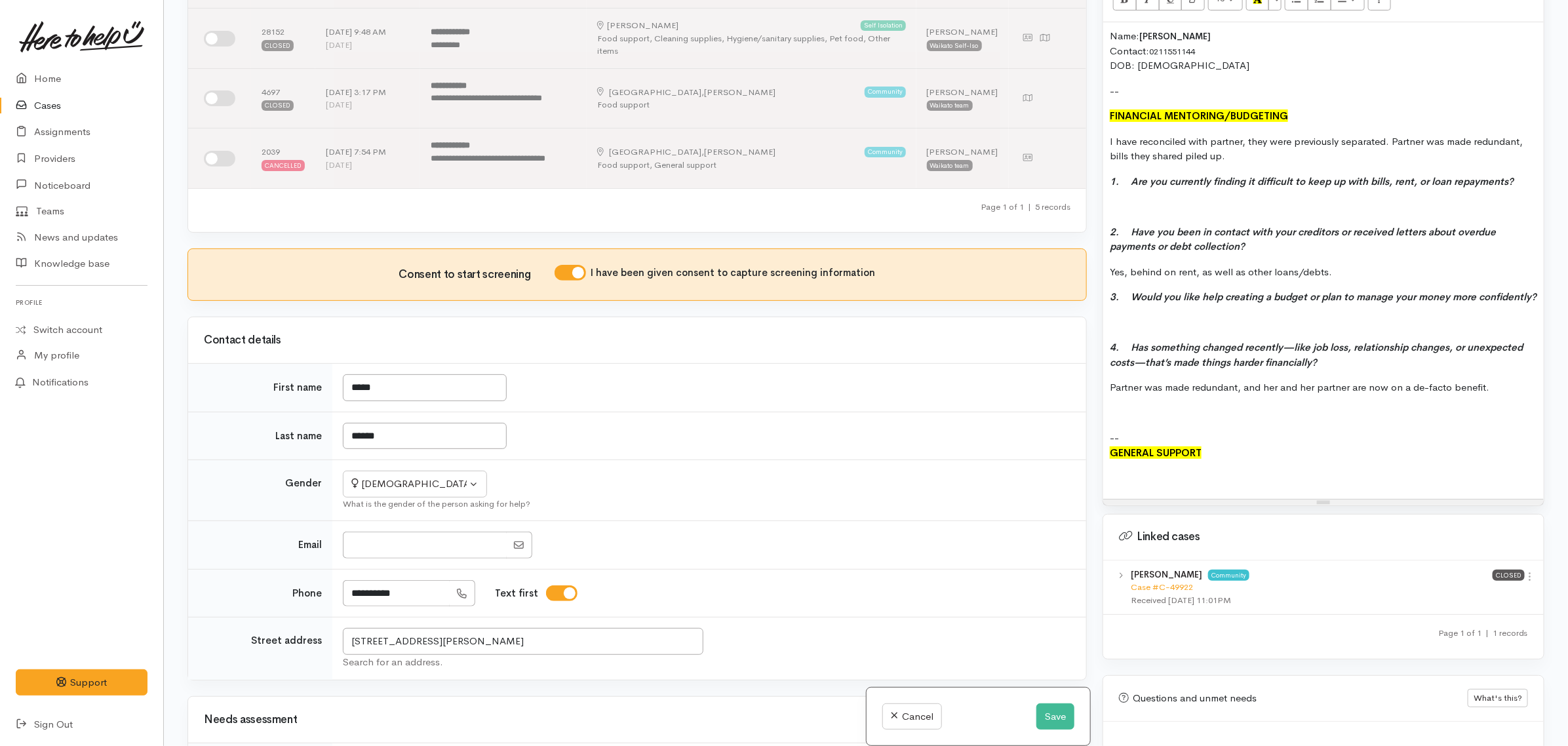
click at [1203, 479] on div at bounding box center [1324, 483] width 427 height 15
click at [1132, 397] on div "Name: Jodie Rapana Contact: 0211551144 DOB: 06/12/1969 -- FINANCIAL MENTORING/B…" at bounding box center [1324, 260] width 441 height 476
click at [1151, 476] on div at bounding box center [1324, 467] width 427 height 15
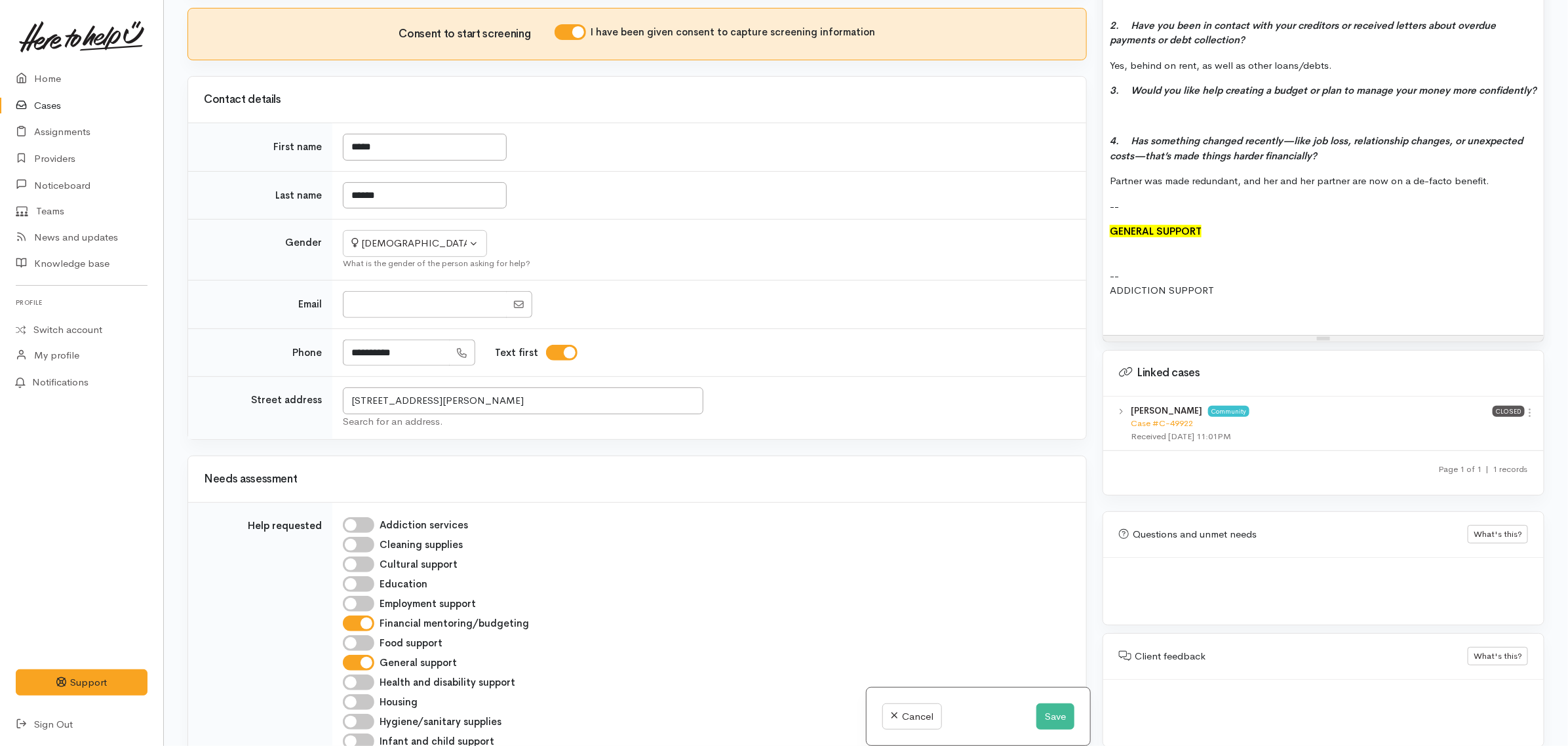
scroll to position [410, 0]
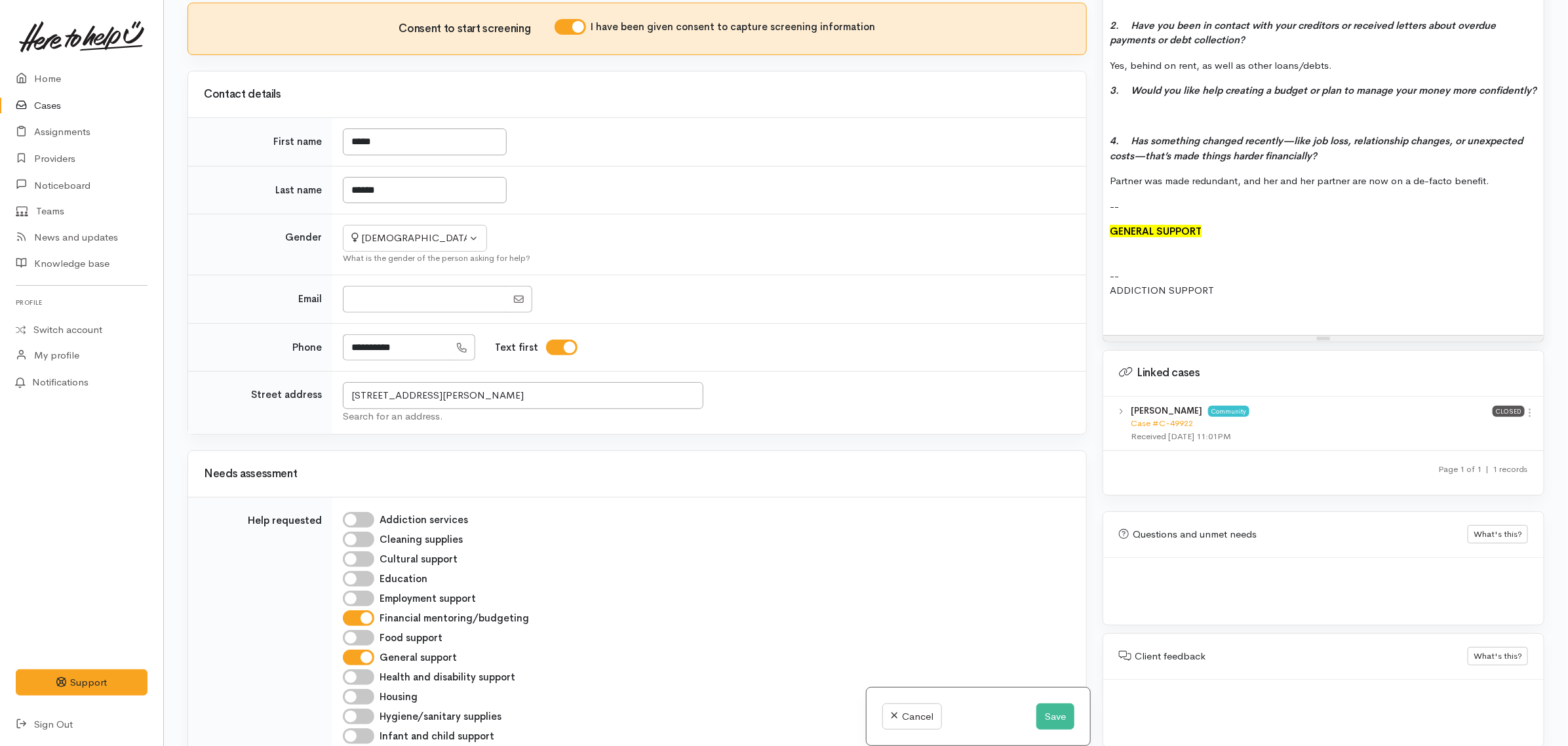
drag, startPoint x: 1221, startPoint y: 286, endPoint x: 1087, endPoint y: 279, distance: 134.2
click at [1087, 279] on div "Related cases There are other cases potentially from the same person, address o…" at bounding box center [867, 373] width 1373 height 746
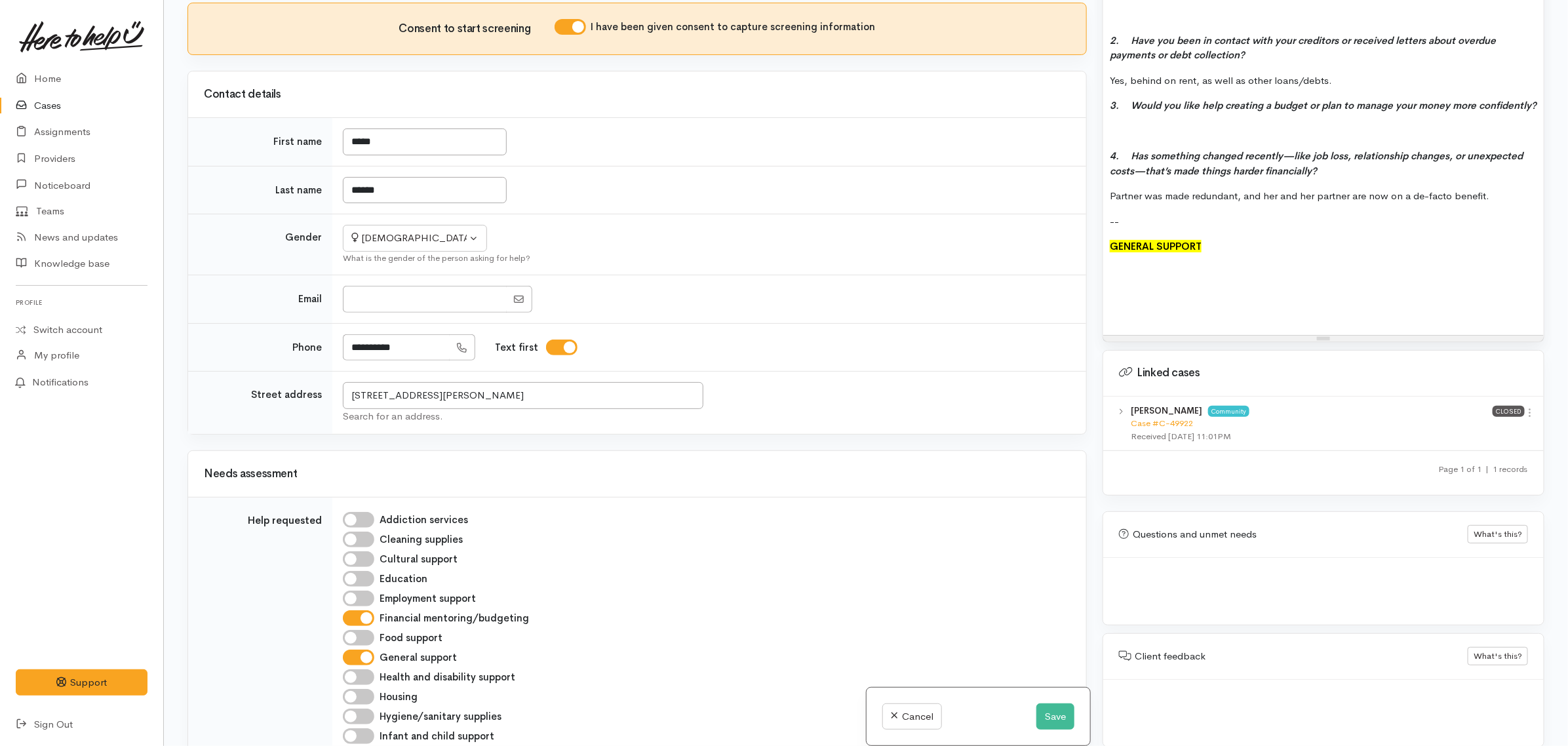
scroll to position [41, 0]
click at [1118, 259] on div at bounding box center [1324, 262] width 427 height 15
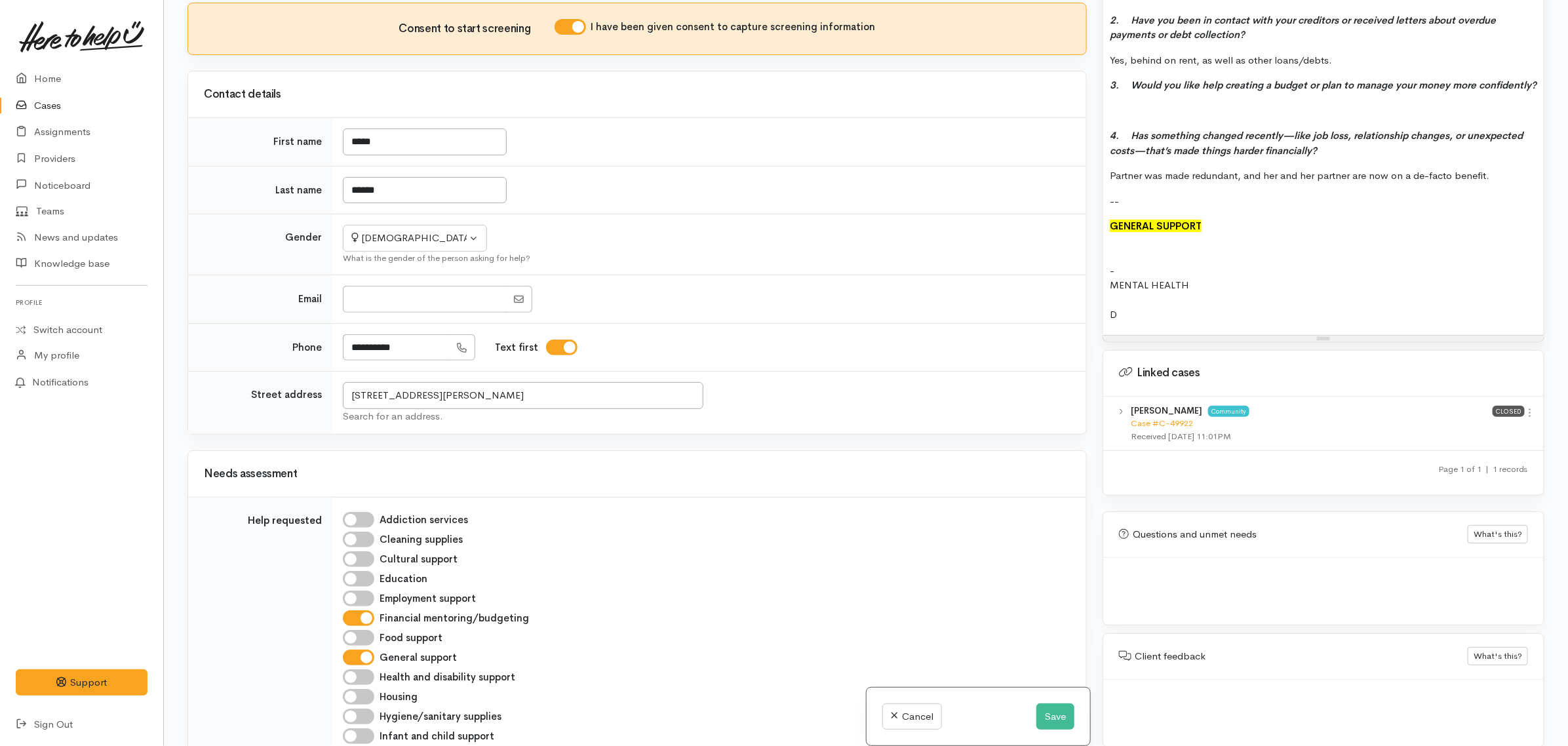
scroll to position [49, 0]
drag, startPoint x: 1210, startPoint y: 289, endPoint x: 1075, endPoint y: 287, distance: 135.0
click at [1075, 287] on div "Related cases There are other cases potentially from the same person, address o…" at bounding box center [867, 373] width 1373 height 746
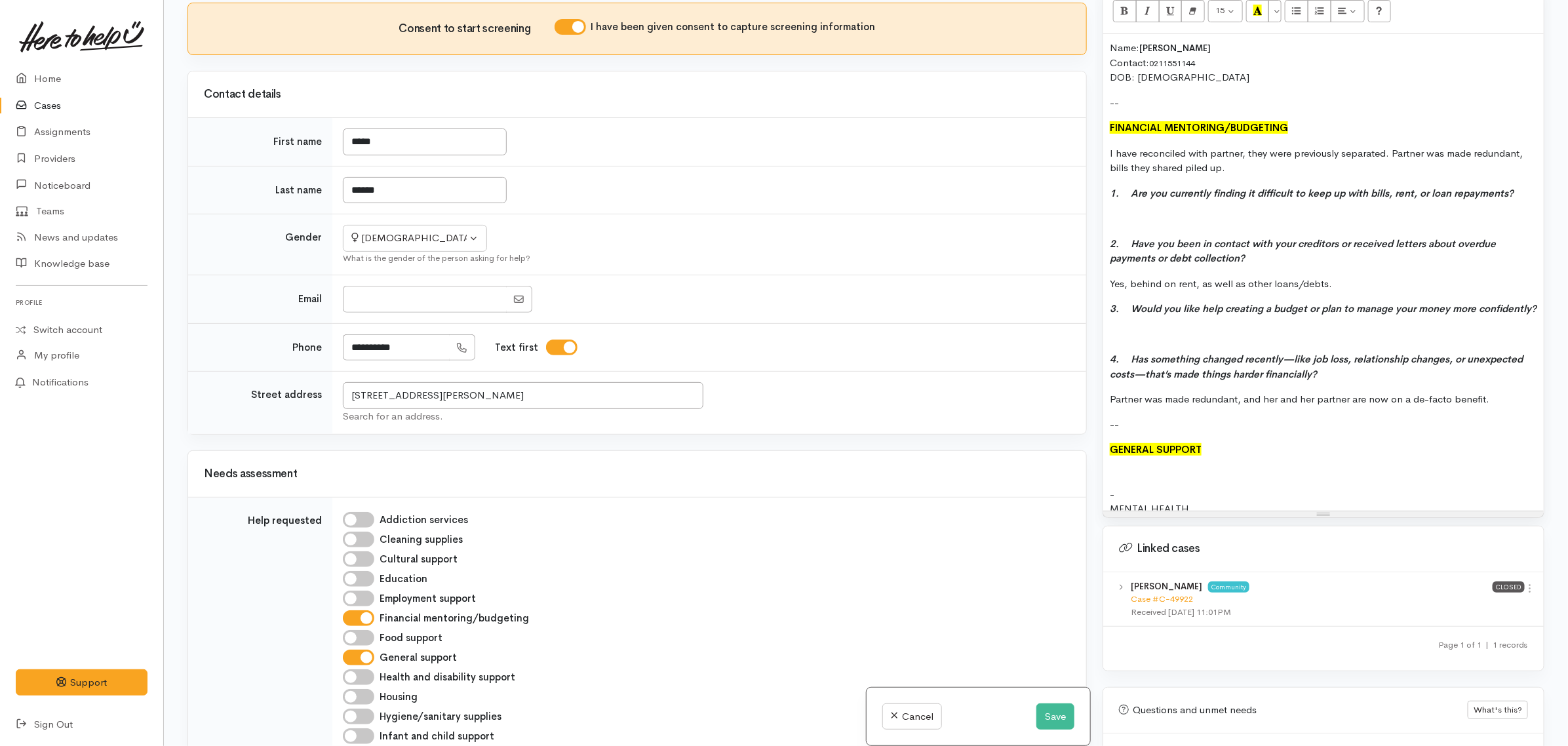
scroll to position [810, 0]
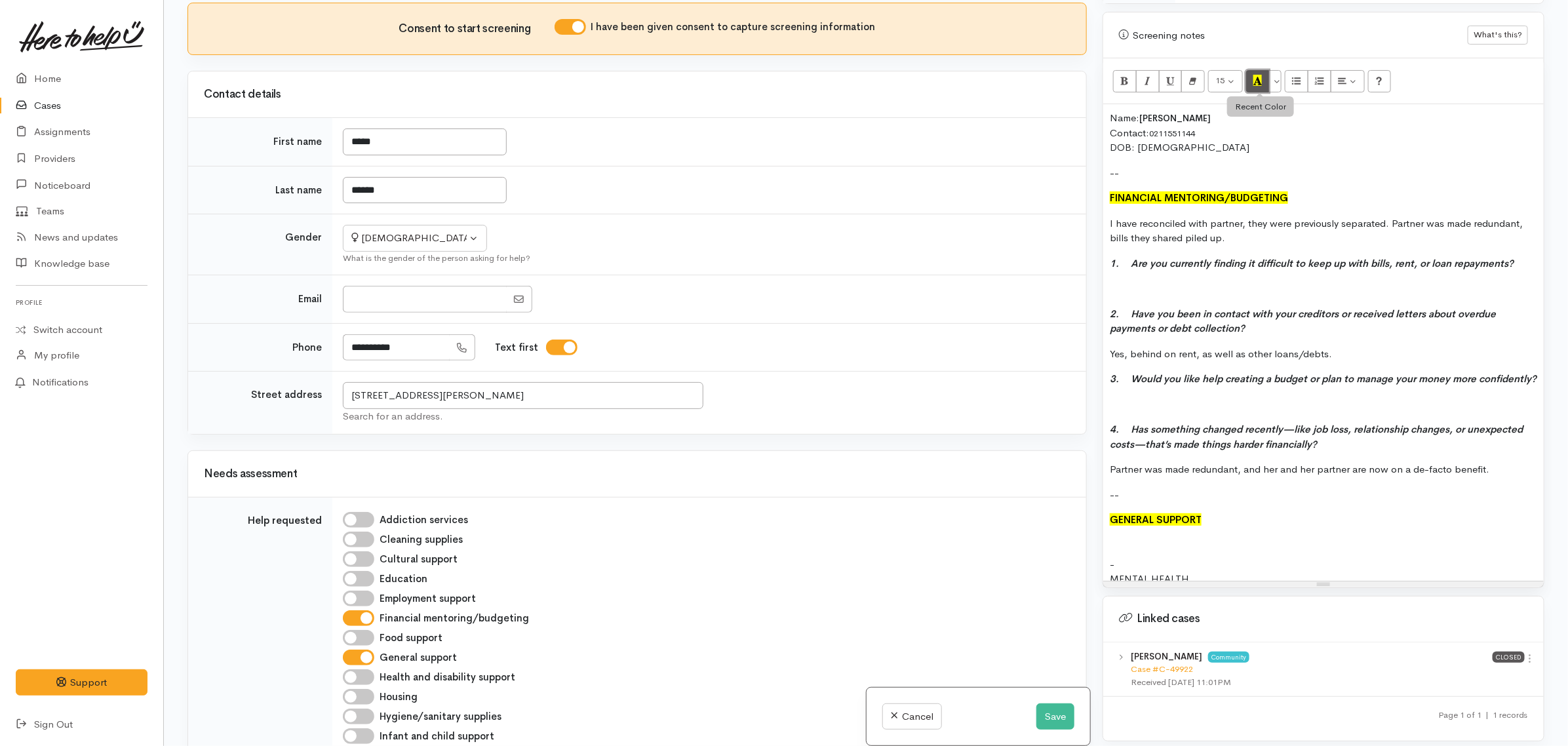
click at [1254, 76] on button "Recent Color" at bounding box center [1258, 81] width 24 height 22
click at [1126, 79] on icon "Bold (CTRL+B)" at bounding box center [1125, 80] width 9 height 11
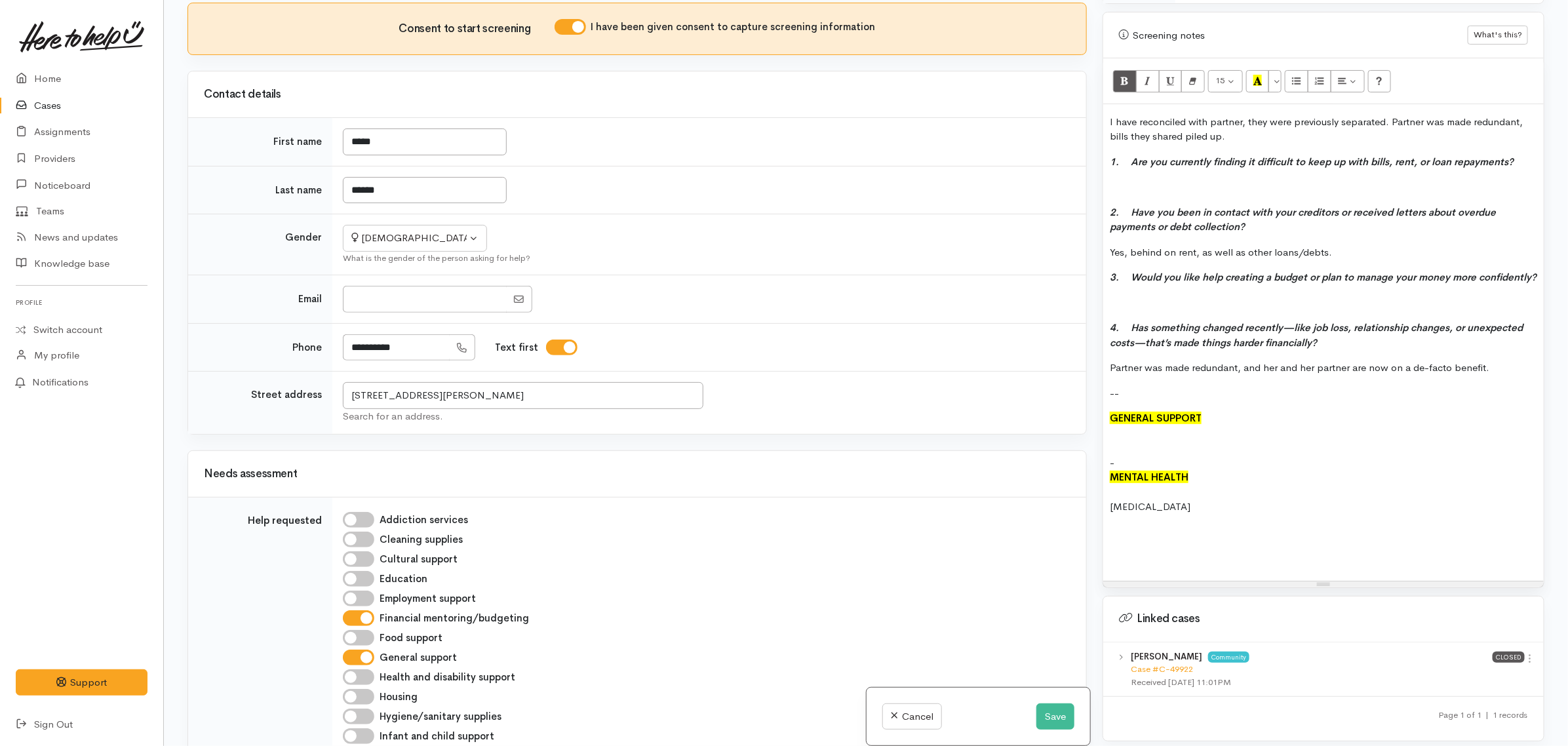
scroll to position [116, 0]
click at [1214, 500] on div "Depression" at bounding box center [1324, 507] width 427 height 15
click at [1295, 503] on div "Depression is caused from poverty," at bounding box center [1324, 507] width 427 height 15
click at [1123, 529] on div at bounding box center [1324, 536] width 427 height 15
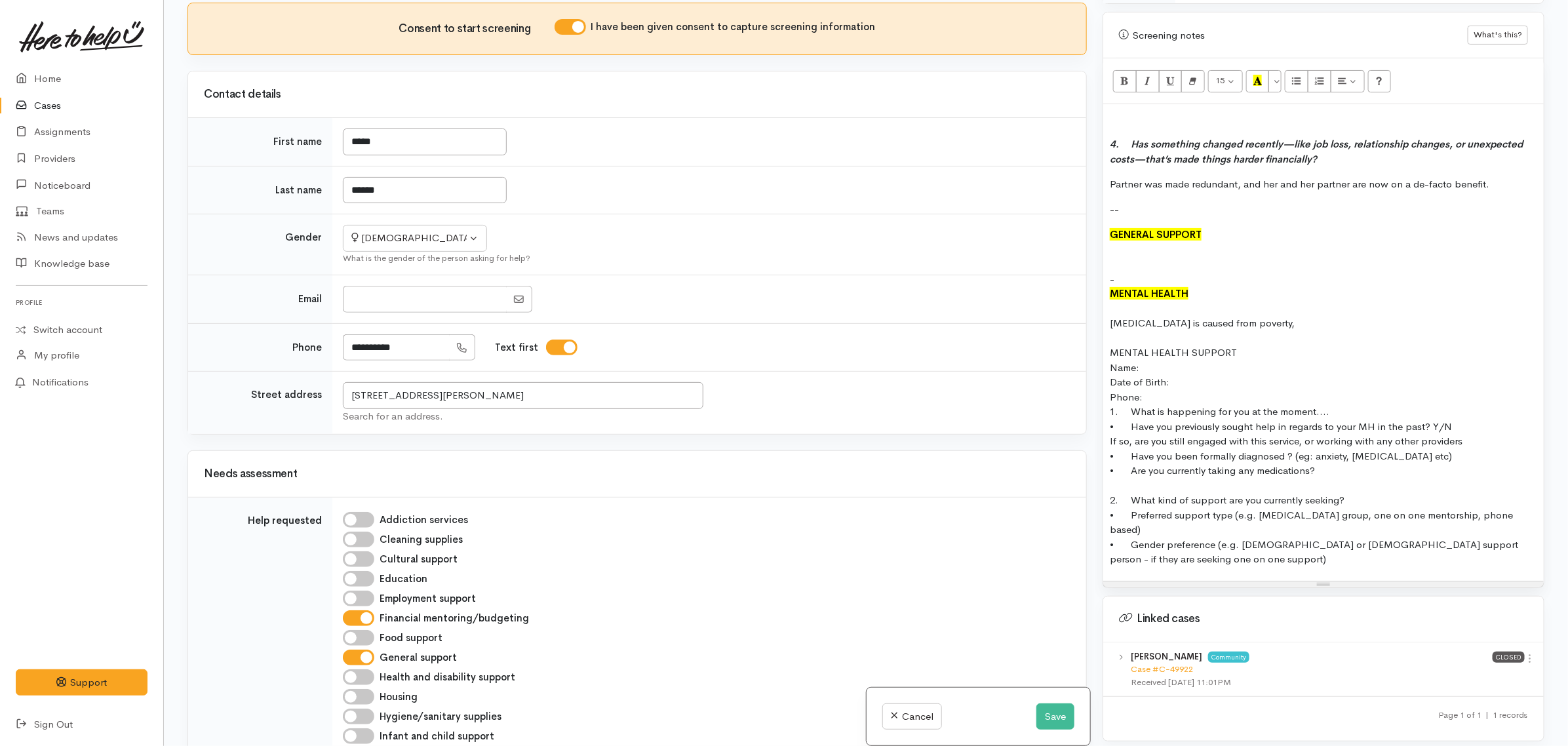
drag, startPoint x: 1241, startPoint y: 356, endPoint x: 1098, endPoint y: 355, distance: 143.0
click at [1098, 355] on div "Warnings Add No warnings have been raised against this case Add Warning Title ●…" at bounding box center [1324, 373] width 458 height 746
drag, startPoint x: 1279, startPoint y: 325, endPoint x: 1096, endPoint y: 323, distance: 183.0
click at [1096, 323] on div "Warnings Add No warnings have been raised against this case Add Warning Title ●…" at bounding box center [1324, 373] width 458 height 746
click at [1127, 353] on div at bounding box center [1324, 353] width 427 height 15
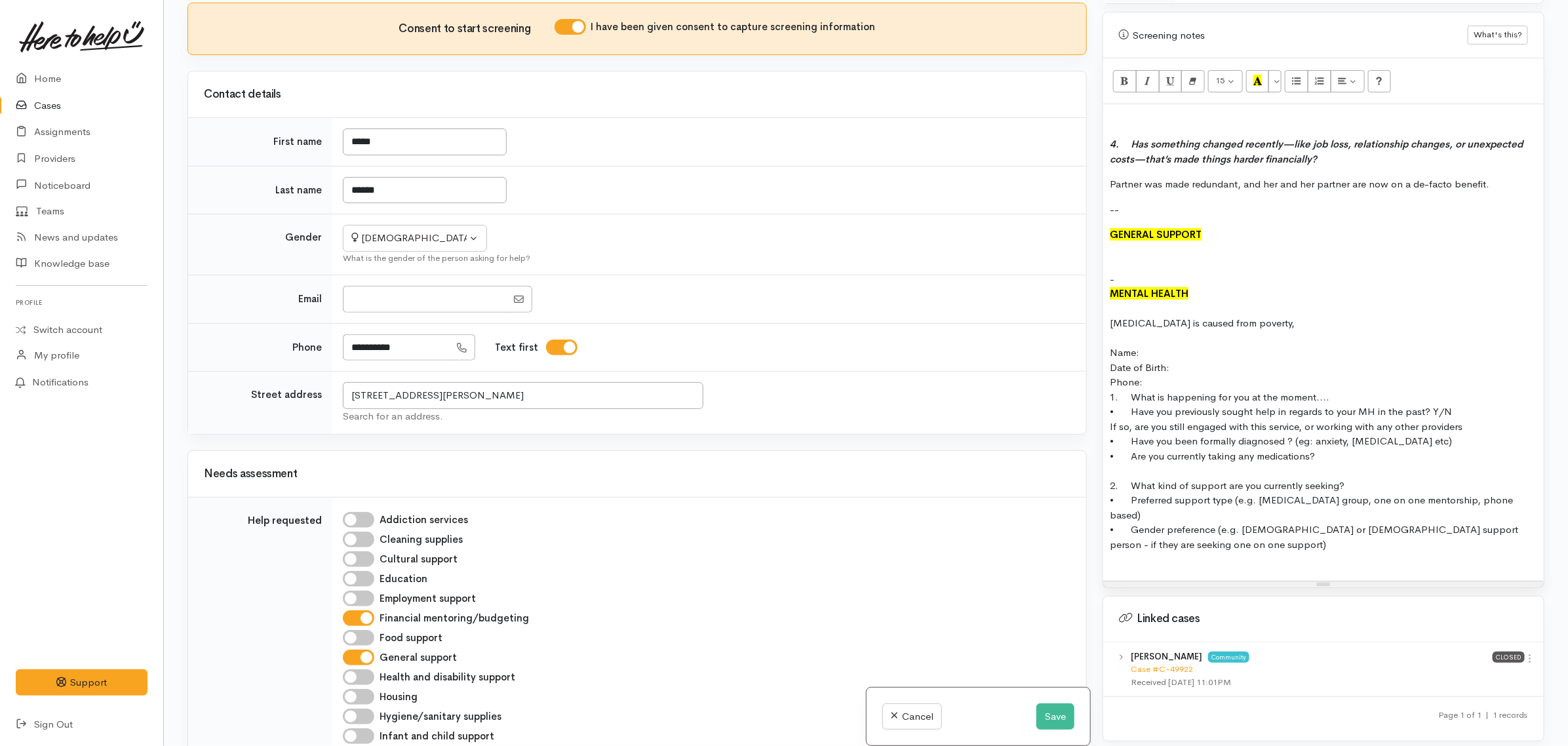
click at [1108, 385] on div "Name: Jodie Rapana Contact: 0211551144 DOB: 06/12/1969 -- FINANCIAL MENTORING/B…" at bounding box center [1324, 342] width 441 height 476
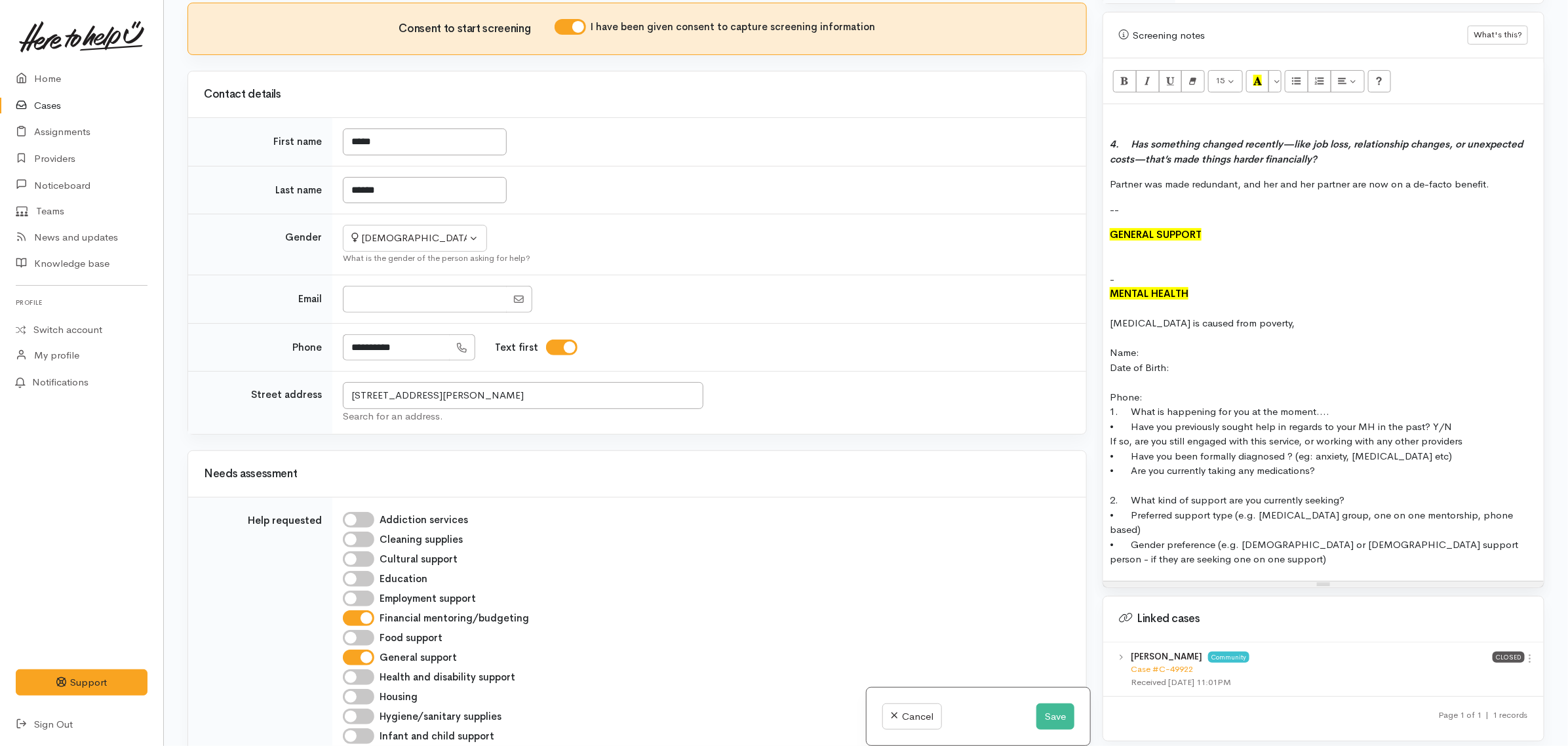
click at [1109, 502] on div "Name: Jodie Rapana Contact: 0211551144 DOB: 06/12/1969 -- FINANCIAL MENTORING/B…" at bounding box center [1324, 342] width 441 height 476
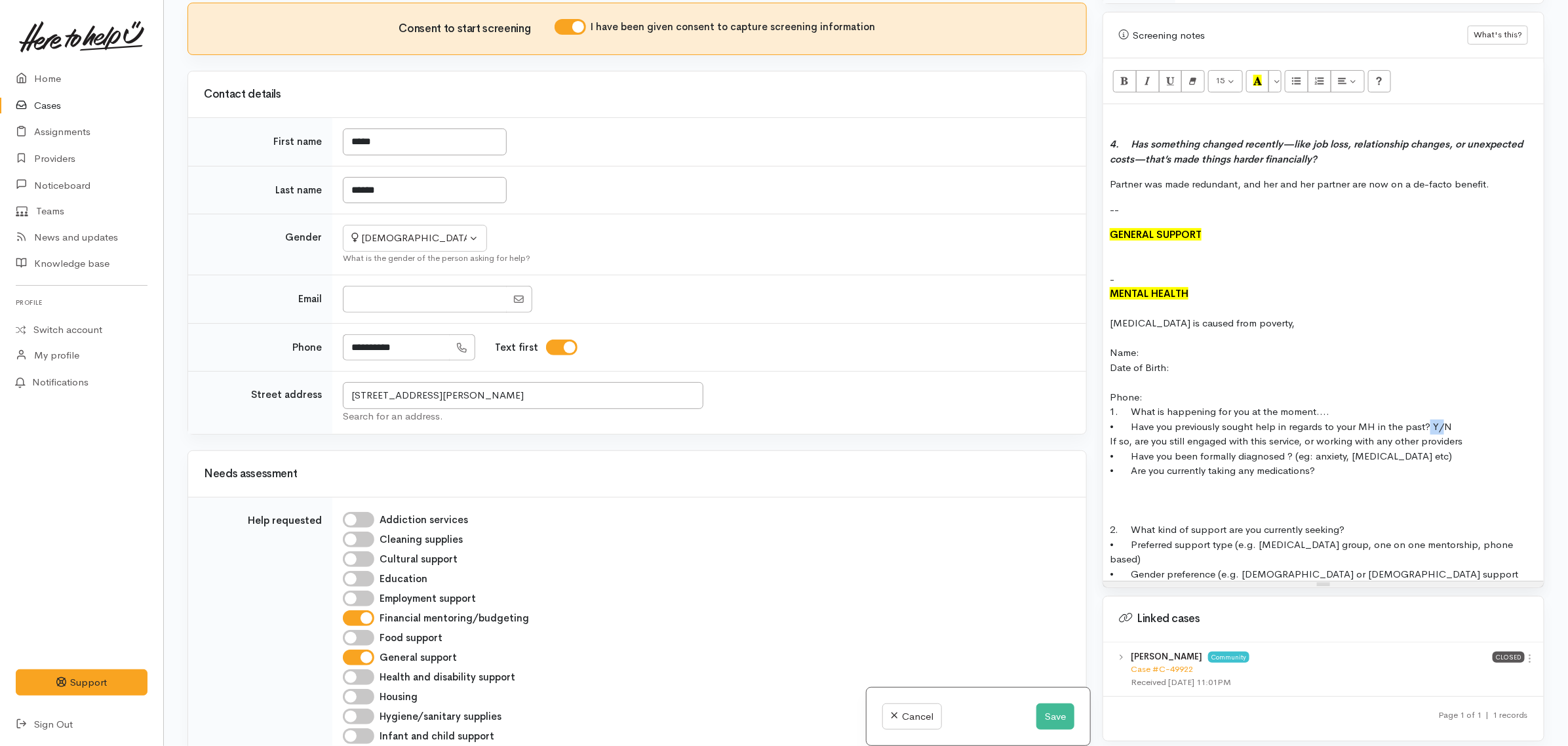
drag, startPoint x: 1437, startPoint y: 430, endPoint x: 1426, endPoint y: 430, distance: 11.0
click at [1426, 430] on div "• Have you previously sought help in regards to your MH in the past? Y/N" at bounding box center [1324, 427] width 427 height 15
click at [1198, 371] on div "Date of Birth:" at bounding box center [1324, 368] width 427 height 15
click at [1108, 402] on div "Name: Jodie Rapana Contact: 0211551144 DOB: 06/12/1969 -- FINANCIAL MENTORING/B…" at bounding box center [1324, 342] width 441 height 476
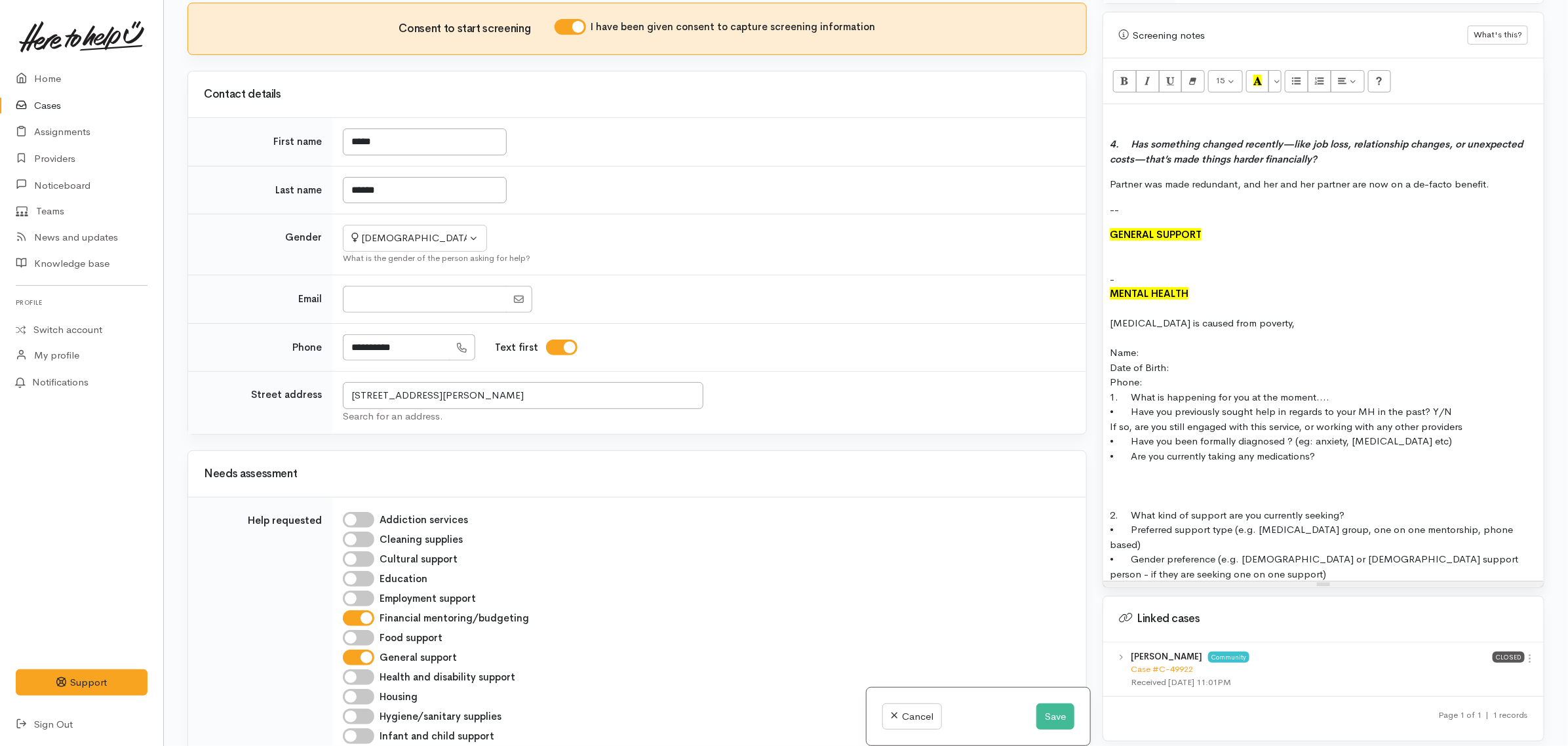
click at [1185, 389] on div "Phone:" at bounding box center [1324, 382] width 427 height 15
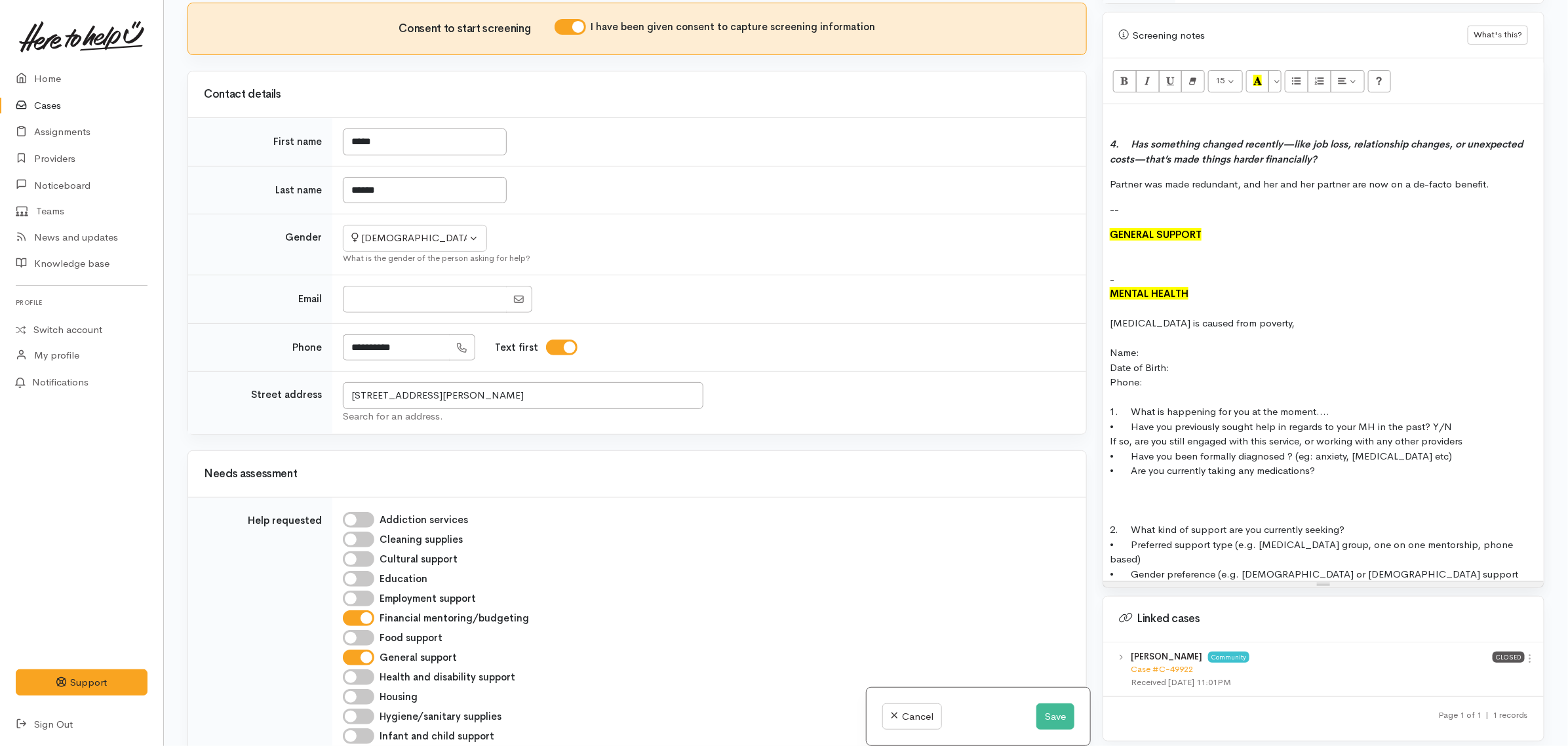
click at [1180, 494] on div at bounding box center [1324, 486] width 427 height 15
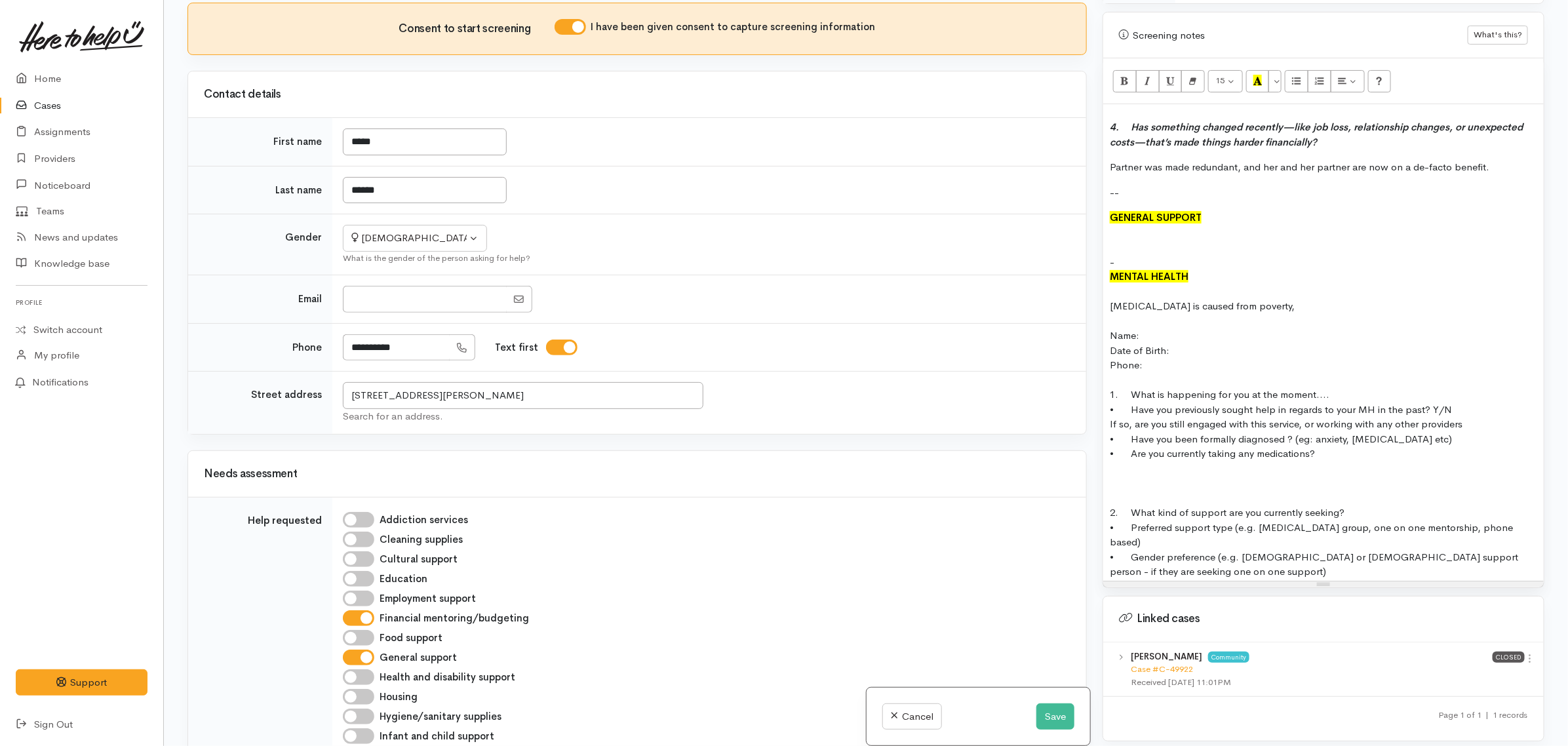
scroll to position [351, 0]
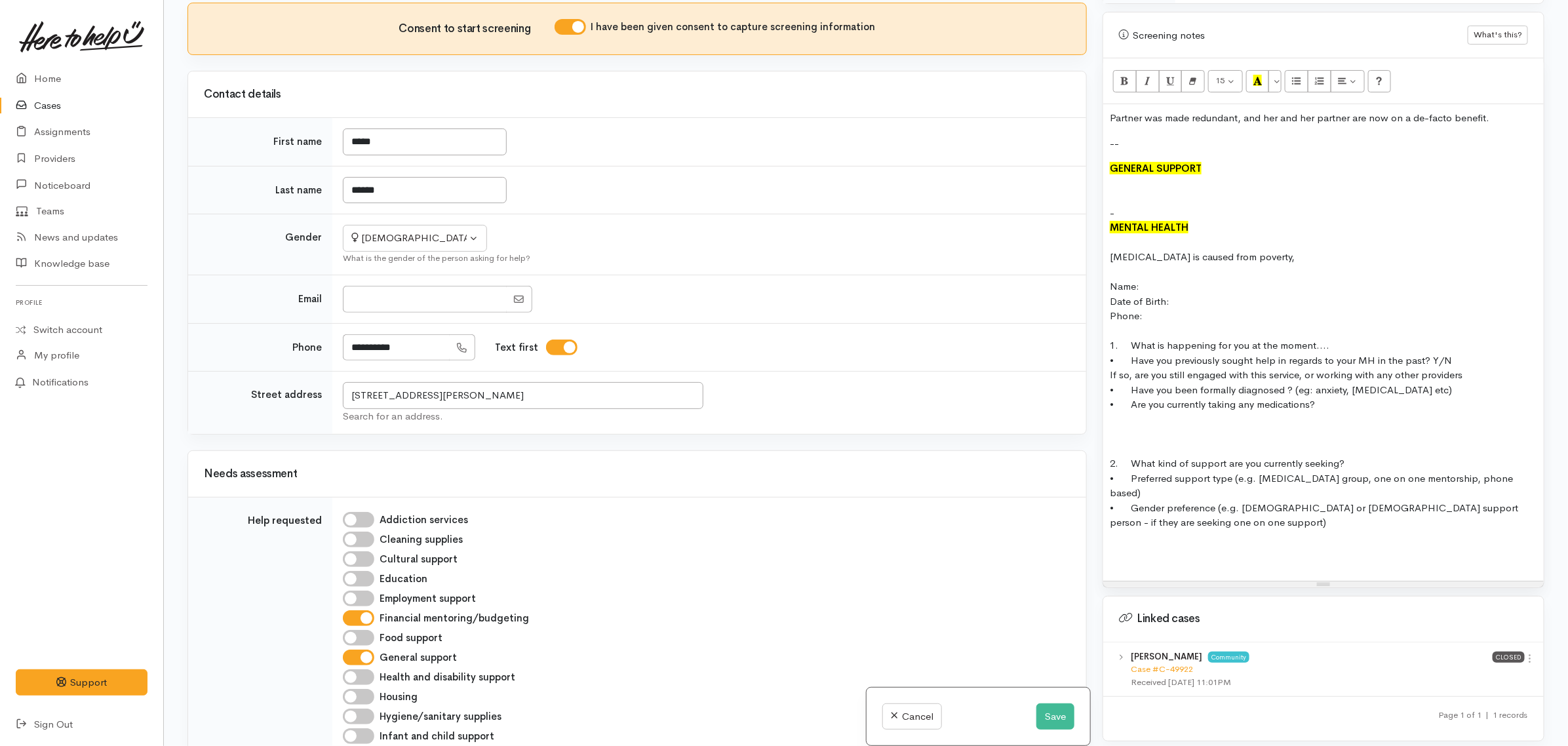
click at [1477, 362] on div "• Have you previously sought help in regards to your MH in the past? Y/N" at bounding box center [1324, 361] width 427 height 15
drag, startPoint x: 1434, startPoint y: 367, endPoint x: 1421, endPoint y: 366, distance: 13.0
click at [1421, 366] on div "• Have you previously sought help in regards to your MH in the past? Y/N" at bounding box center [1324, 361] width 427 height 15
click at [1461, 368] on div "• Have you previously sought help in regards to your MH in the past? Y/N" at bounding box center [1324, 361] width 427 height 15
click at [1234, 427] on div at bounding box center [1324, 420] width 427 height 15
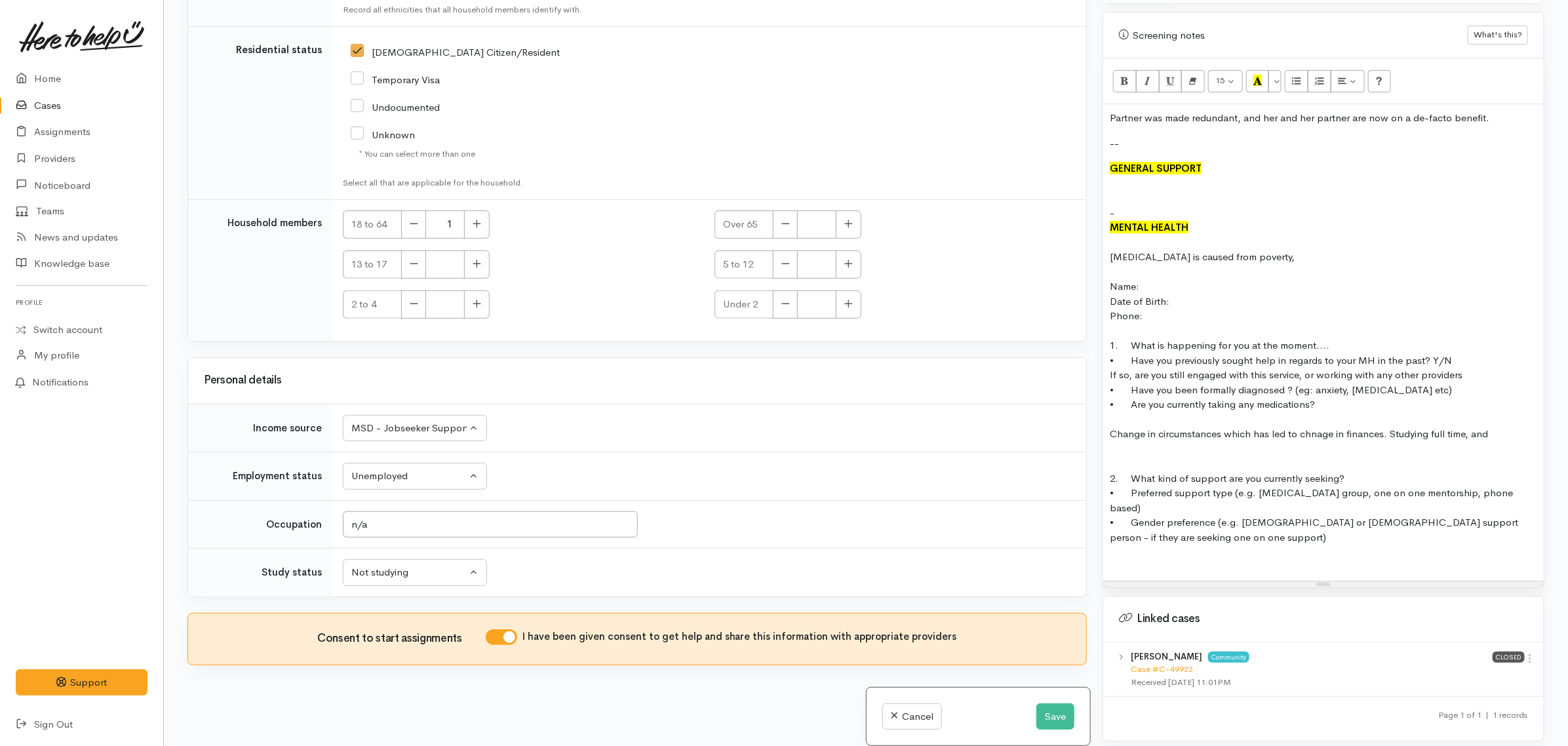
scroll to position [2351, 0]
click at [421, 567] on div "Not studying" at bounding box center [409, 573] width 116 height 15
click at [413, 517] on span "Studying full time" at bounding box center [397, 522] width 76 height 15
select select "2"
drag, startPoint x: 533, startPoint y: 388, endPoint x: 597, endPoint y: 388, distance: 64.0
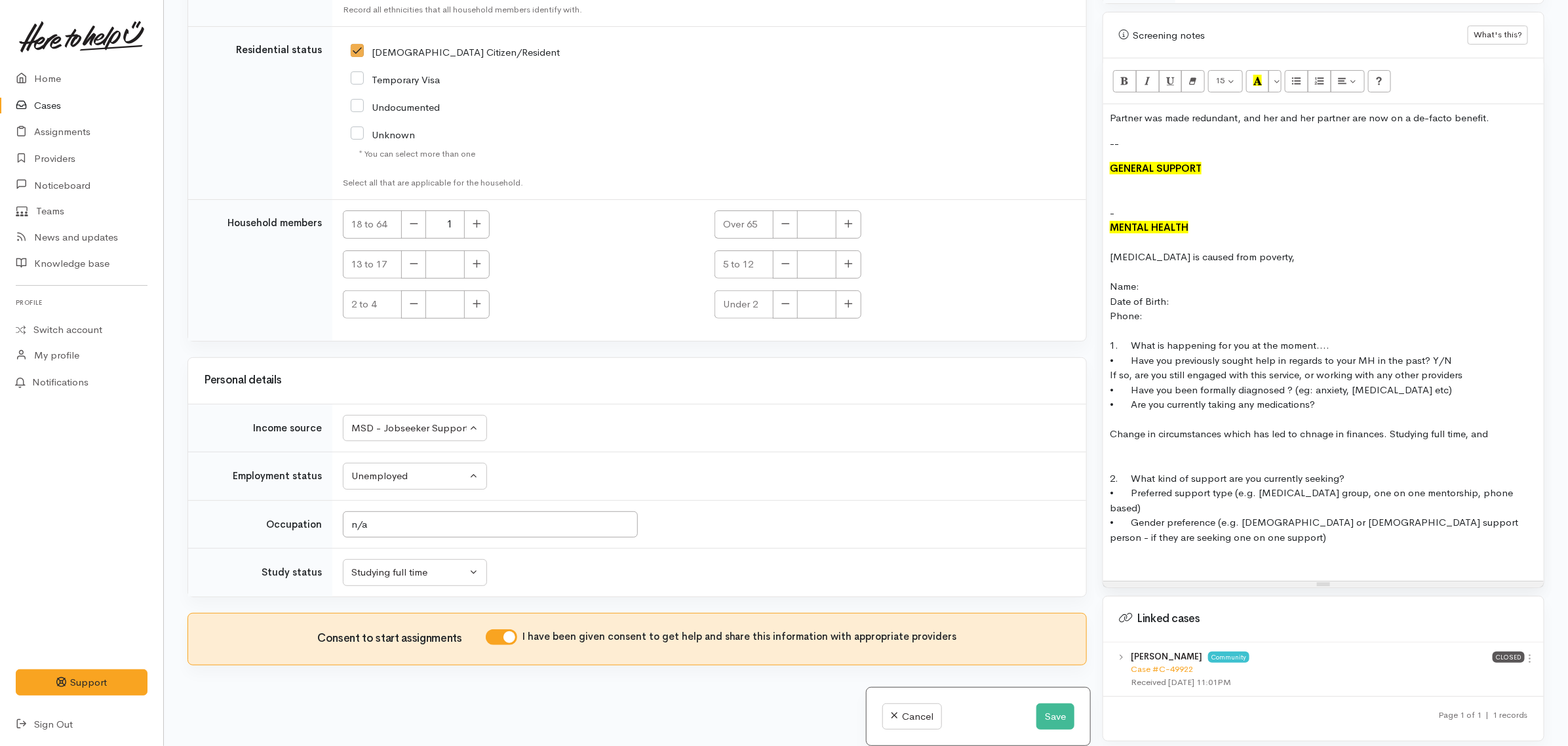
click at [536, 388] on div "Personal details" at bounding box center [637, 380] width 867 height 20
click at [1105, 438] on div "Name: Jodie Rapana Contact: 0211551144 DOB: 06/12/1969 -- FINANCIAL MENTORING/B…" at bounding box center [1324, 342] width 441 height 476
drag, startPoint x: 1329, startPoint y: 407, endPoint x: 1087, endPoint y: 370, distance: 244.8
click at [1087, 370] on div "Related cases There are other cases potentially from the same person, address o…" at bounding box center [867, 373] width 1373 height 746
click at [1362, 412] on div "• Are you currently taking any medications?" at bounding box center [1324, 404] width 427 height 15
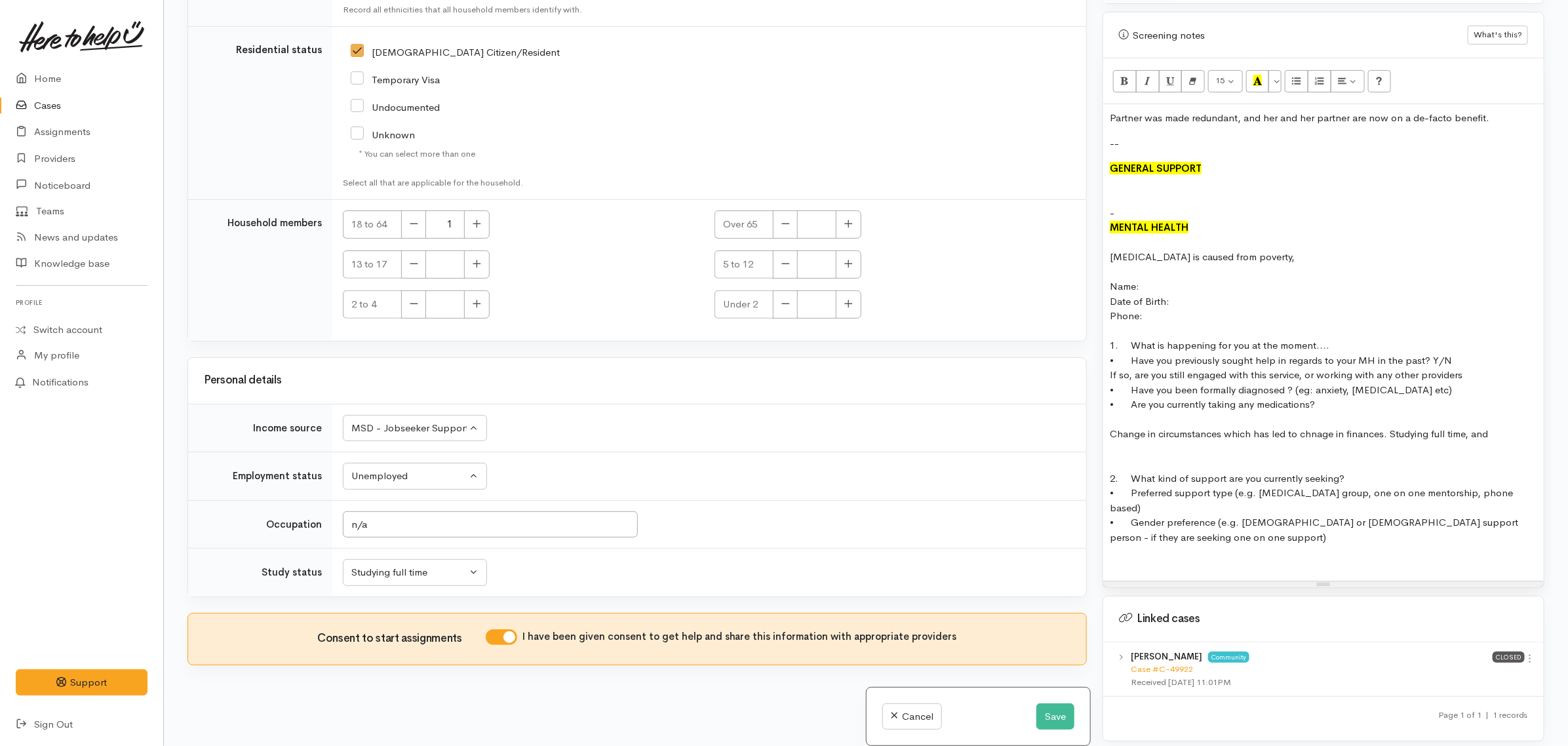
click at [1182, 453] on div at bounding box center [1324, 450] width 427 height 15
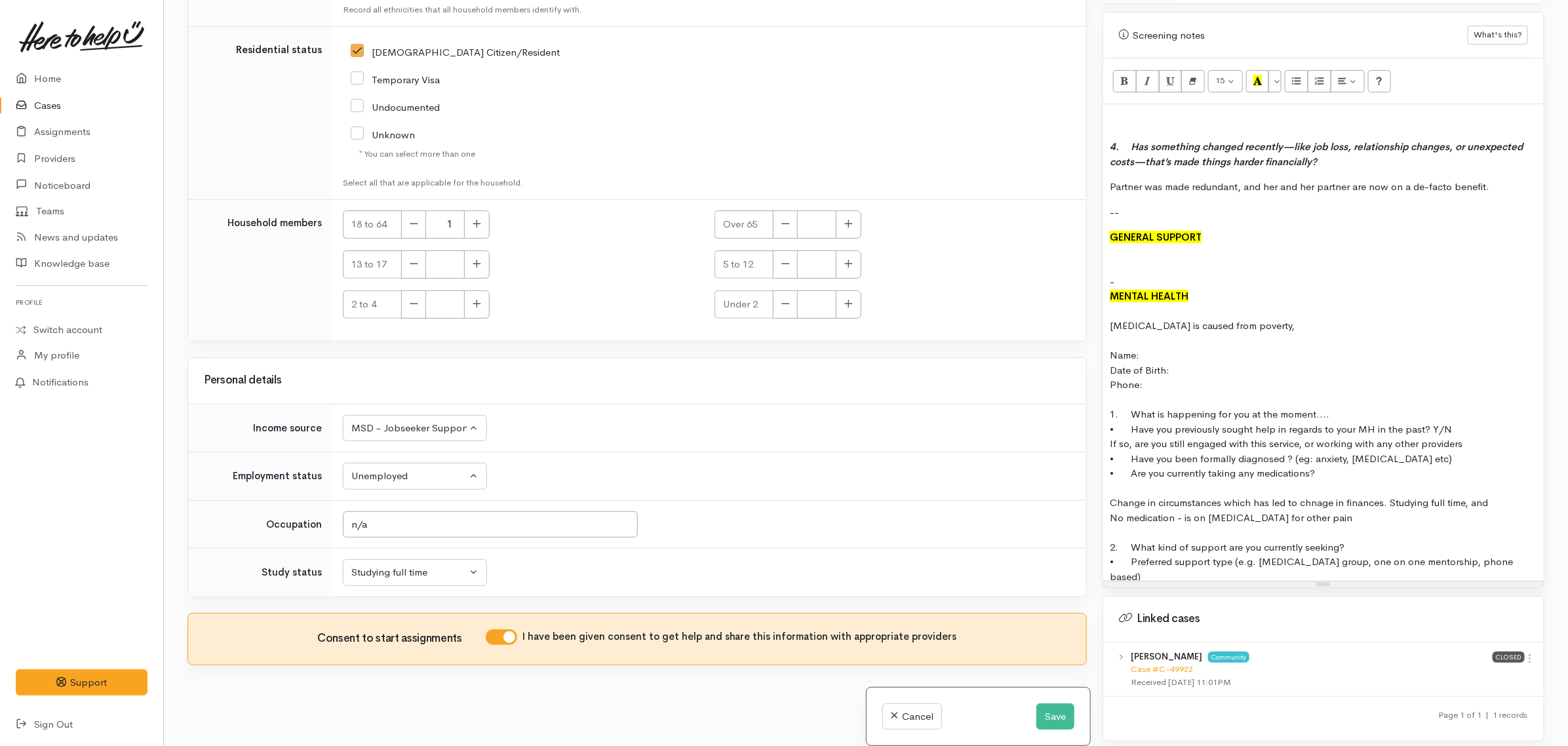
scroll to position [187, 0]
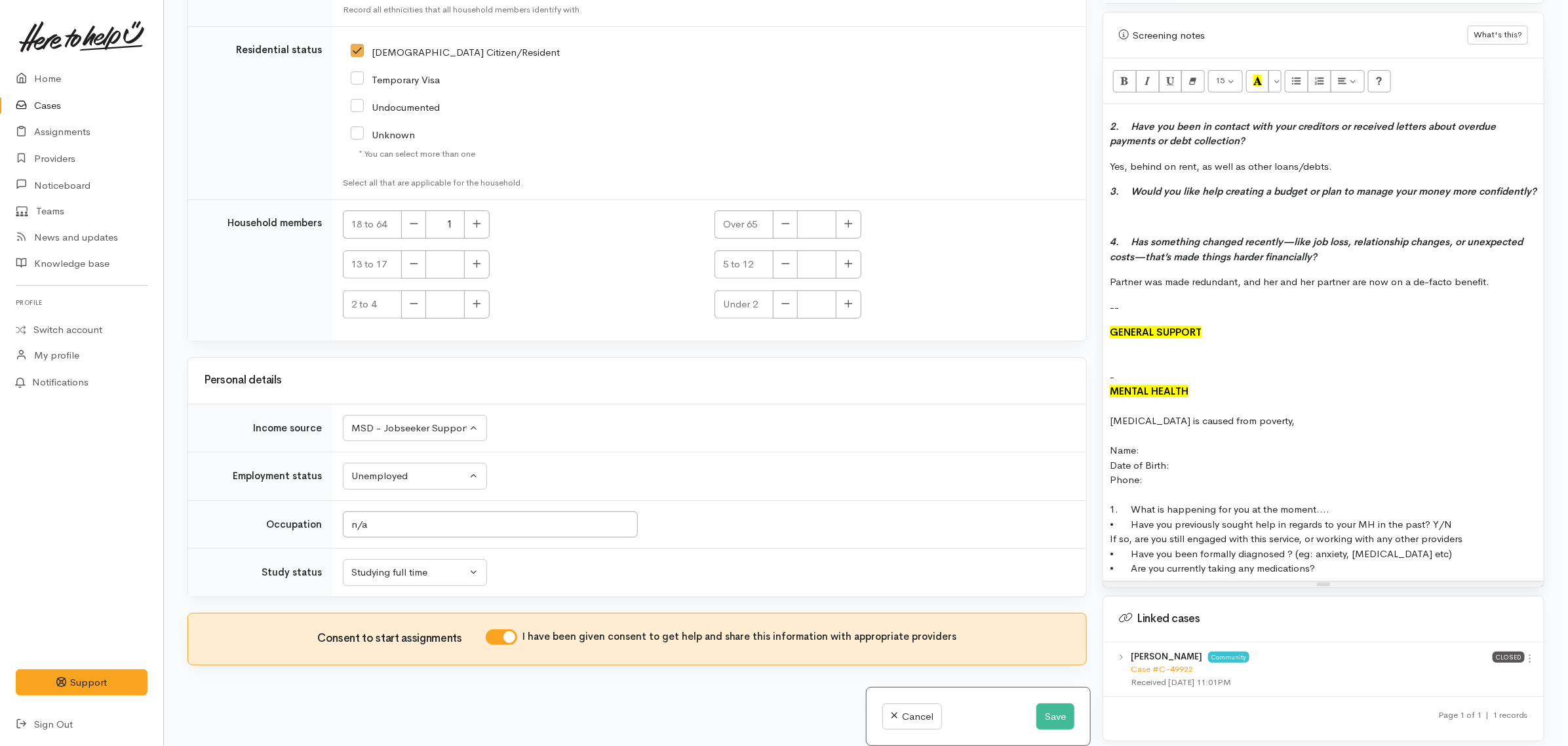
click at [1188, 391] on b "MENTAL HEALTH" at bounding box center [1150, 391] width 79 height 13
click at [1128, 359] on div at bounding box center [1324, 362] width 427 height 15
click at [1064, 720] on button "Save" at bounding box center [1055, 717] width 38 height 27
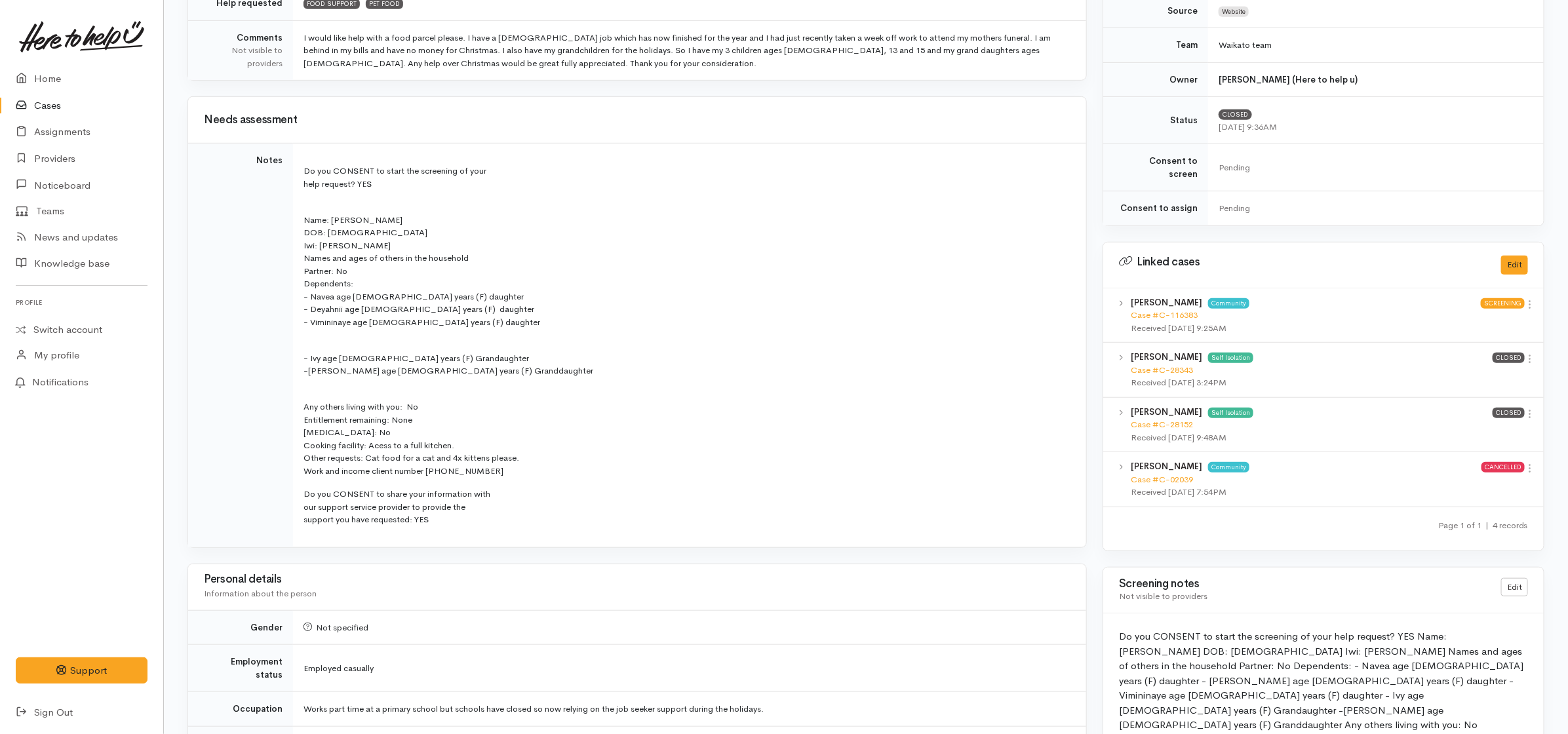
scroll to position [410, 0]
click at [49, 106] on link "Cases" at bounding box center [81, 106] width 163 height 27
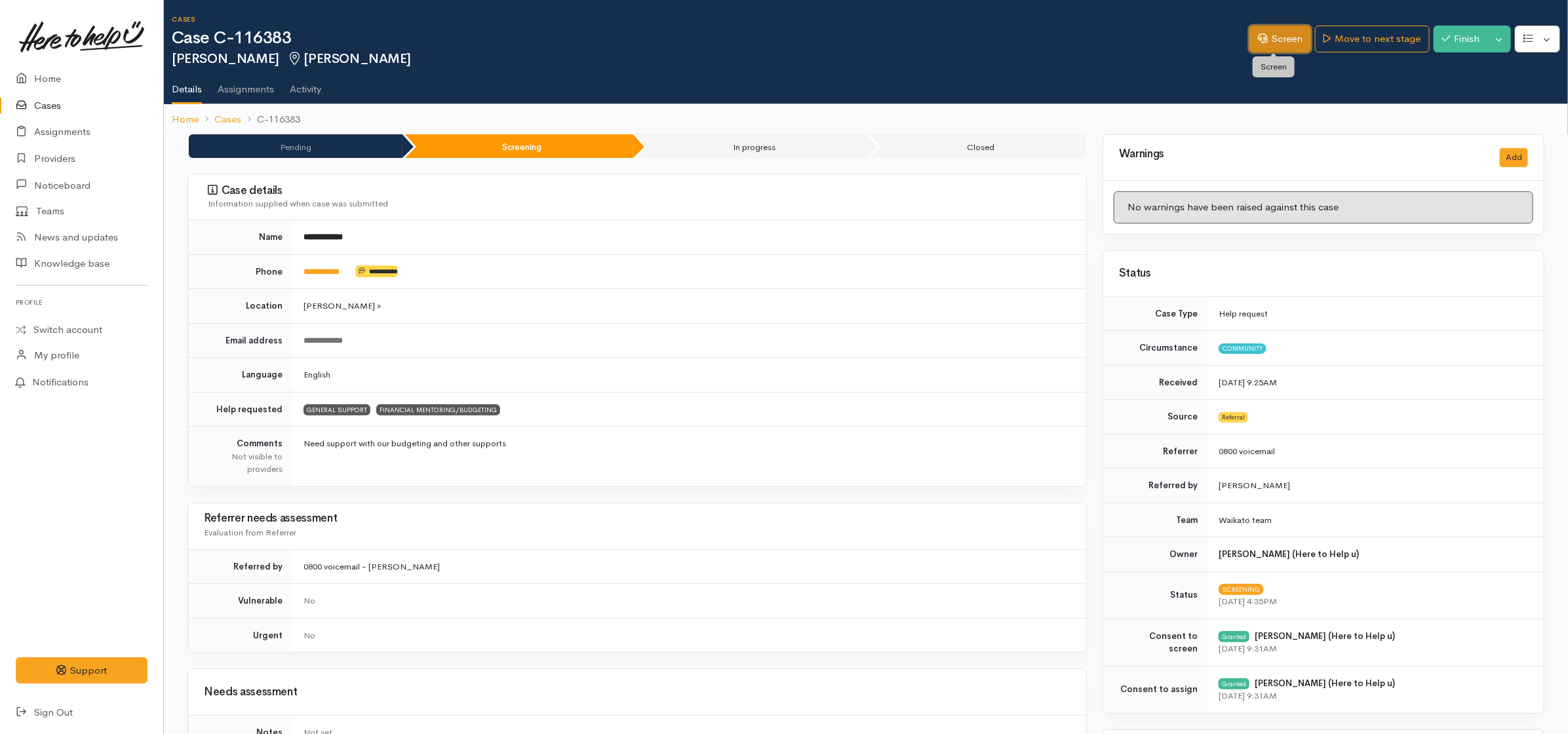
click at [1284, 40] on link "Screen" at bounding box center [1280, 39] width 61 height 27
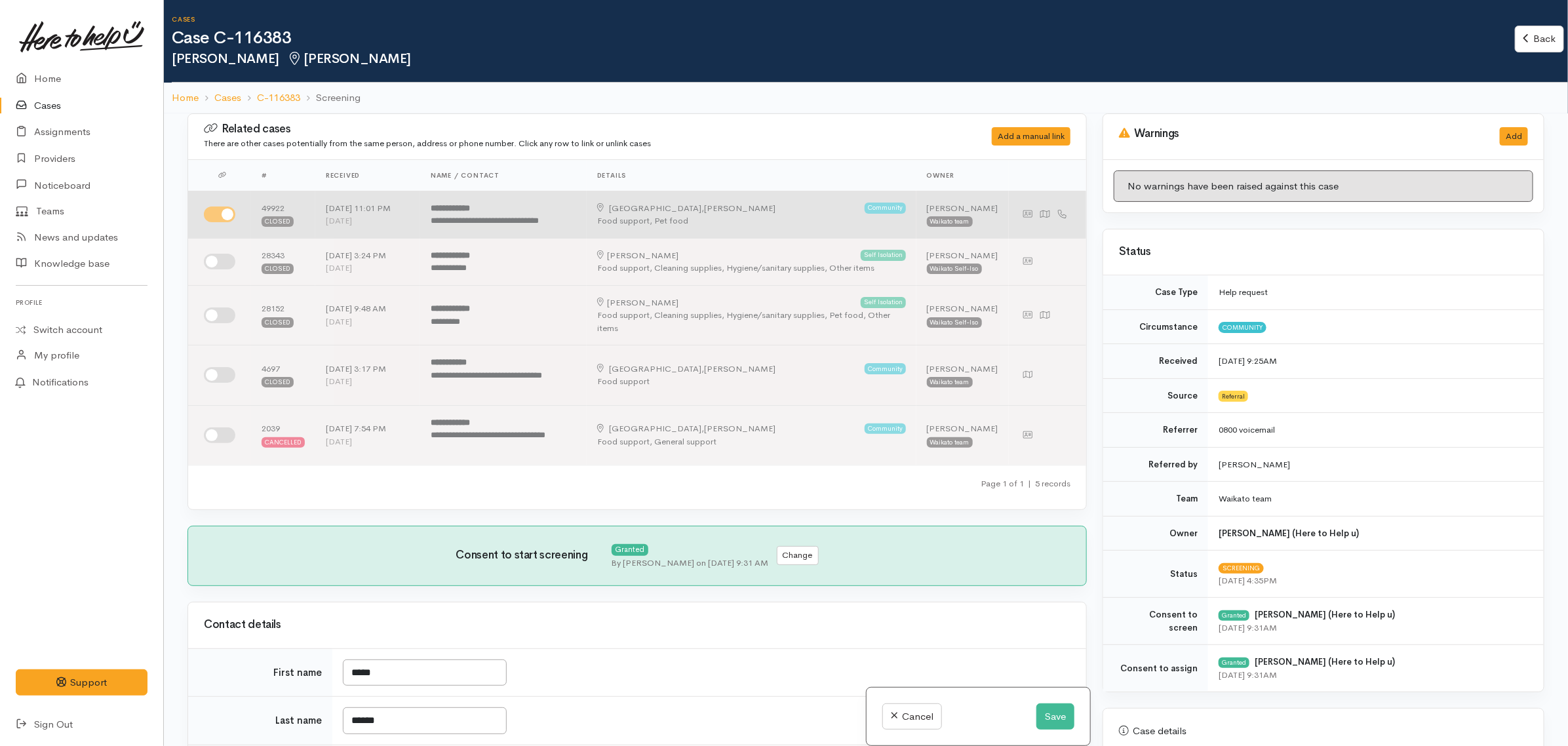
click at [220, 216] on input "checkbox" at bounding box center [219, 214] width 31 height 16
checkbox input "false"
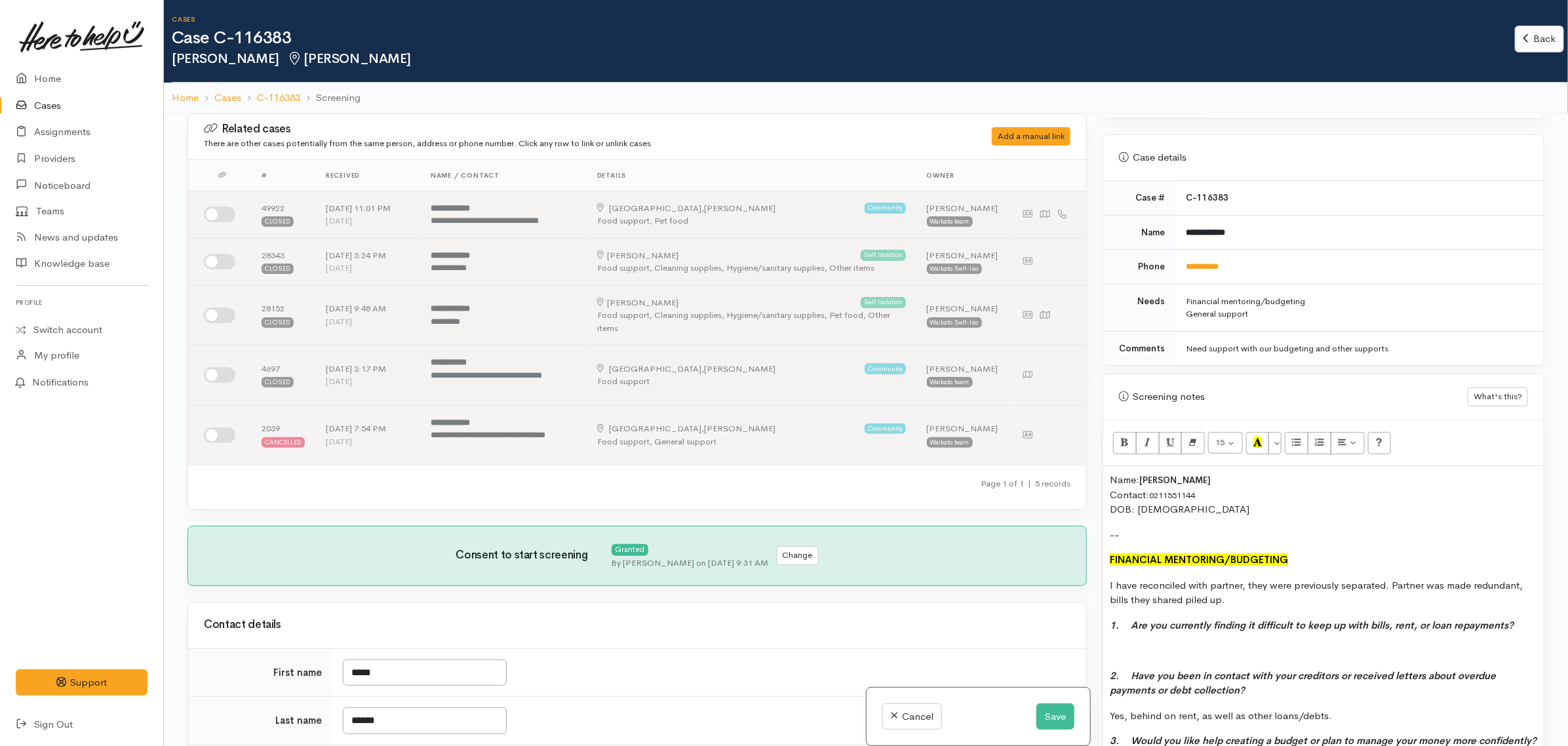
scroll to position [656, 0]
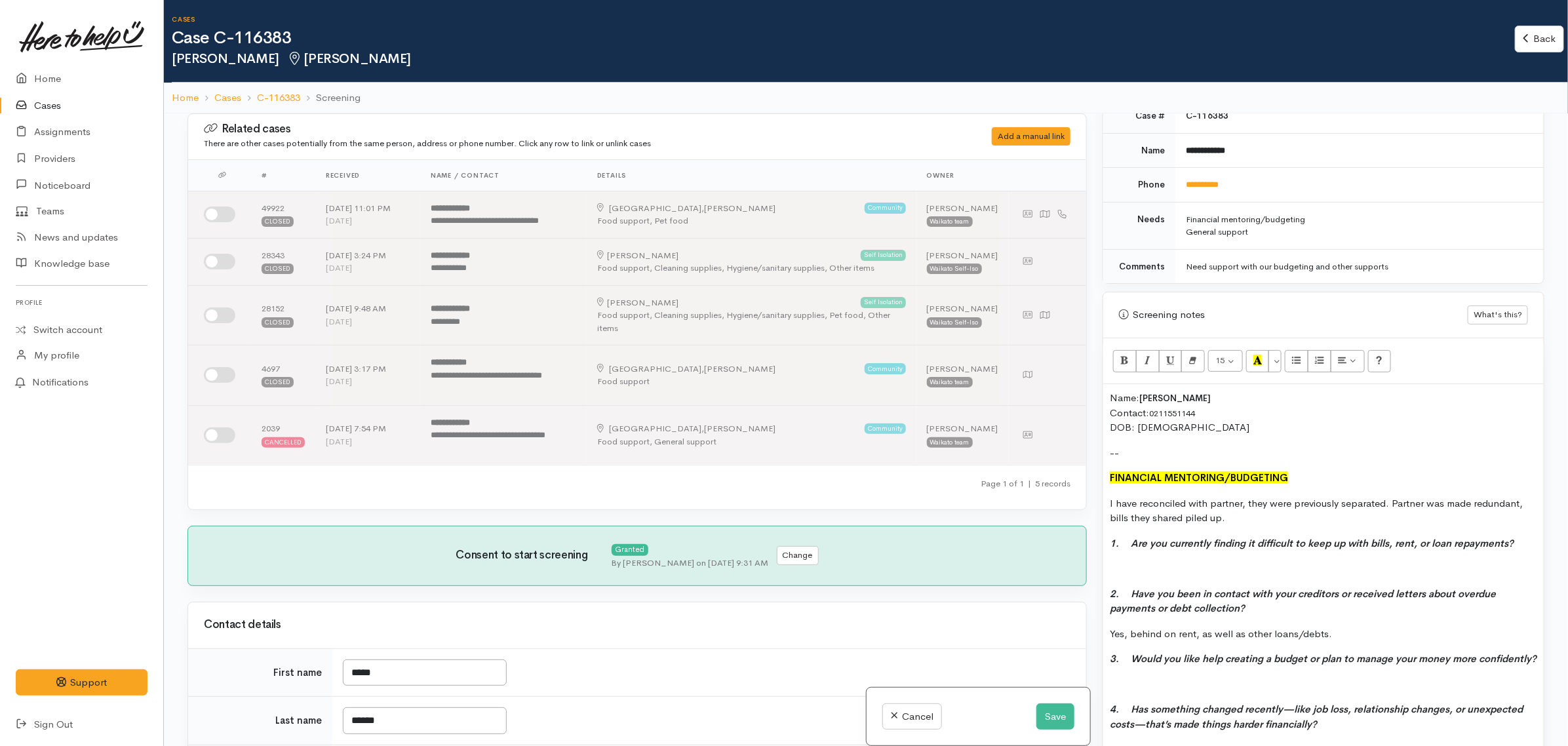
click at [1279, 570] on p at bounding box center [1324, 569] width 427 height 15
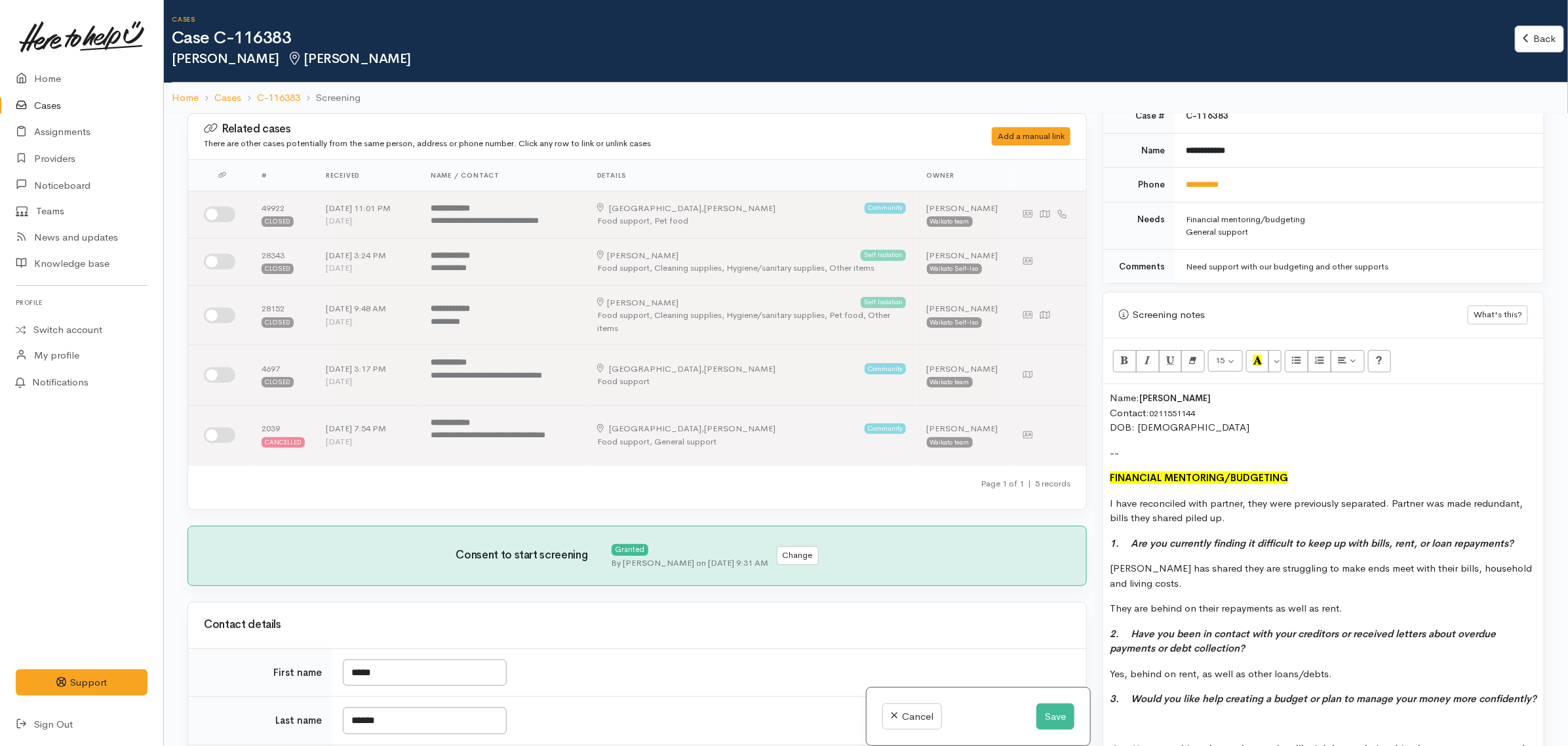
drag, startPoint x: 1349, startPoint y: 671, endPoint x: 1095, endPoint y: 682, distance: 254.2
click at [1095, 682] on div "Warnings Add No warnings have been raised against this case Add Warning Title ●…" at bounding box center [1324, 486] width 458 height 746
click at [1122, 676] on p "yes they have been contacted" at bounding box center [1324, 674] width 427 height 15
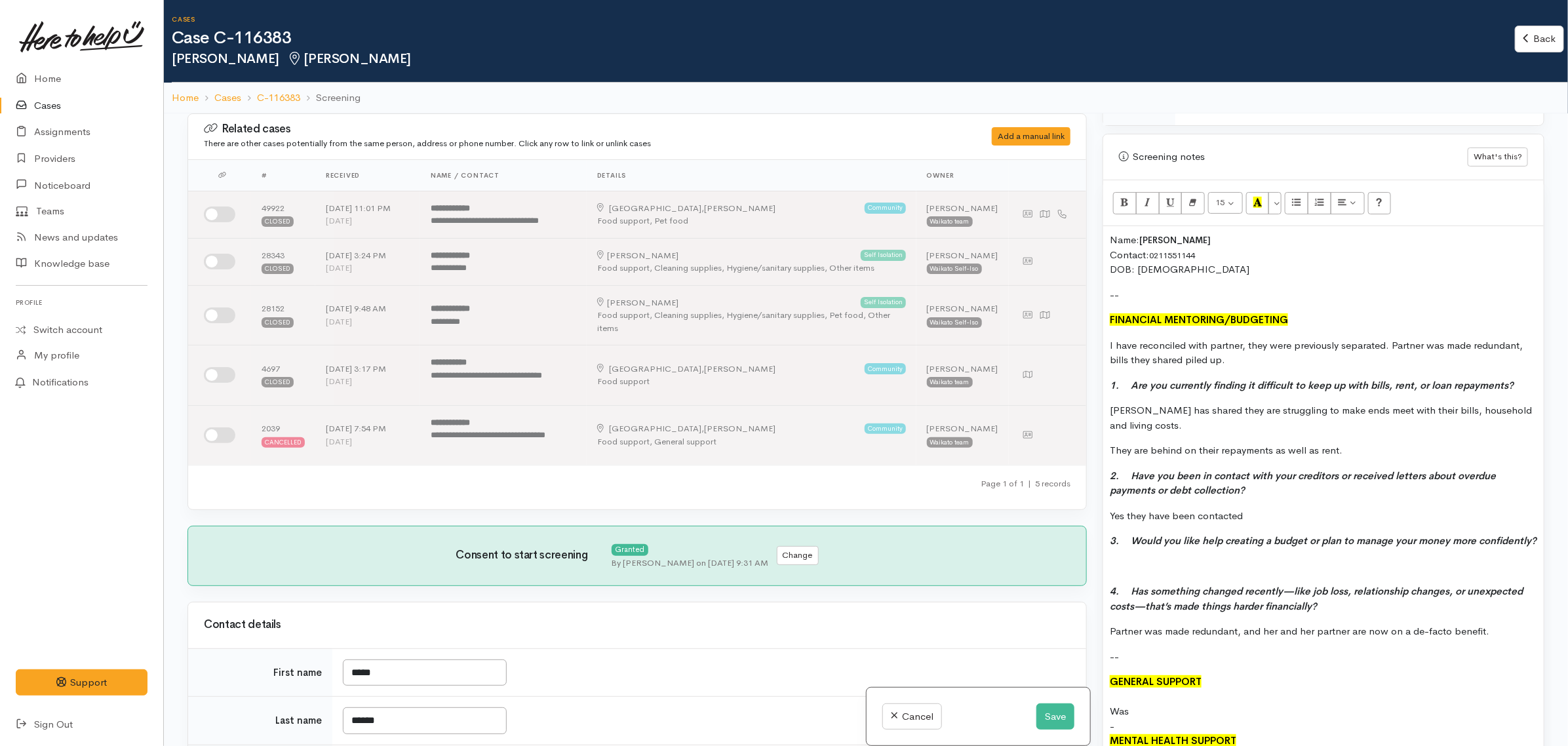
scroll to position [820, 0]
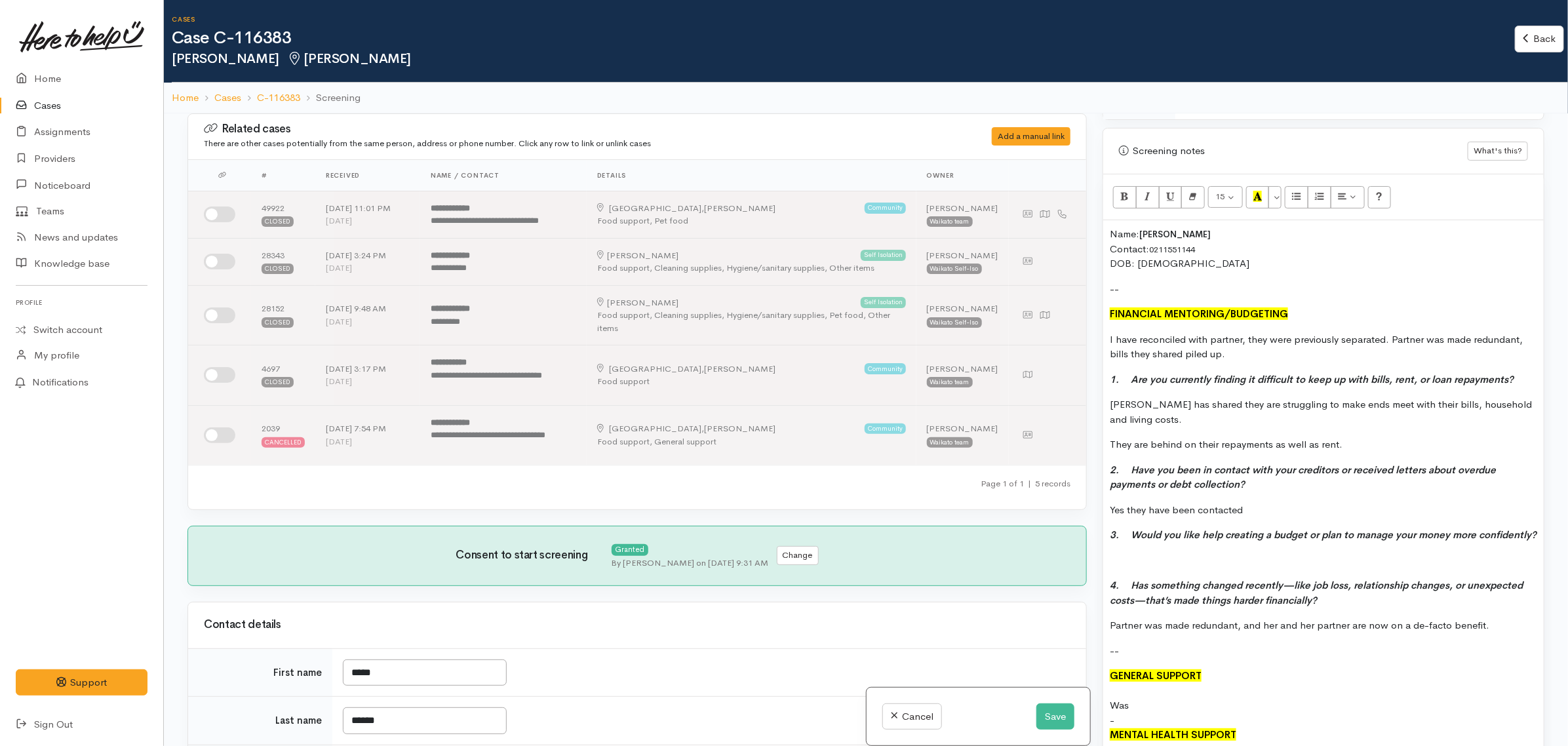
click at [1164, 568] on p at bounding box center [1324, 561] width 427 height 15
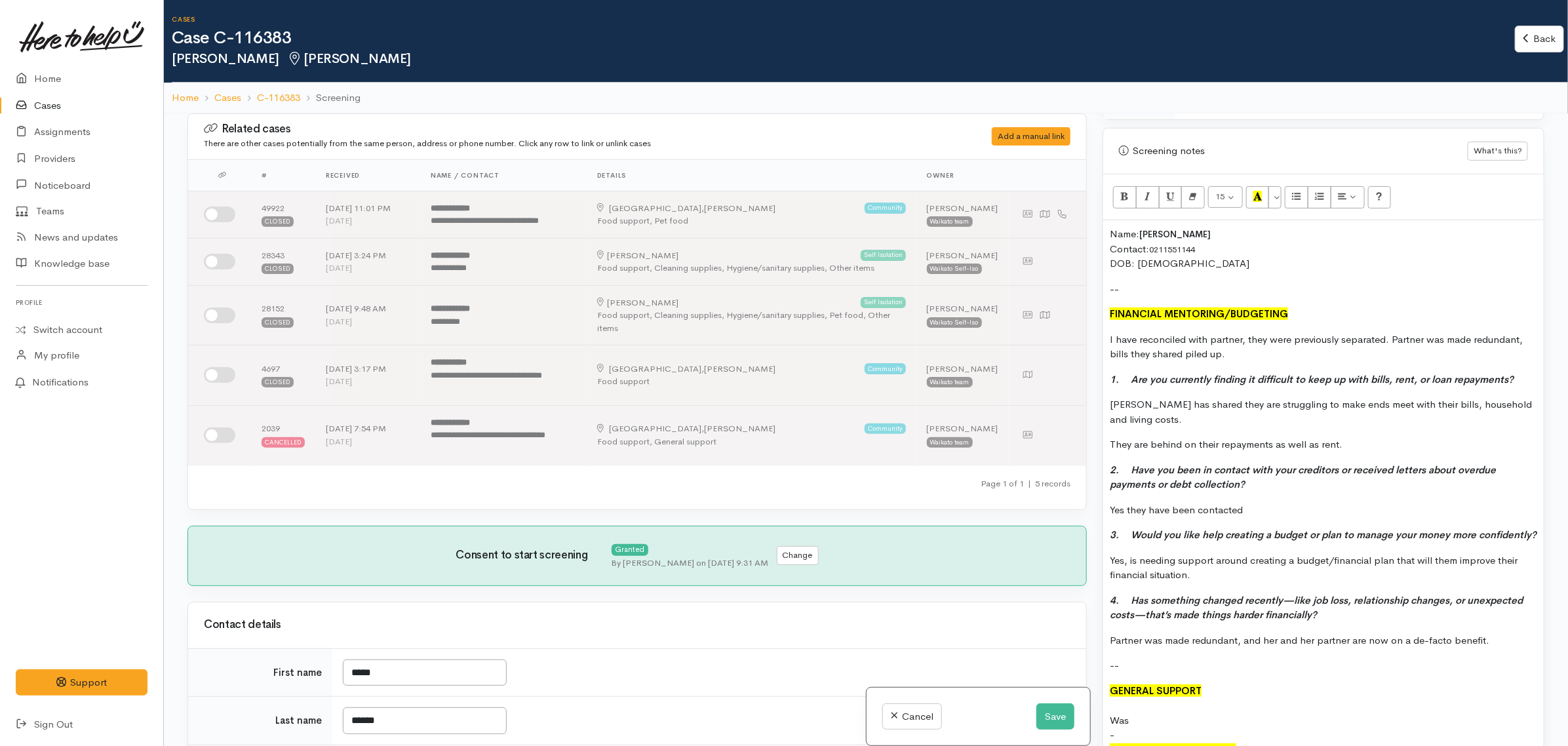
scroll to position [902, 0]
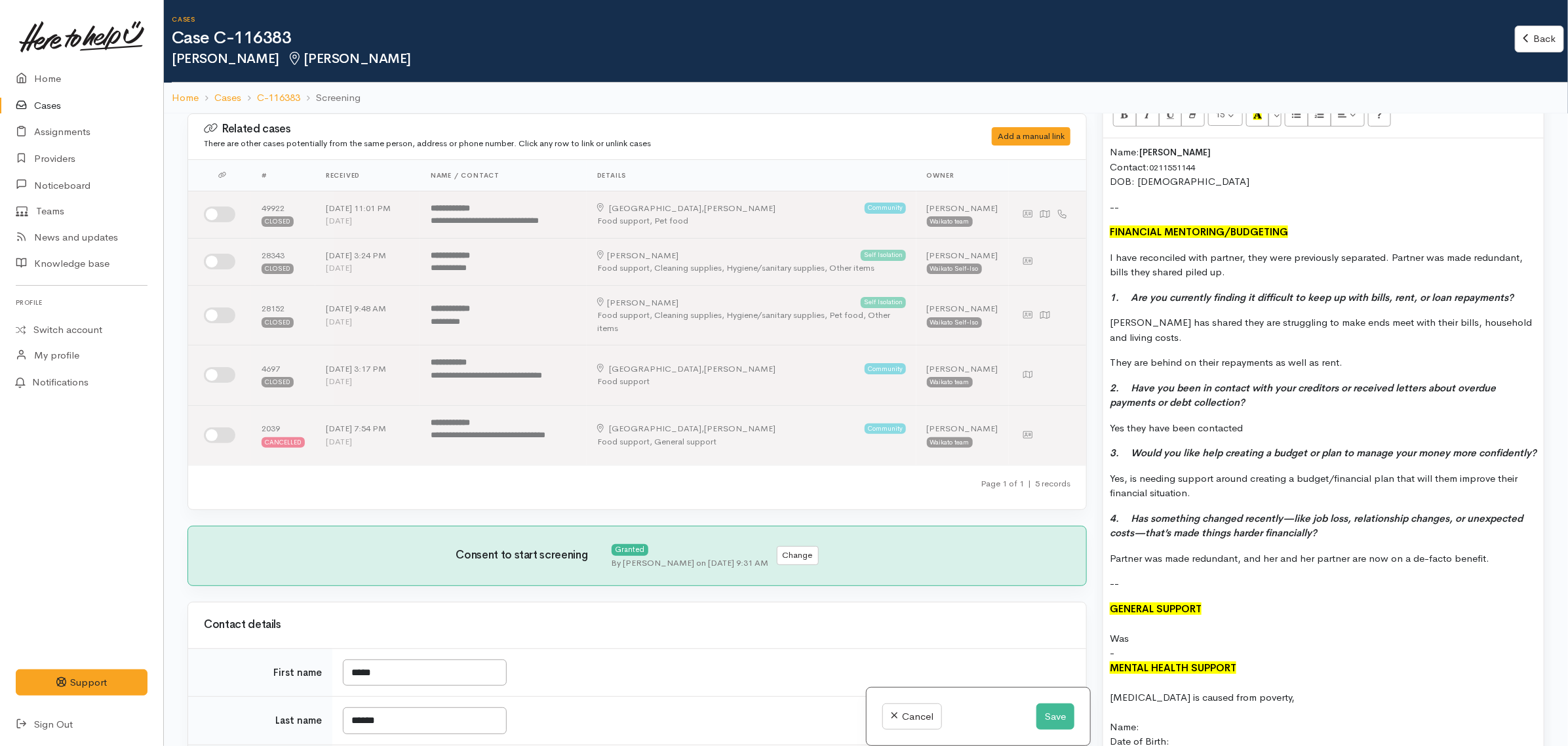
click at [1492, 567] on p "Partner was made redundant, and her and her partner are now on a de-facto benef…" at bounding box center [1324, 559] width 427 height 15
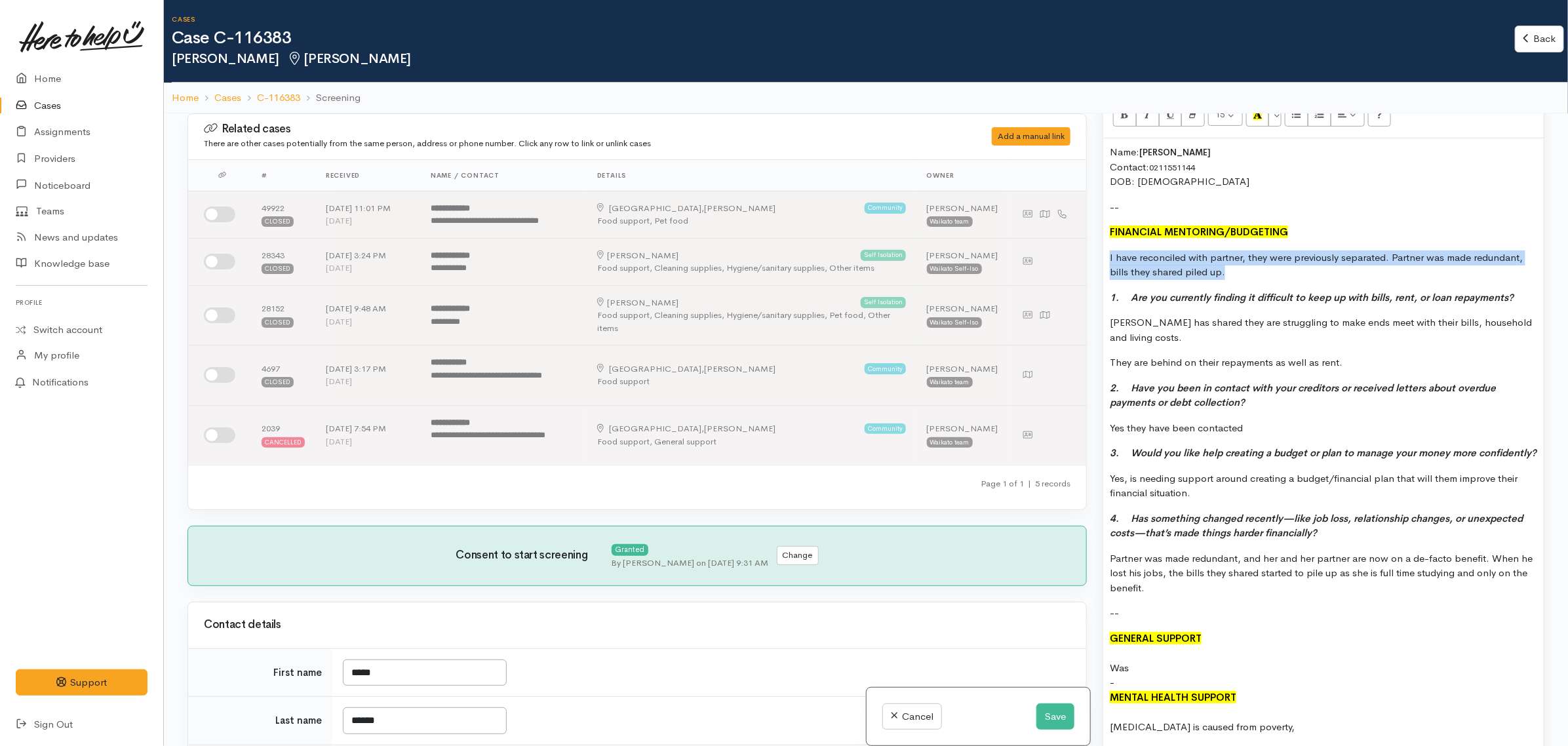
drag, startPoint x: 1236, startPoint y: 279, endPoint x: 1102, endPoint y: 264, distance: 134.8
click at [1103, 264] on div "Screening notes What's this? 15 8 9 10 11 12 14 18 24 36 Background Color Trans…" at bounding box center [1324, 559] width 442 height 1027
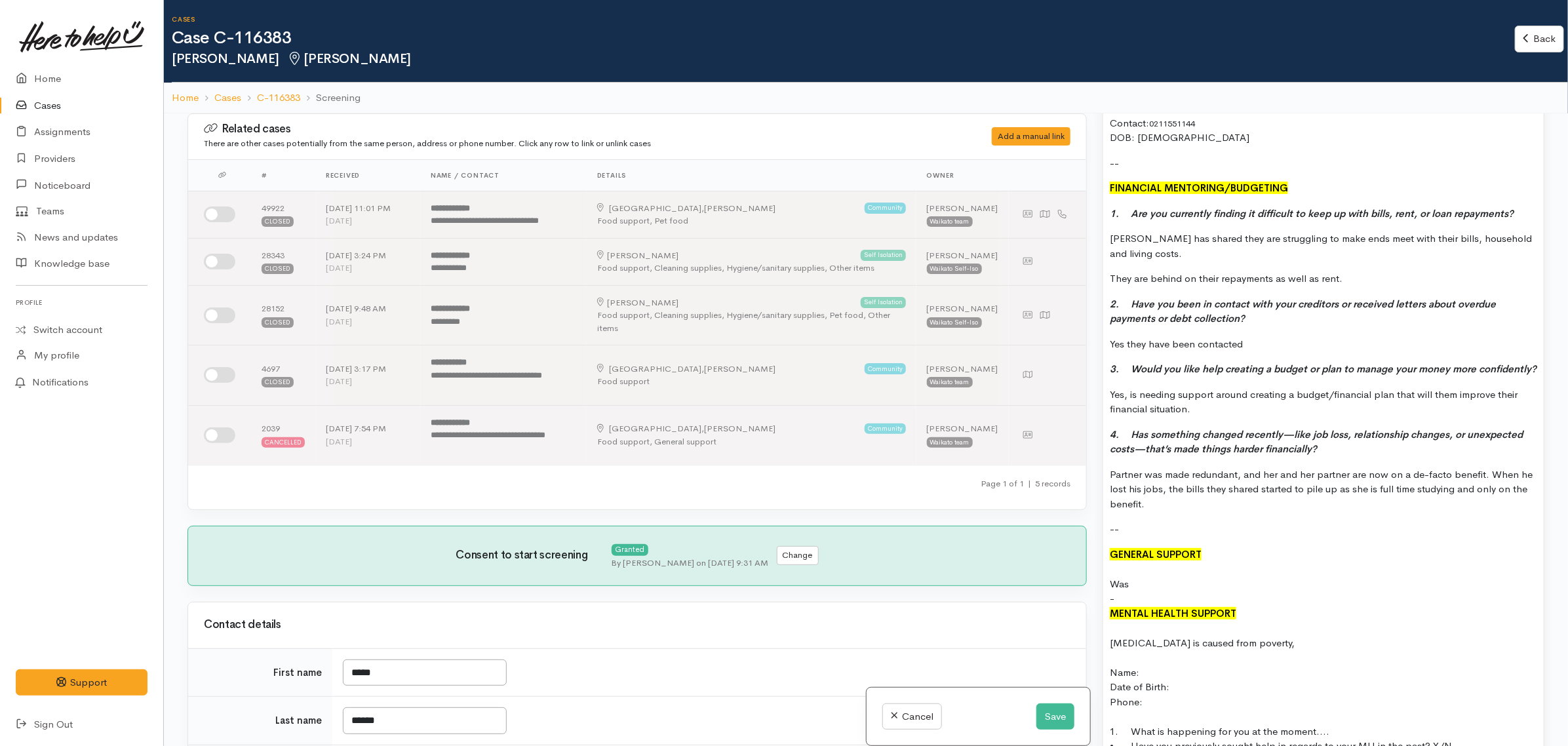
scroll to position [984, 0]
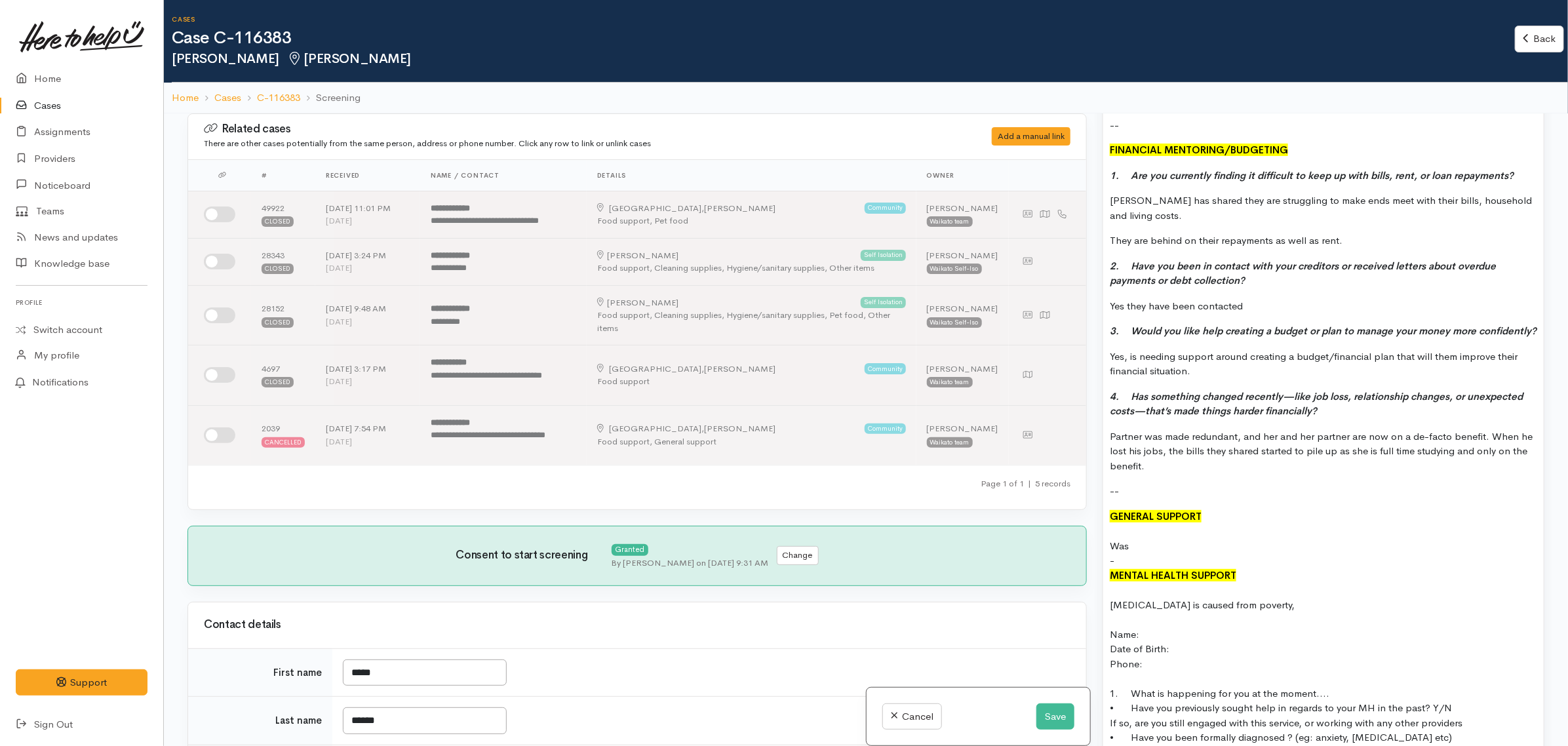
click at [1168, 554] on div "Was" at bounding box center [1324, 547] width 427 height 15
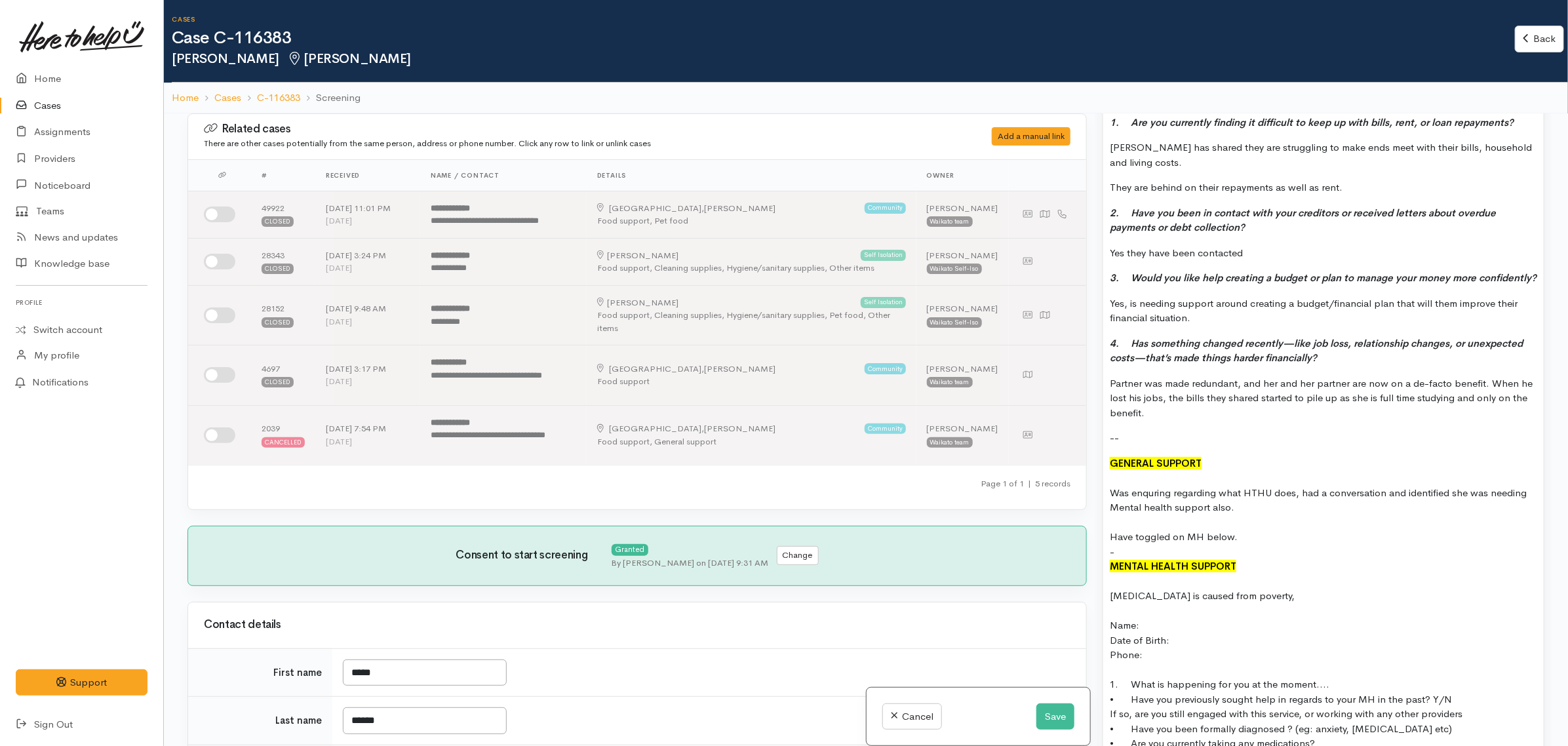
scroll to position [1065, 0]
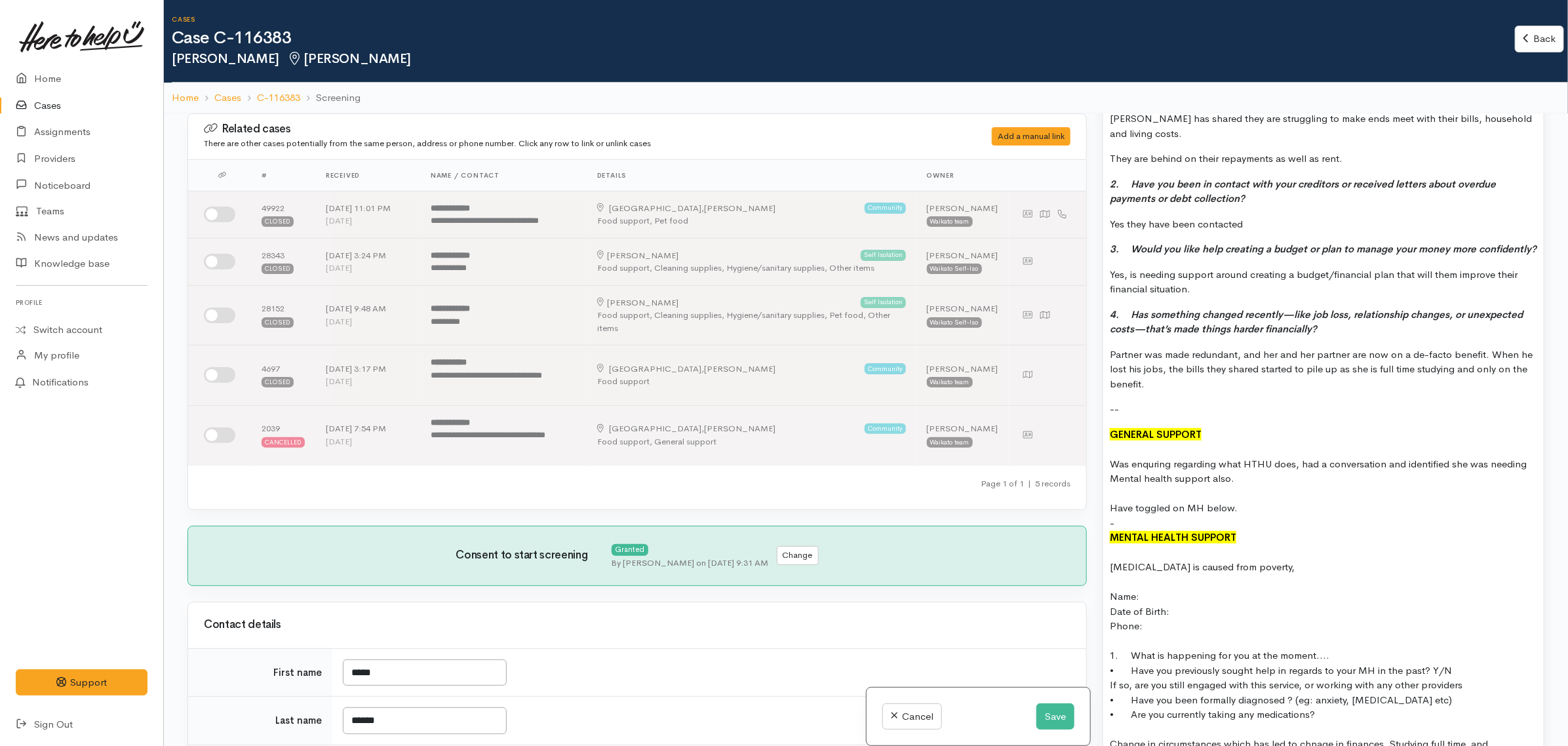
click at [1140, 531] on div "-" at bounding box center [1324, 524] width 427 height 15
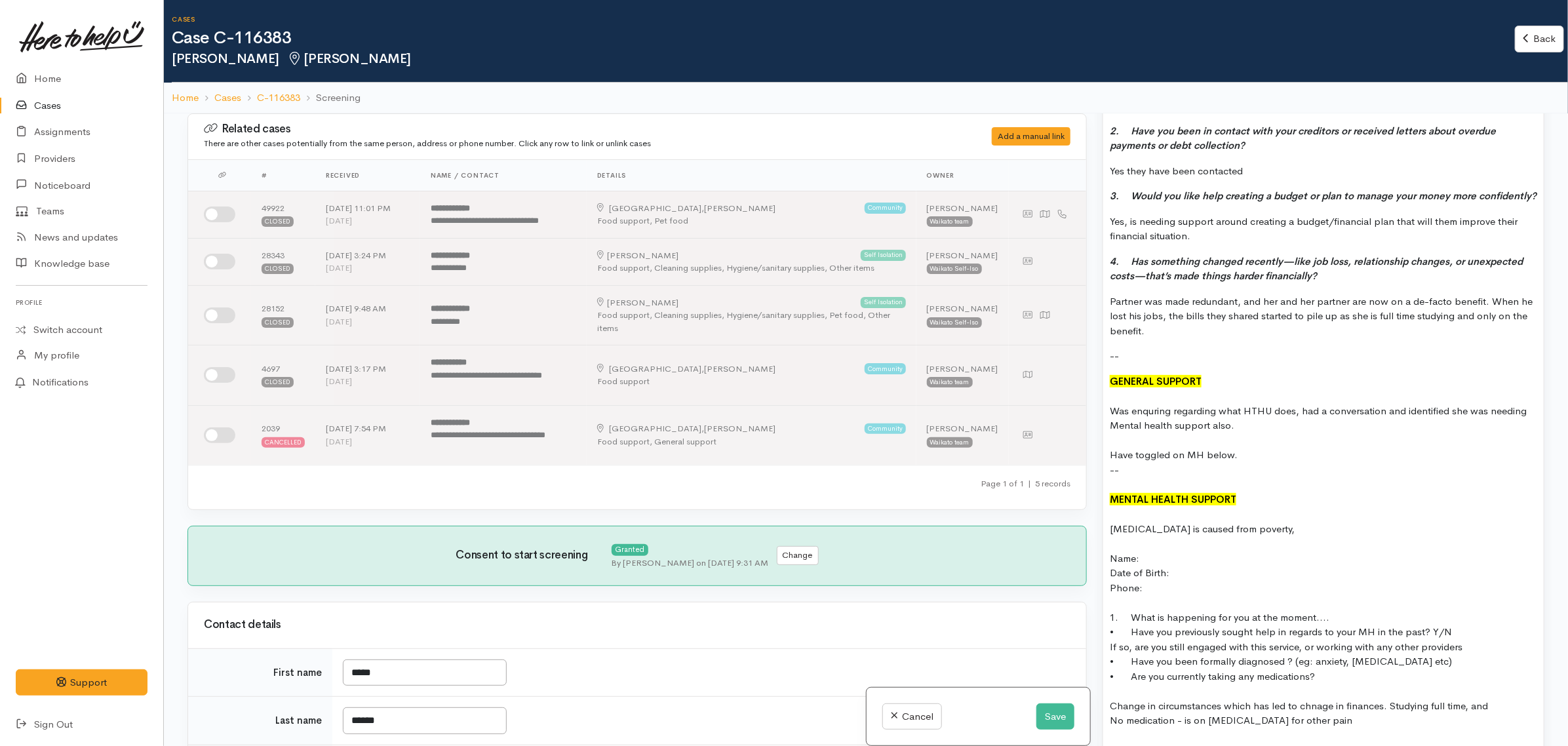
scroll to position [1148, 0]
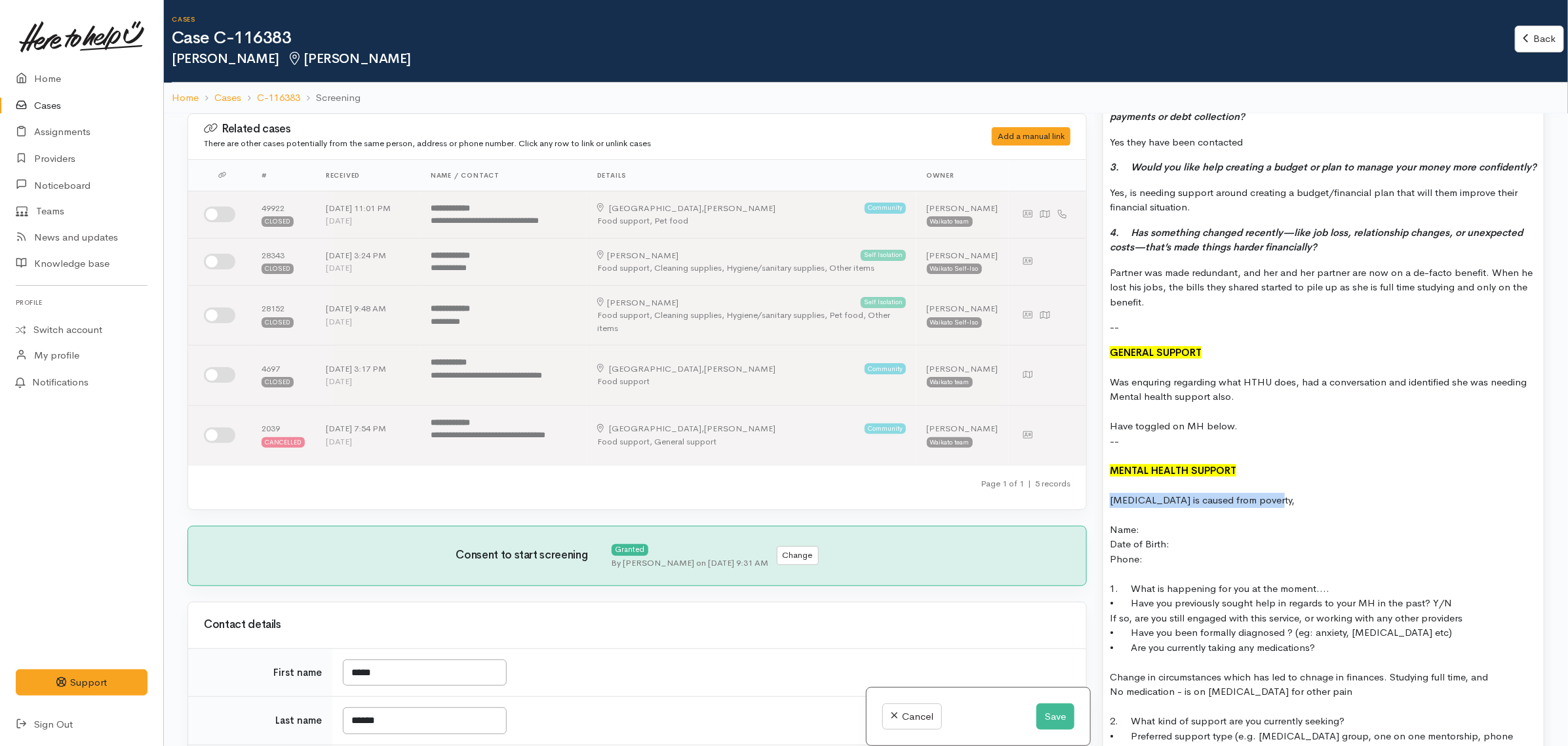
drag, startPoint x: 1287, startPoint y: 520, endPoint x: 1093, endPoint y: 513, distance: 194.1
click at [1093, 513] on div "Related cases There are other cases potentially from the same person, address o…" at bounding box center [867, 486] width 1373 height 746
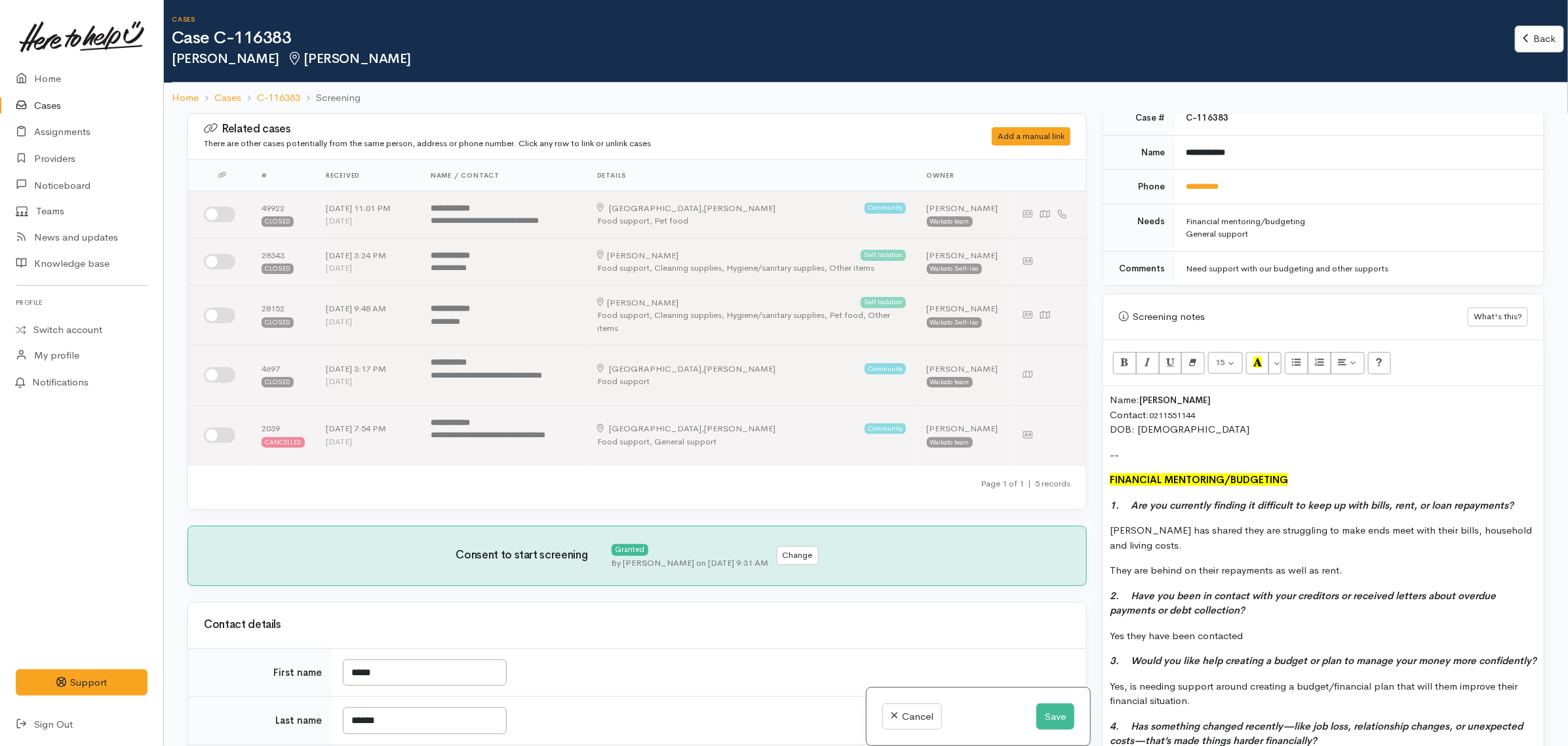
scroll to position [574, 0]
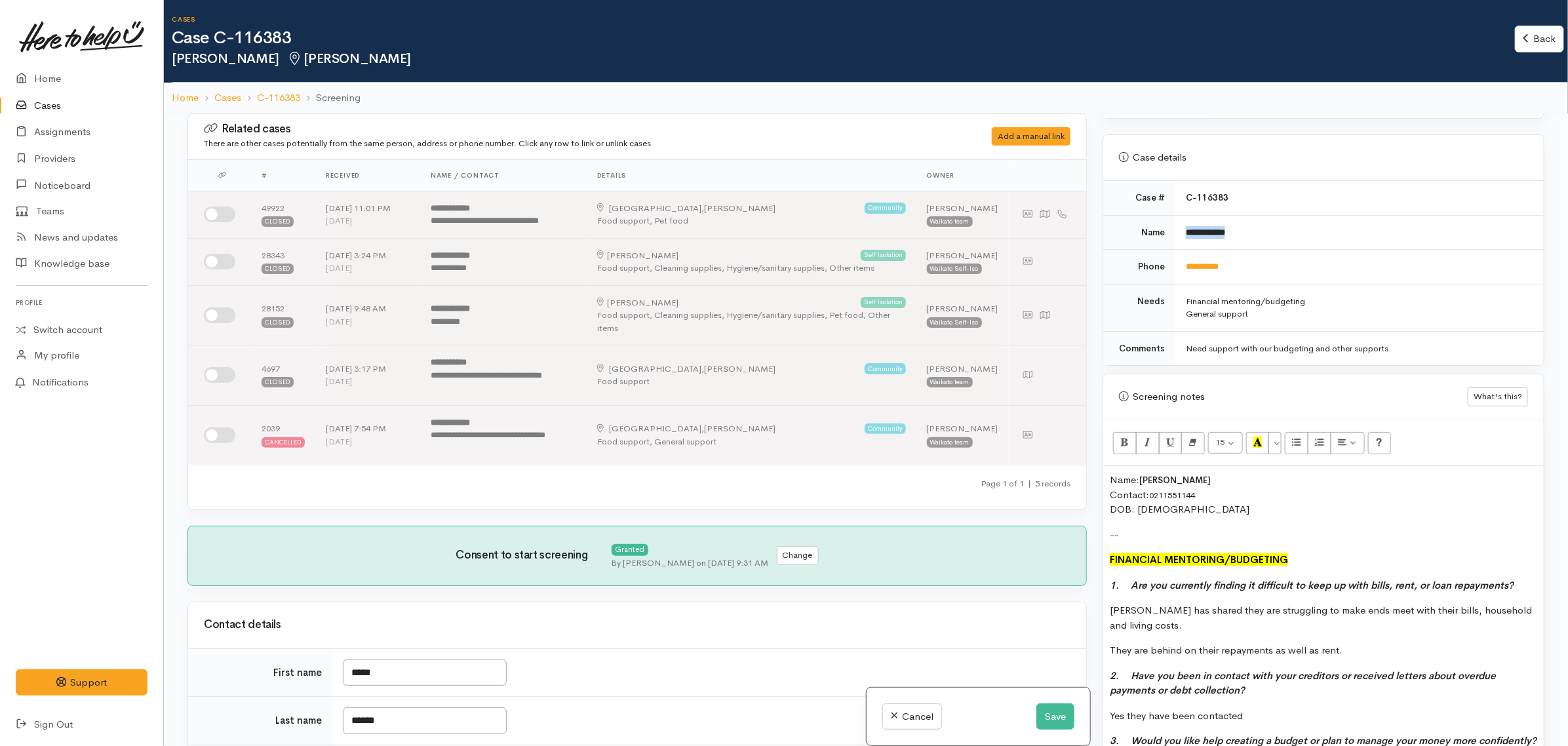
drag, startPoint x: 1189, startPoint y: 237, endPoint x: 1239, endPoint y: 246, distance: 50.8
click at [1239, 246] on td "**********" at bounding box center [1359, 232] width 368 height 35
drag, startPoint x: 1215, startPoint y: 513, endPoint x: 1087, endPoint y: 477, distance: 133.0
click at [1087, 477] on div "Related cases There are other cases potentially from the same person, address o…" at bounding box center [867, 486] width 1373 height 746
copy p "Name: Jodie Rapana Contact: 0211551144 DOB: 06/12/1969"
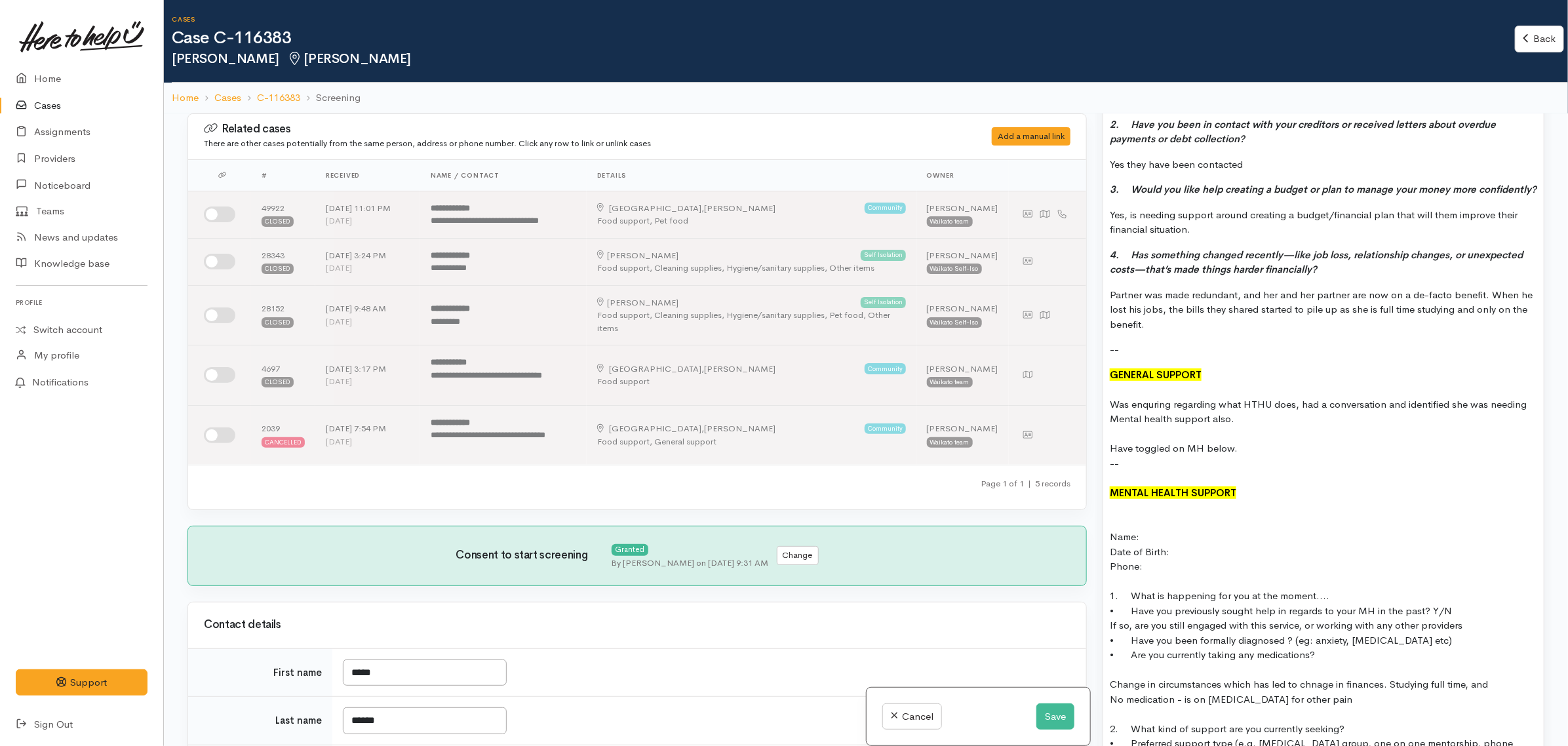
scroll to position [1148, 0]
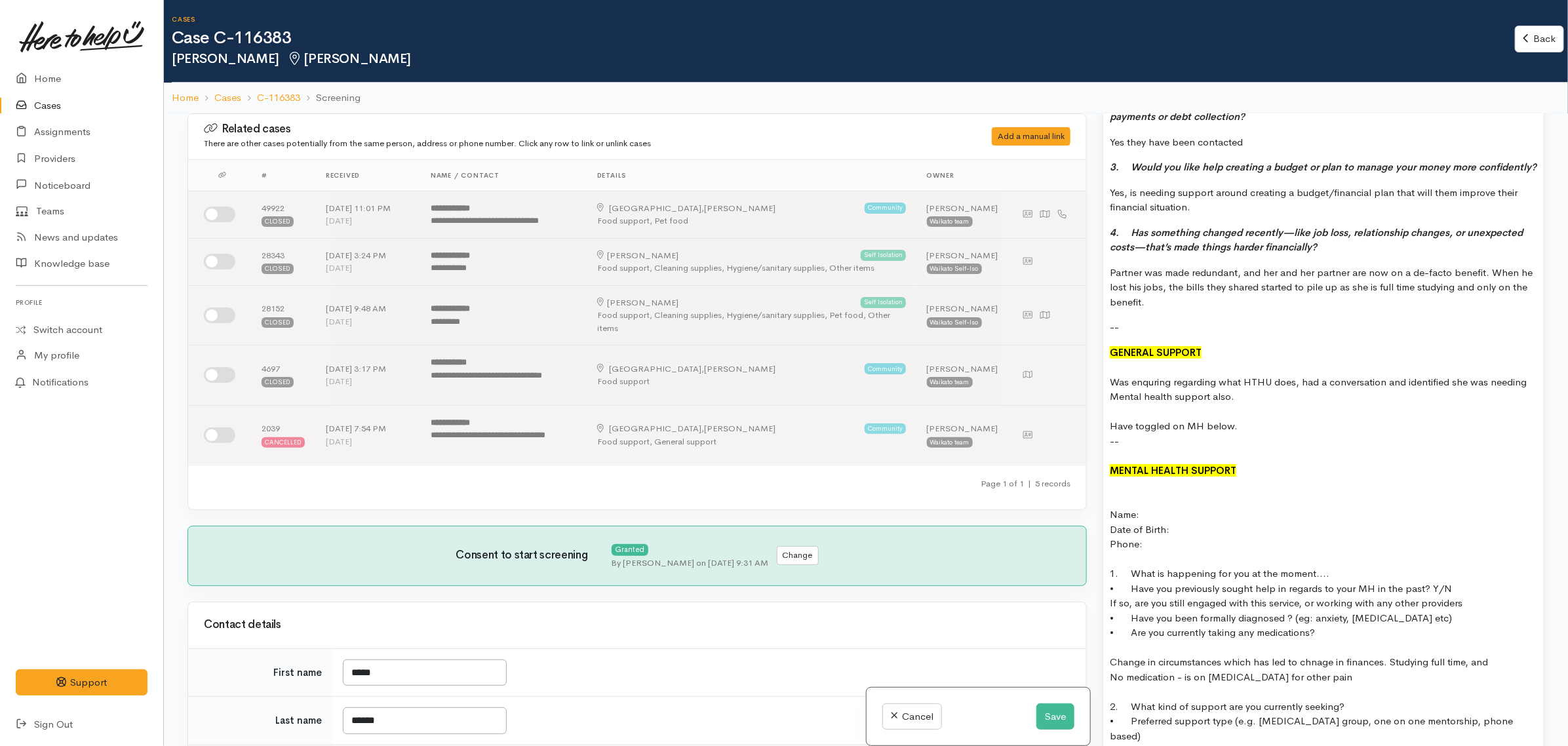
drag, startPoint x: 1145, startPoint y: 562, endPoint x: 1104, endPoint y: 528, distance: 53.3
click at [1104, 528] on div "Name: Jodie Rapana Contact: 0211551144 DOB: 06/12/1969 -- FINANCIAL MENTORING/B…" at bounding box center [1324, 359] width 441 height 932
drag, startPoint x: 1328, startPoint y: 651, endPoint x: 1104, endPoint y: 608, distance: 228.1
click at [1104, 608] on div "Name: Jodie Rapana Contact: 0211551144 DOB: 06/12/1969 -- FINANCIAL MENTORING/B…" at bounding box center [1324, 359] width 441 height 932
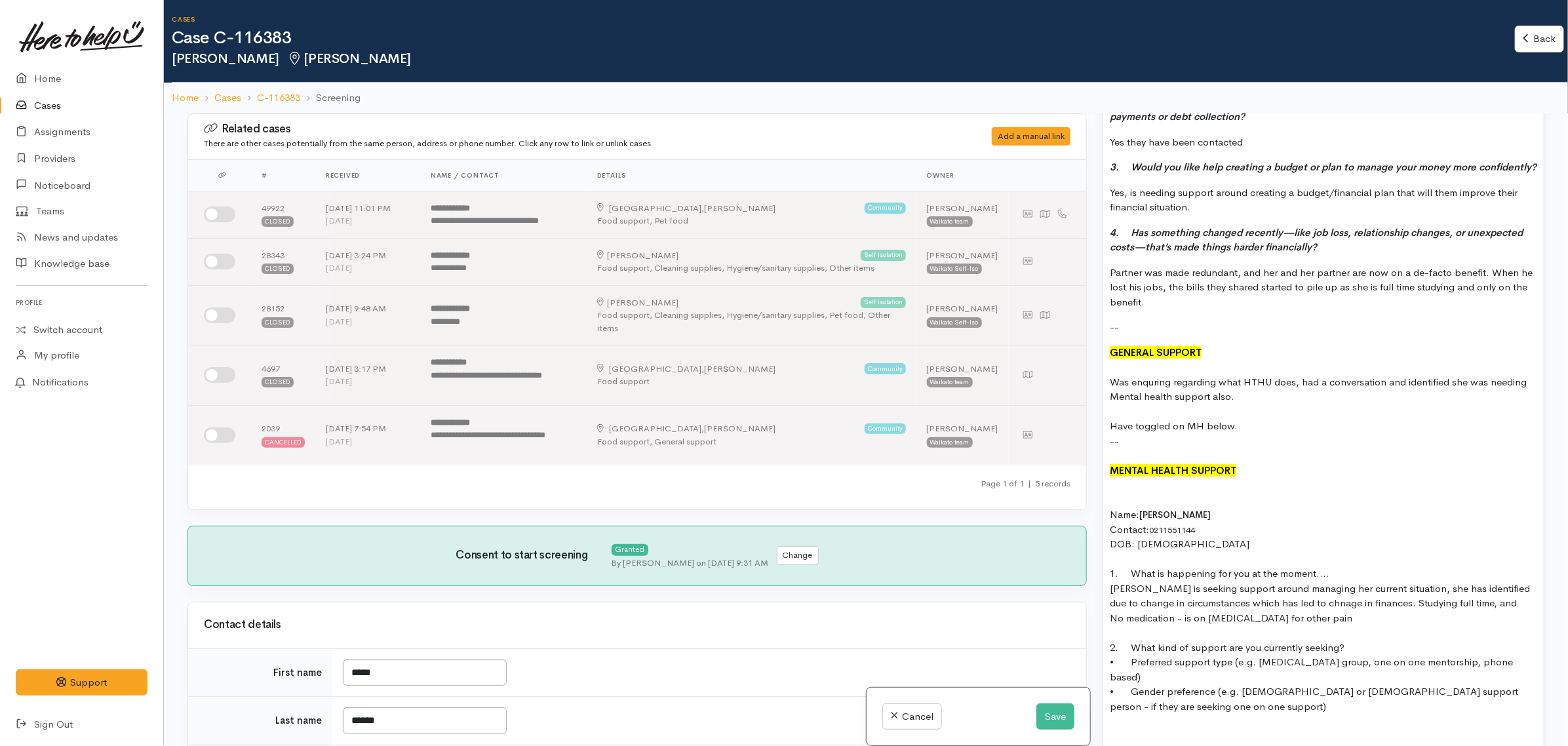
click at [1323, 611] on div "Jodie is seeking support around managing her current situation, she has identif…" at bounding box center [1324, 596] width 427 height 30
click at [1043, 713] on button "Save" at bounding box center [1055, 717] width 38 height 27
